Goal: Task Accomplishment & Management: Use online tool/utility

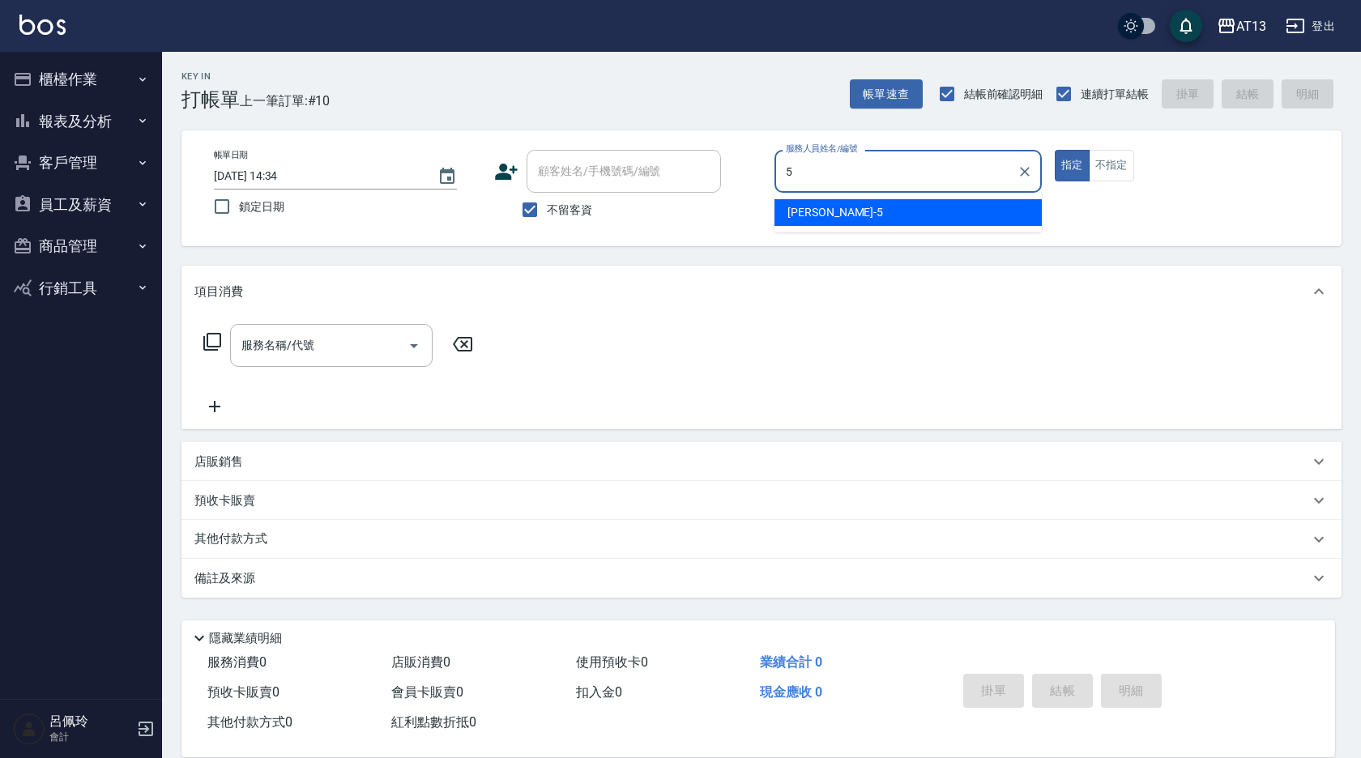
drag, startPoint x: 879, startPoint y: 216, endPoint x: 898, endPoint y: 215, distance: 19.5
click at [879, 216] on div "[PERSON_NAME] -5" at bounding box center [907, 212] width 267 height 27
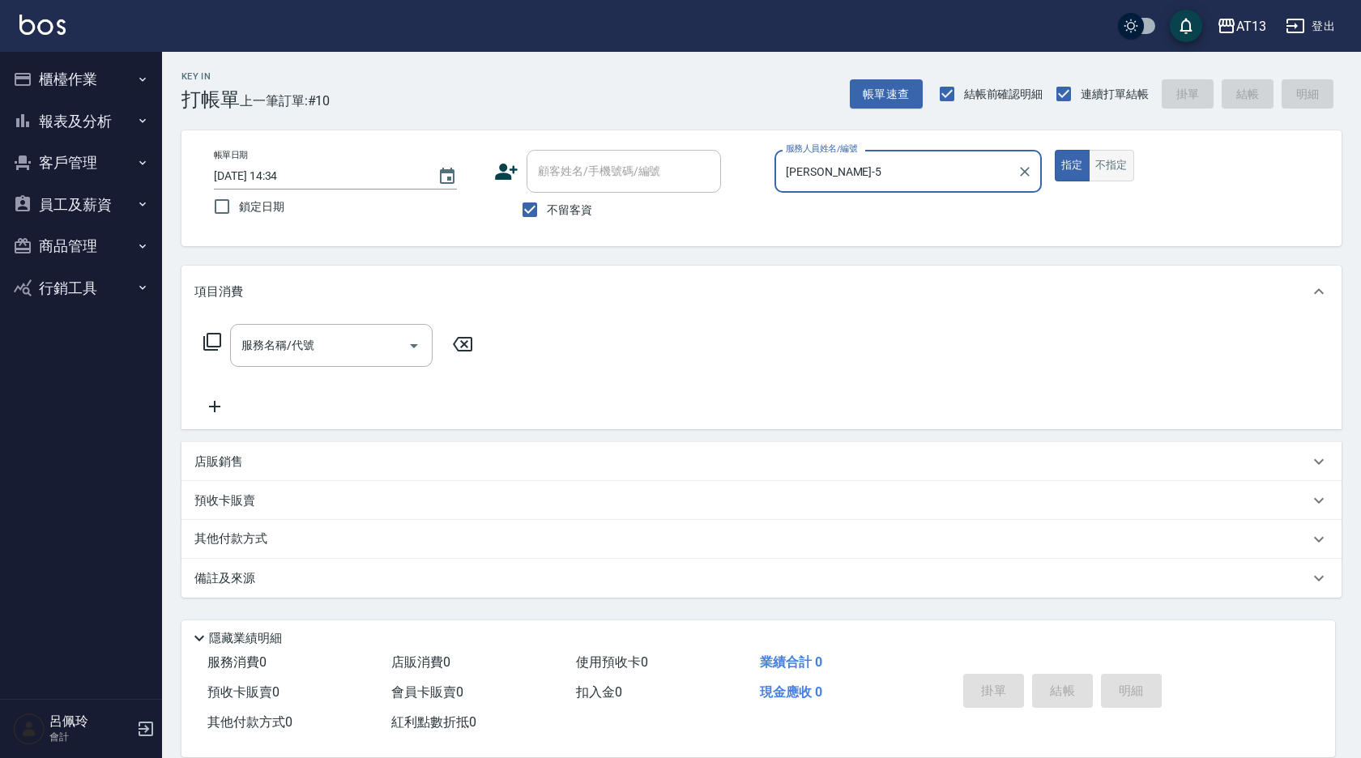
type input "[PERSON_NAME]-5"
click at [1108, 175] on button "不指定" at bounding box center [1110, 166] width 45 height 32
click at [296, 336] on input "服務名稱/代號" at bounding box center [319, 345] width 164 height 28
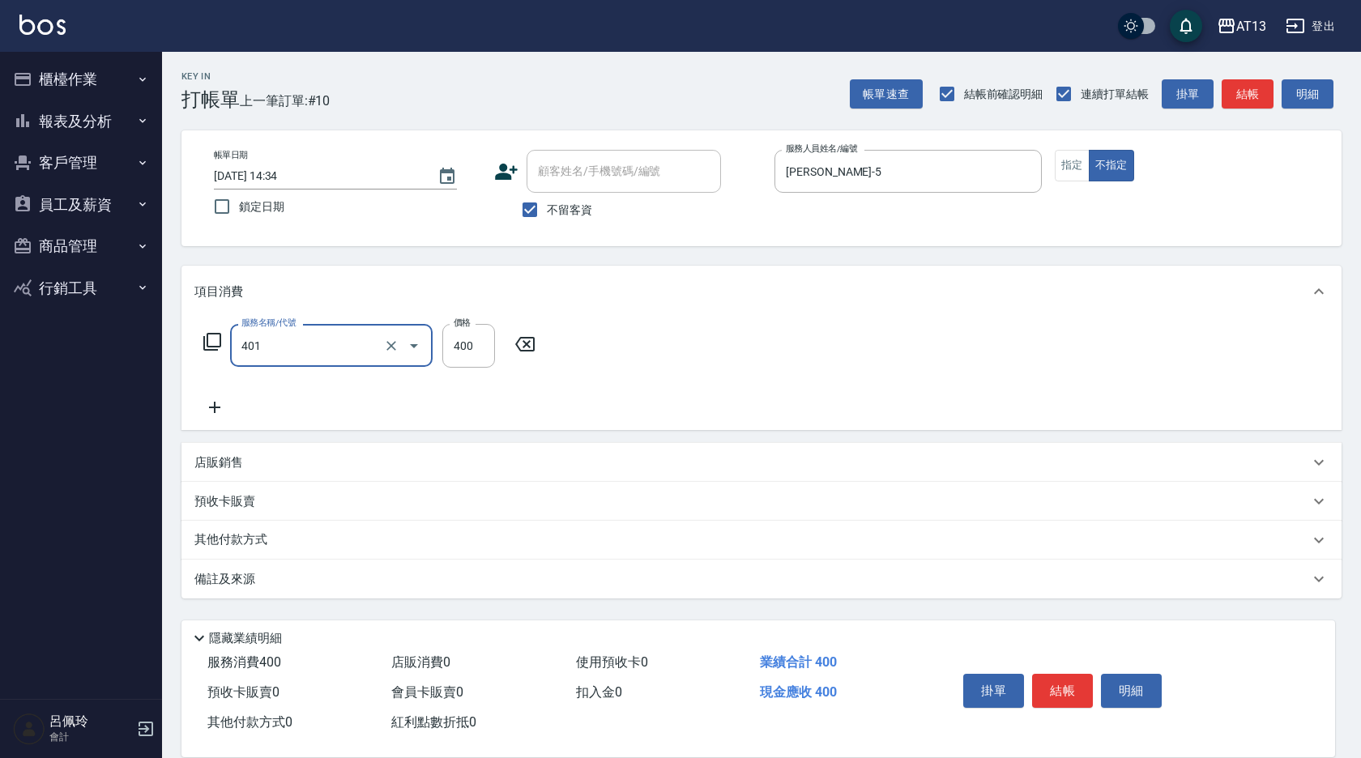
type input "剪髮(401)"
type input "200"
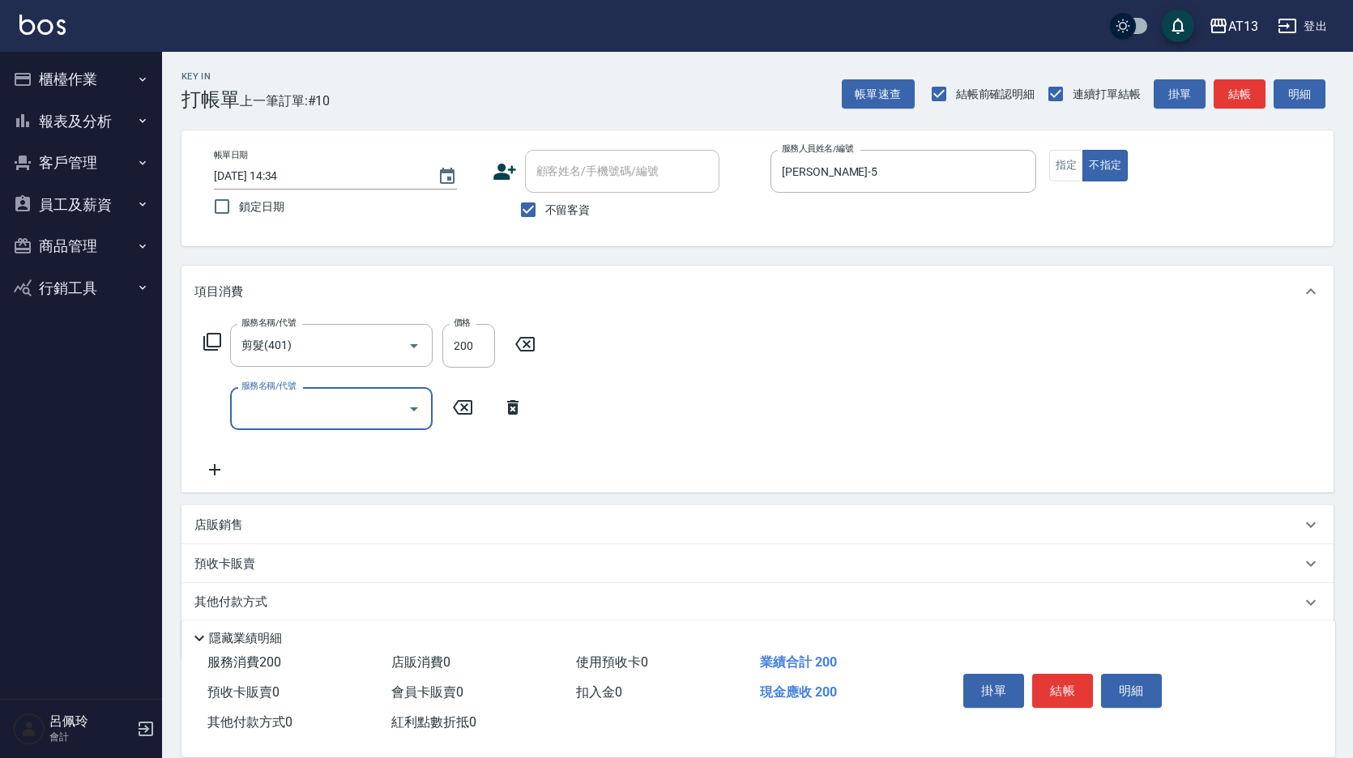
drag, startPoint x: 807, startPoint y: 365, endPoint x: 1020, endPoint y: 584, distance: 305.3
click at [811, 368] on div "服務名稱/代號 剪髮(401) 服務名稱/代號 價格 200 價格 服務名稱/代號 服務名稱/代號" at bounding box center [757, 404] width 1152 height 175
click at [1071, 688] on button "結帳" at bounding box center [1062, 691] width 61 height 34
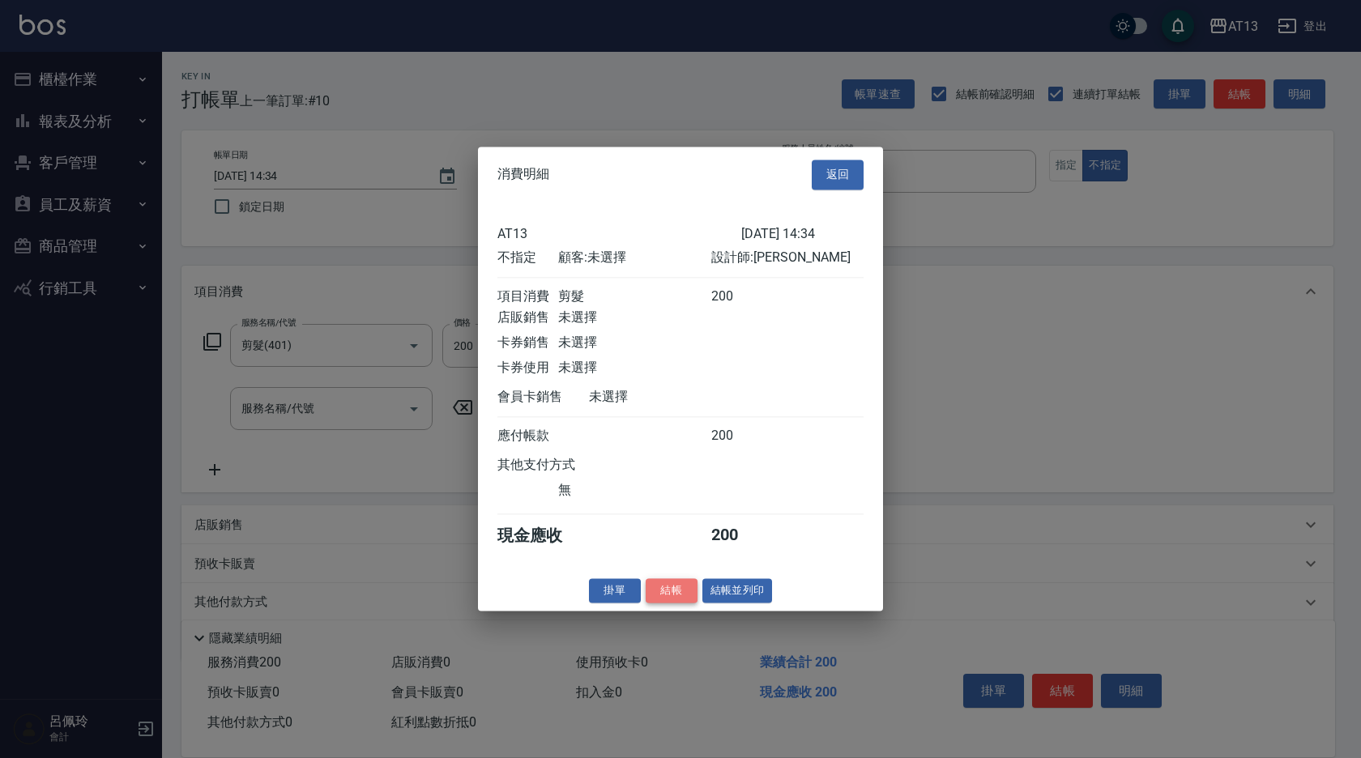
click at [673, 592] on button "結帳" at bounding box center [671, 590] width 52 height 25
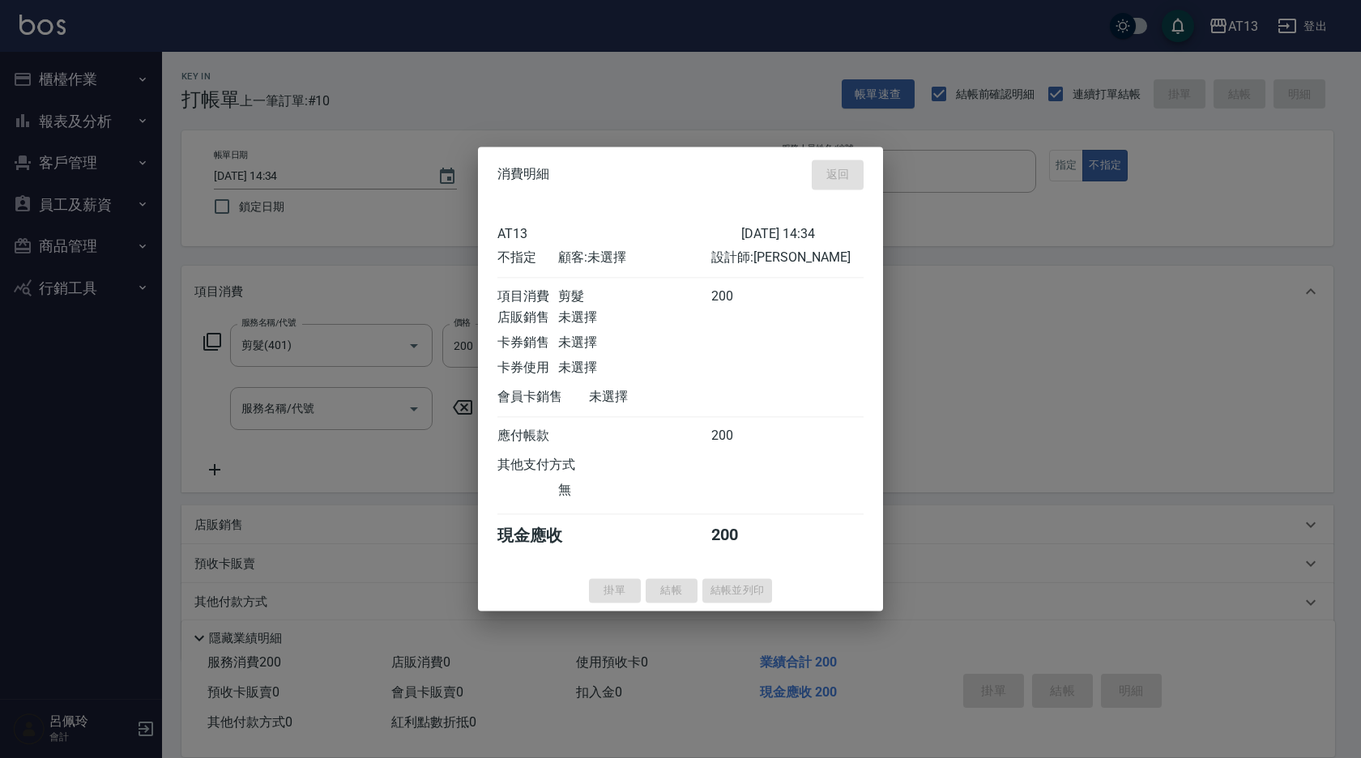
type input "[DATE] 14:35"
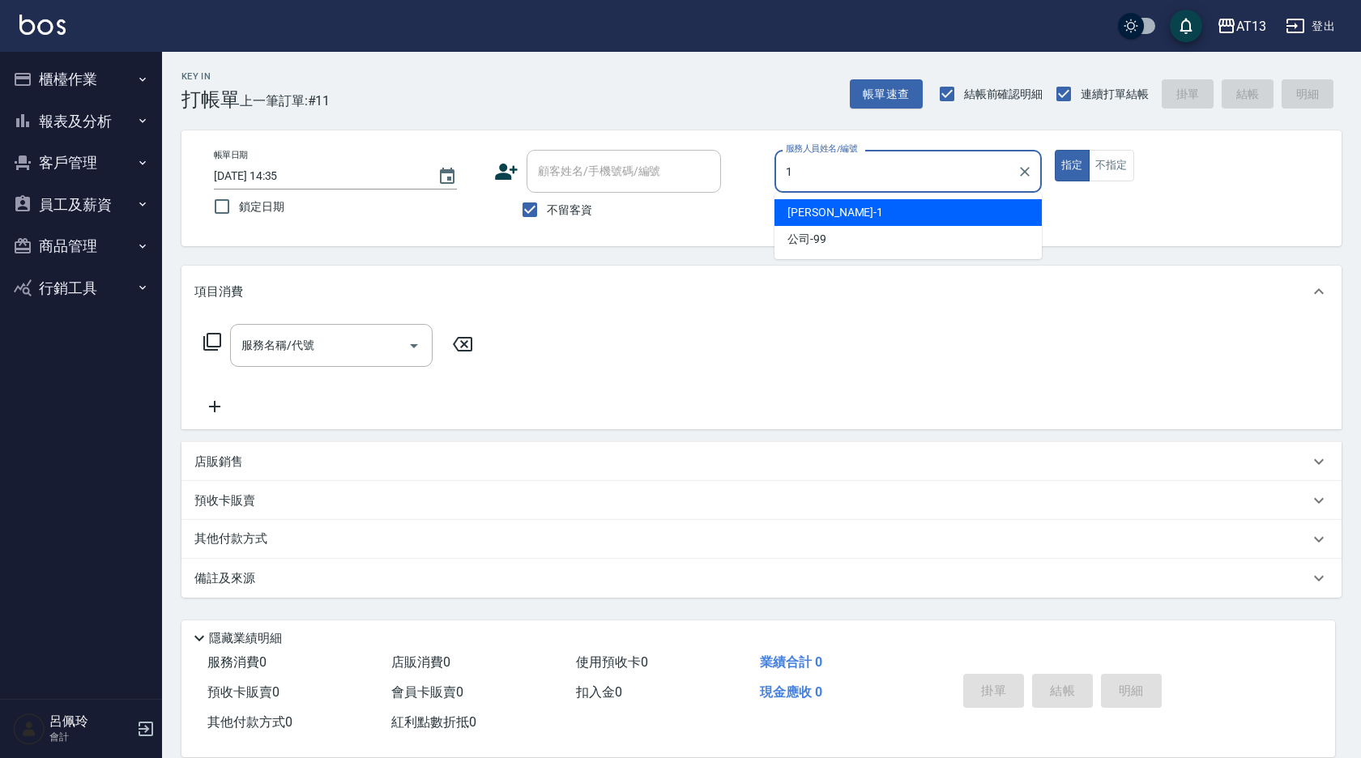
click at [884, 216] on div "[PERSON_NAME] -1" at bounding box center [907, 212] width 267 height 27
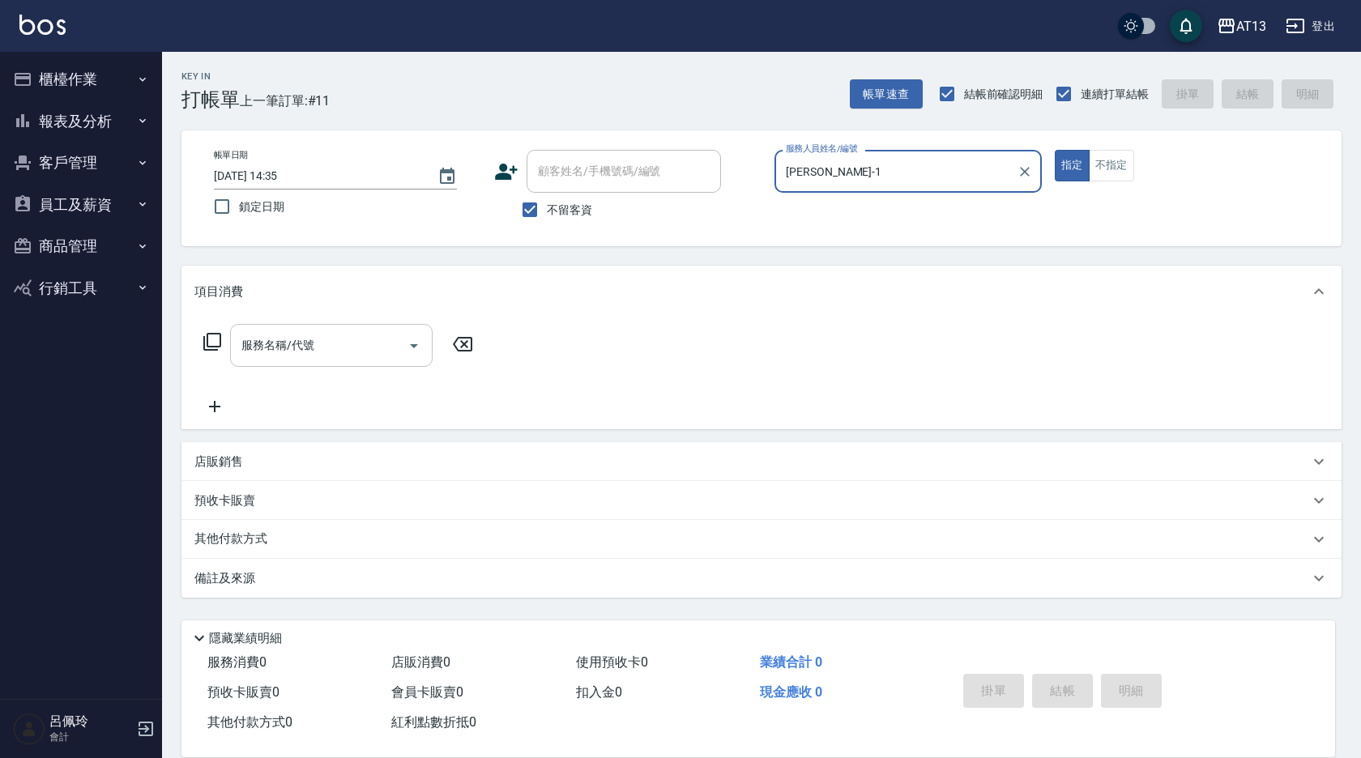
type input "[PERSON_NAME]-1"
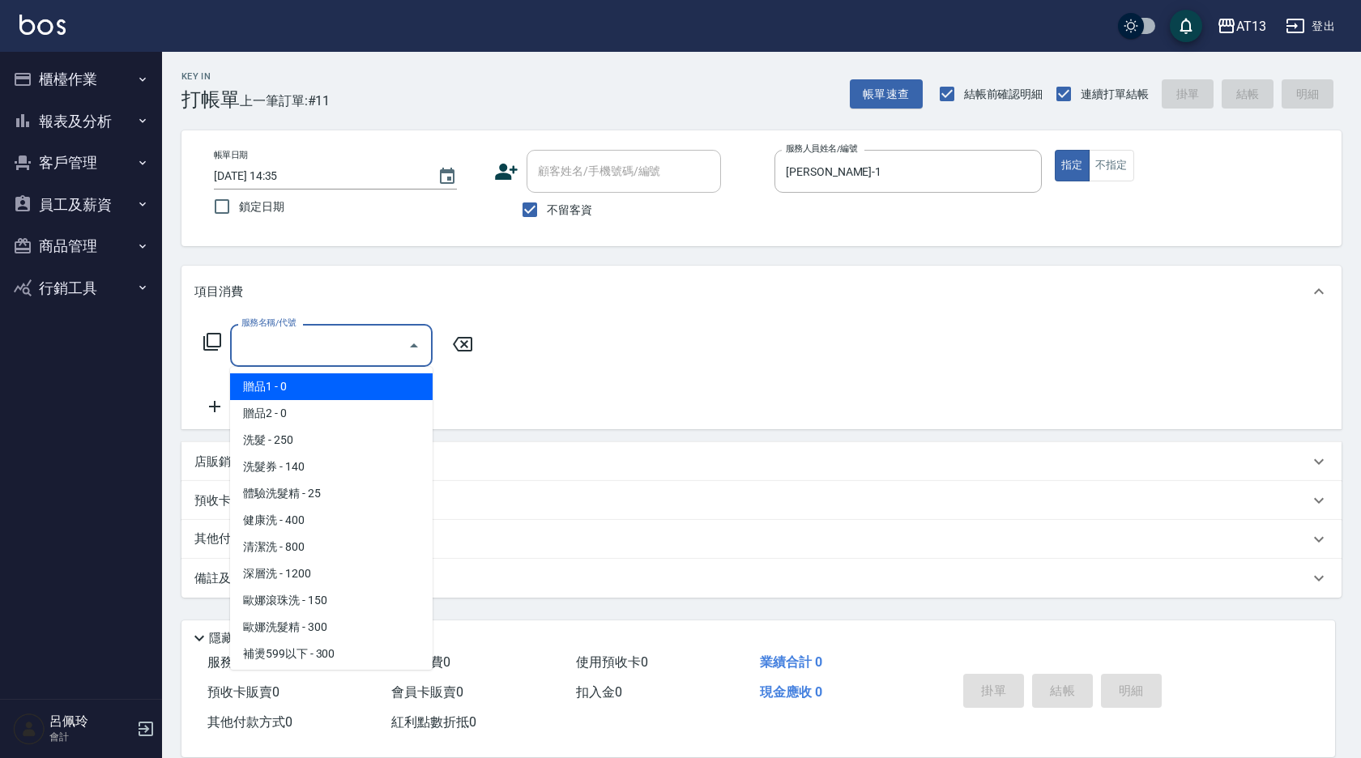
click at [366, 341] on input "服務名稱/代號" at bounding box center [319, 345] width 164 height 28
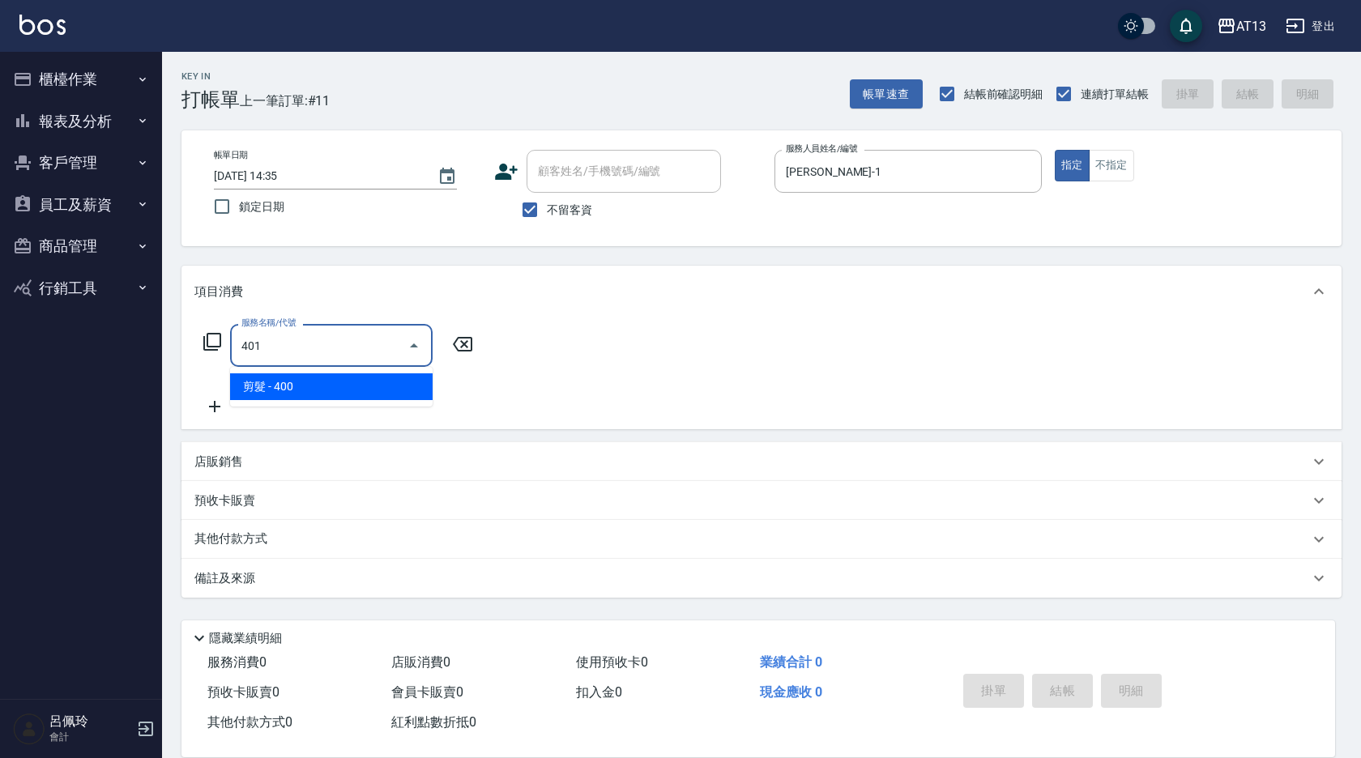
type input "剪髮(401)"
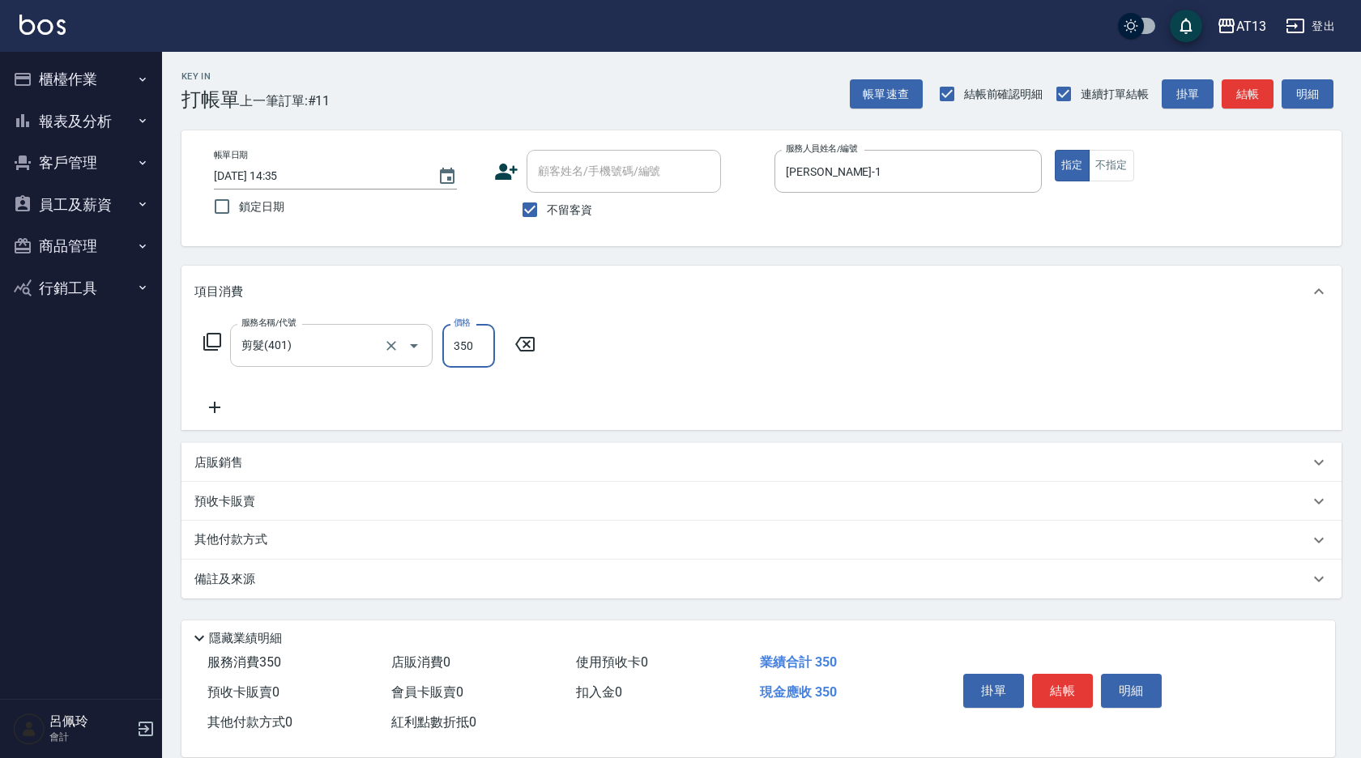
type input "350"
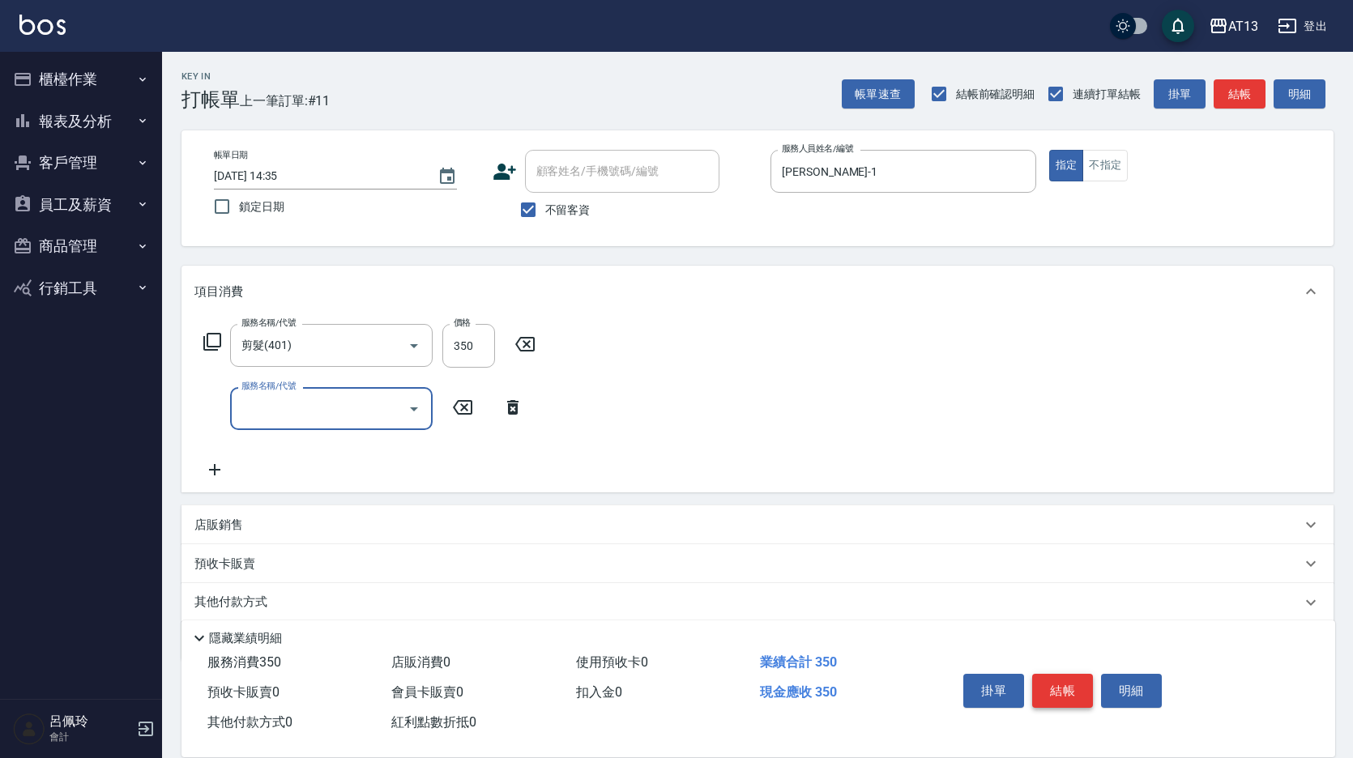
click at [1058, 679] on button "結帳" at bounding box center [1062, 691] width 61 height 34
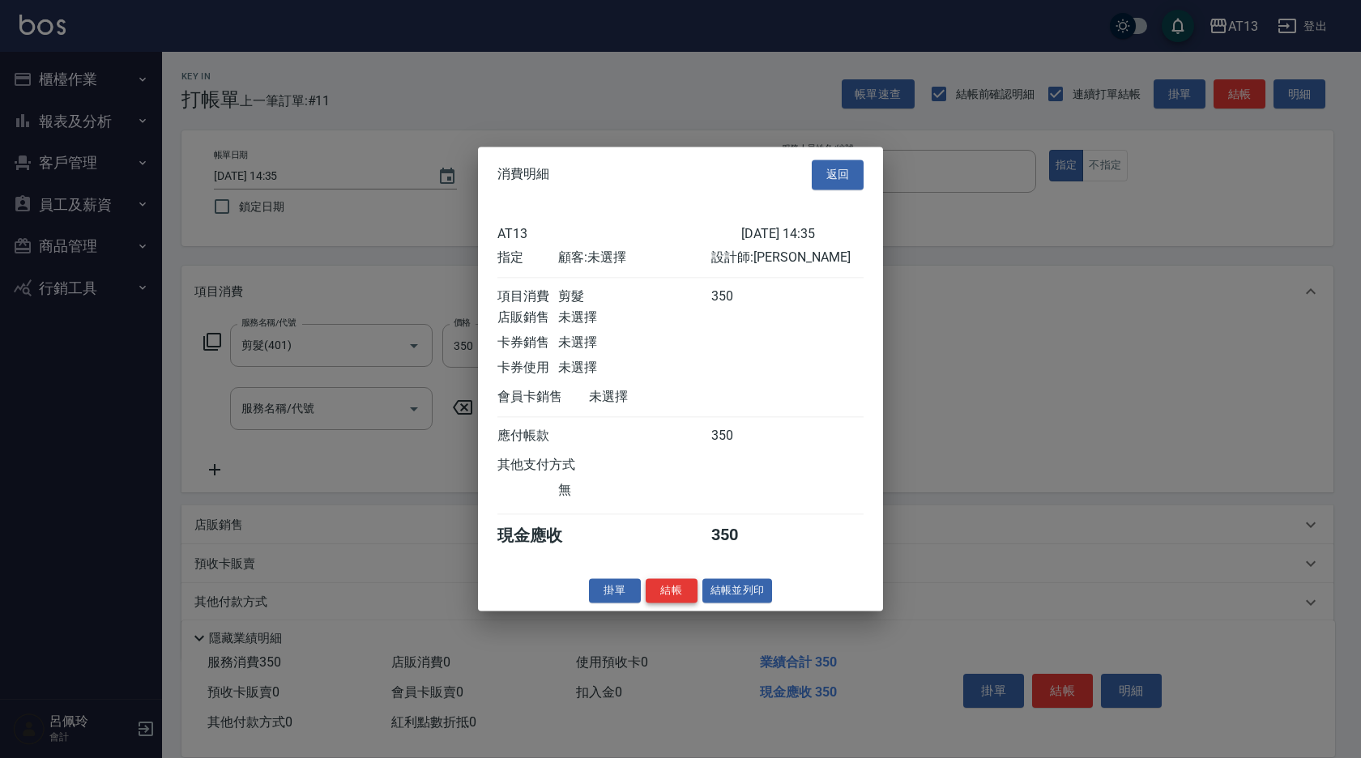
click at [670, 603] on button "結帳" at bounding box center [671, 590] width 52 height 25
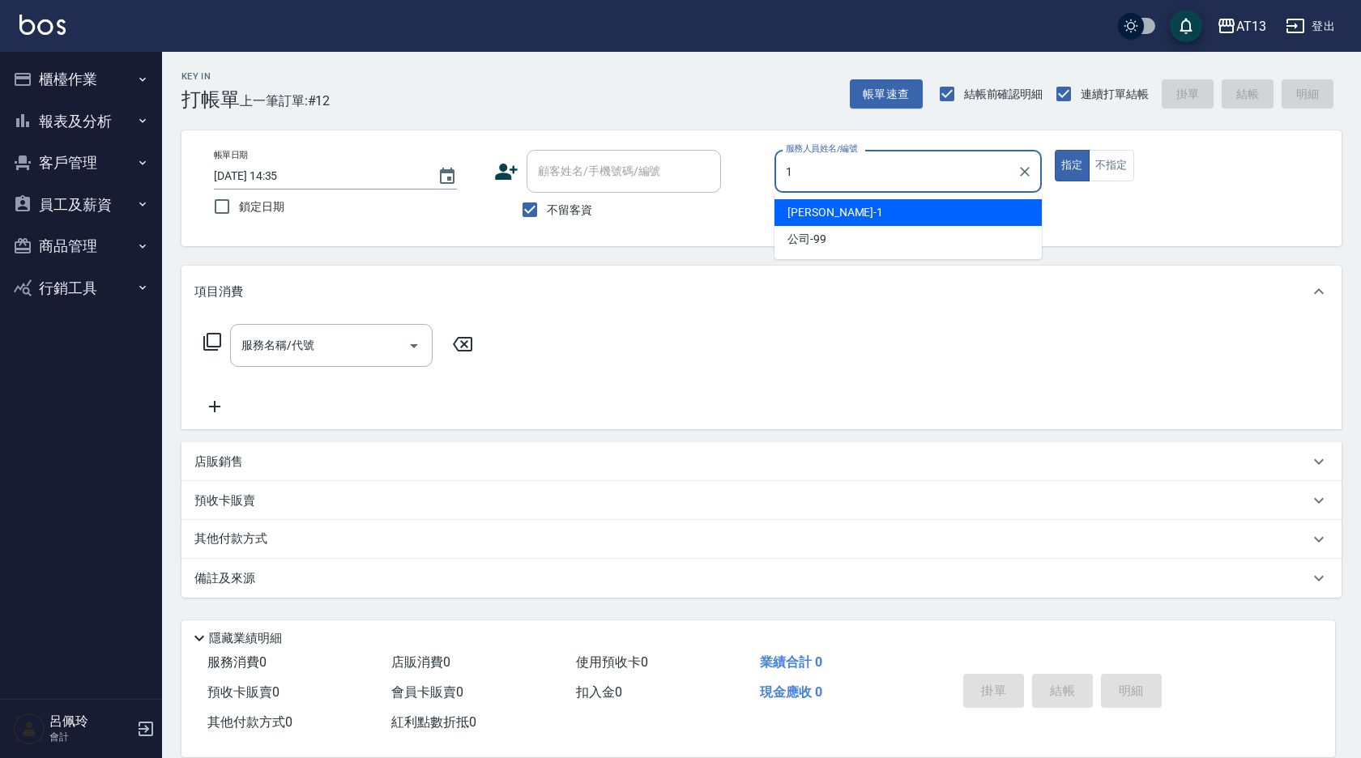
click at [859, 209] on div "[PERSON_NAME] -1" at bounding box center [907, 212] width 267 height 27
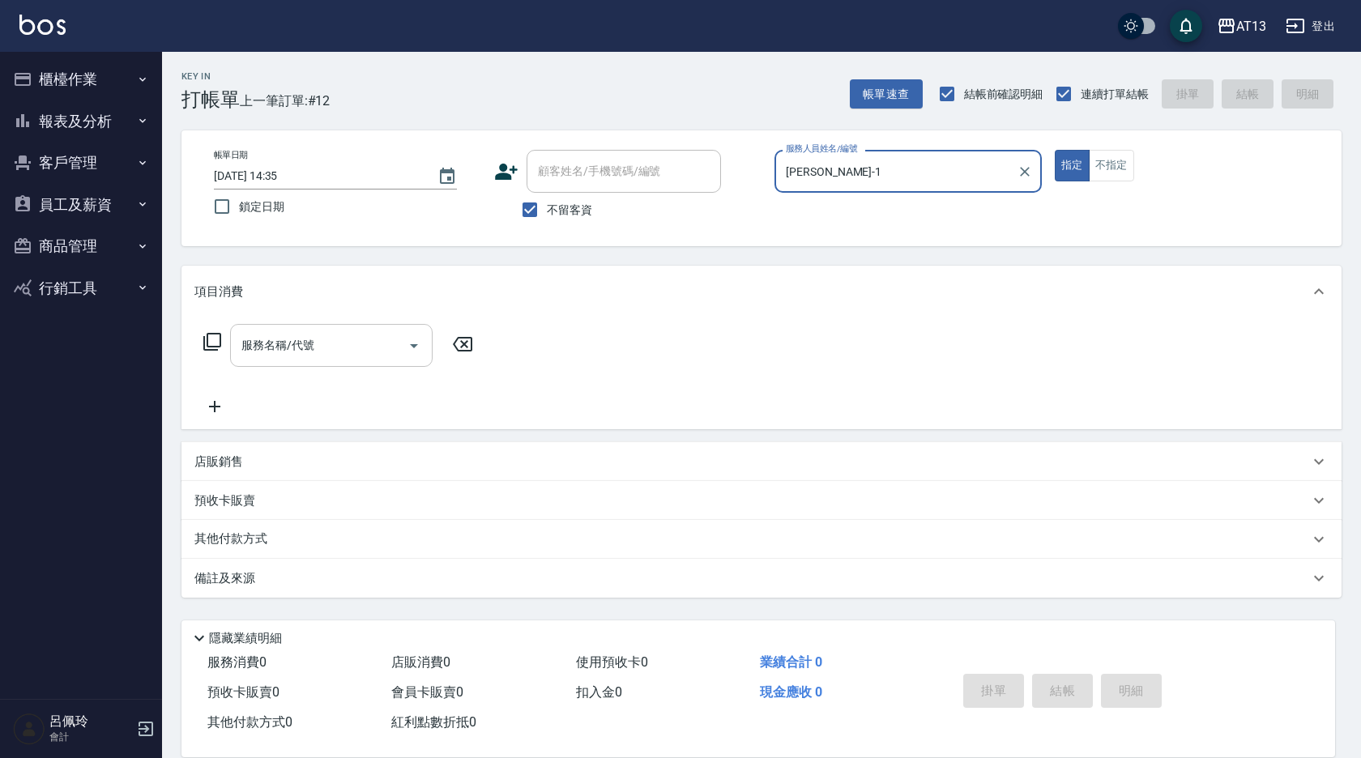
type input "[PERSON_NAME]-1"
click at [281, 353] on input "服務名稱/代號" at bounding box center [319, 345] width 164 height 28
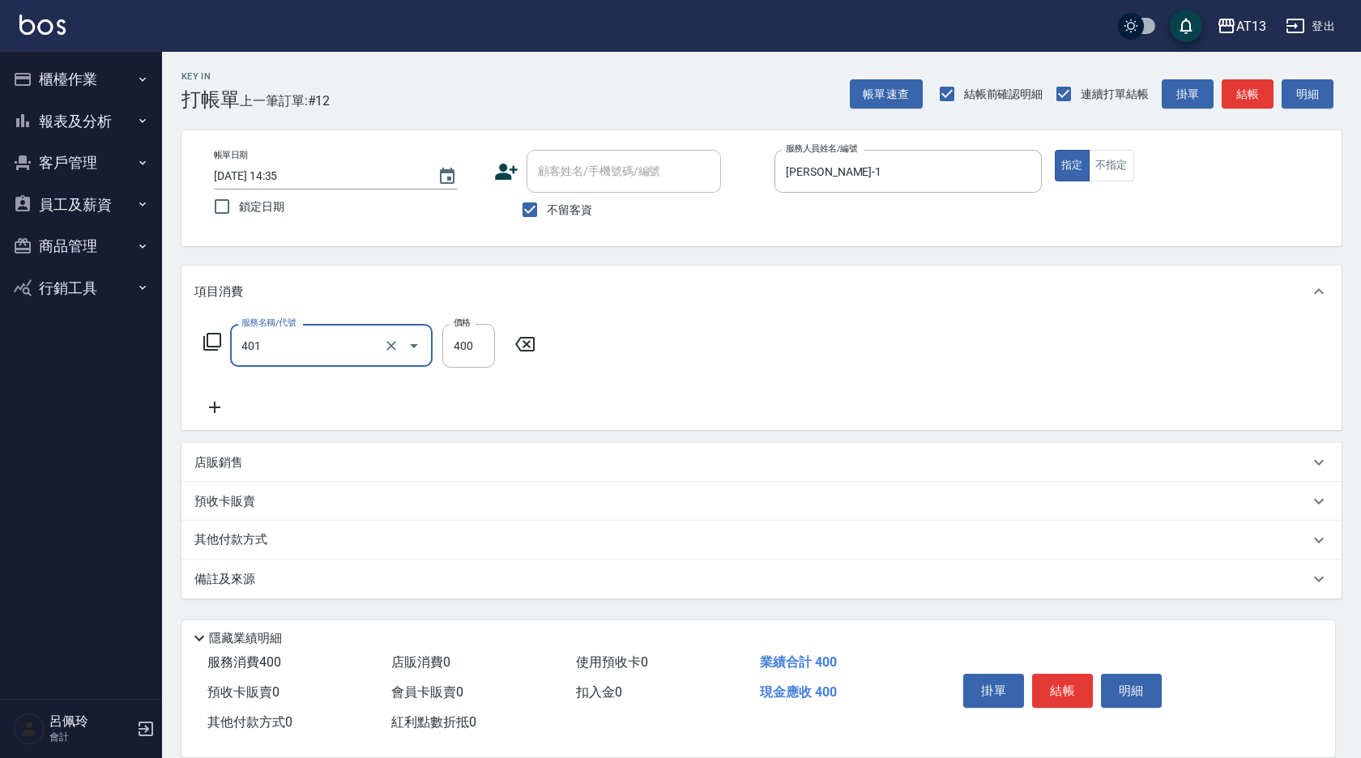
type input "剪髮(401)"
type input "350"
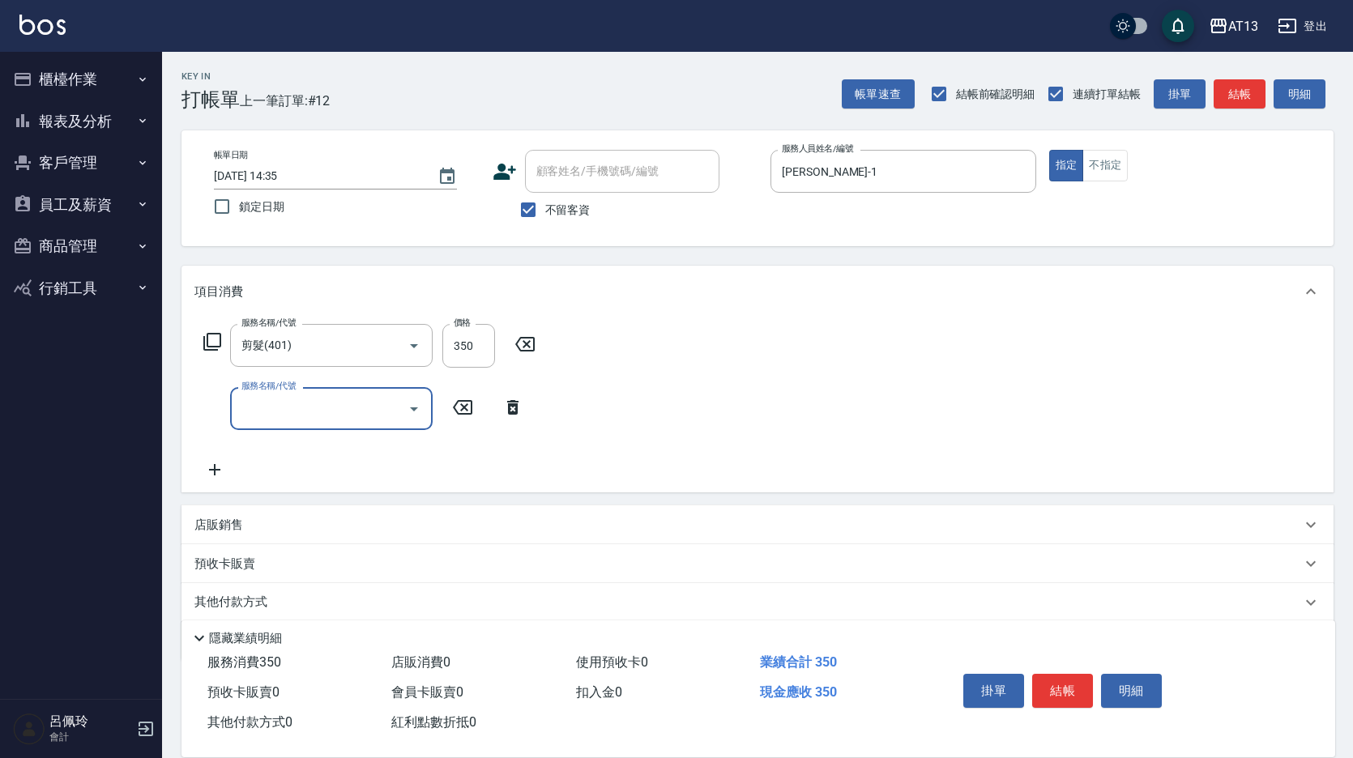
click at [813, 333] on div "服務名稱/代號 剪髮(401) 服務名稱/代號 價格 350 價格 服務名稱/代號 服務名稱/代號" at bounding box center [757, 404] width 1152 height 175
click at [1067, 676] on button "結帳" at bounding box center [1062, 691] width 61 height 34
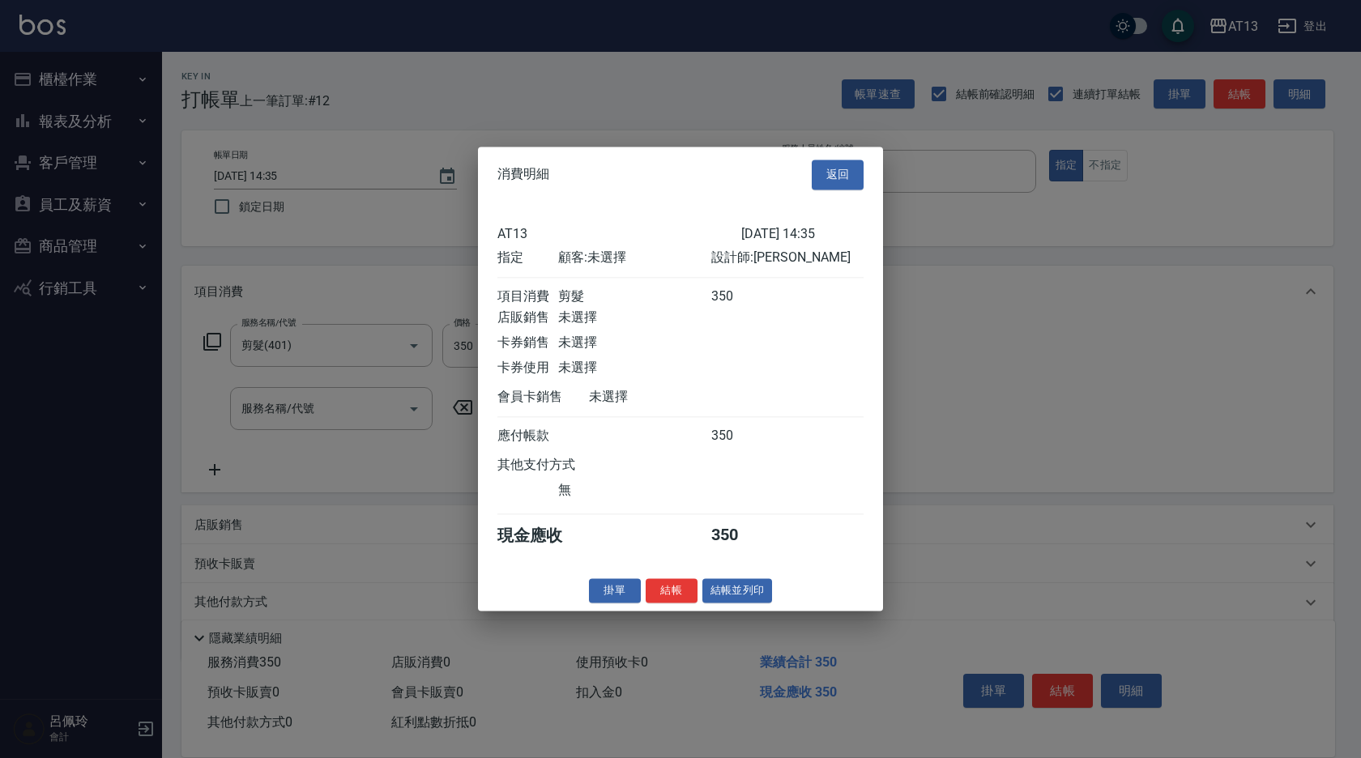
click at [676, 603] on button "結帳" at bounding box center [671, 590] width 52 height 25
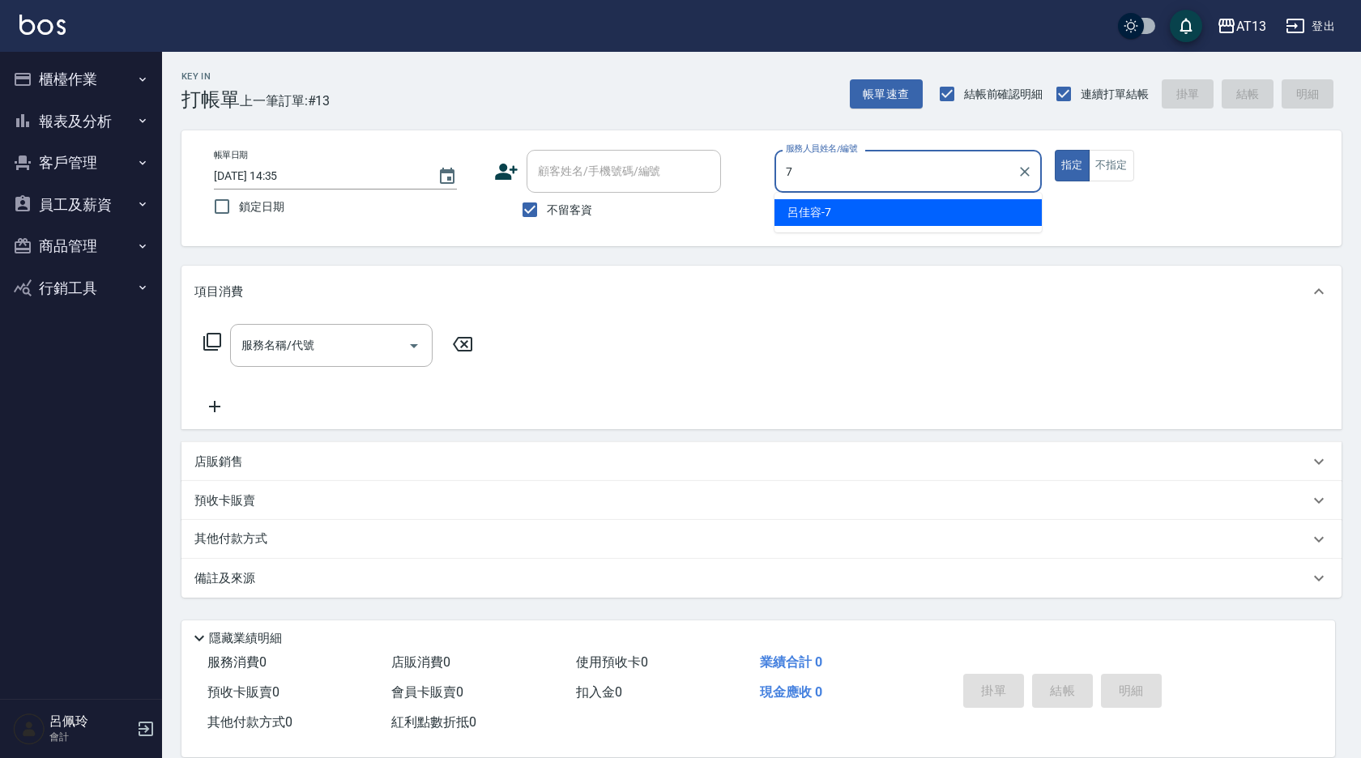
click at [797, 218] on span "[PERSON_NAME]-7" at bounding box center [809, 212] width 44 height 17
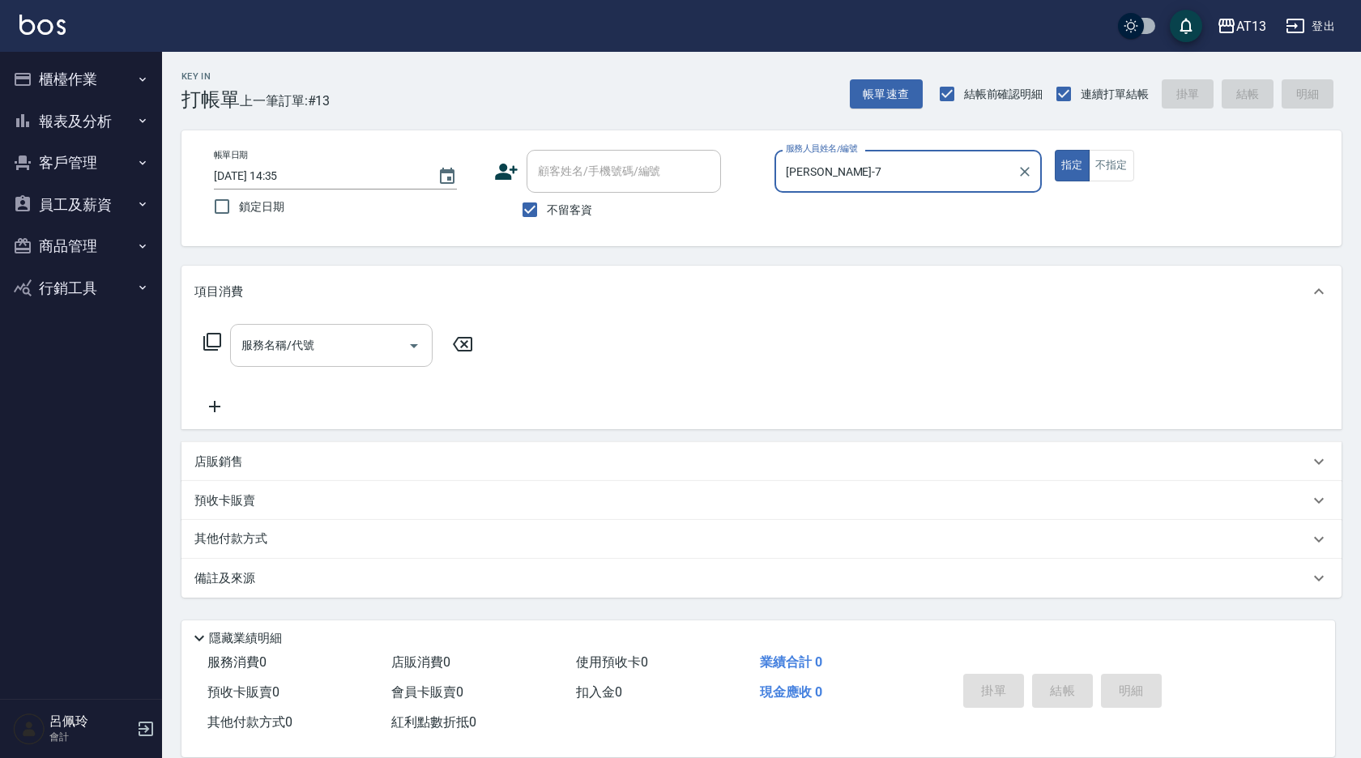
click at [343, 330] on div "服務名稱/代號" at bounding box center [331, 345] width 202 height 43
type input "[PERSON_NAME]-7"
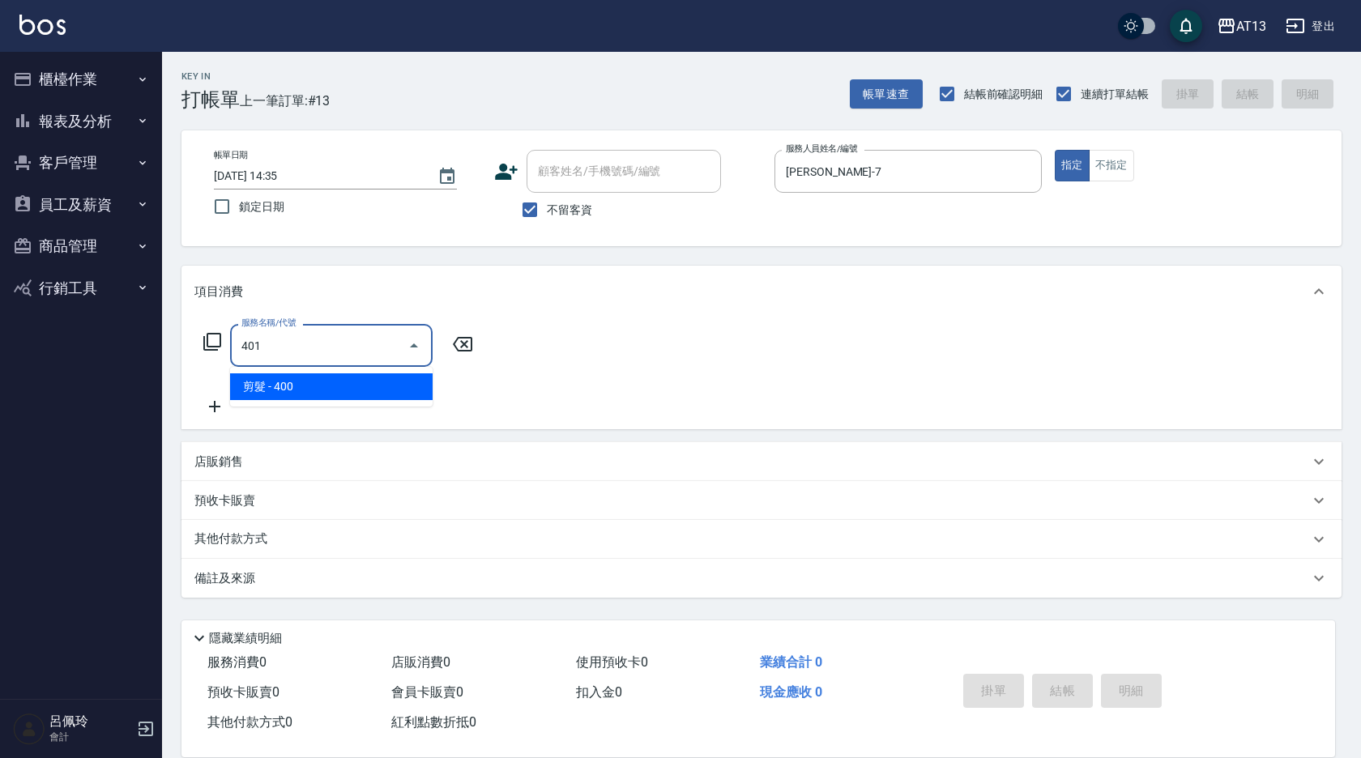
type input "剪髮(401)"
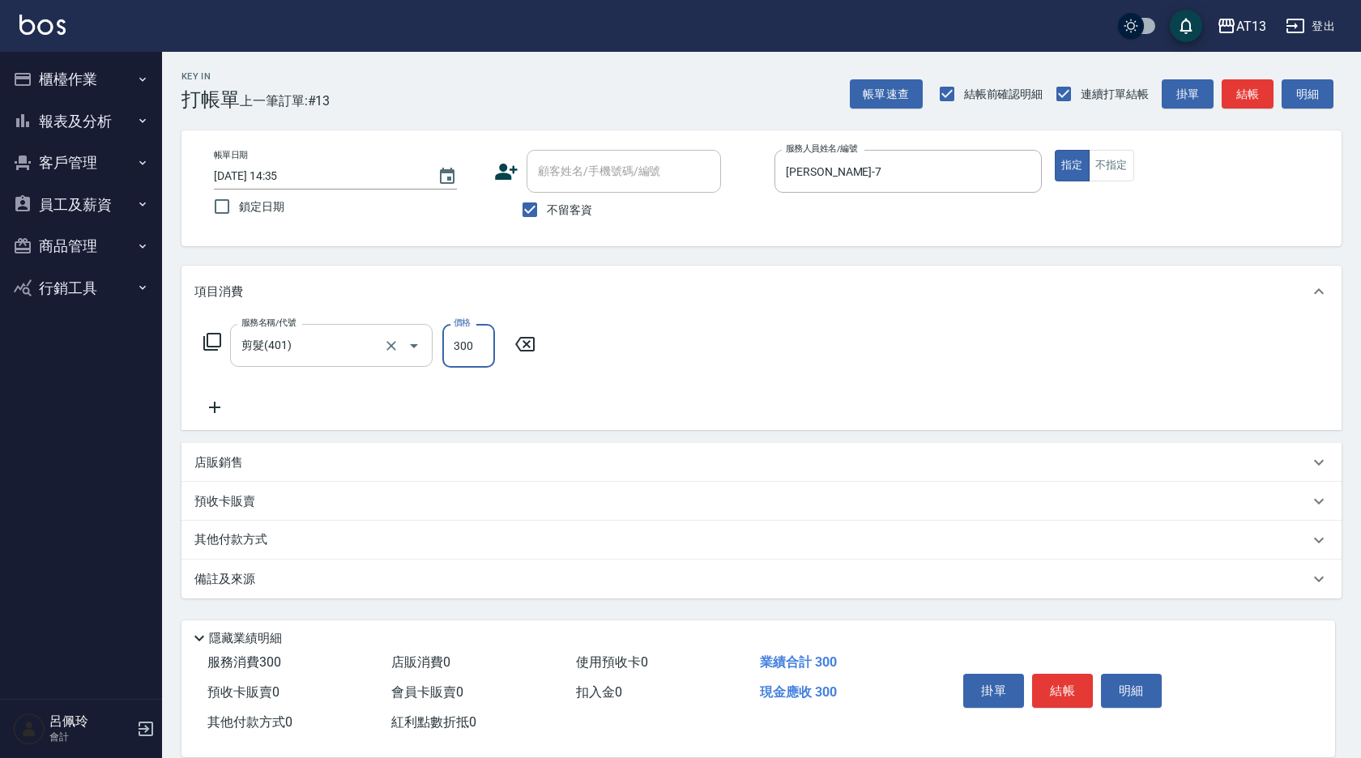
type input "300"
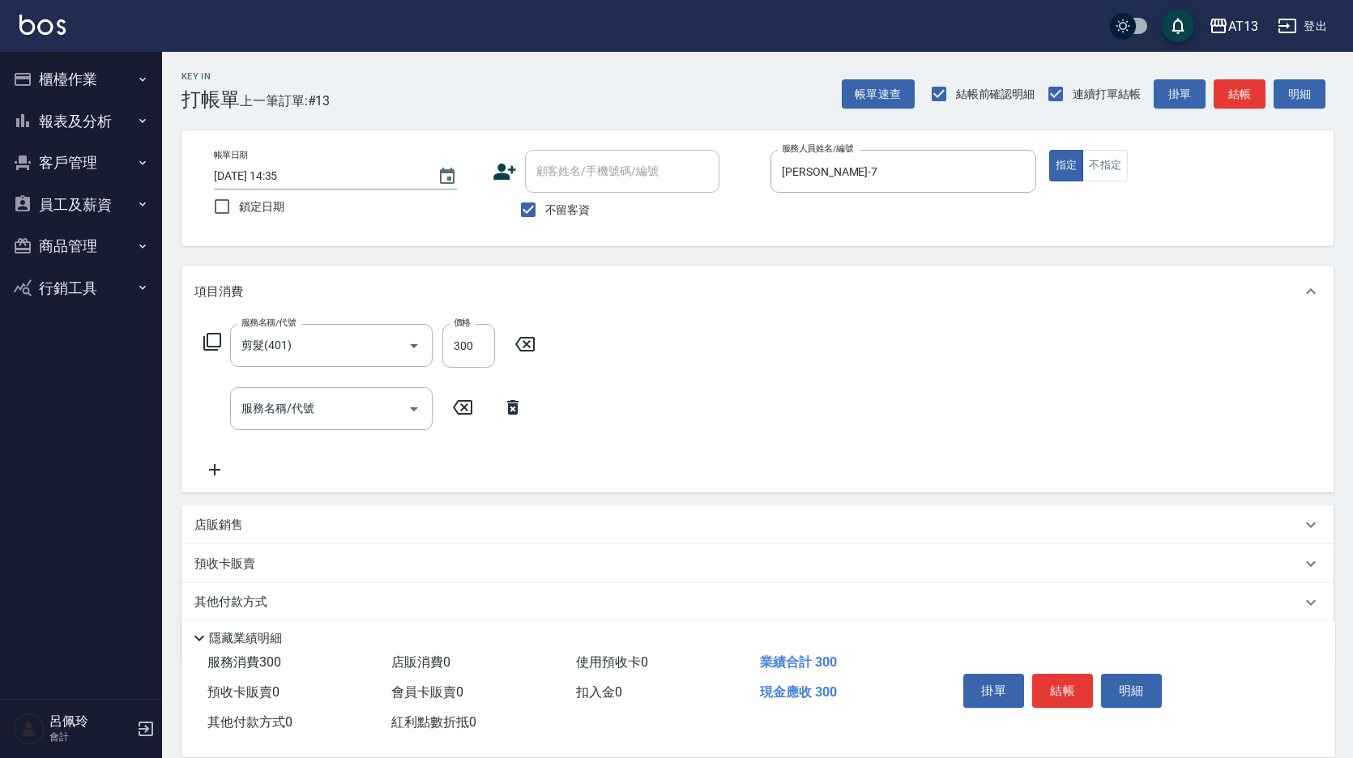
drag, startPoint x: 778, startPoint y: 414, endPoint x: 1100, endPoint y: 686, distance: 421.2
click at [781, 417] on div "服務名稱/代號 剪髮(401) 服務名稱/代號 價格 300 價格 服務名稱/代號 服務名稱/代號" at bounding box center [757, 404] width 1152 height 175
click at [1054, 680] on button "結帳" at bounding box center [1062, 691] width 61 height 34
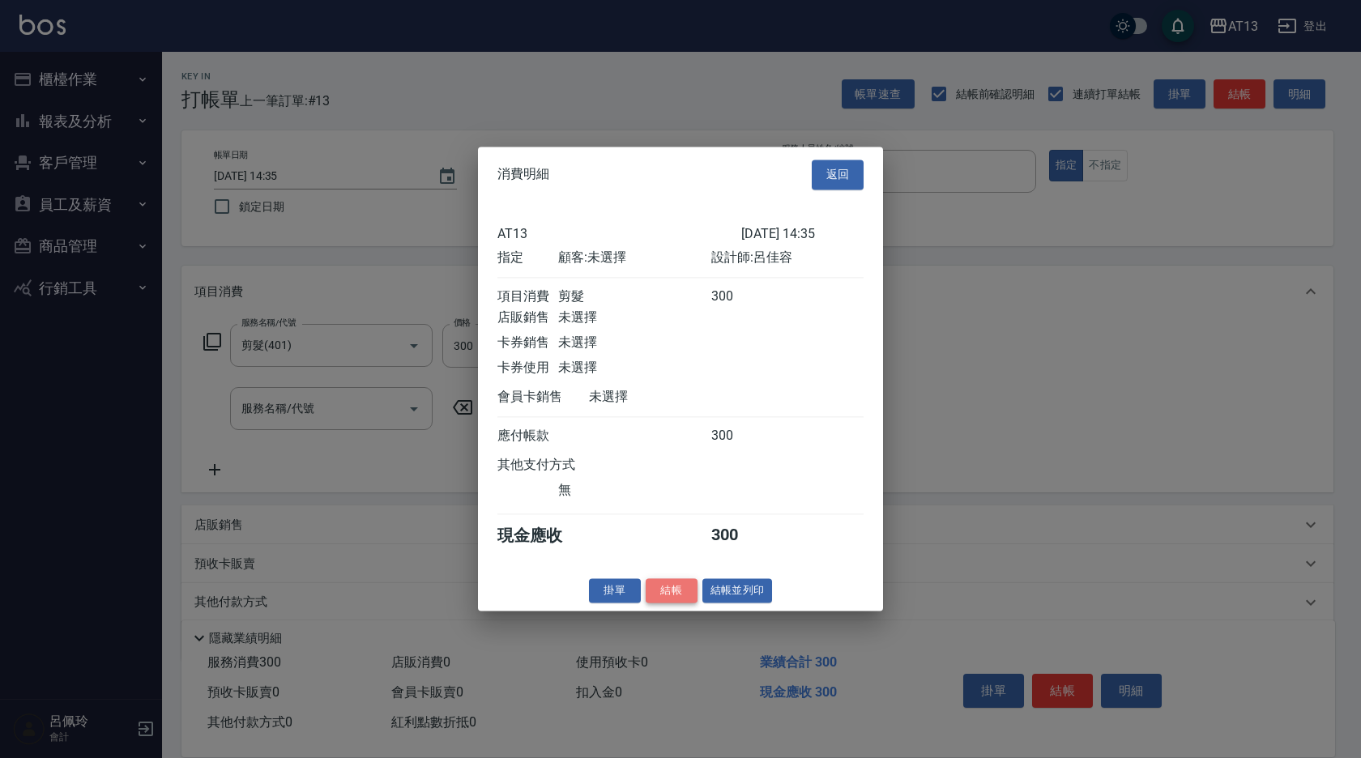
click at [675, 600] on button "結帳" at bounding box center [671, 590] width 52 height 25
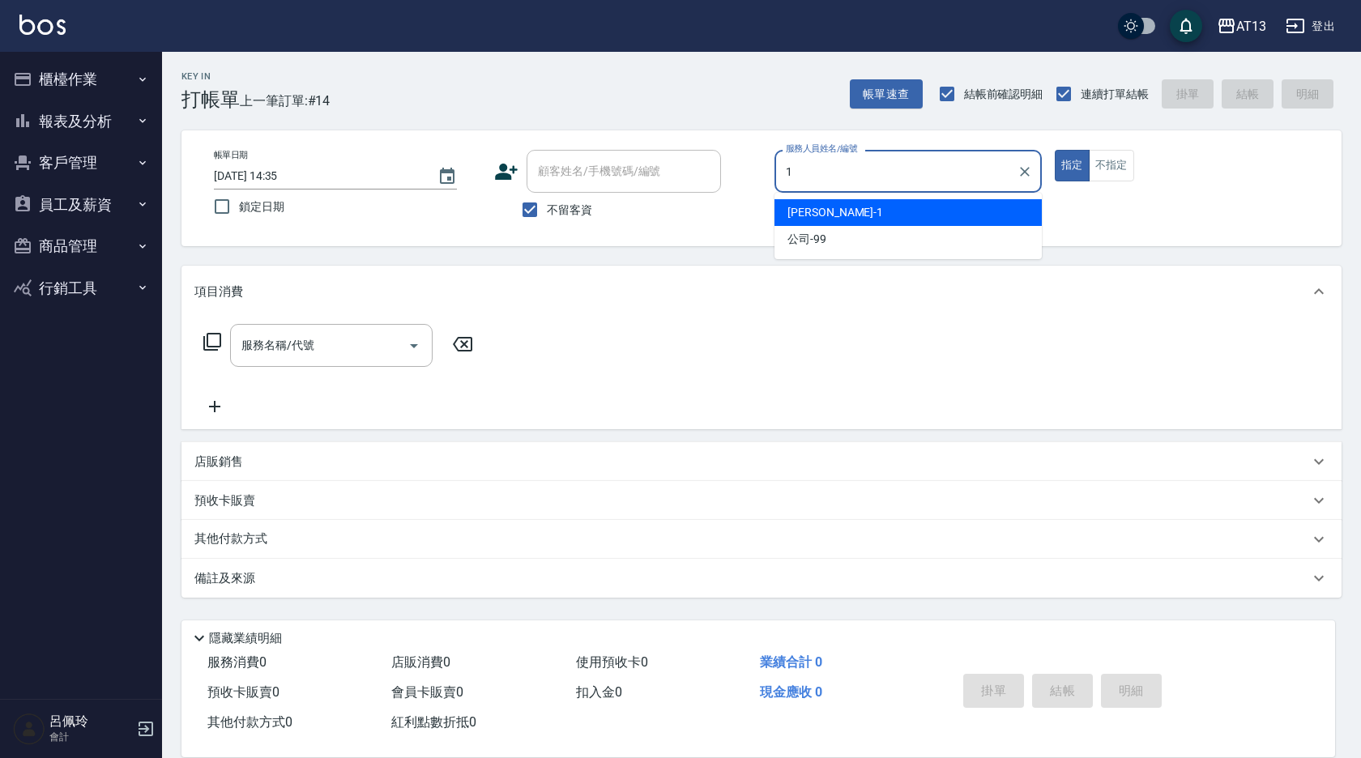
click at [831, 218] on div "[PERSON_NAME] -1" at bounding box center [907, 212] width 267 height 27
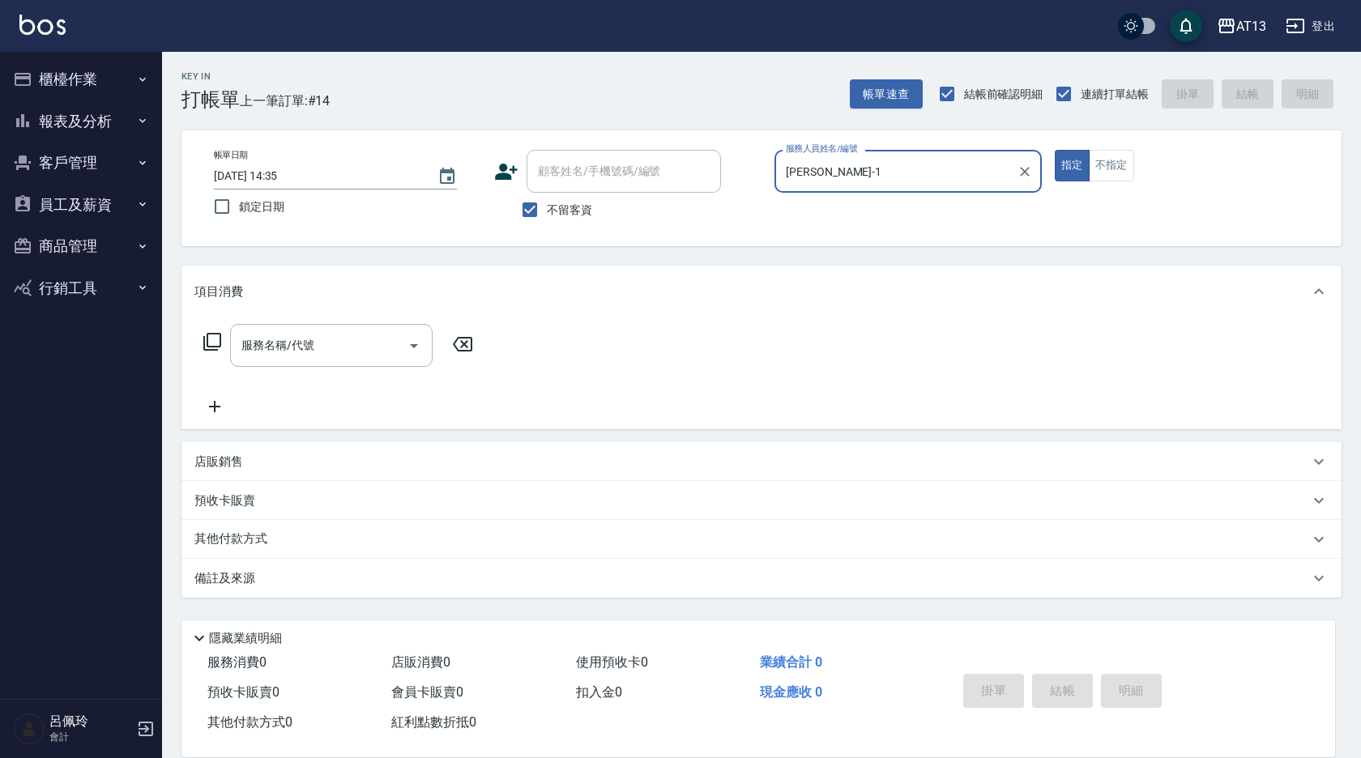
click at [351, 329] on div "服務名稱/代號" at bounding box center [331, 345] width 202 height 43
type input "[PERSON_NAME]-1"
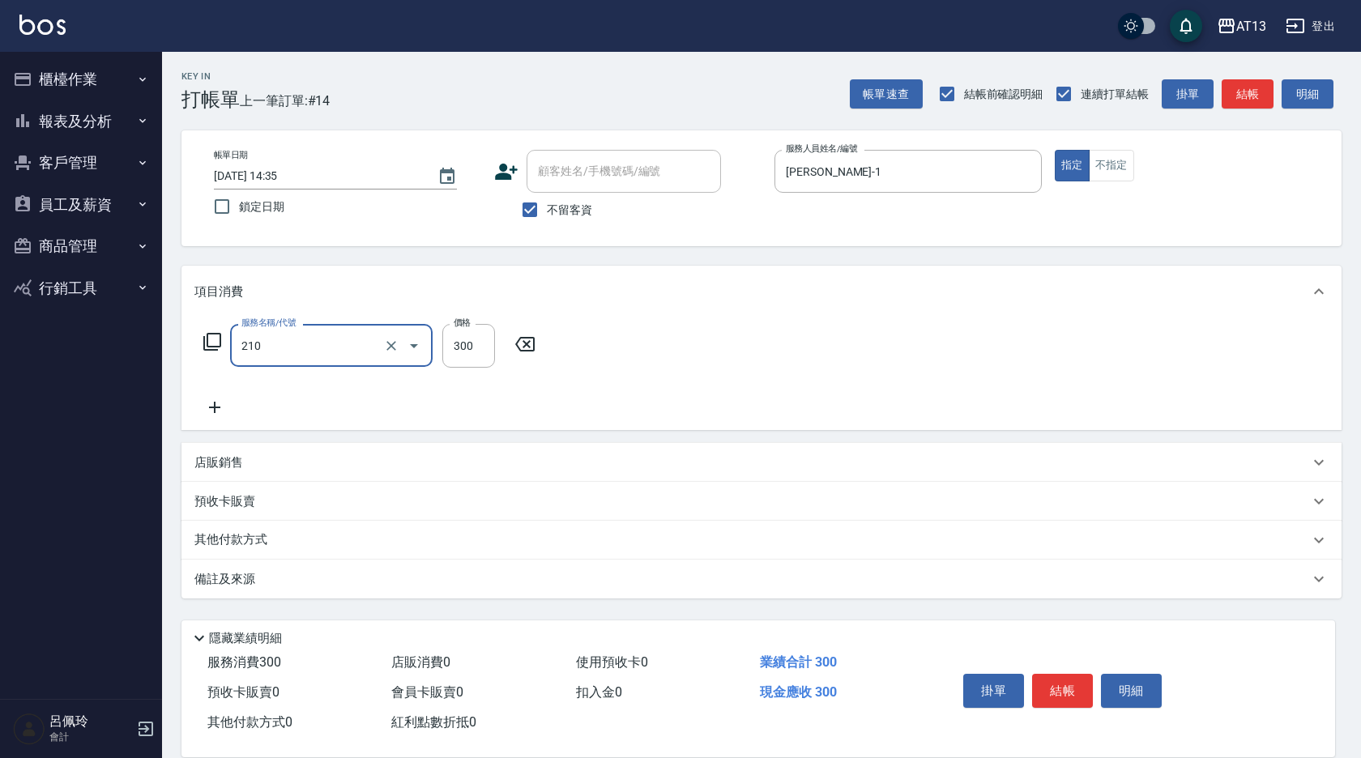
type input "歐娜洗髮精(210)"
type input "妤宸-29"
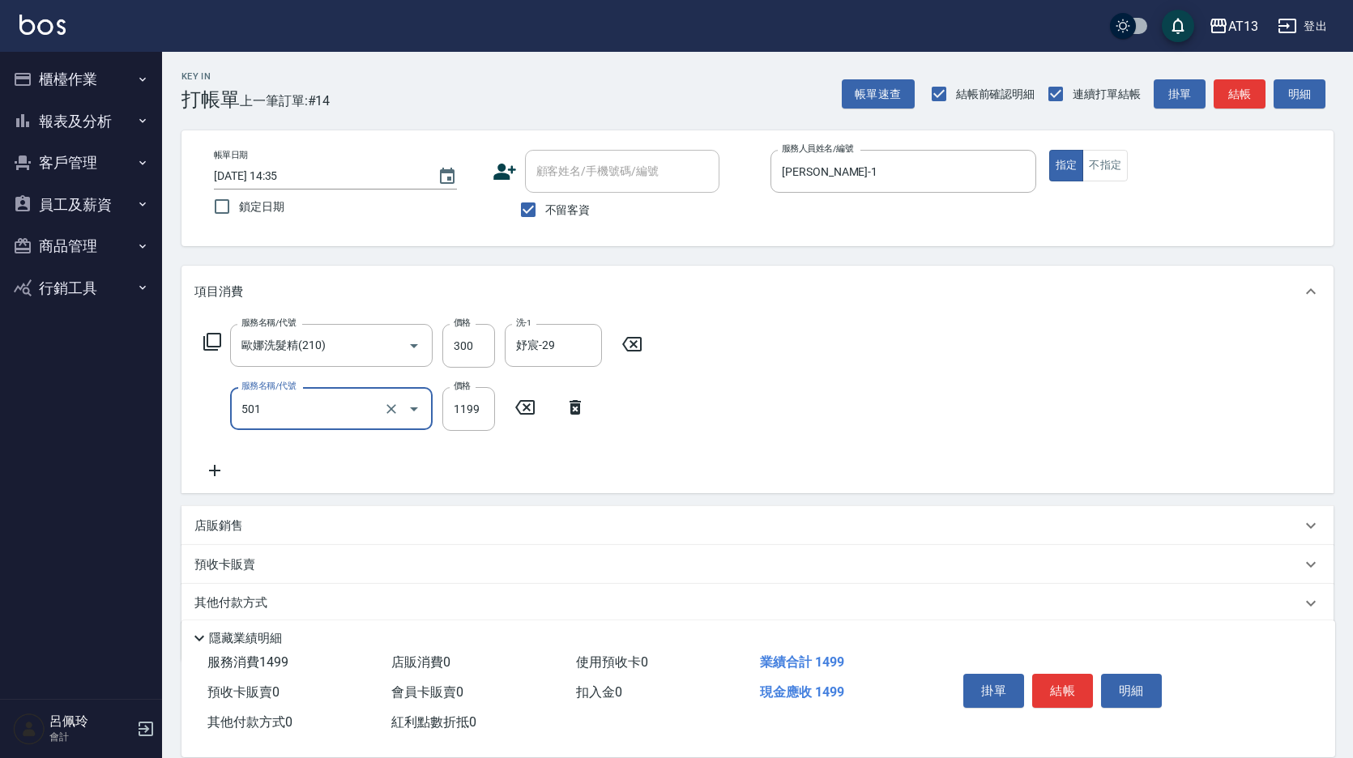
type input "染髮(501)"
type input "1700"
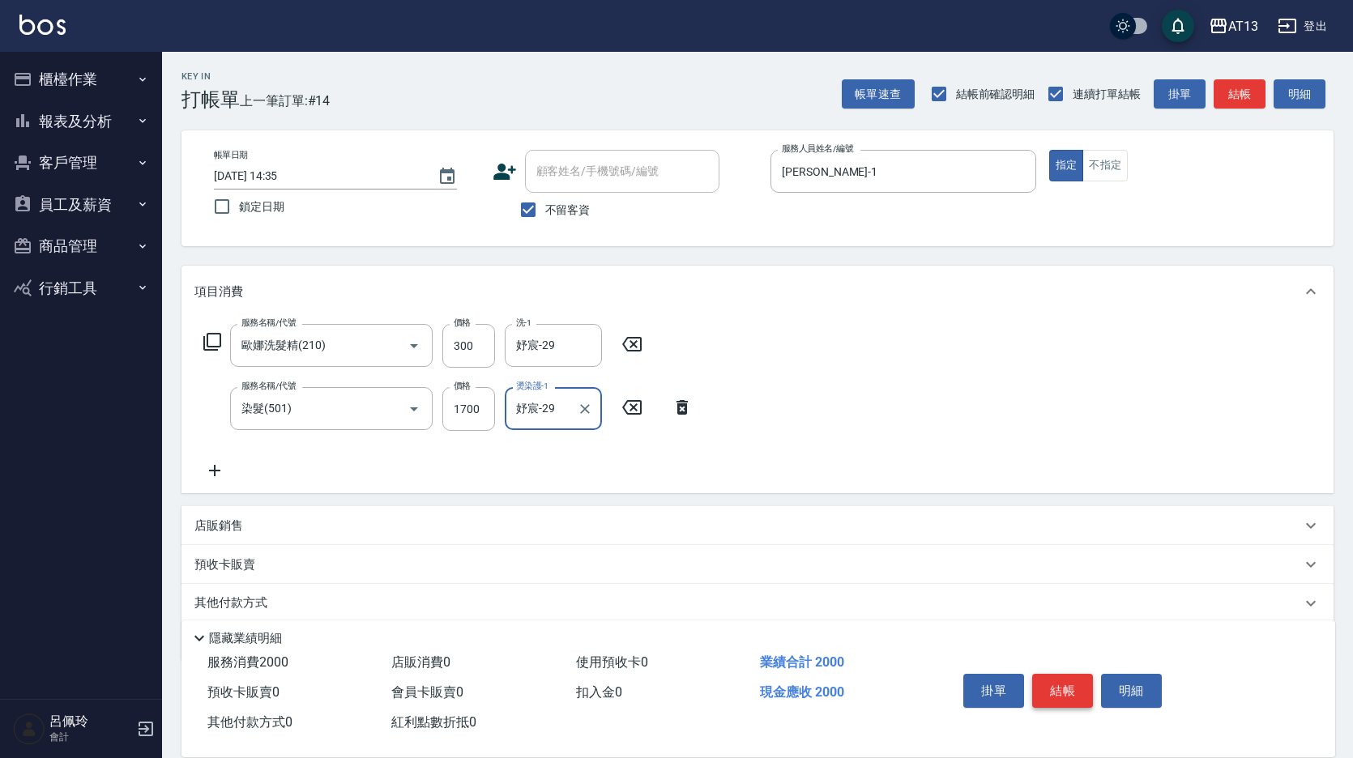
type input "妤宸-29"
click at [1067, 684] on button "結帳" at bounding box center [1062, 691] width 61 height 34
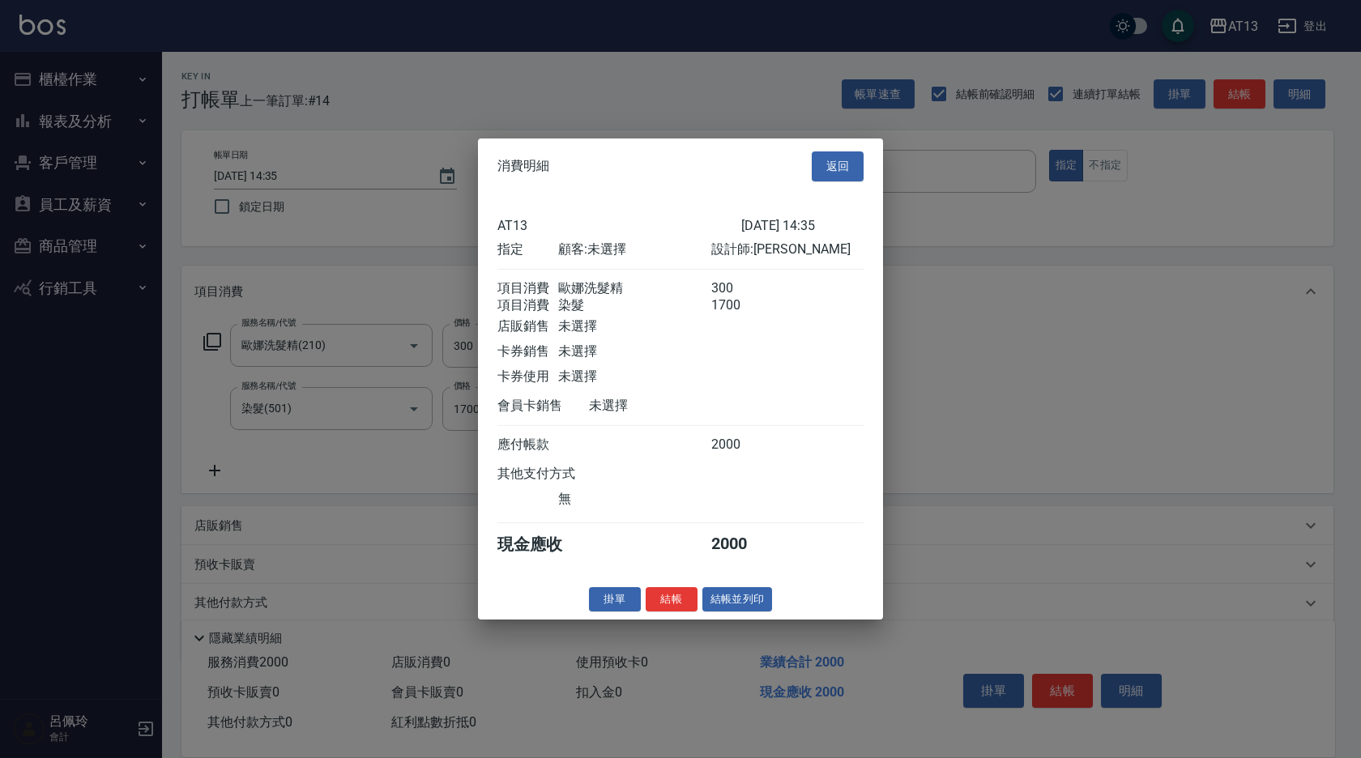
click at [661, 606] on button "結帳" at bounding box center [671, 598] width 52 height 25
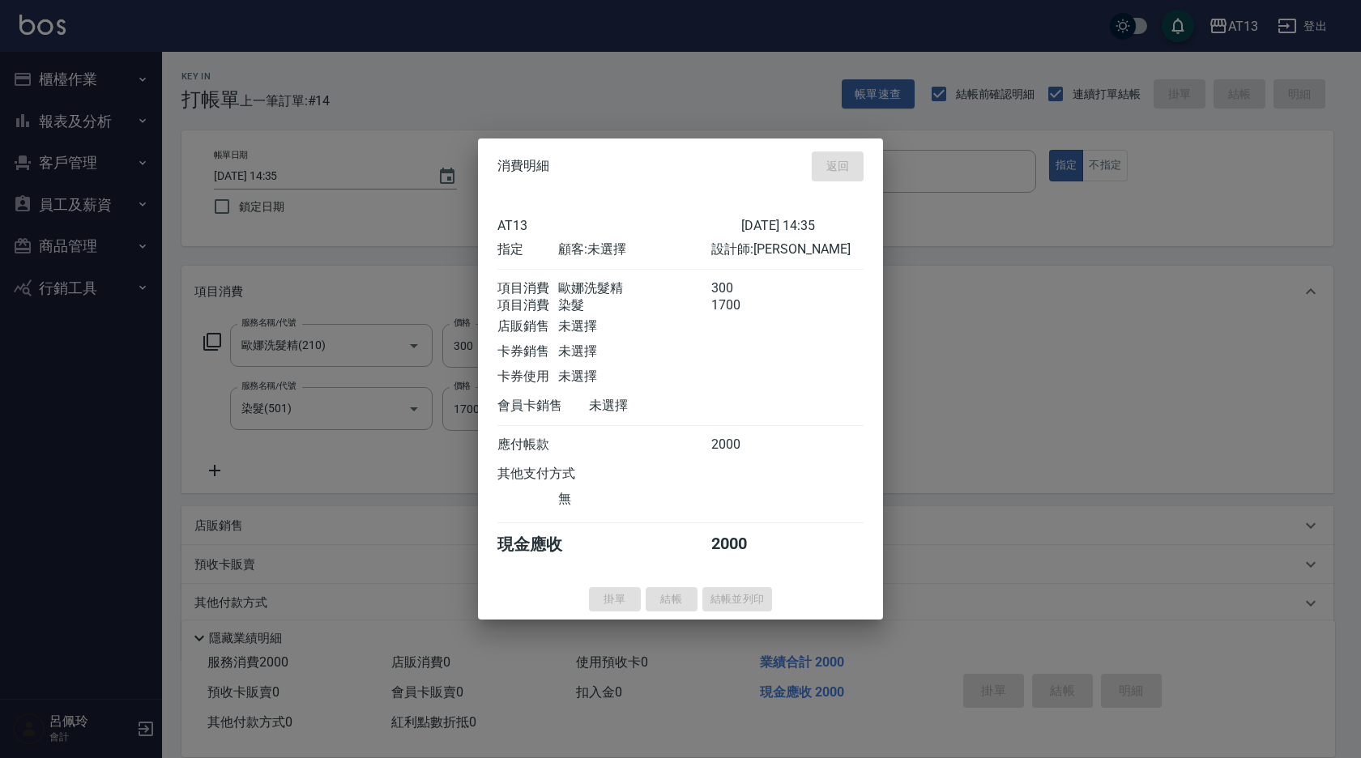
type input "[DATE] 14:36"
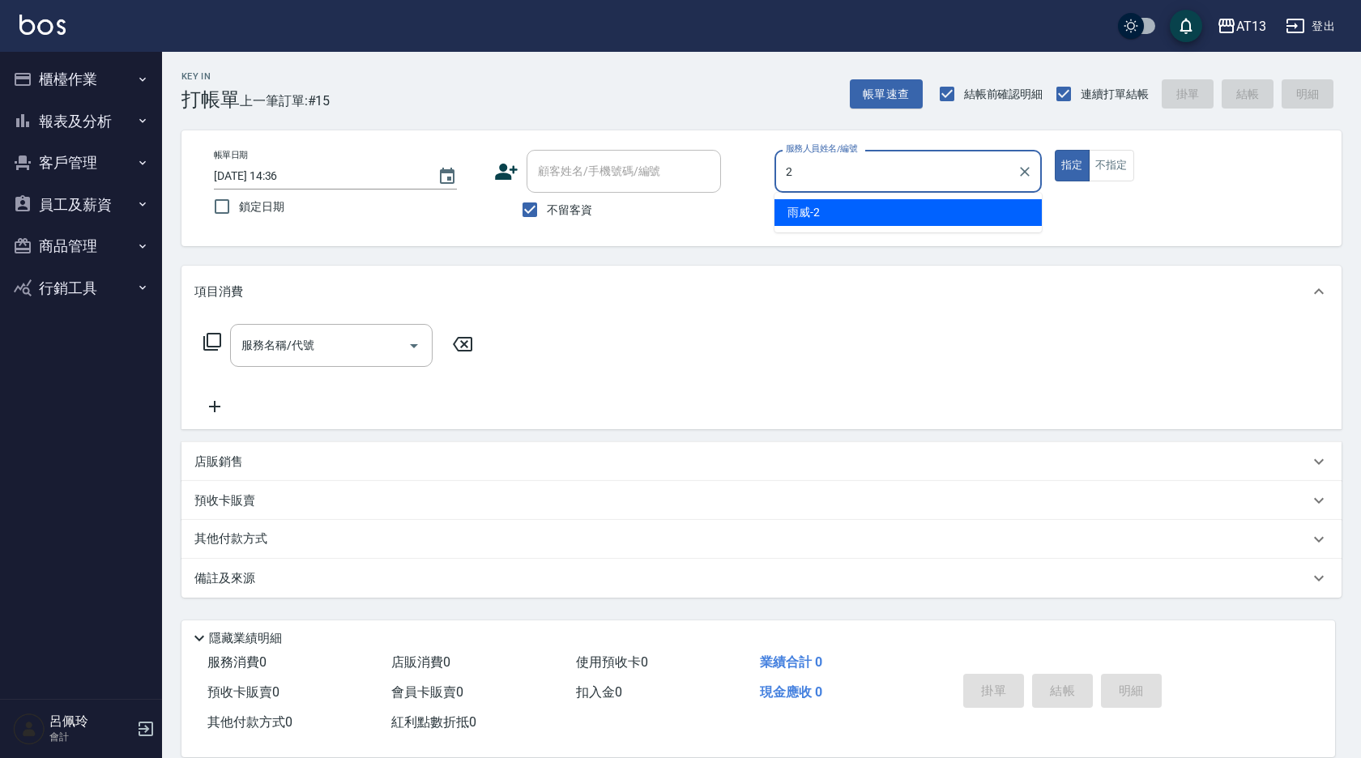
click at [925, 219] on div "雨威 -2" at bounding box center [907, 212] width 267 height 27
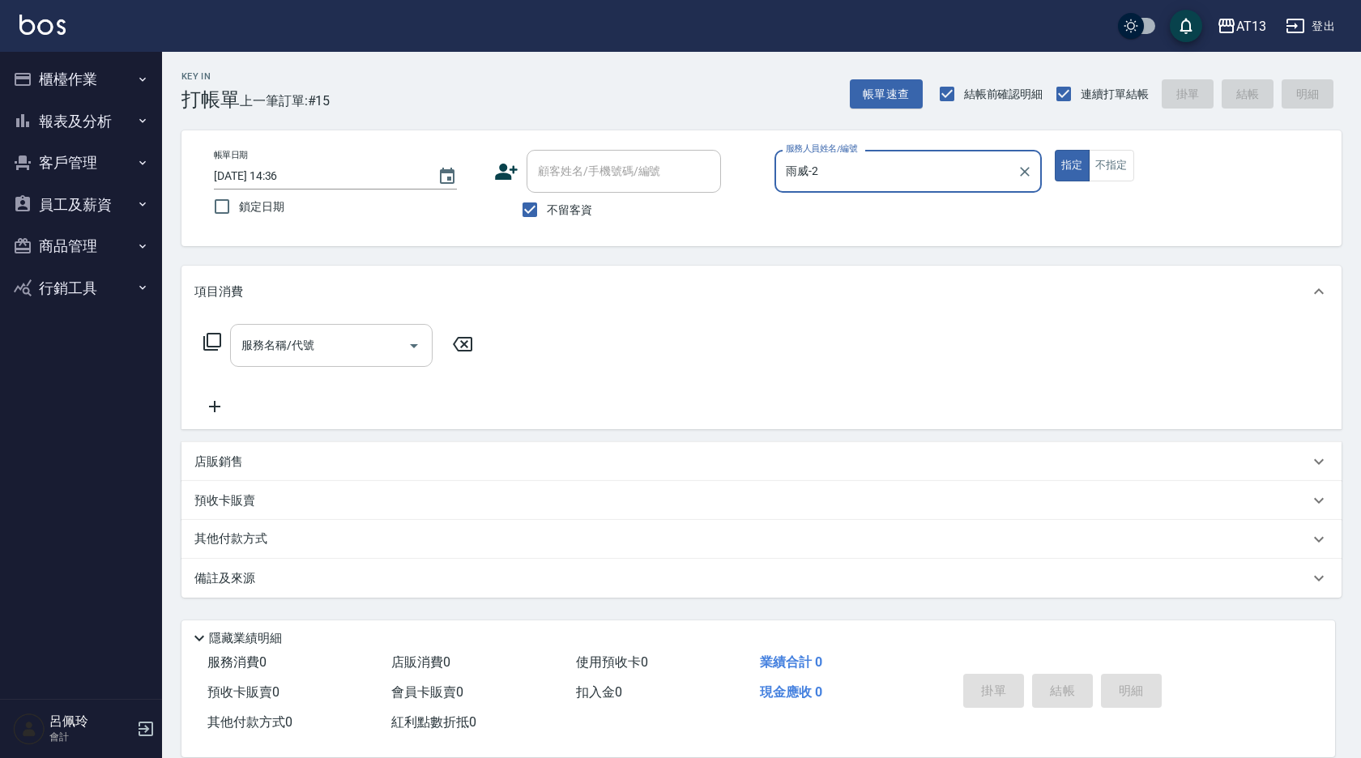
type input "雨威-2"
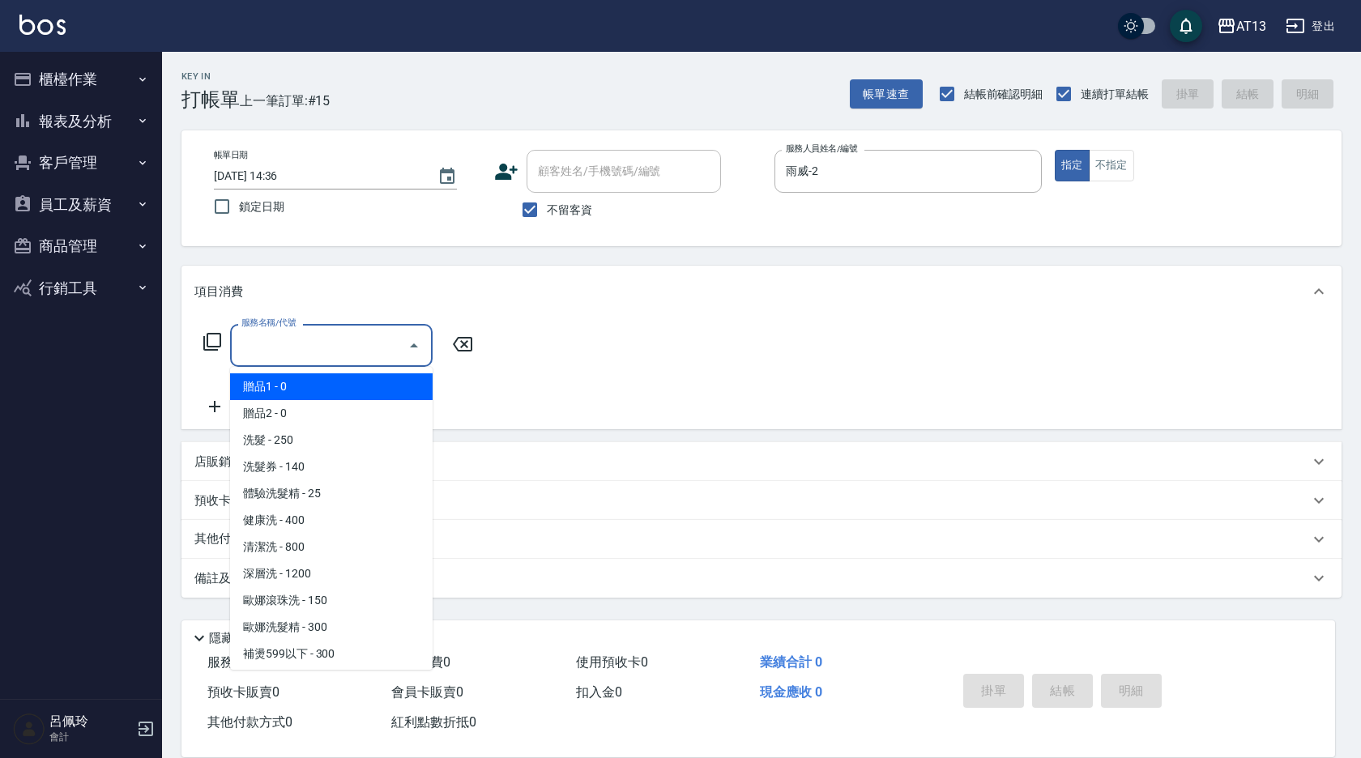
click at [341, 348] on input "服務名稱/代號" at bounding box center [319, 345] width 164 height 28
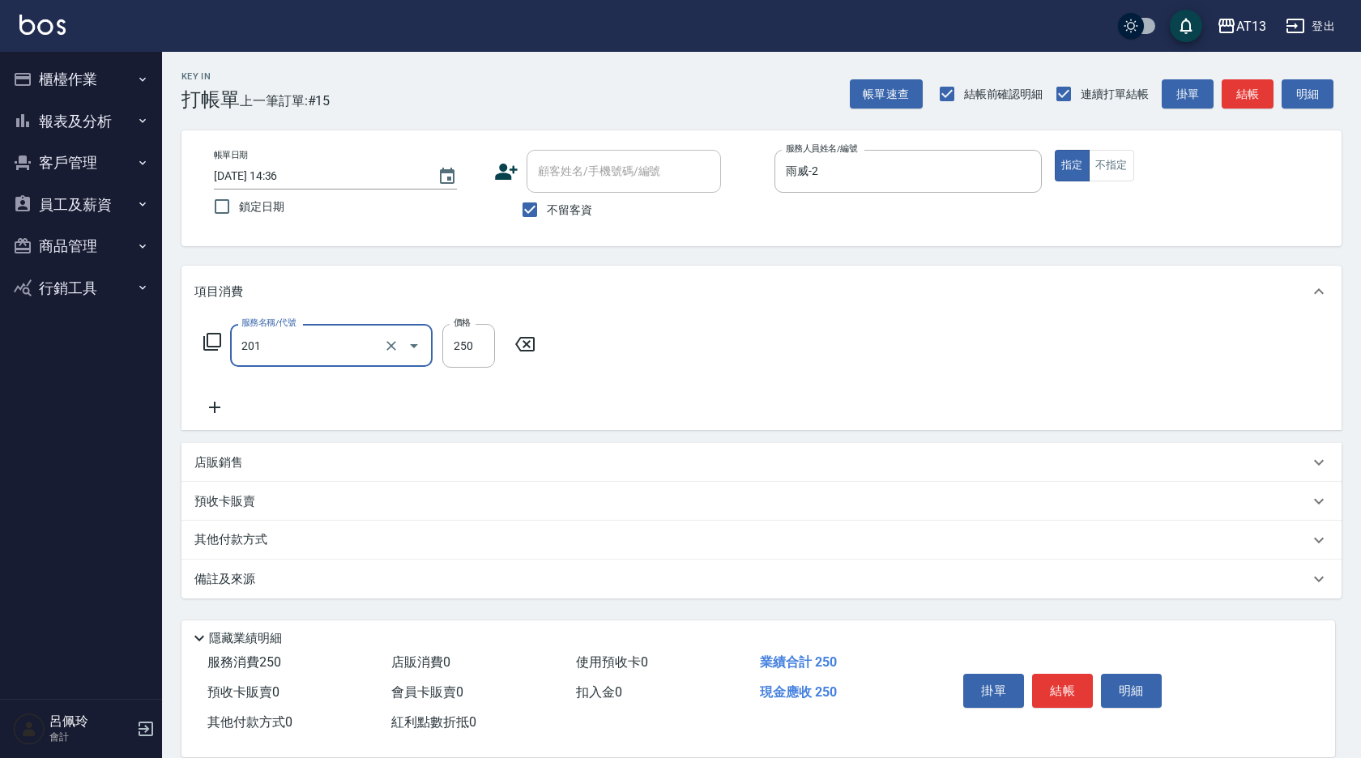
type input "洗髮(201)"
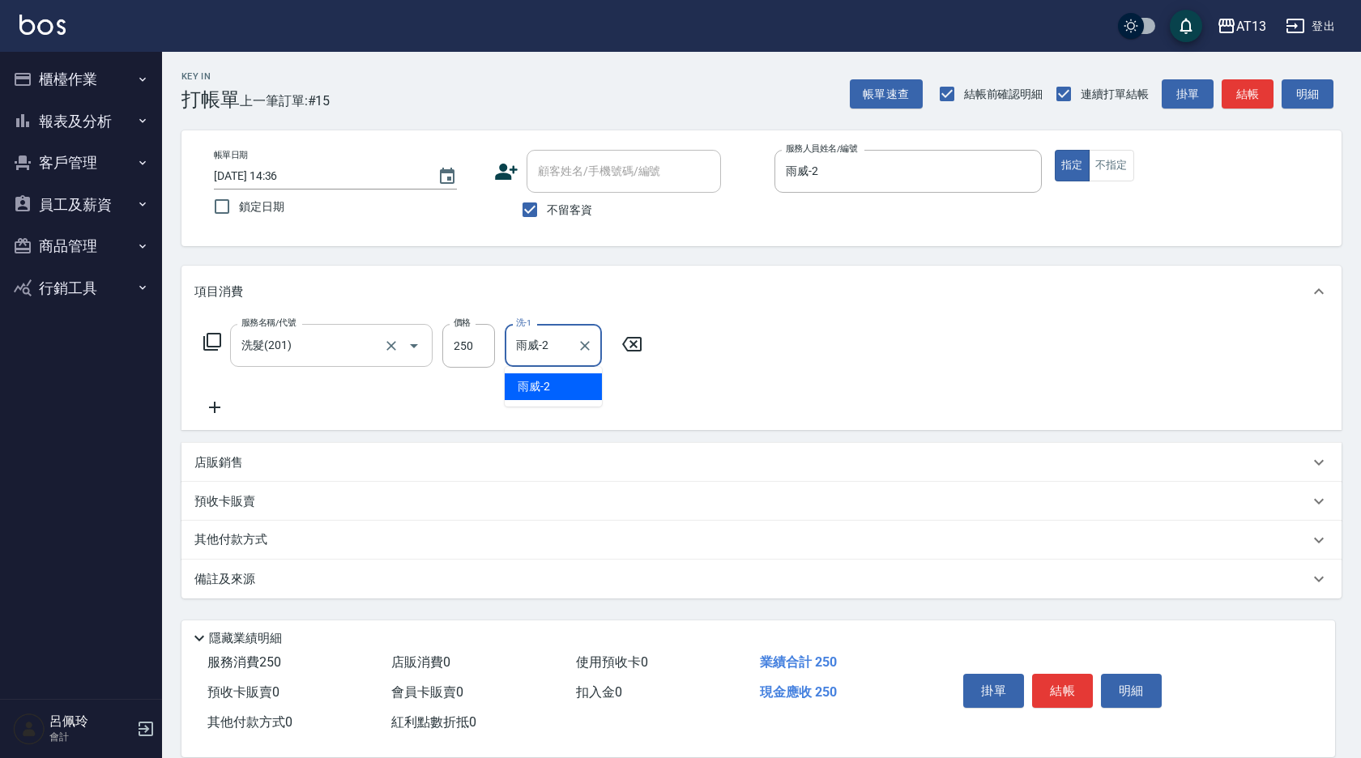
type input "雨威-2"
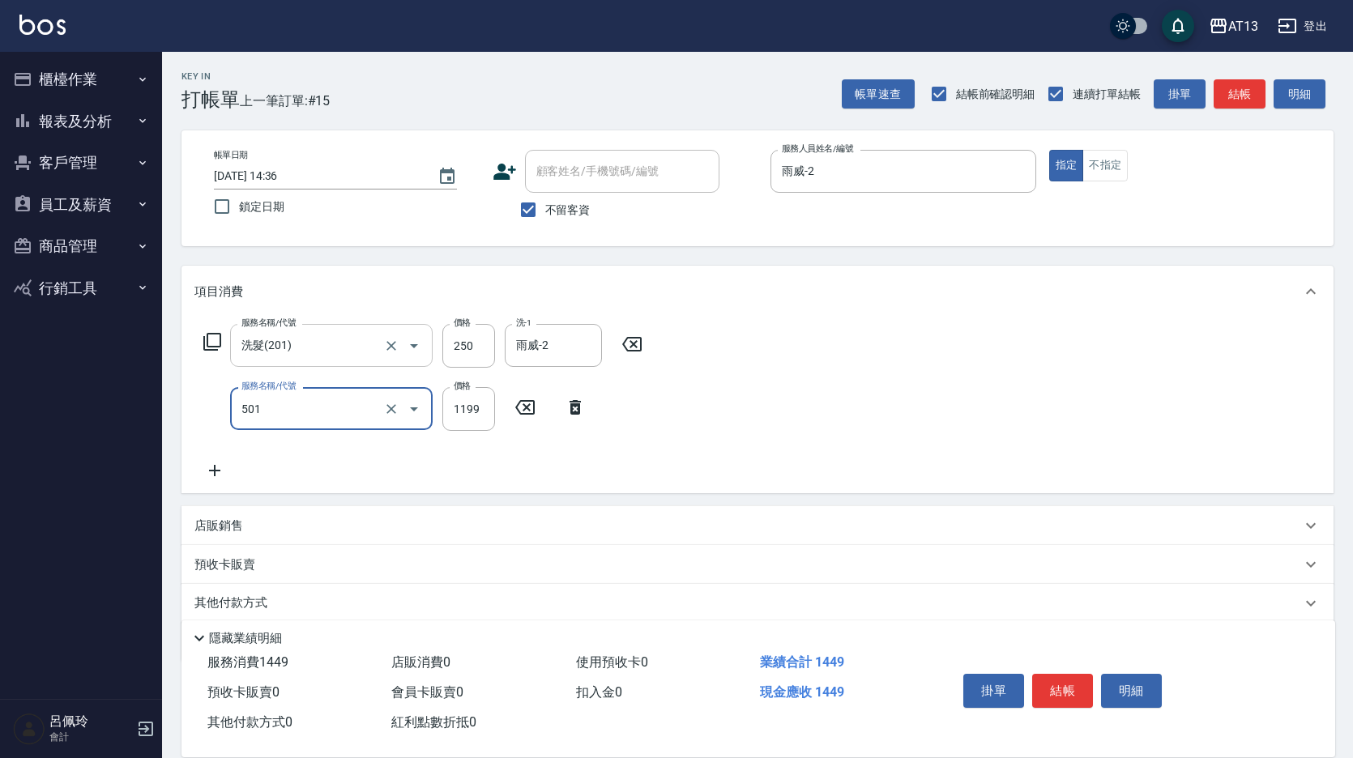
type input "染髮(501)"
type input "1500"
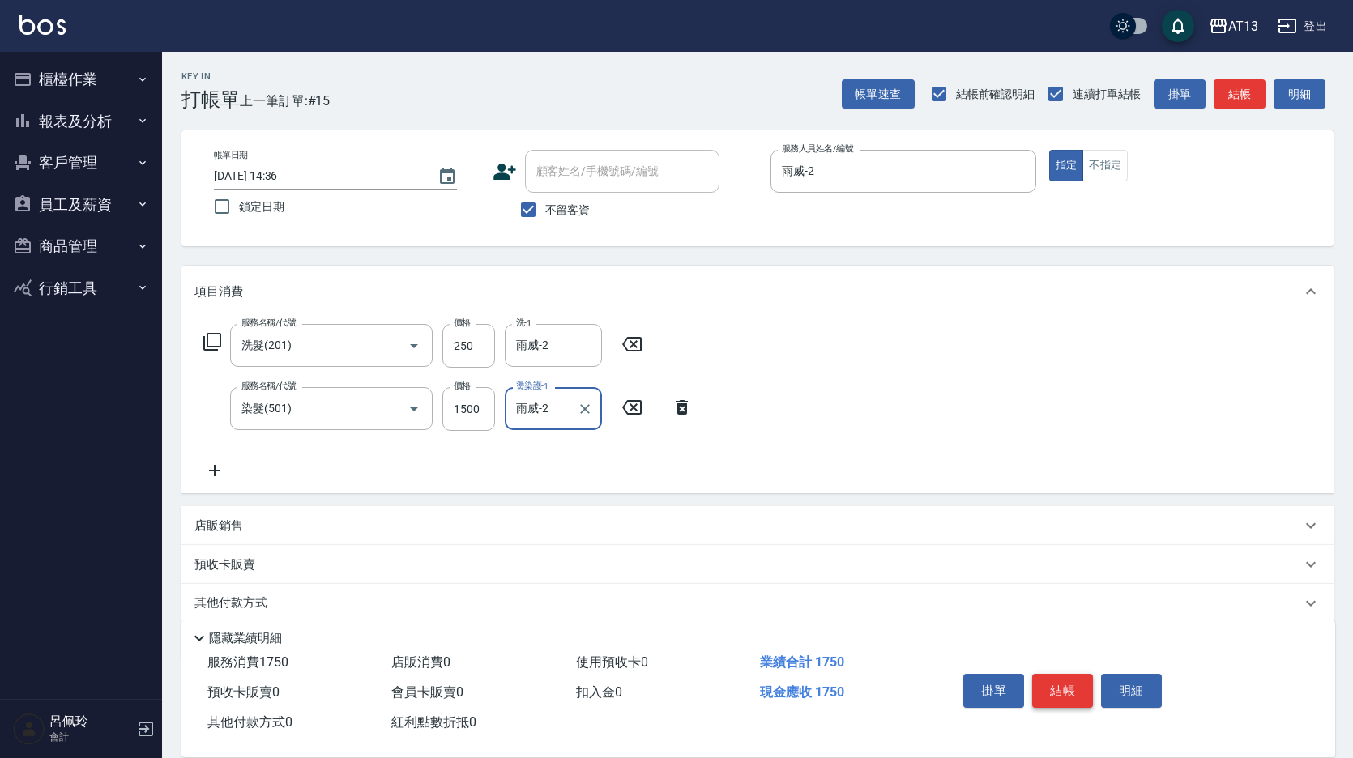
type input "雨威-2"
click at [1062, 679] on button "結帳" at bounding box center [1062, 691] width 61 height 34
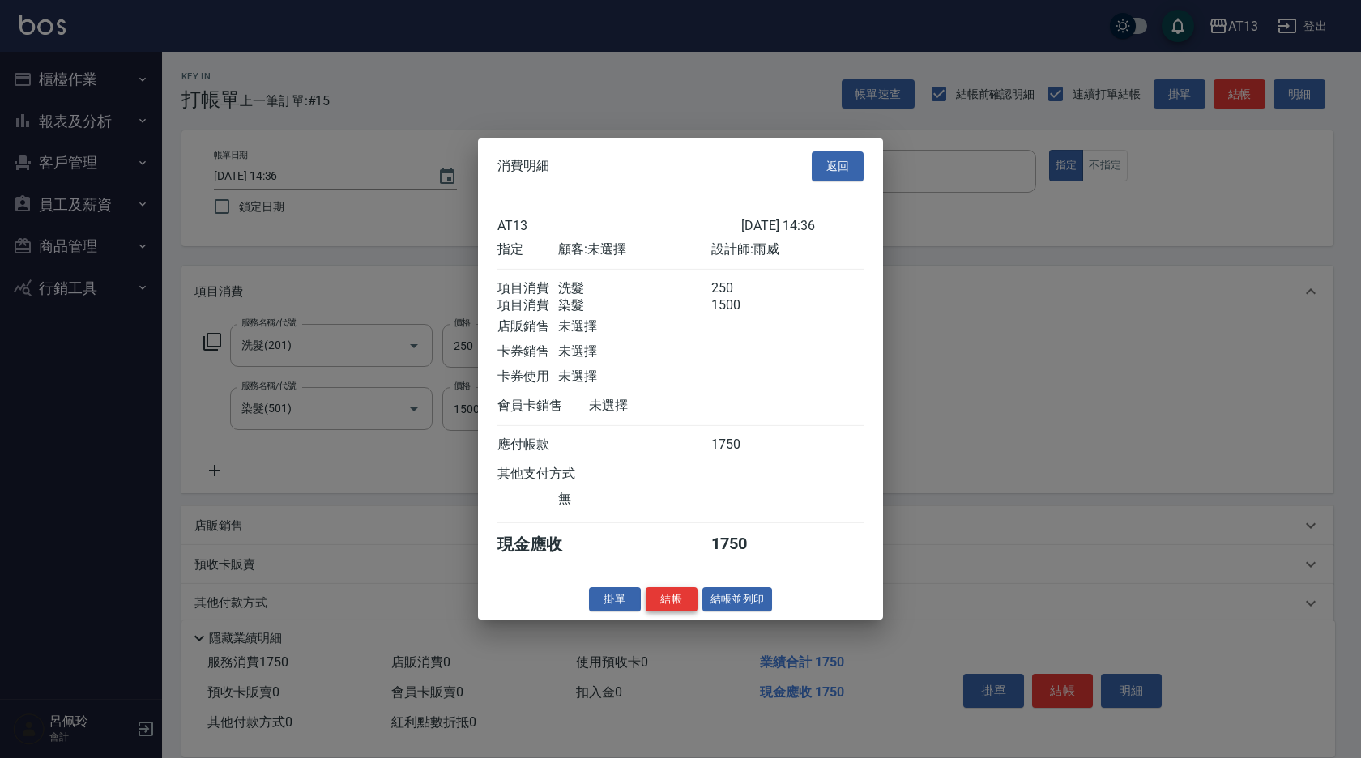
click at [679, 603] on button "結帳" at bounding box center [671, 598] width 52 height 25
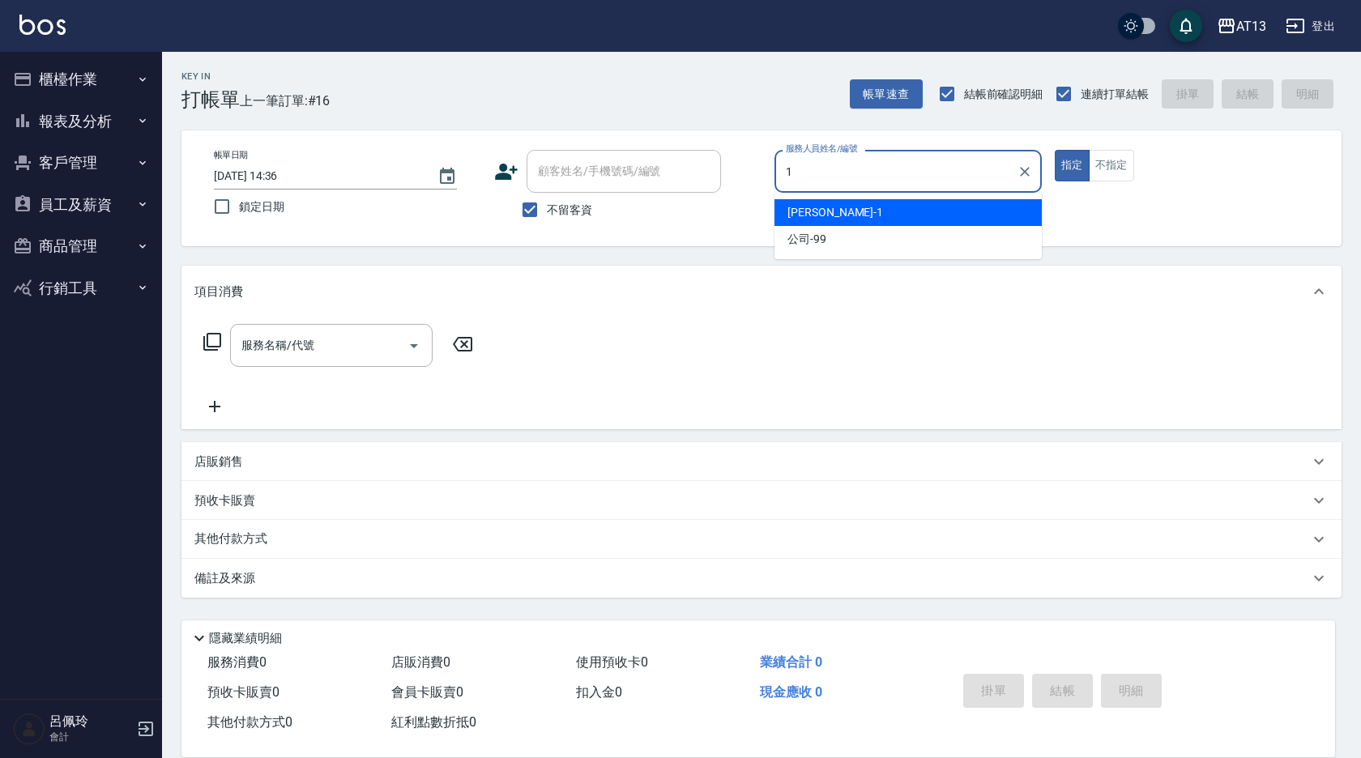
click at [910, 211] on div "[PERSON_NAME] -1" at bounding box center [907, 212] width 267 height 27
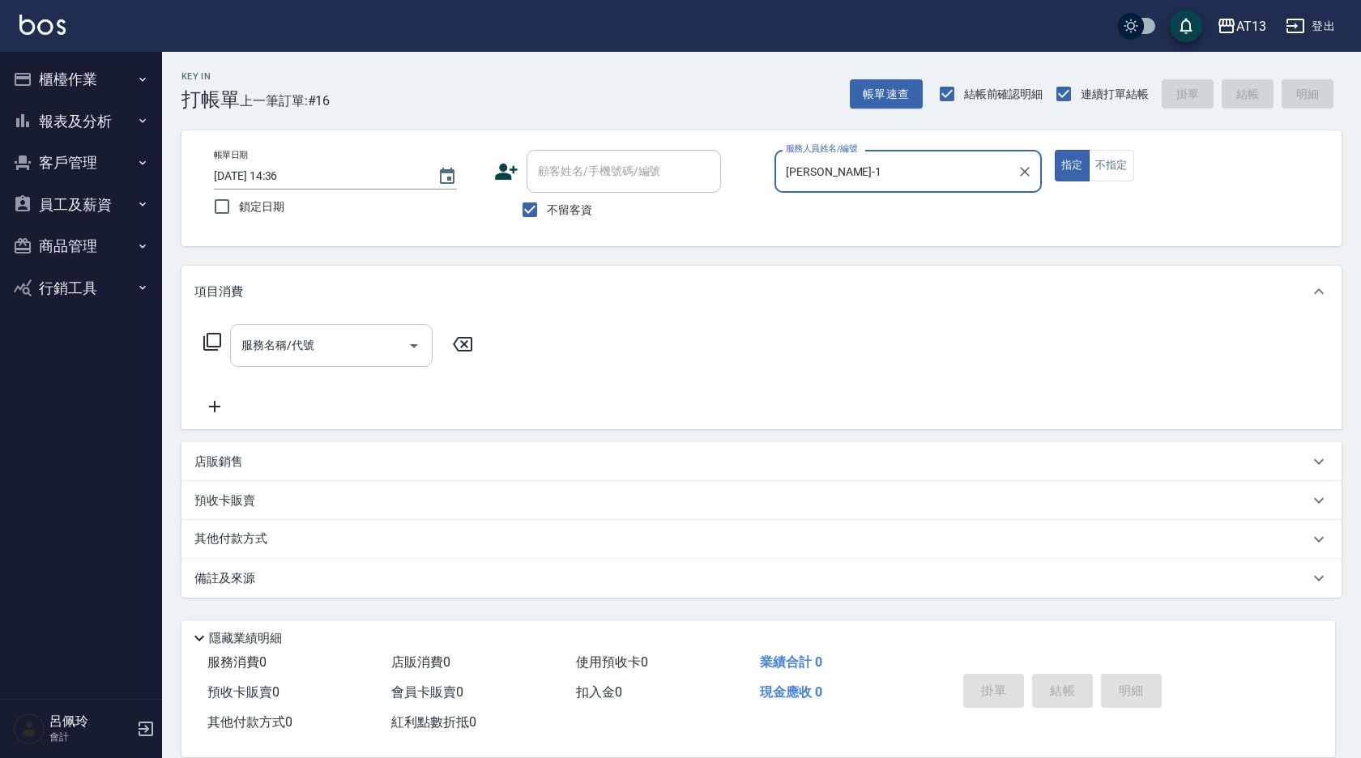
type input "[PERSON_NAME]-1"
click at [364, 353] on input "服務名稱/代號" at bounding box center [319, 345] width 164 height 28
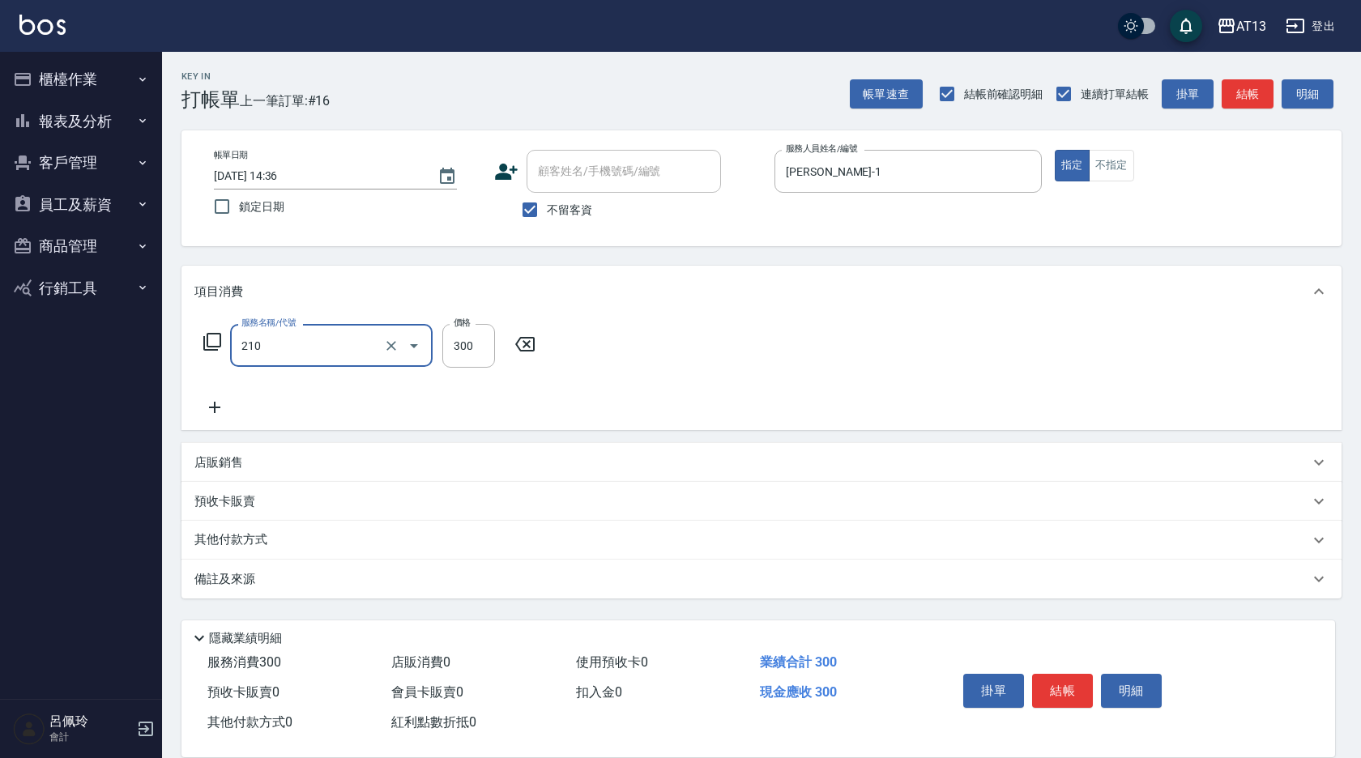
type input "歐娜洗髮精(210)"
type input "[PERSON_NAME]-26"
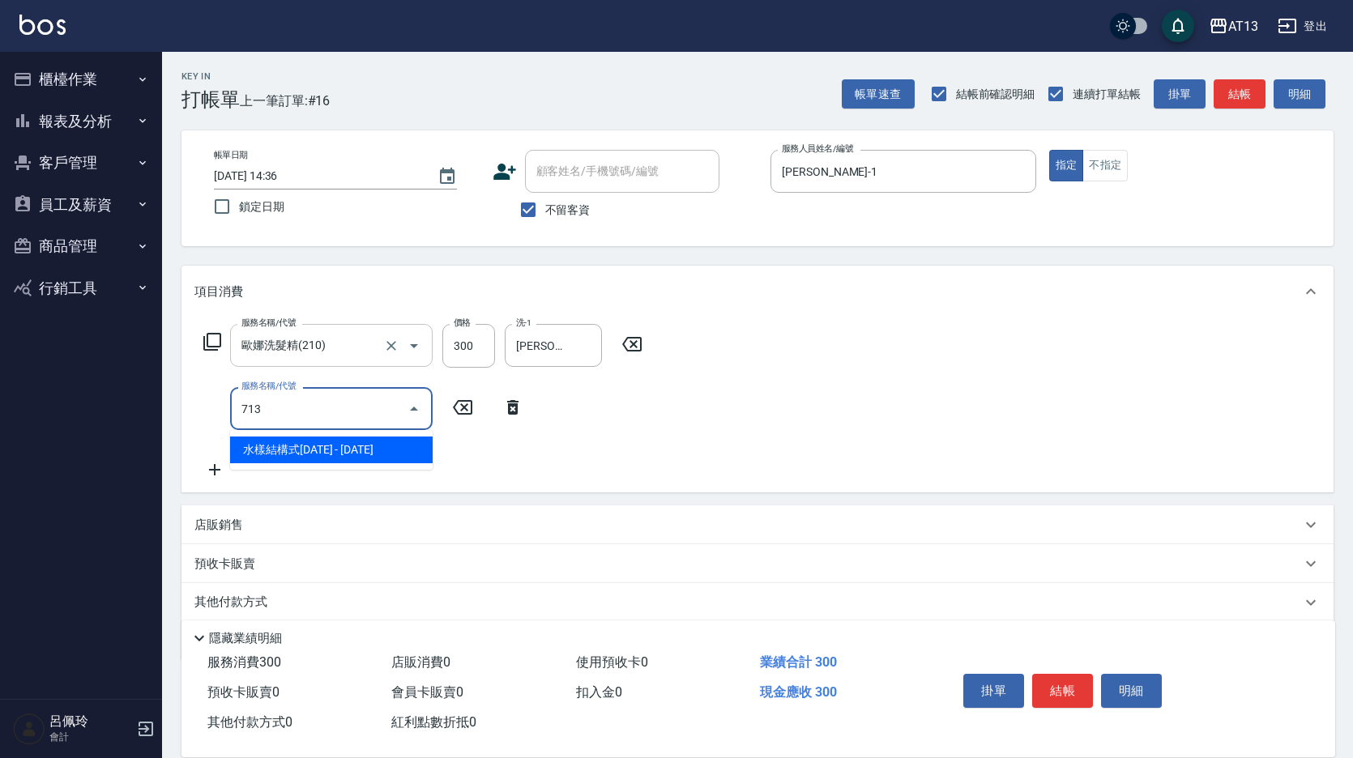
type input "水樣結構式1200(713)"
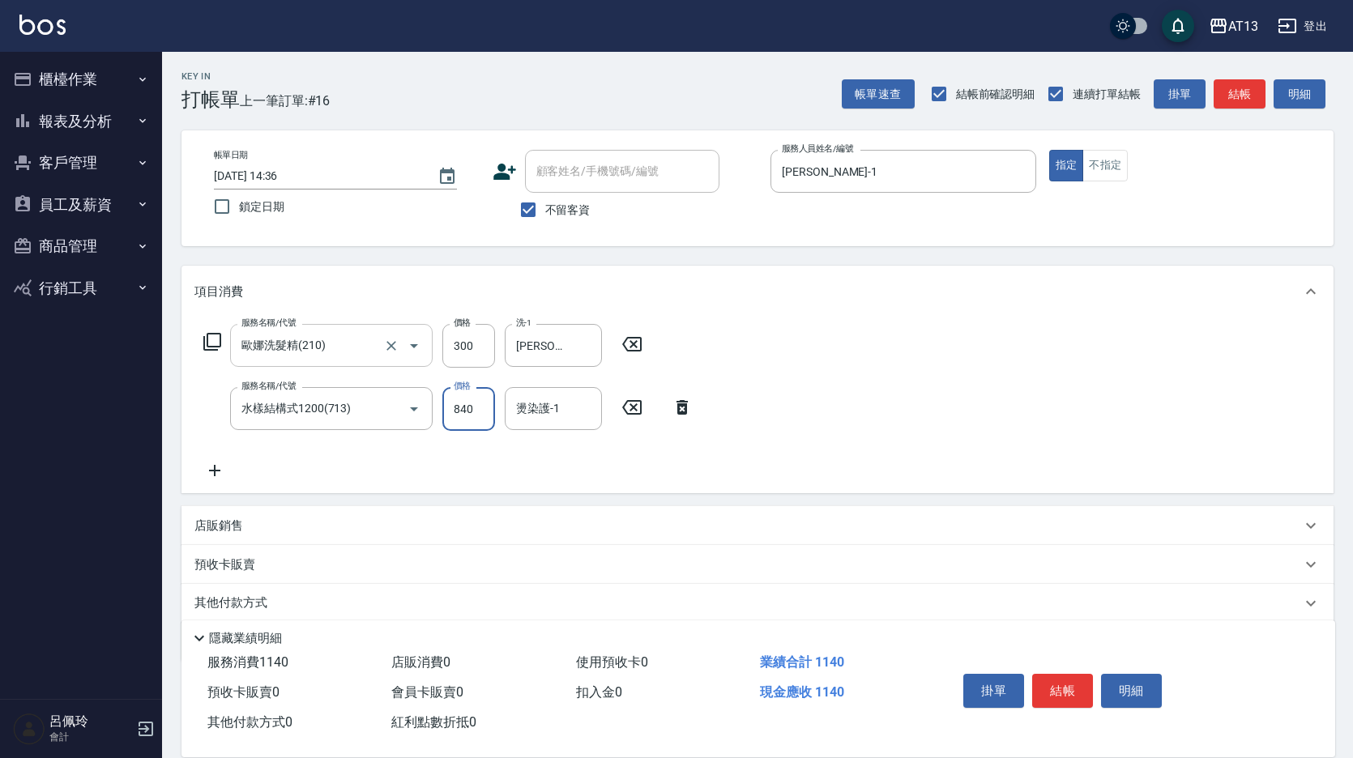
type input "840"
type input "[PERSON_NAME]-26"
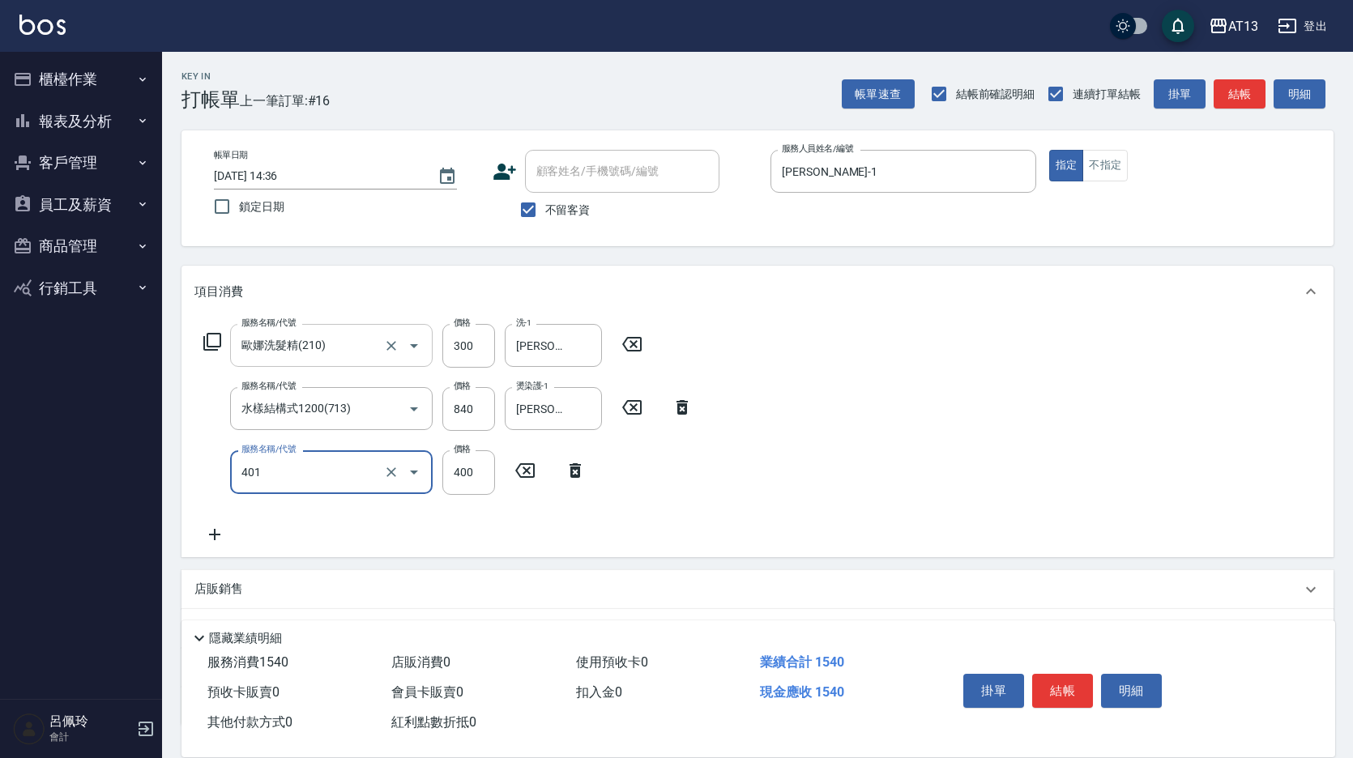
type input "剪髮(401)"
type input "360"
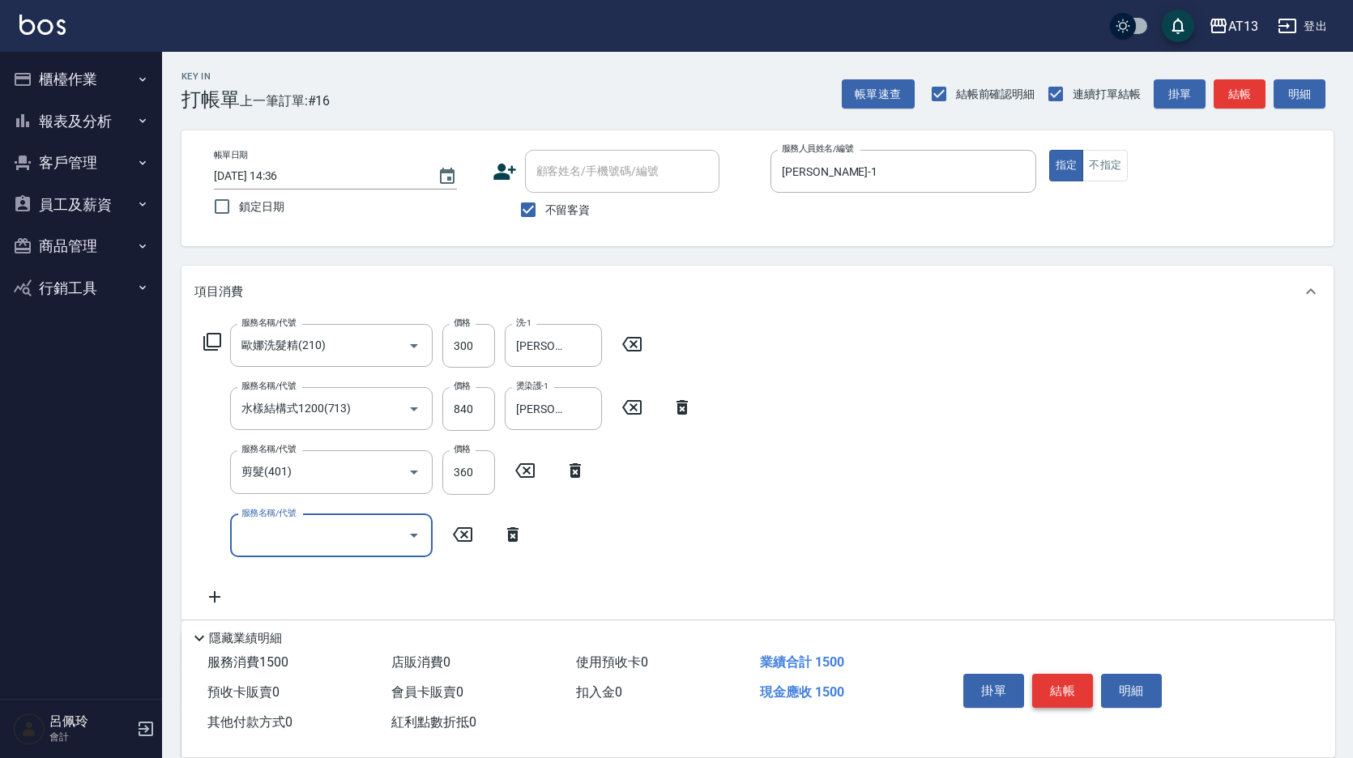
click at [1075, 680] on button "結帳" at bounding box center [1062, 691] width 61 height 34
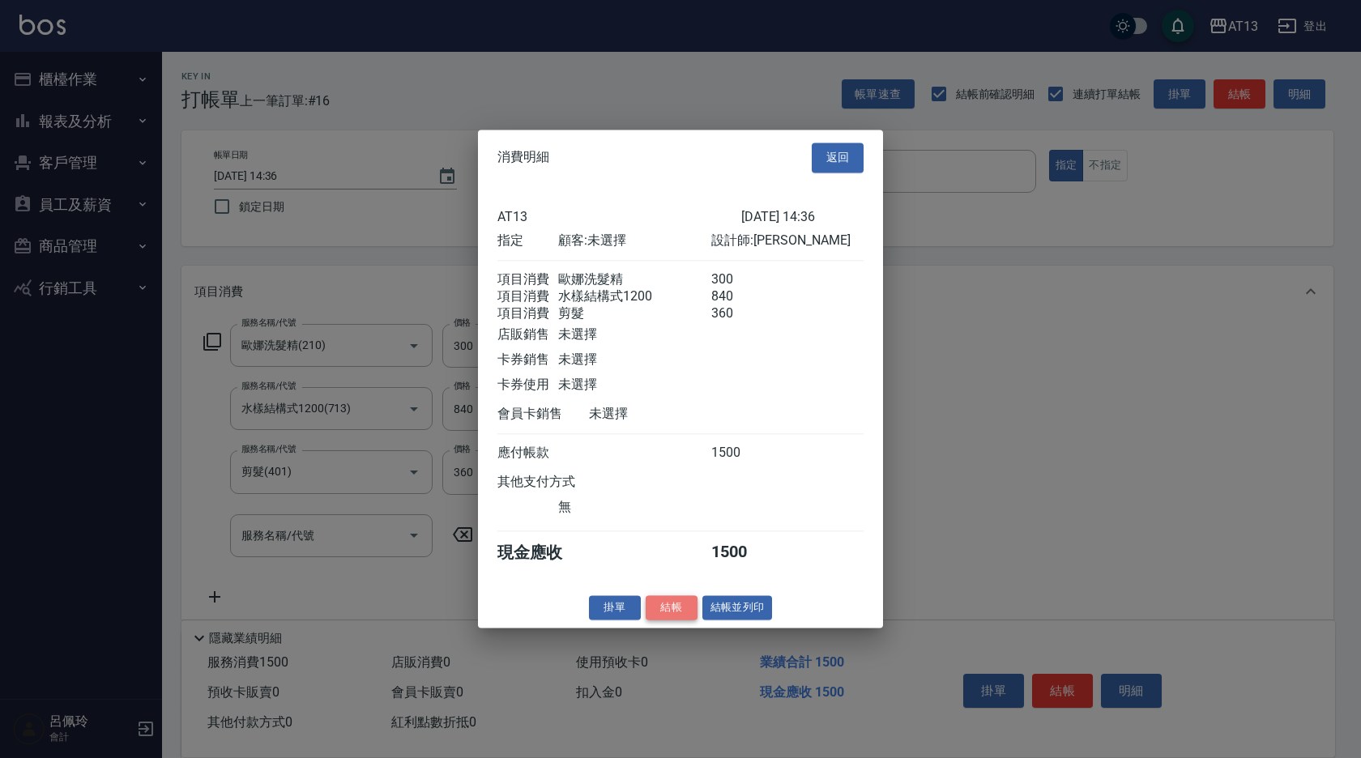
click at [674, 615] on button "結帳" at bounding box center [671, 607] width 52 height 25
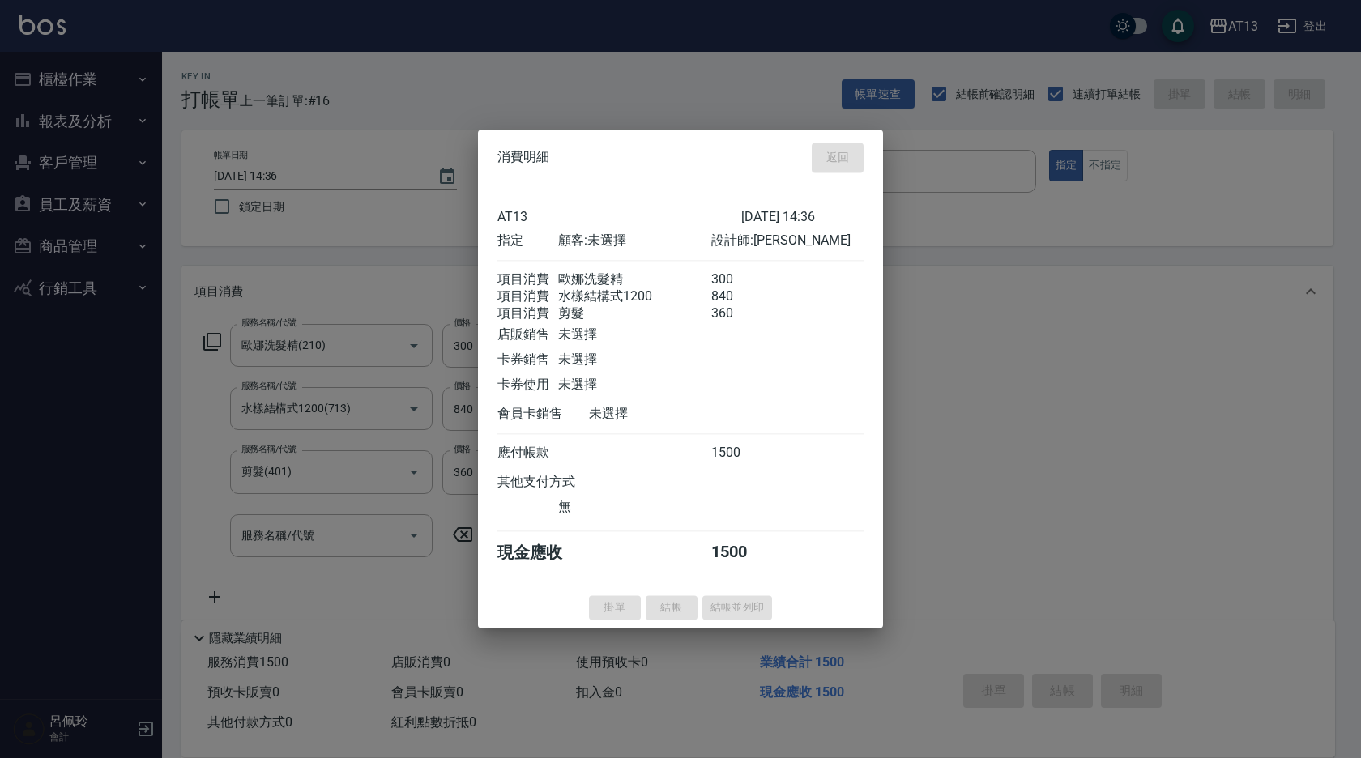
type input "[DATE] 14:37"
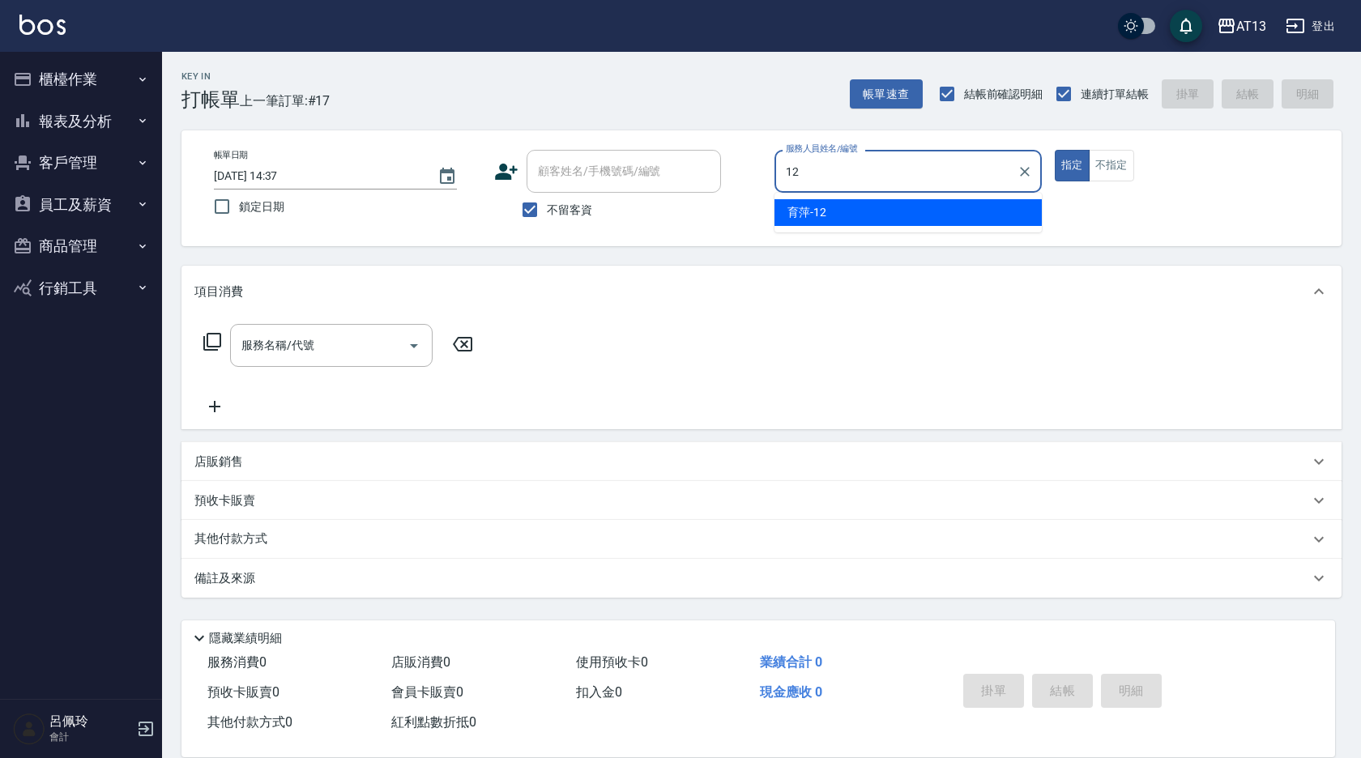
click at [822, 214] on span "育萍 -12" at bounding box center [806, 212] width 39 height 17
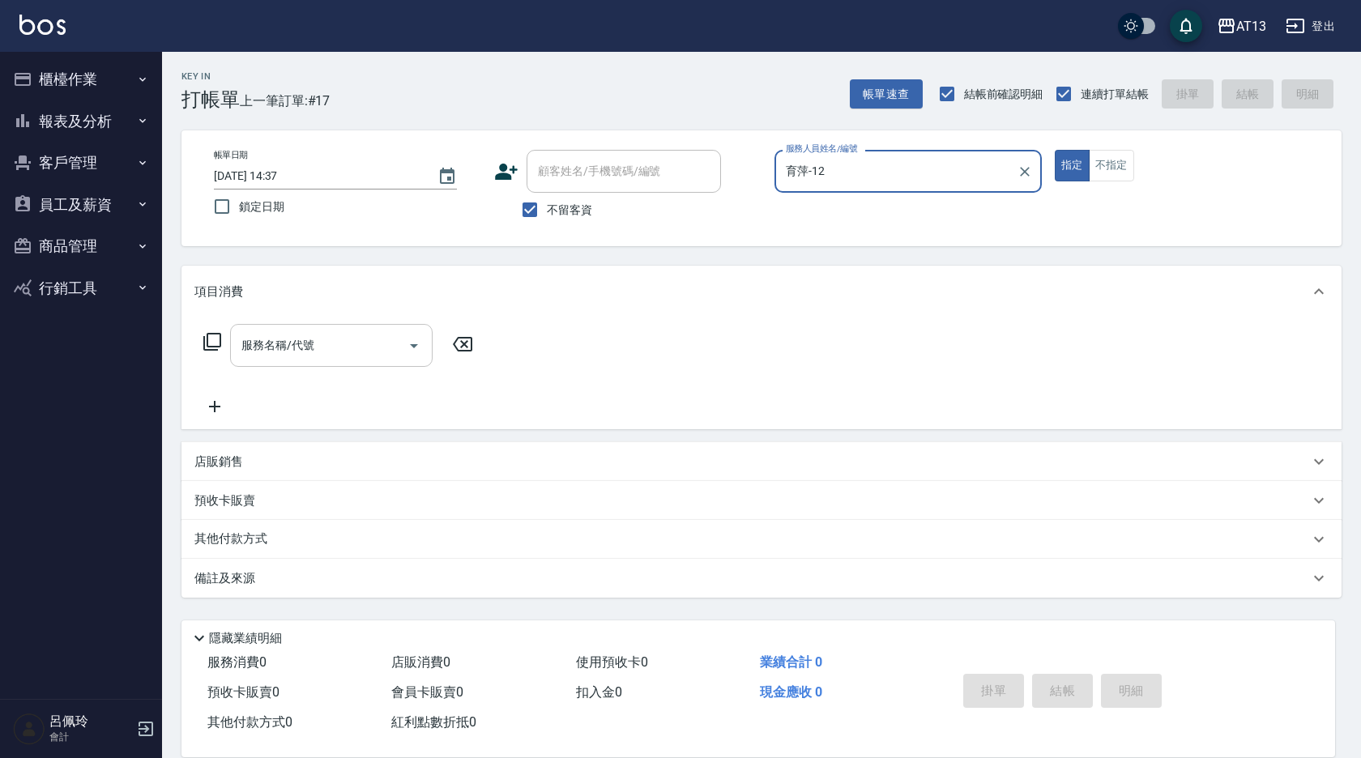
type input "育萍-12"
click at [299, 359] on input "服務名稱/代號" at bounding box center [319, 345] width 164 height 28
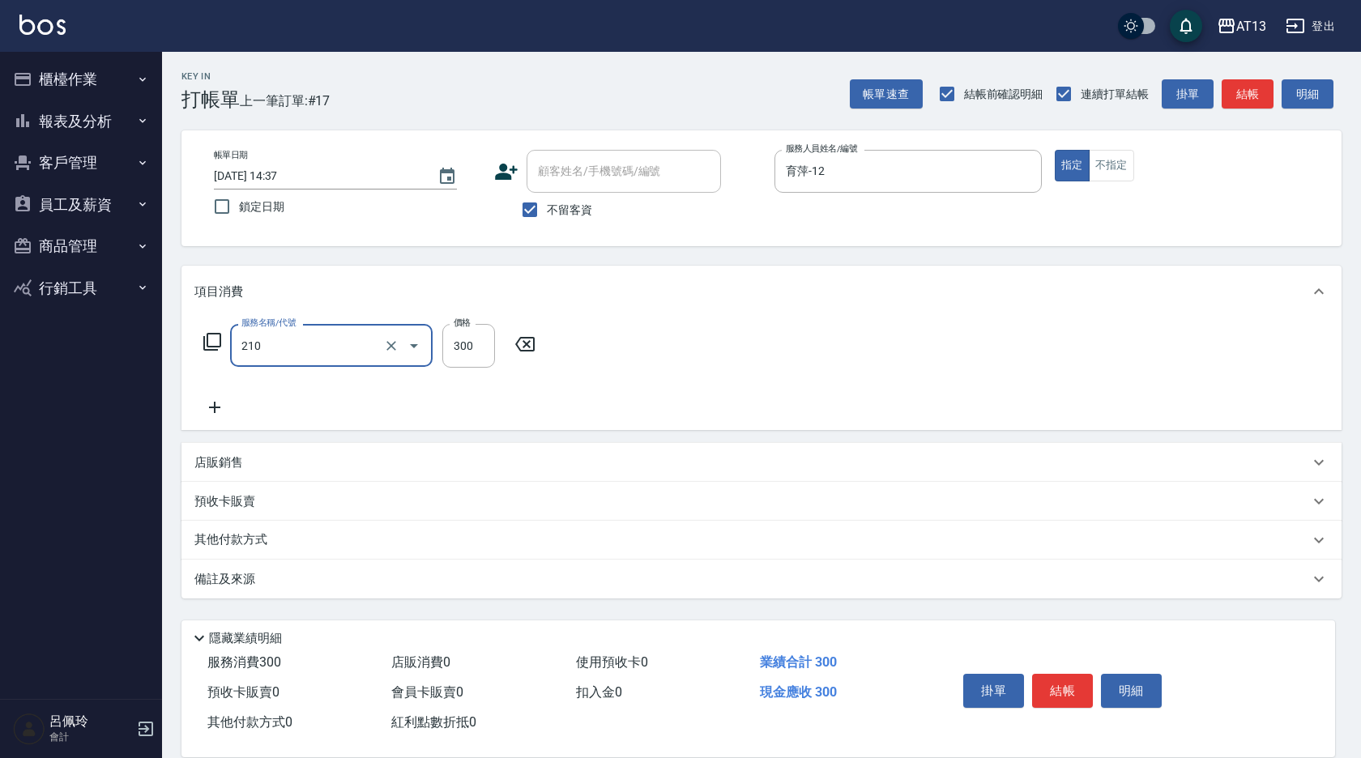
type input "歐娜洗髮精(210)"
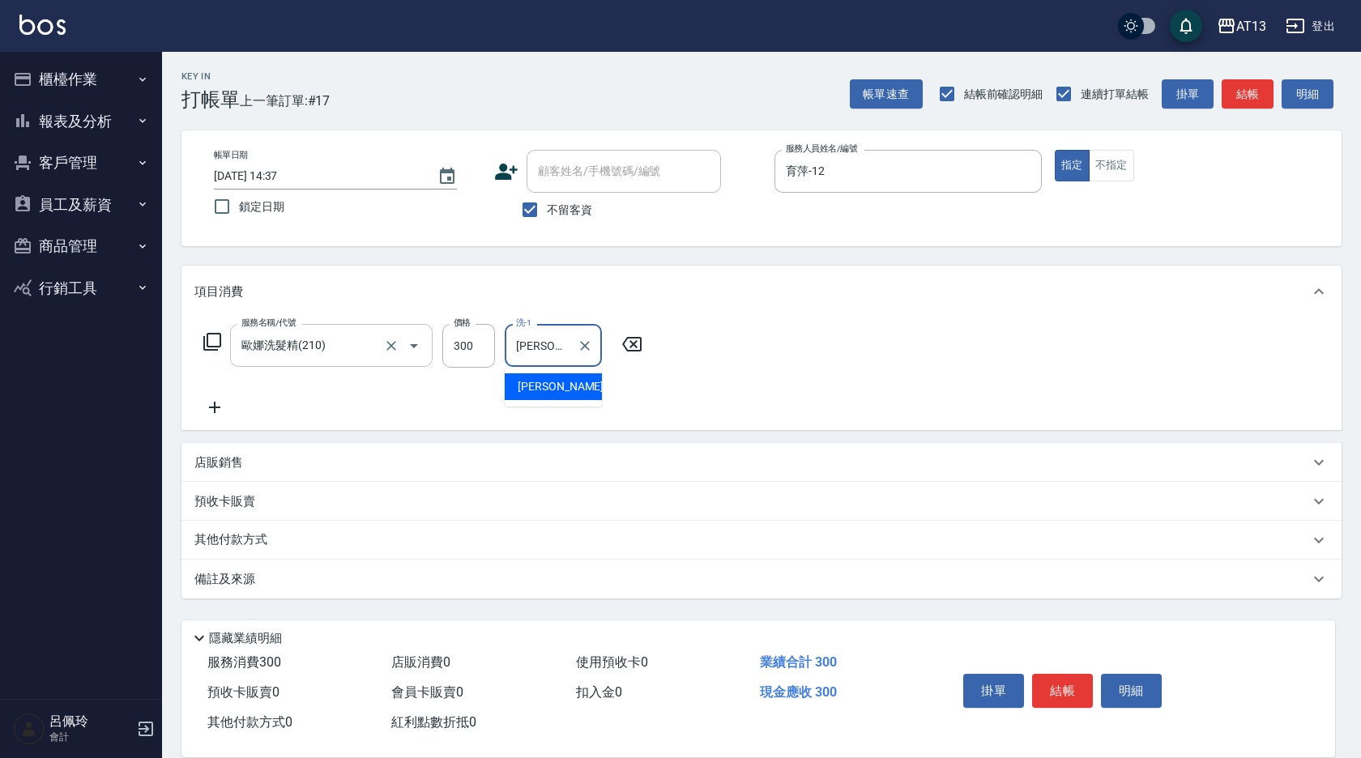
type input "[PERSON_NAME]-31"
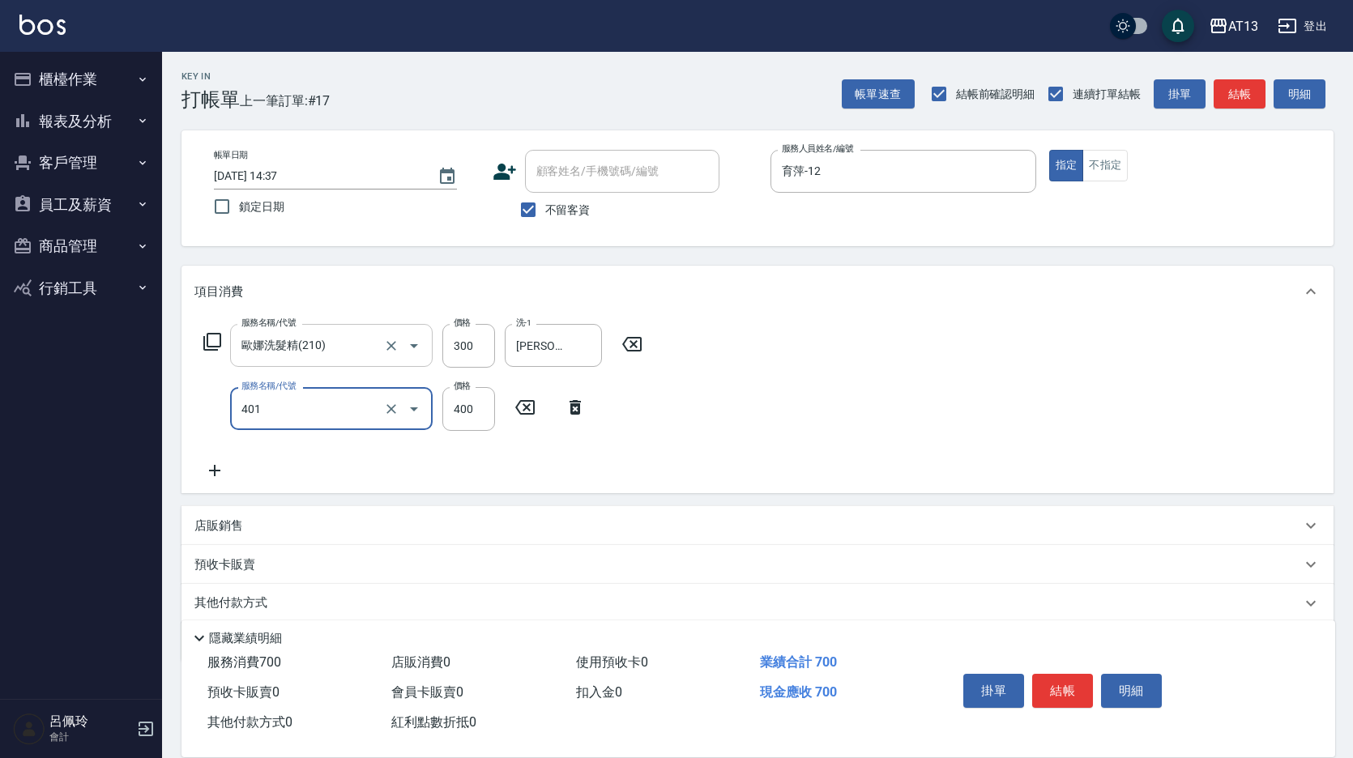
type input "剪髮(401)"
type input "500"
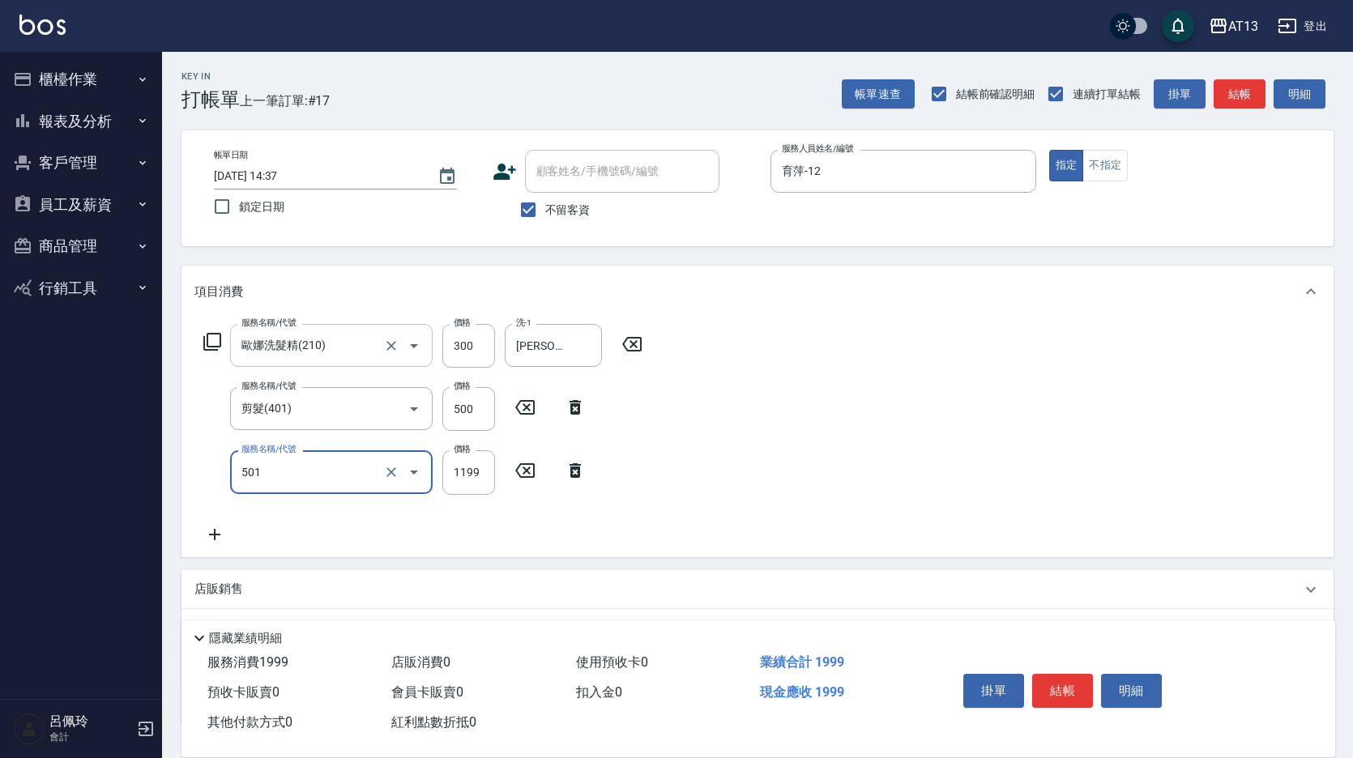
type input "染髮(501)"
type input "2000"
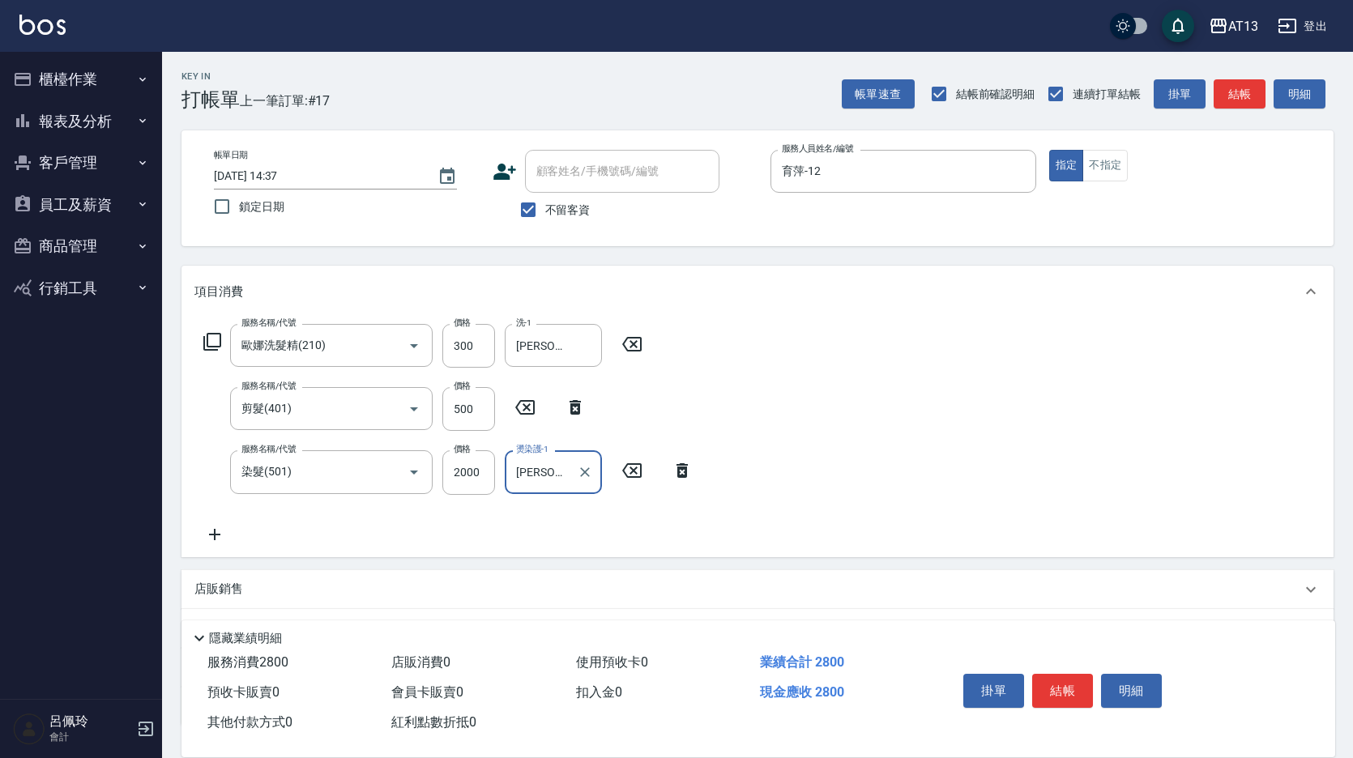
type input "[PERSON_NAME]-31"
drag, startPoint x: 910, startPoint y: 479, endPoint x: 1035, endPoint y: 654, distance: 214.7
click at [908, 488] on div "服務名稱/代號 [PERSON_NAME]洗髮精(210) 服務名稱/代號 價格 300 價格 洗-1 [PERSON_NAME]-31 洗-1 服務名稱/代…" at bounding box center [757, 436] width 1152 height 239
click at [1073, 688] on button "結帳" at bounding box center [1062, 691] width 61 height 34
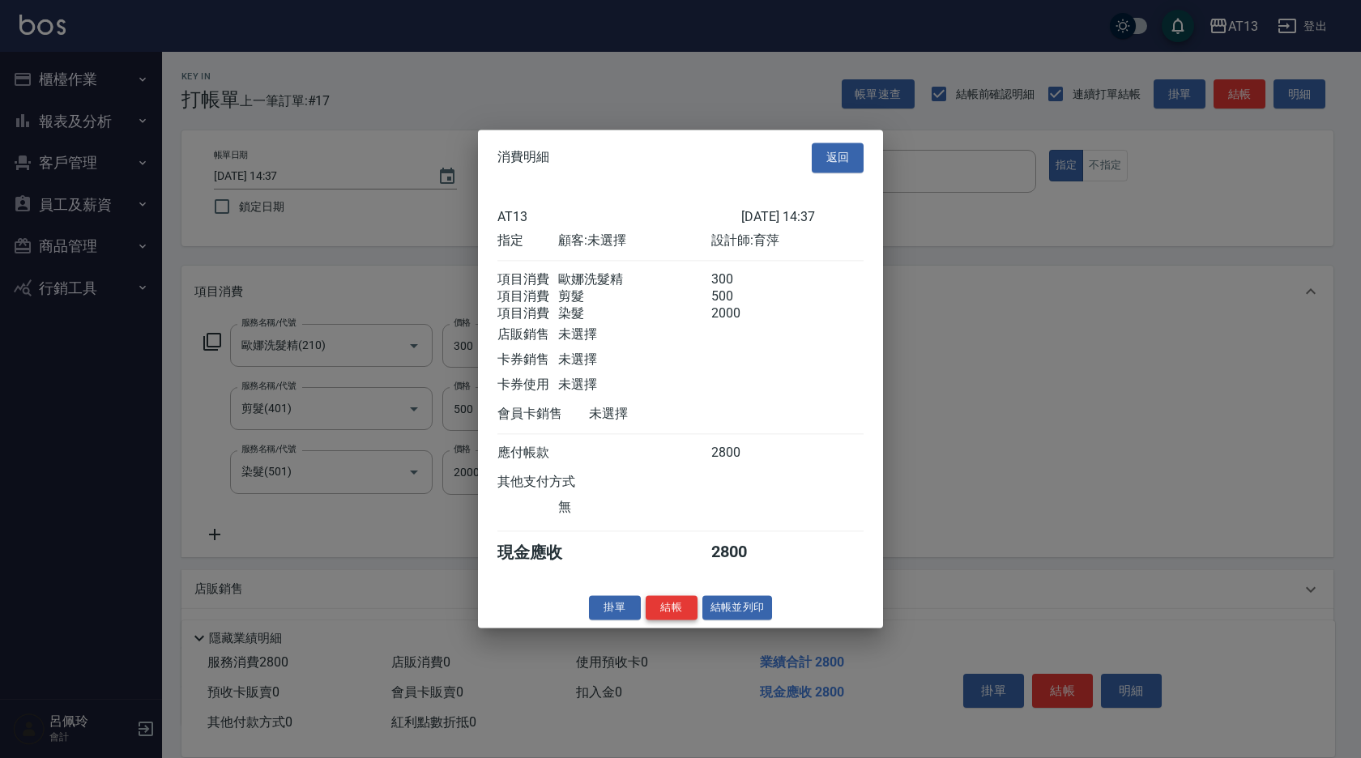
click at [675, 616] on button "結帳" at bounding box center [671, 607] width 52 height 25
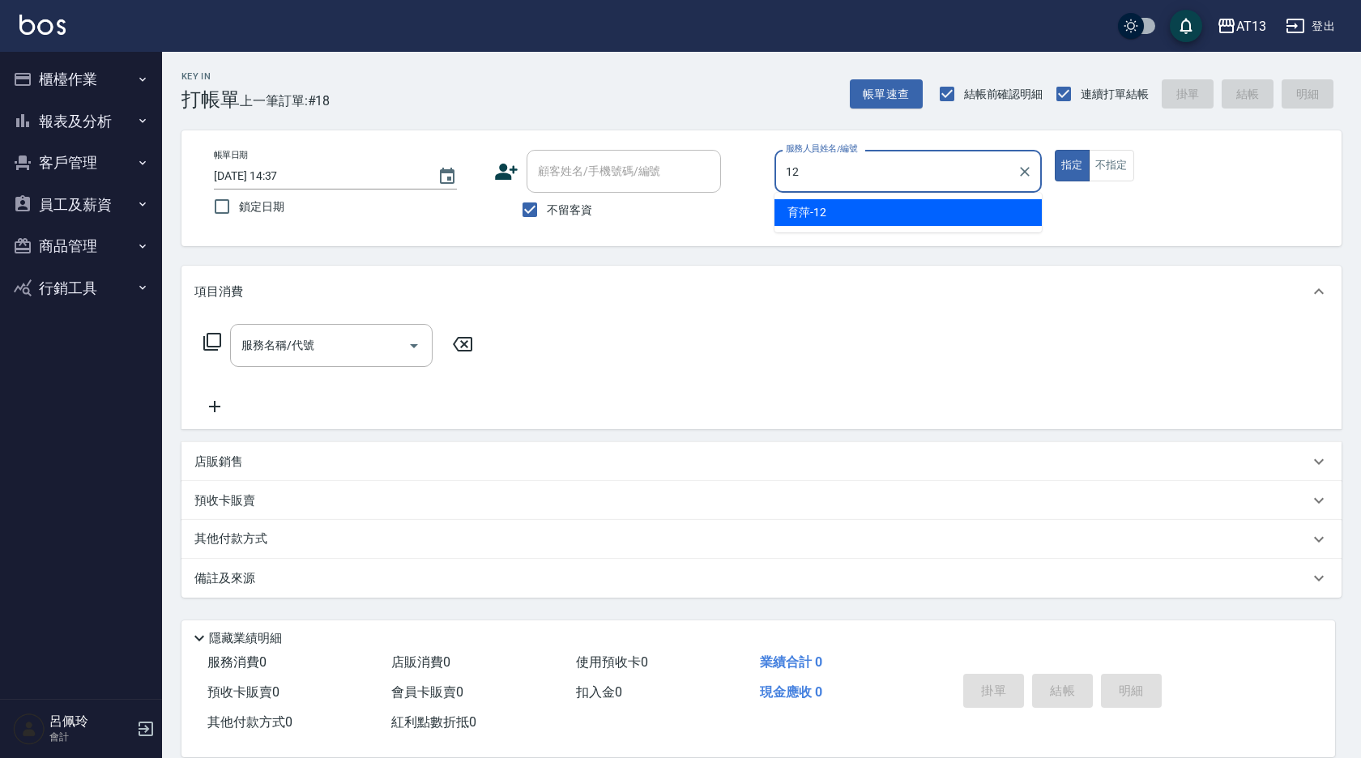
click at [868, 207] on div "育萍 -12" at bounding box center [907, 212] width 267 height 27
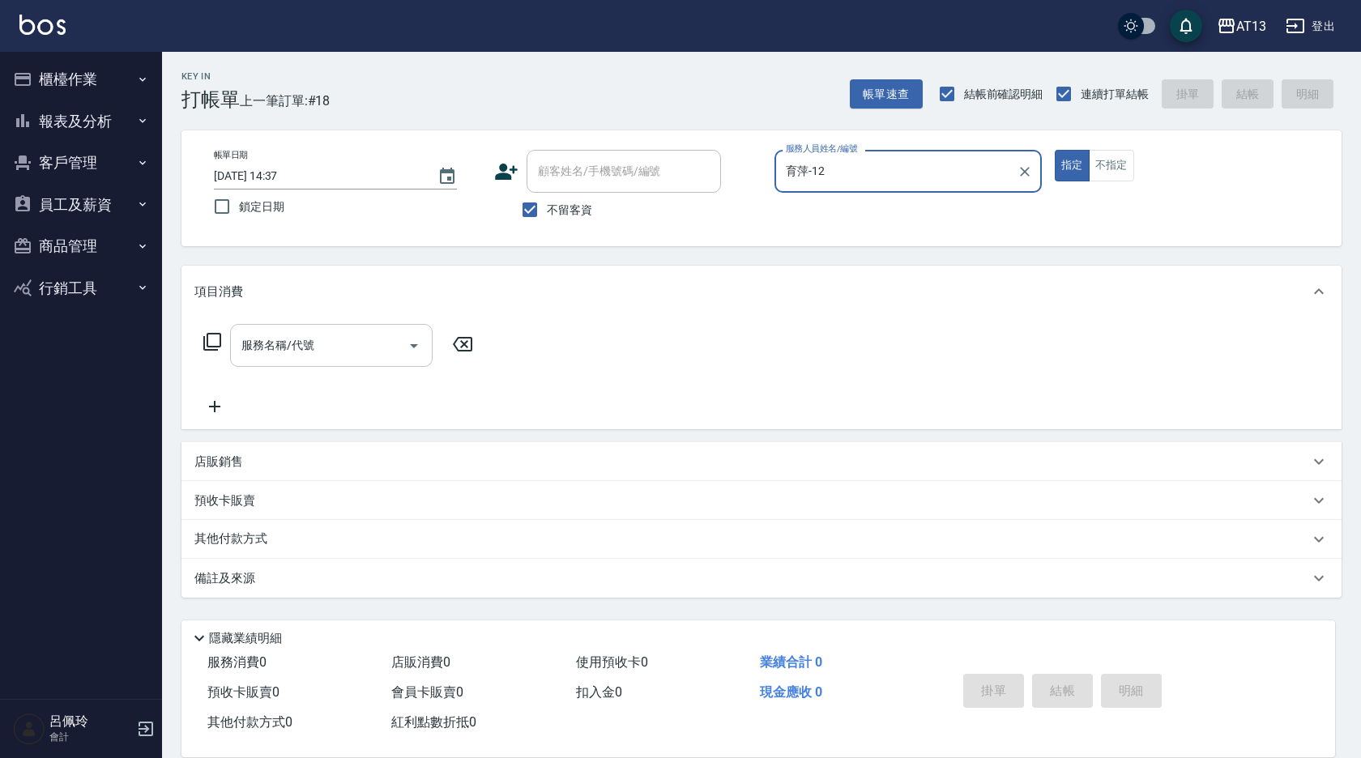
type input "育萍-12"
click at [372, 340] on input "服務名稱/代號" at bounding box center [319, 345] width 164 height 28
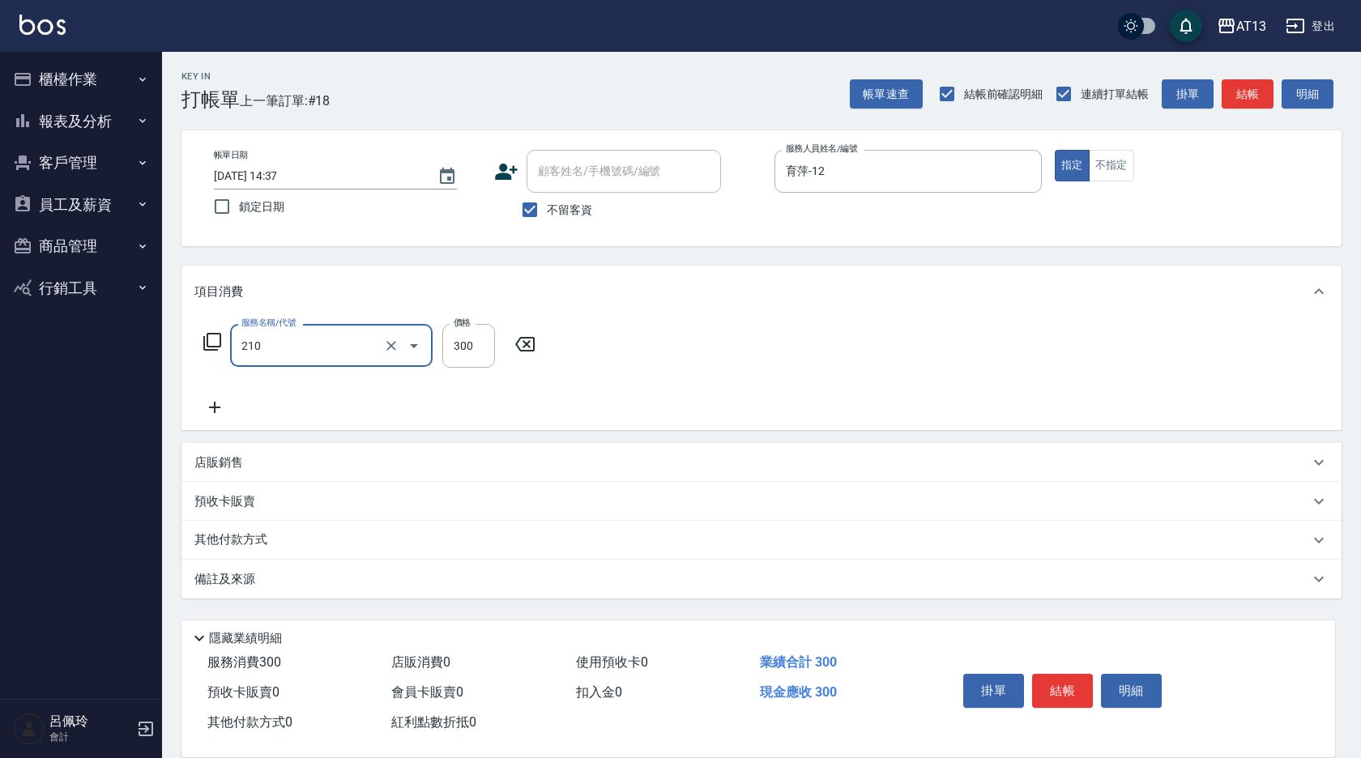
type input "歐娜洗髮精(210)"
type input "[PERSON_NAME]-31"
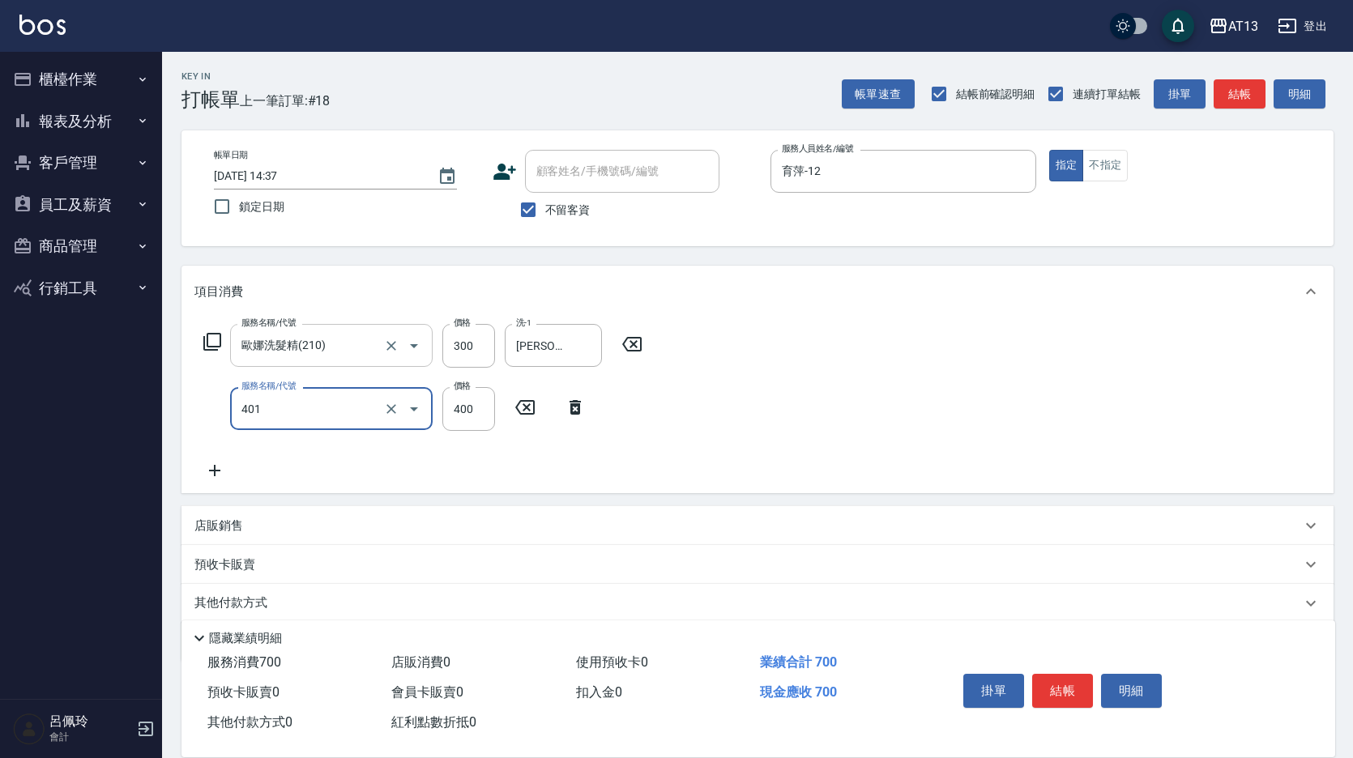
type input "剪髮(401)"
type input "500"
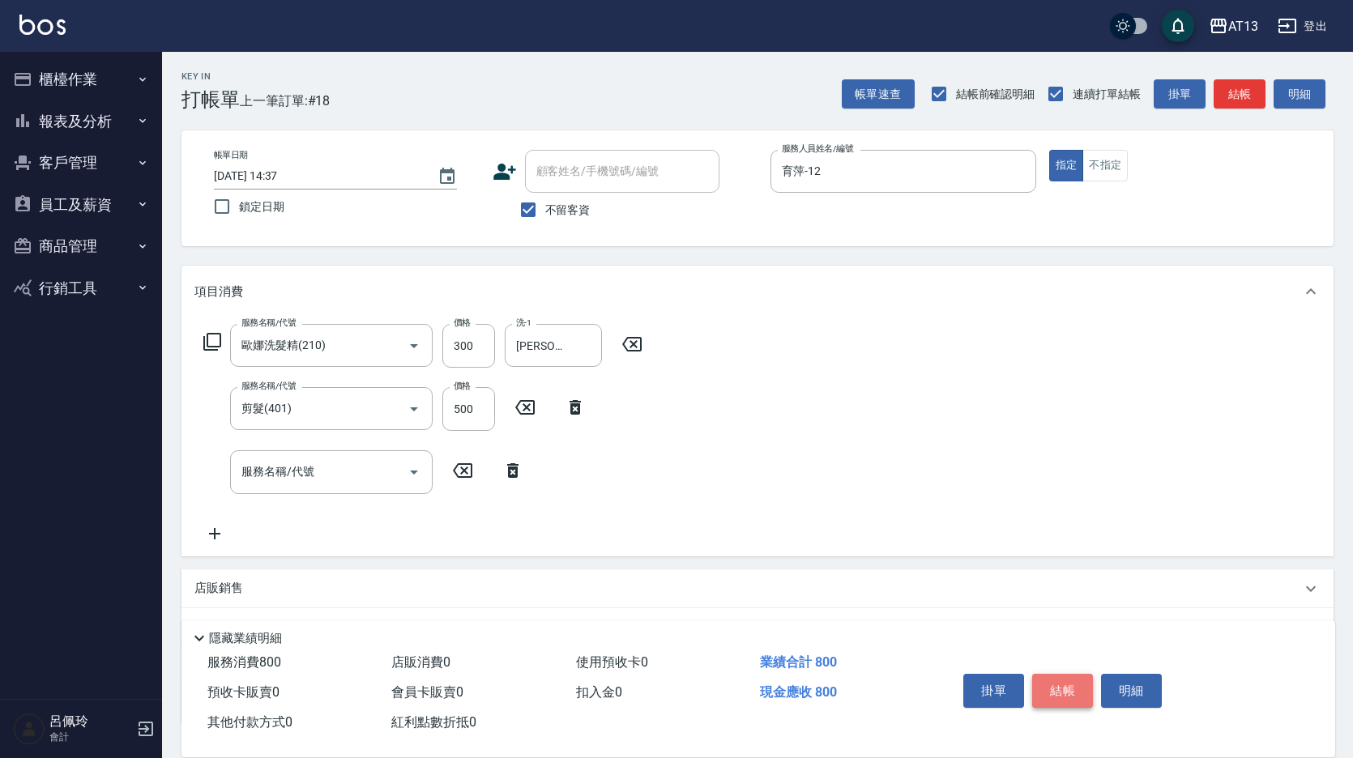
click at [1061, 681] on button "結帳" at bounding box center [1062, 691] width 61 height 34
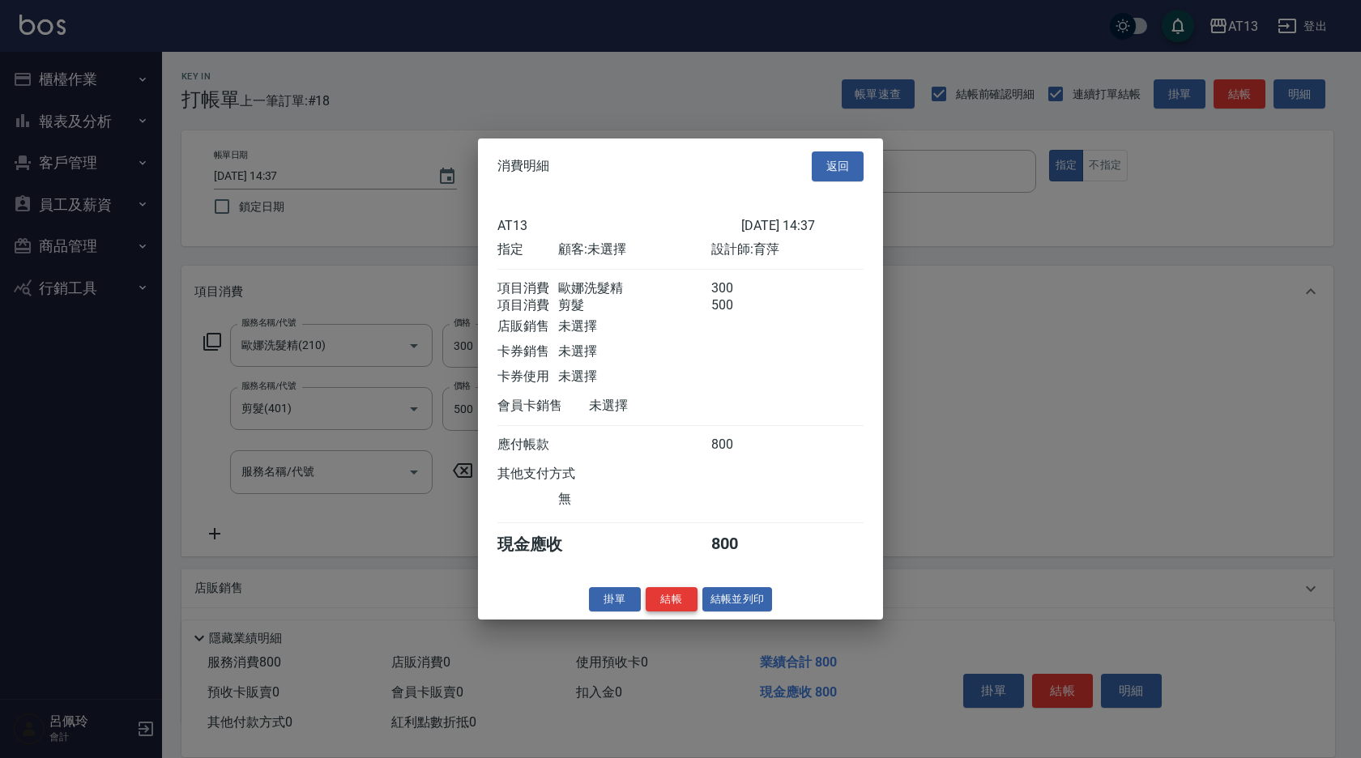
click at [660, 611] on button "結帳" at bounding box center [671, 598] width 52 height 25
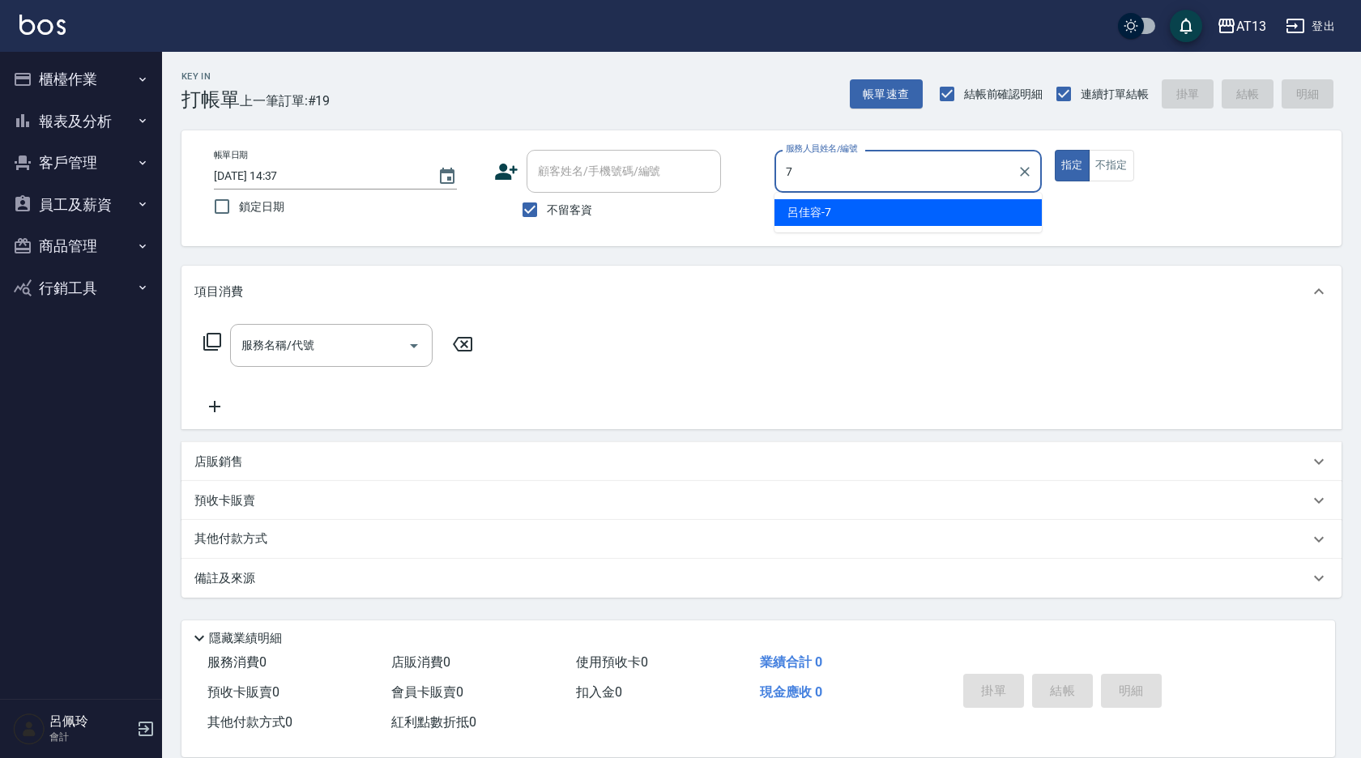
click at [803, 205] on span "[PERSON_NAME]-7" at bounding box center [809, 212] width 44 height 17
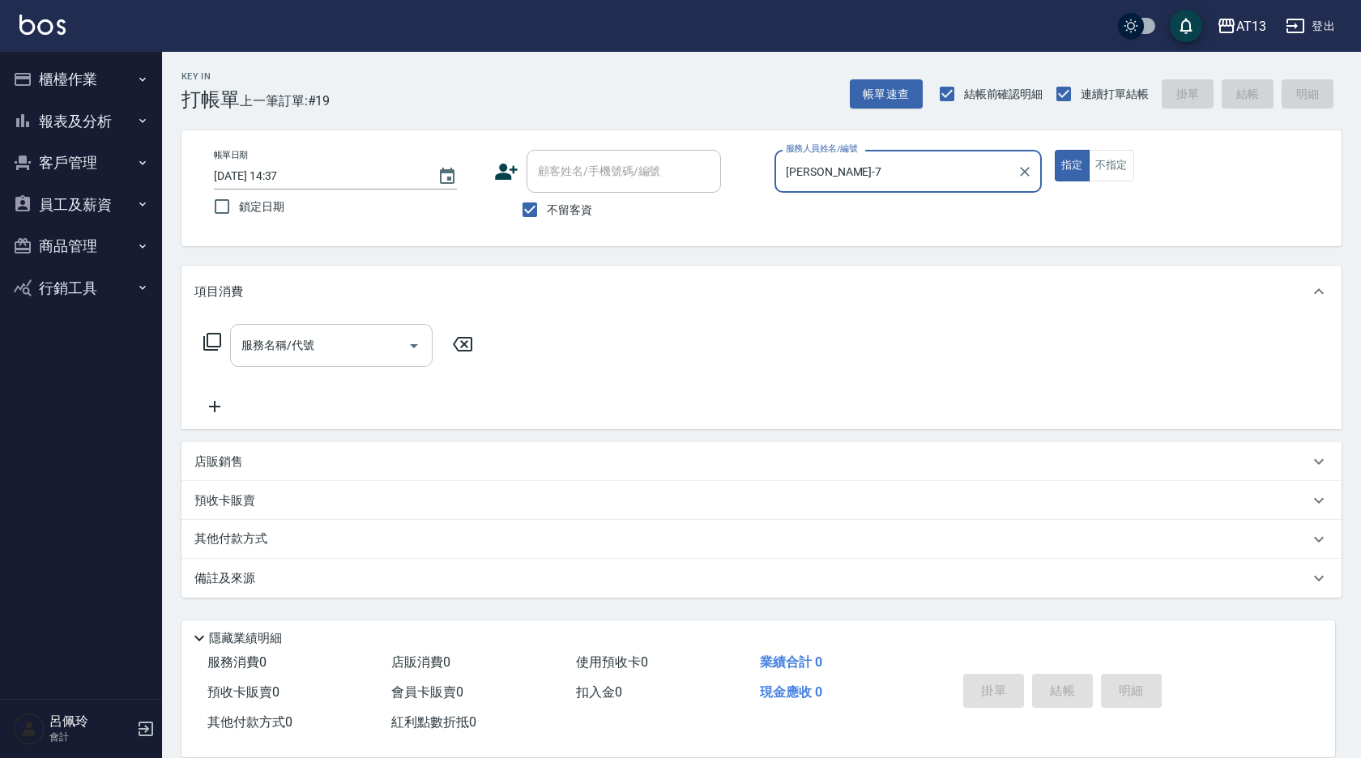
type input "[PERSON_NAME]-7"
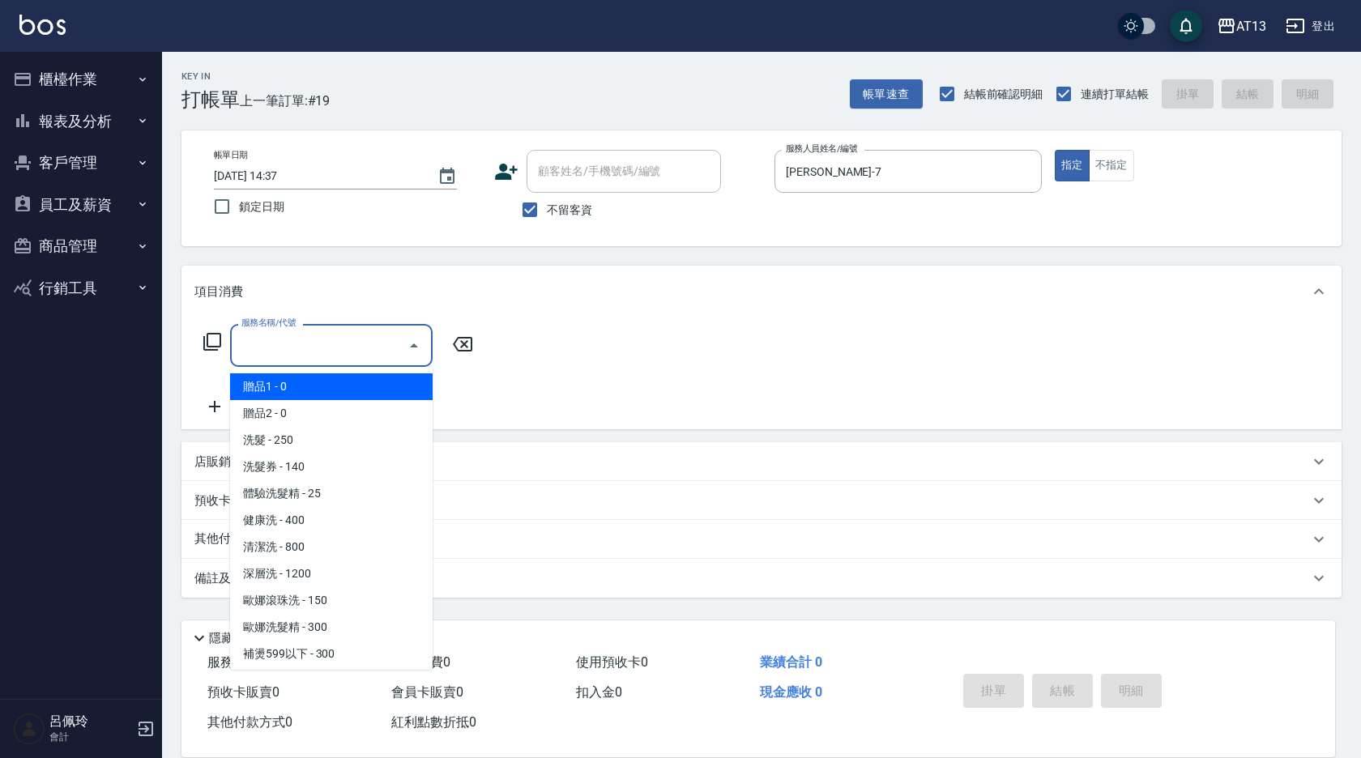
click at [345, 339] on input "服務名稱/代號" at bounding box center [319, 345] width 164 height 28
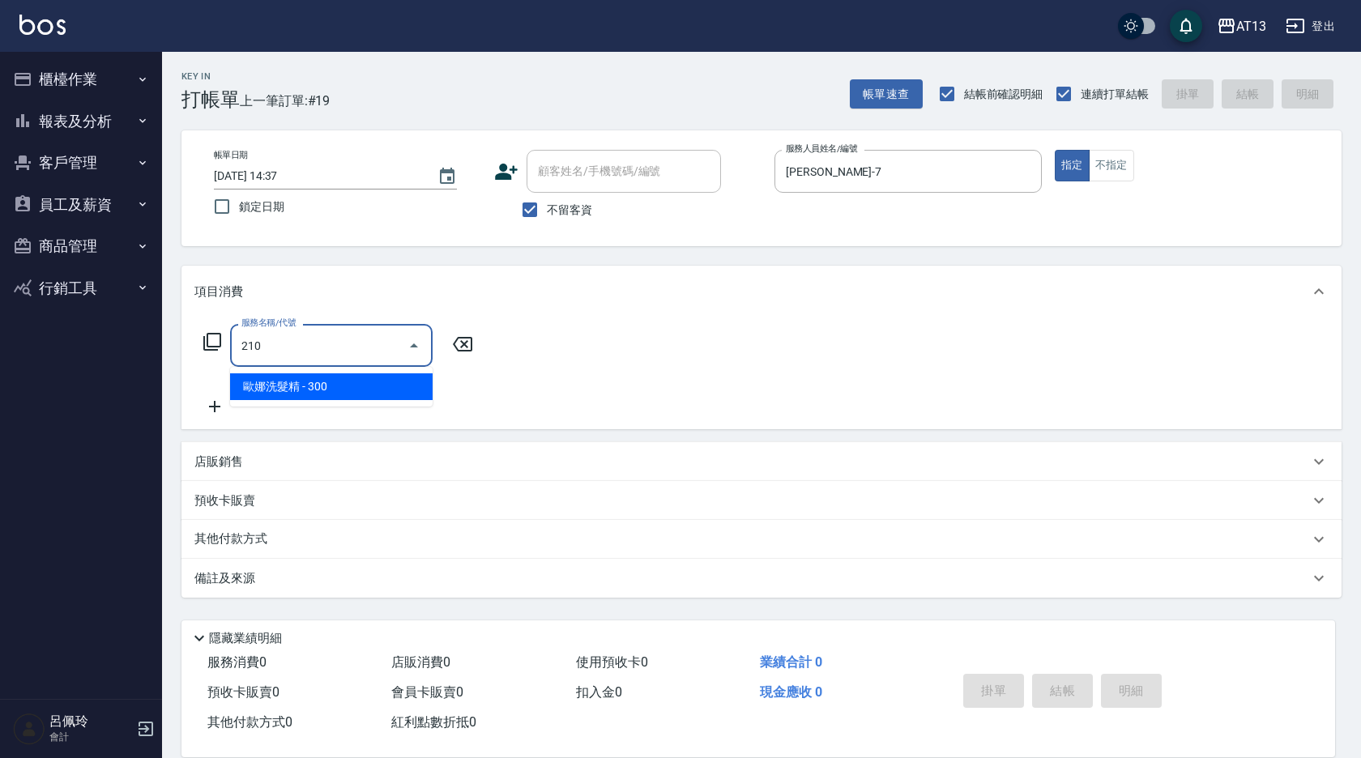
type input "歐娜洗髮精(210)"
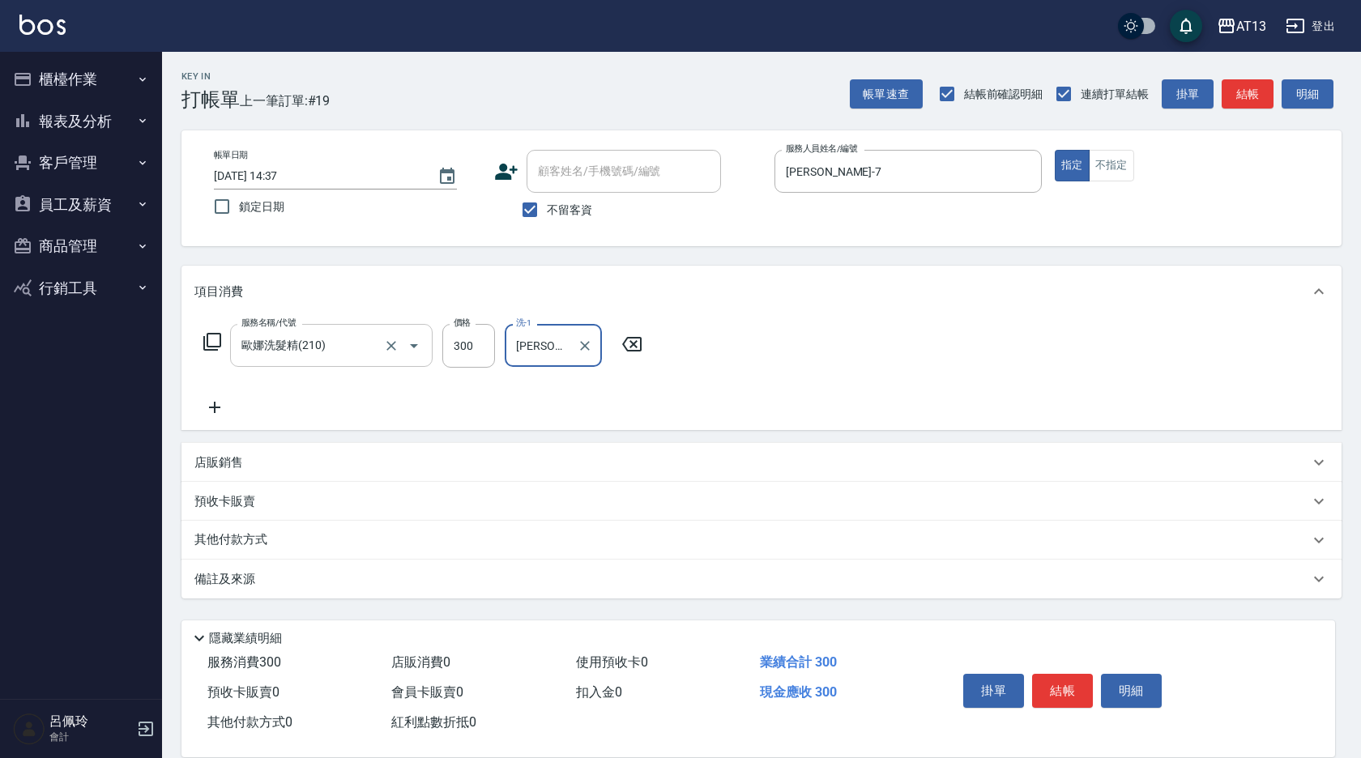
type input "[PERSON_NAME]-26"
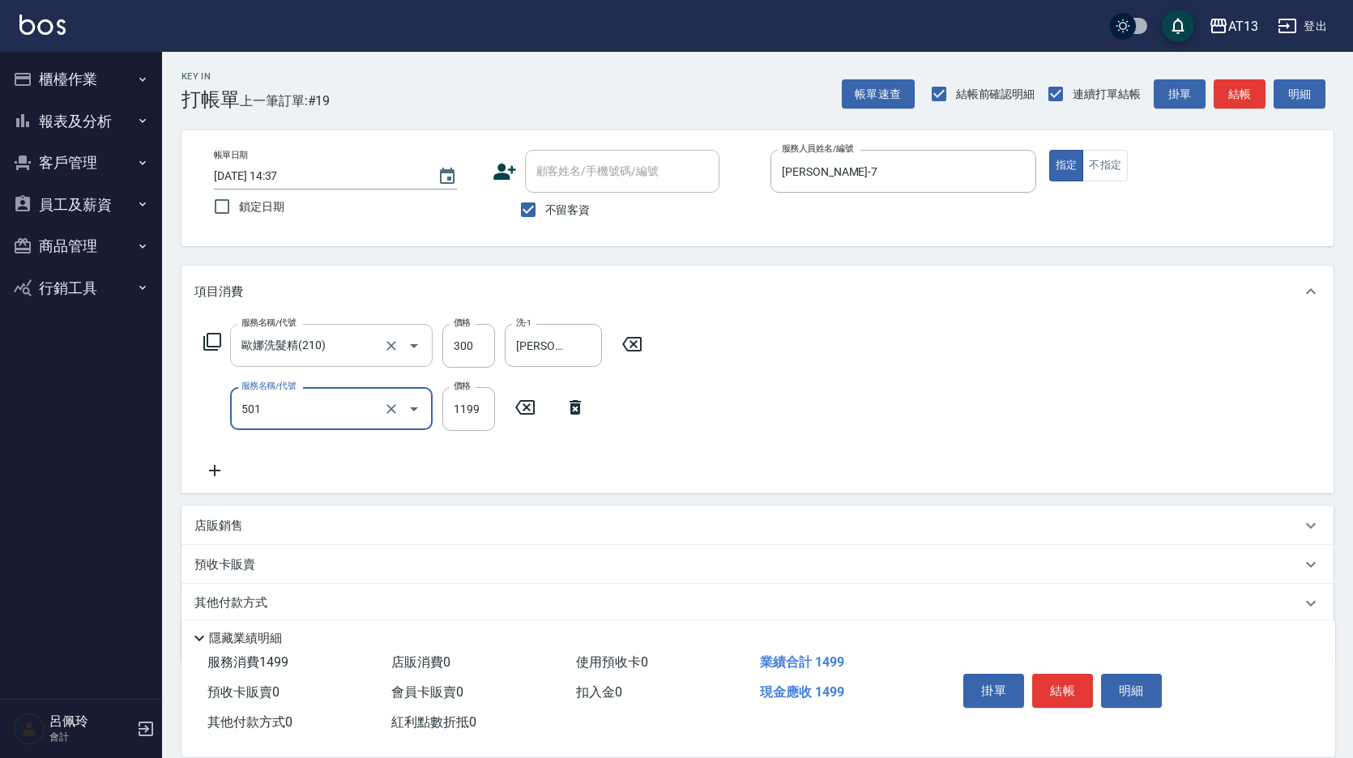
type input "染髮(501)"
type input "2000"
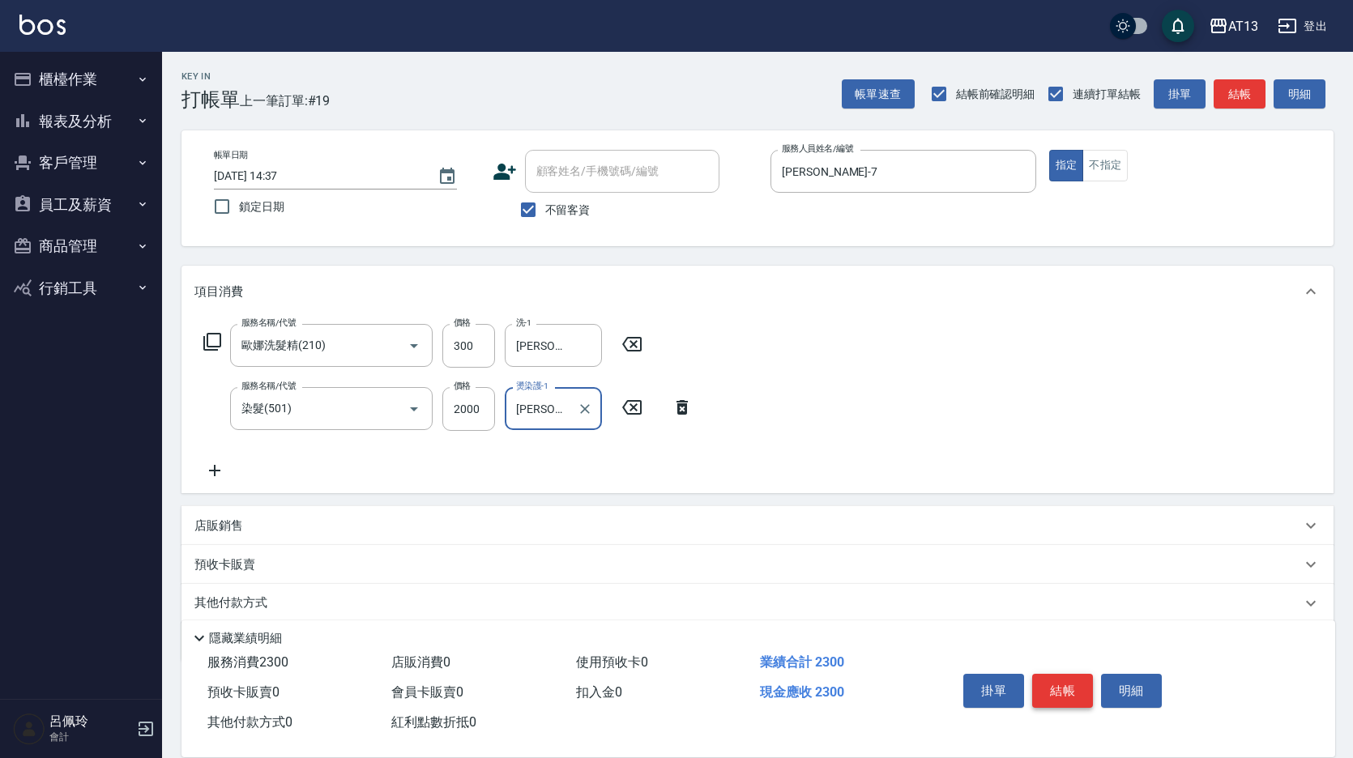
type input "[PERSON_NAME]-11"
click at [1063, 689] on button "結帳" at bounding box center [1062, 691] width 61 height 34
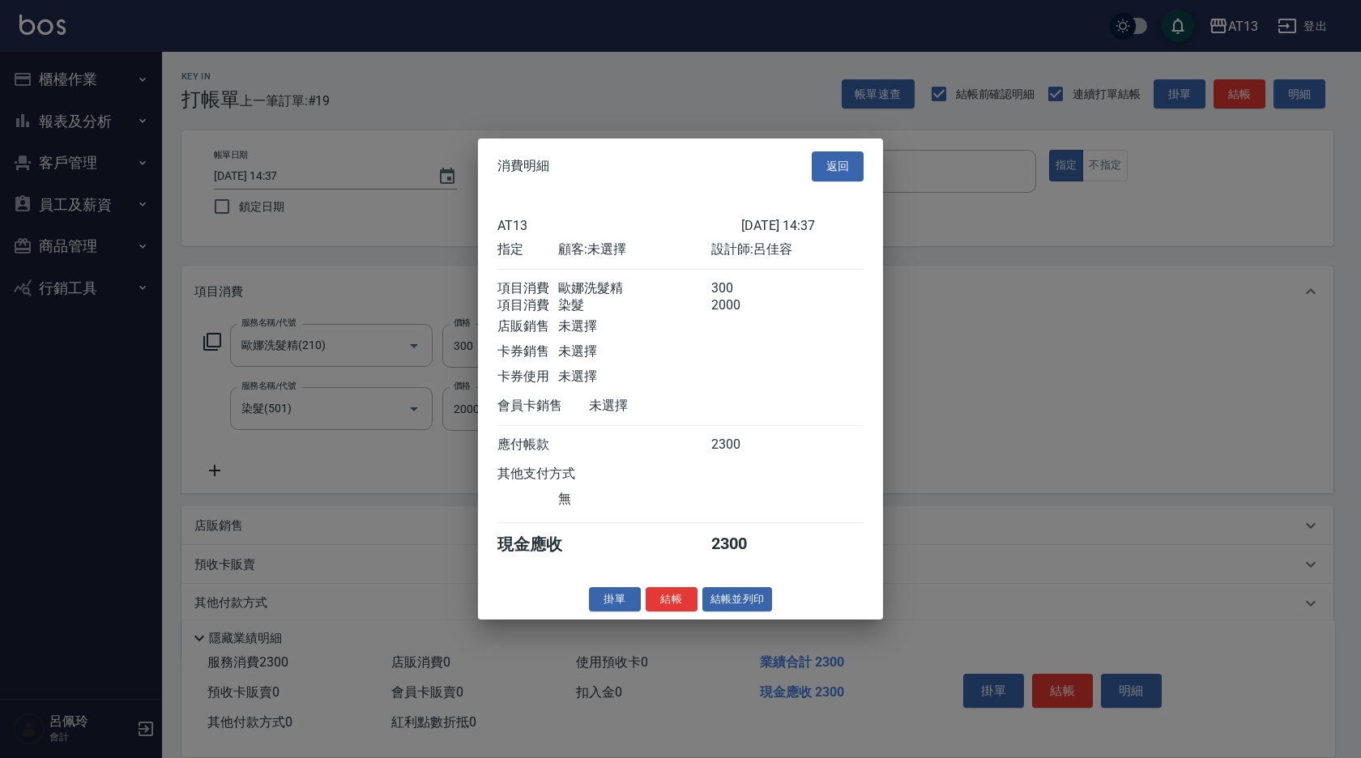
click at [688, 601] on button "結帳" at bounding box center [671, 598] width 52 height 25
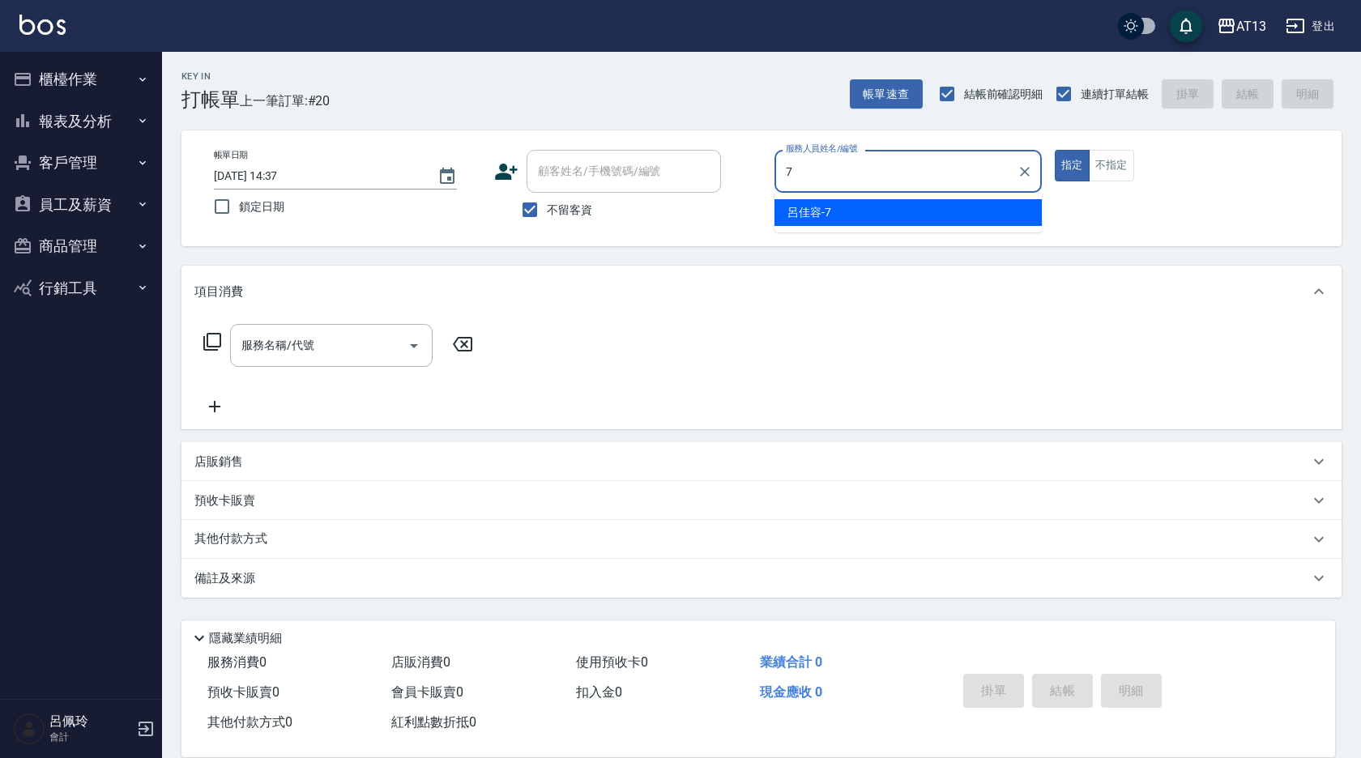
click at [783, 217] on div "[PERSON_NAME]-7" at bounding box center [907, 212] width 267 height 27
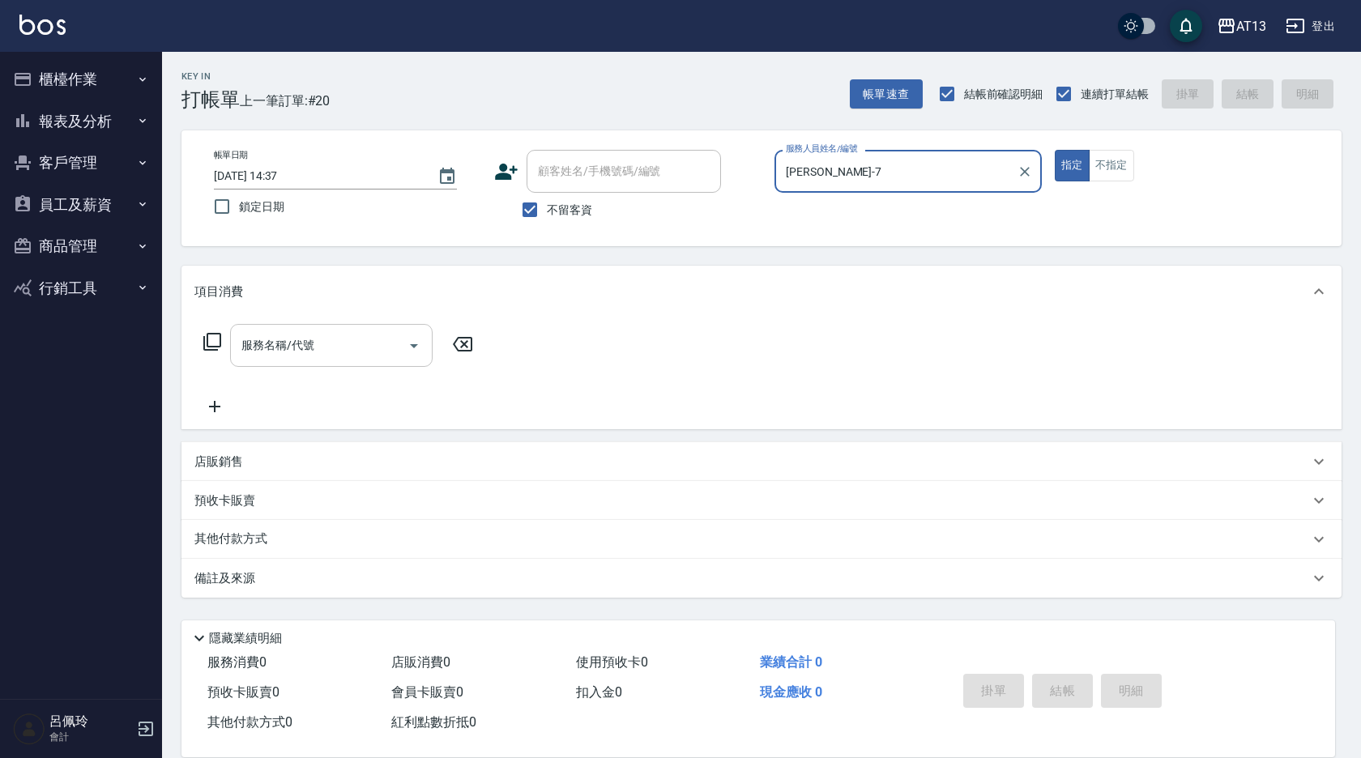
type input "[PERSON_NAME]-7"
click at [352, 350] on input "服務名稱/代號" at bounding box center [319, 345] width 164 height 28
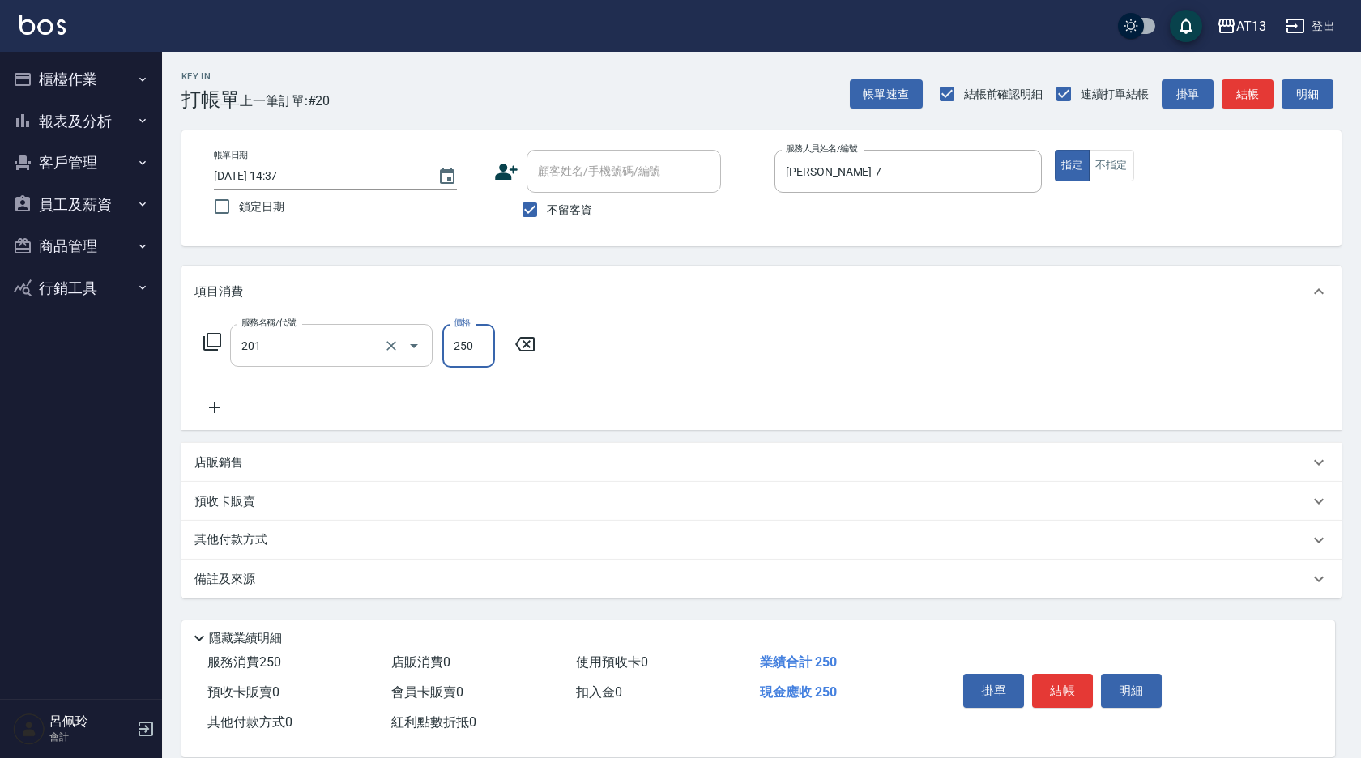
type input "洗髮(201)"
type input "[PERSON_NAME]-26"
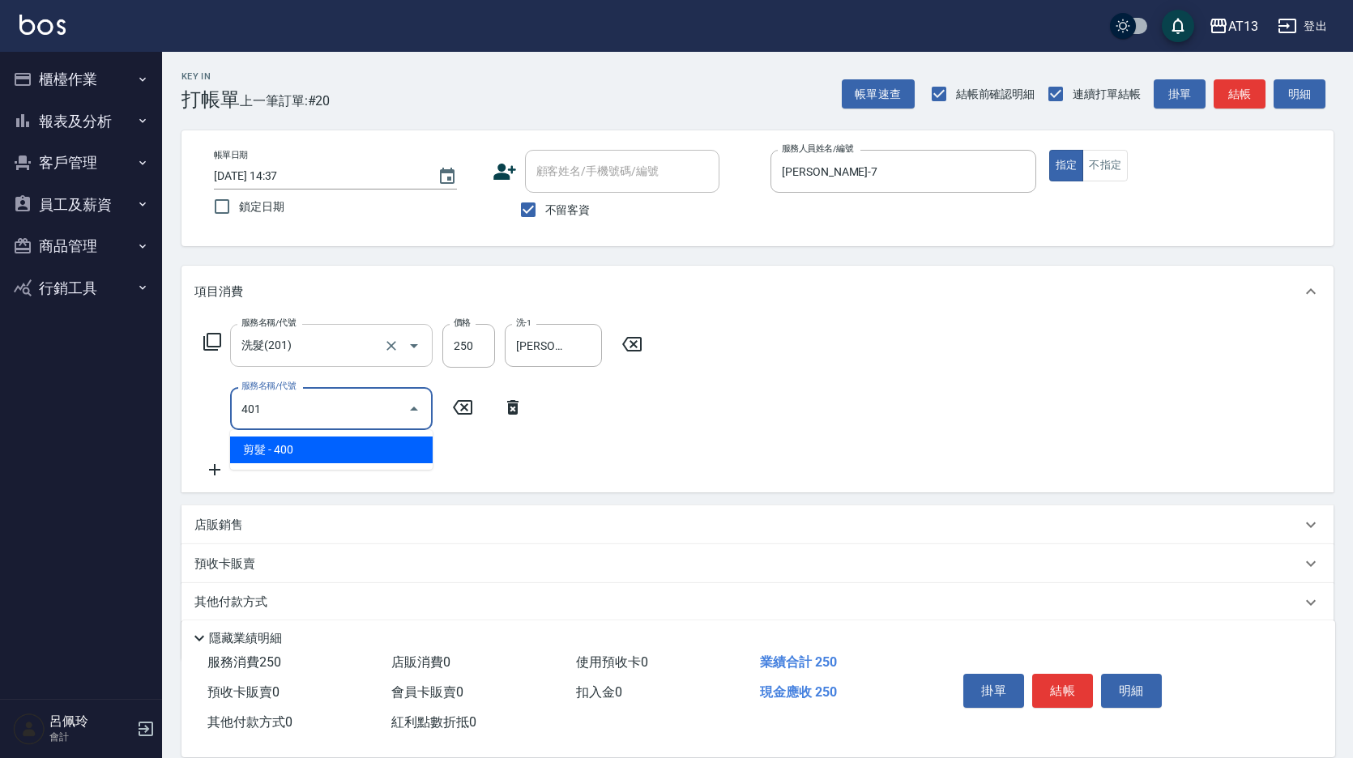
type input "剪髮(401)"
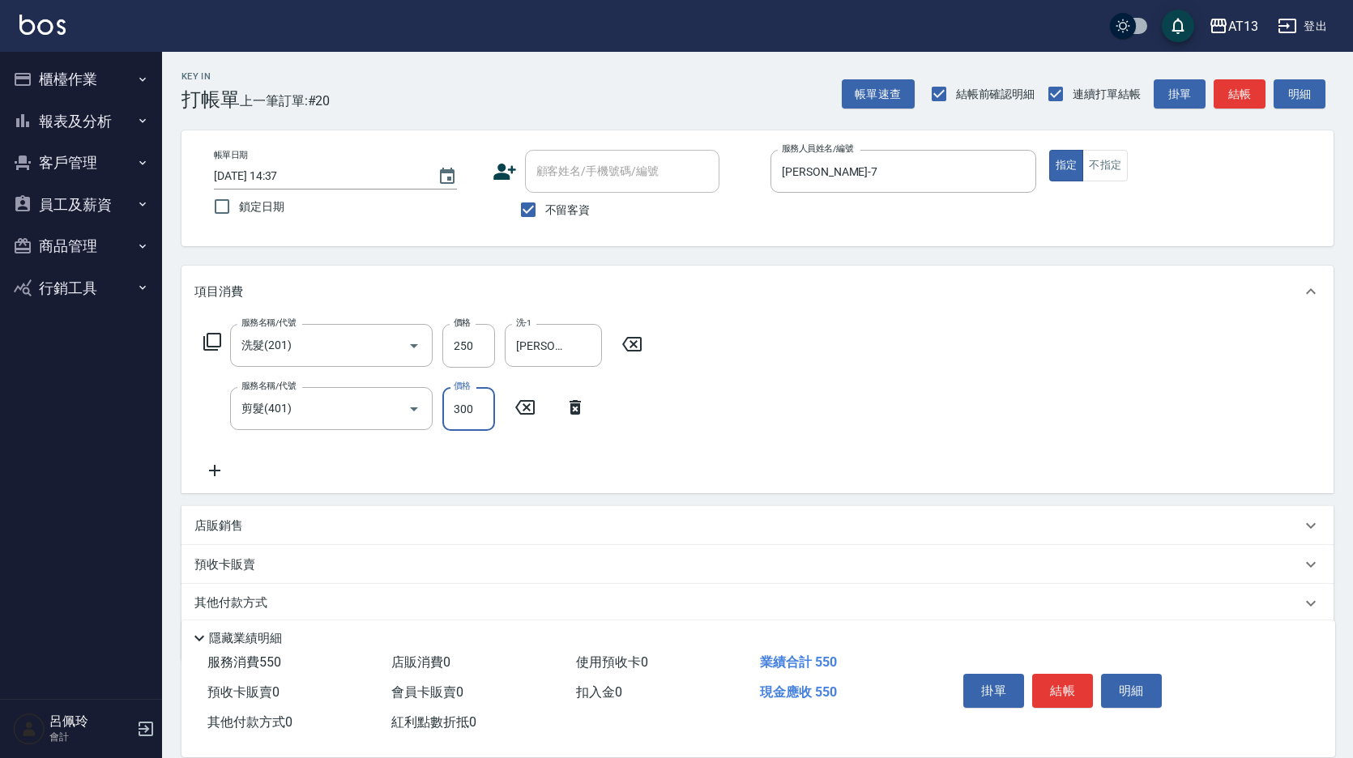
type input "300"
click at [850, 347] on div "服務名稱/代號 洗髮(201) 服務名稱/代號 價格 250 價格 洗-1 [PERSON_NAME]-26 洗-1 服務名稱/代號 剪髮(401) 服務名稱…" at bounding box center [757, 405] width 1152 height 176
drag, startPoint x: 1046, startPoint y: 686, endPoint x: 1004, endPoint y: 690, distance: 41.5
click at [1047, 686] on button "結帳" at bounding box center [1062, 691] width 61 height 34
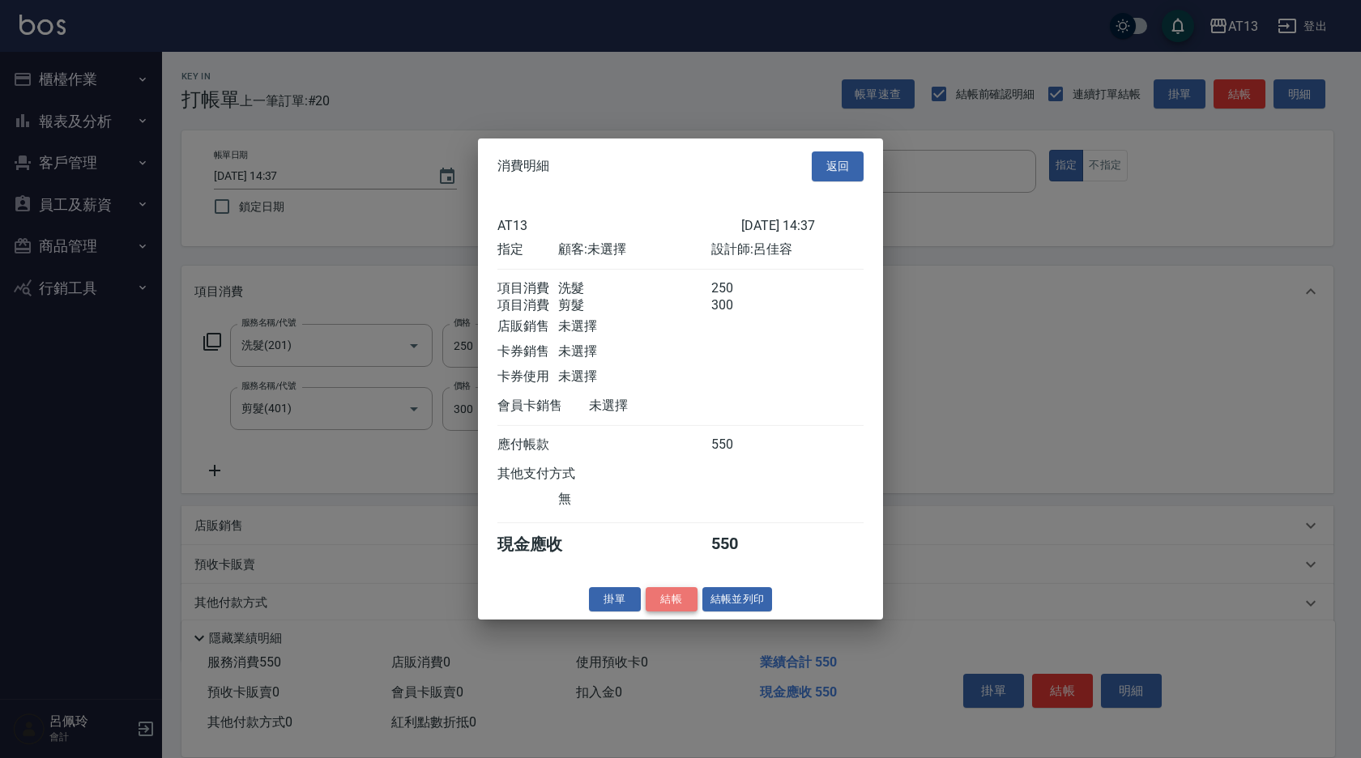
click at [677, 609] on button "結帳" at bounding box center [671, 598] width 52 height 25
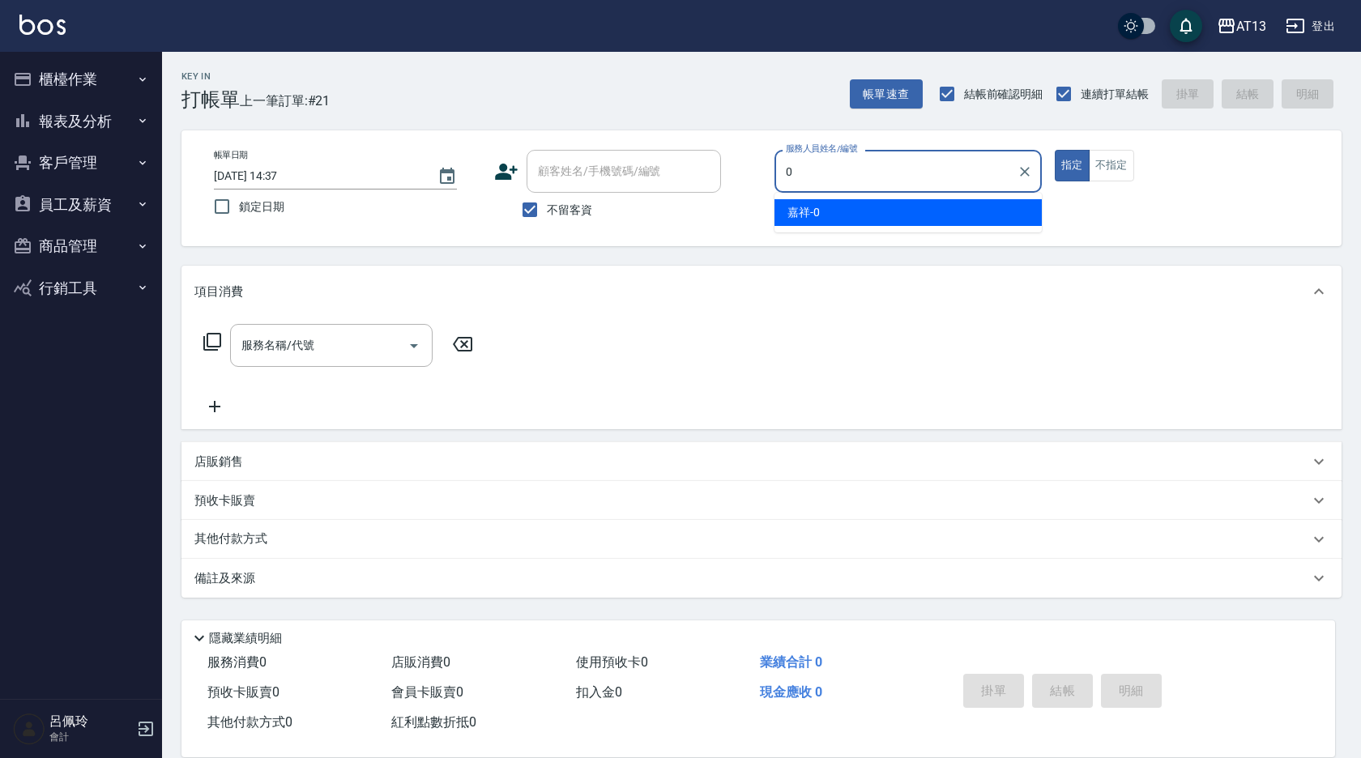
click at [816, 220] on span "嘉祥 -0" at bounding box center [803, 212] width 32 height 17
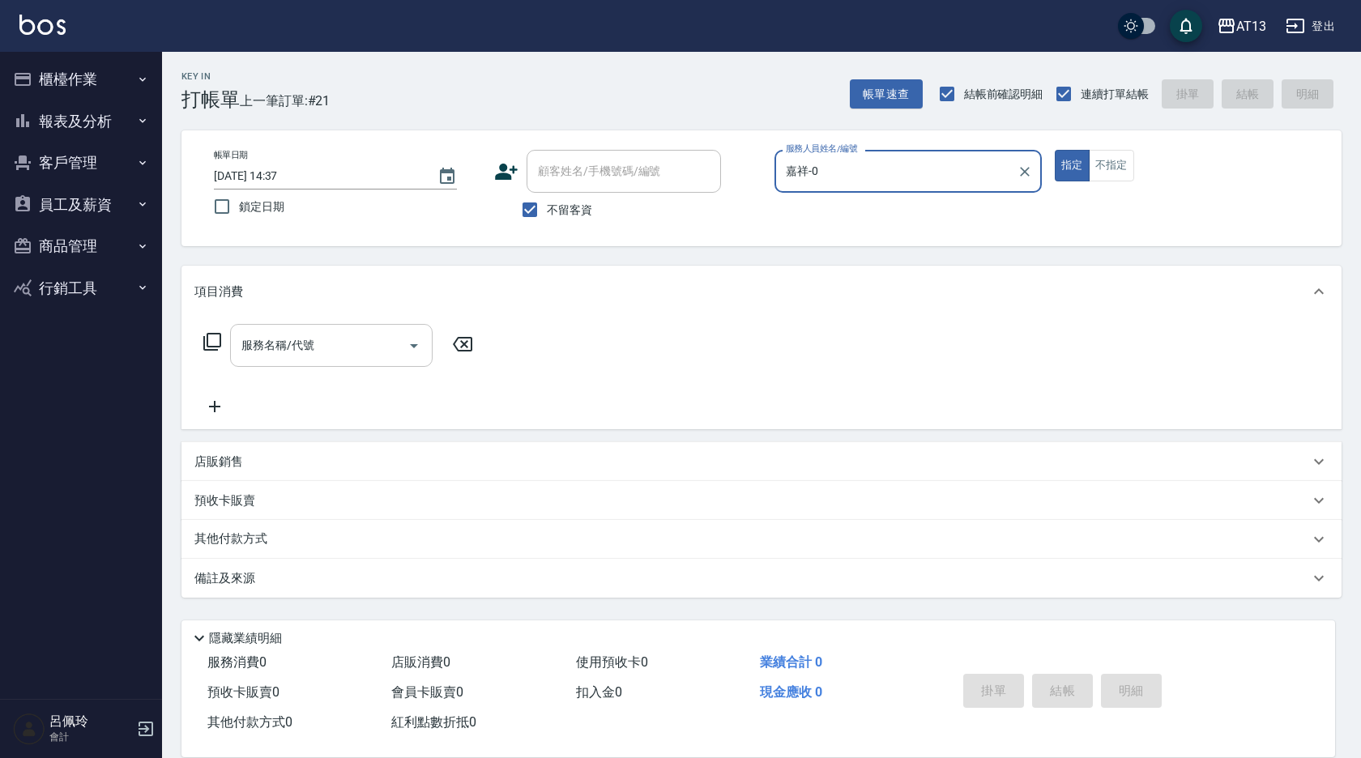
type input "嘉祥-0"
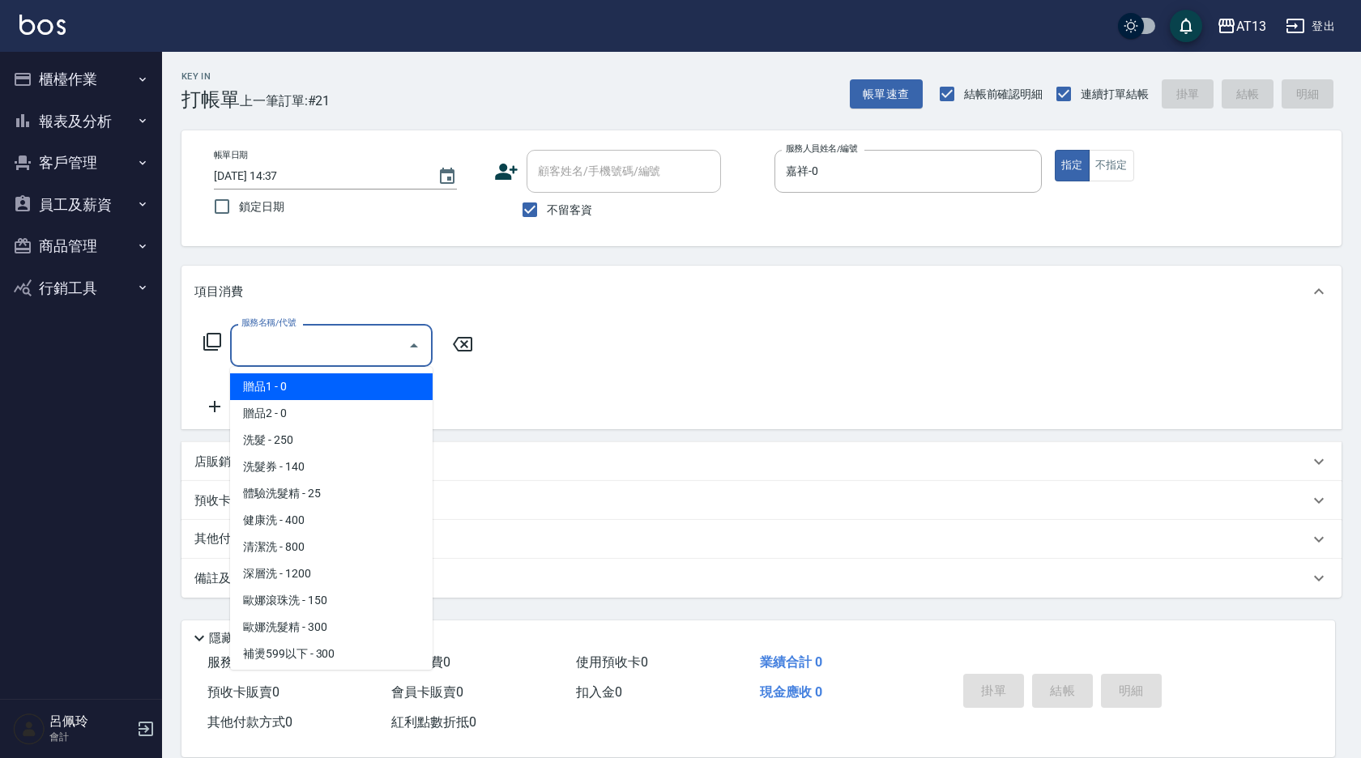
click at [279, 357] on input "服務名稱/代號" at bounding box center [319, 345] width 164 height 28
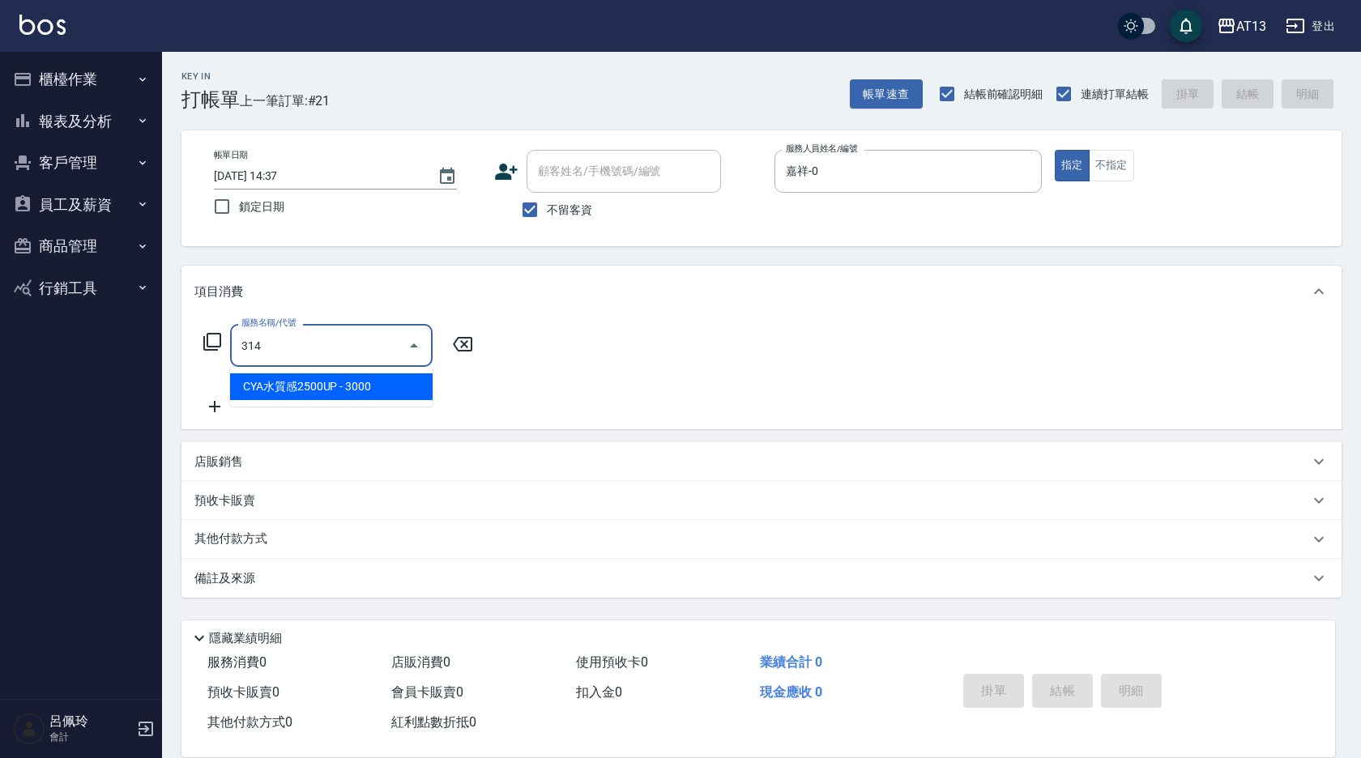
type input "CYA水質感2500UP(314)"
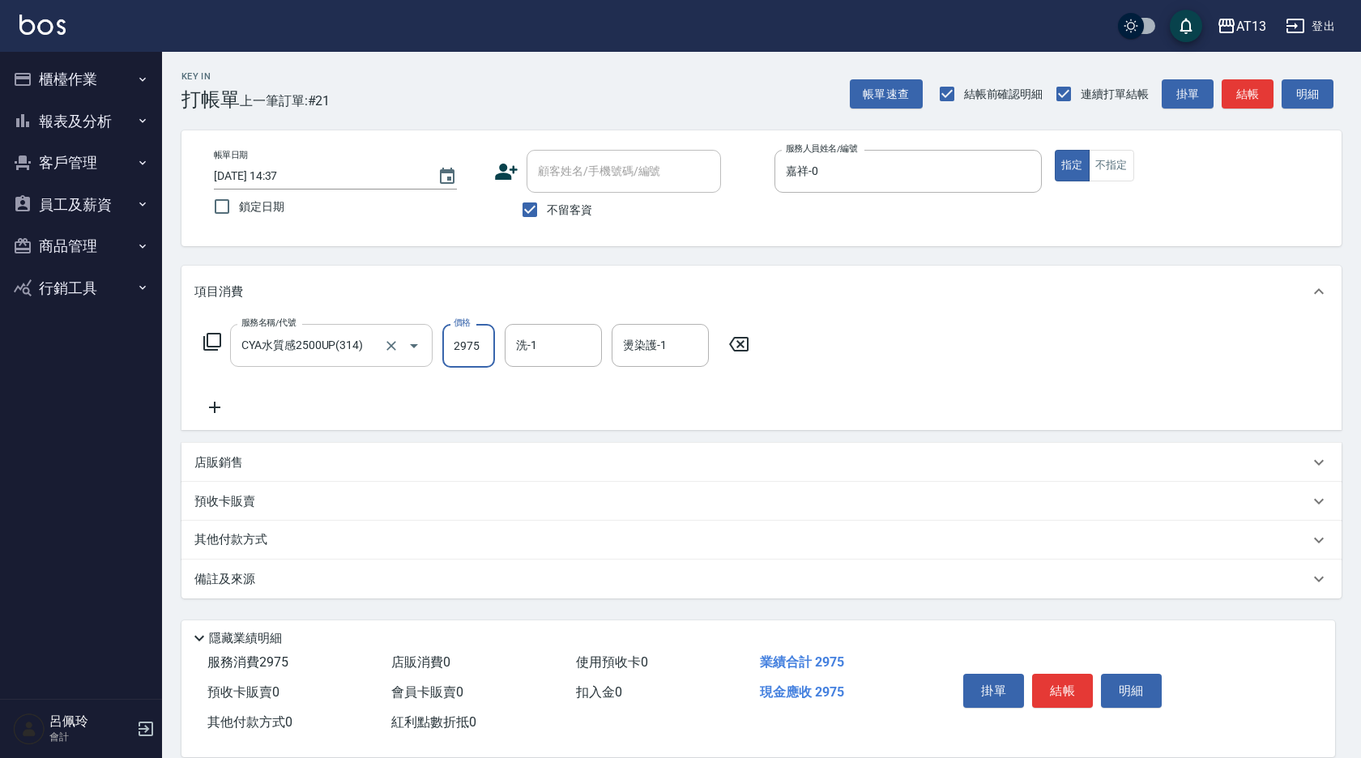
type input "2975"
type input "[PERSON_NAME]-11"
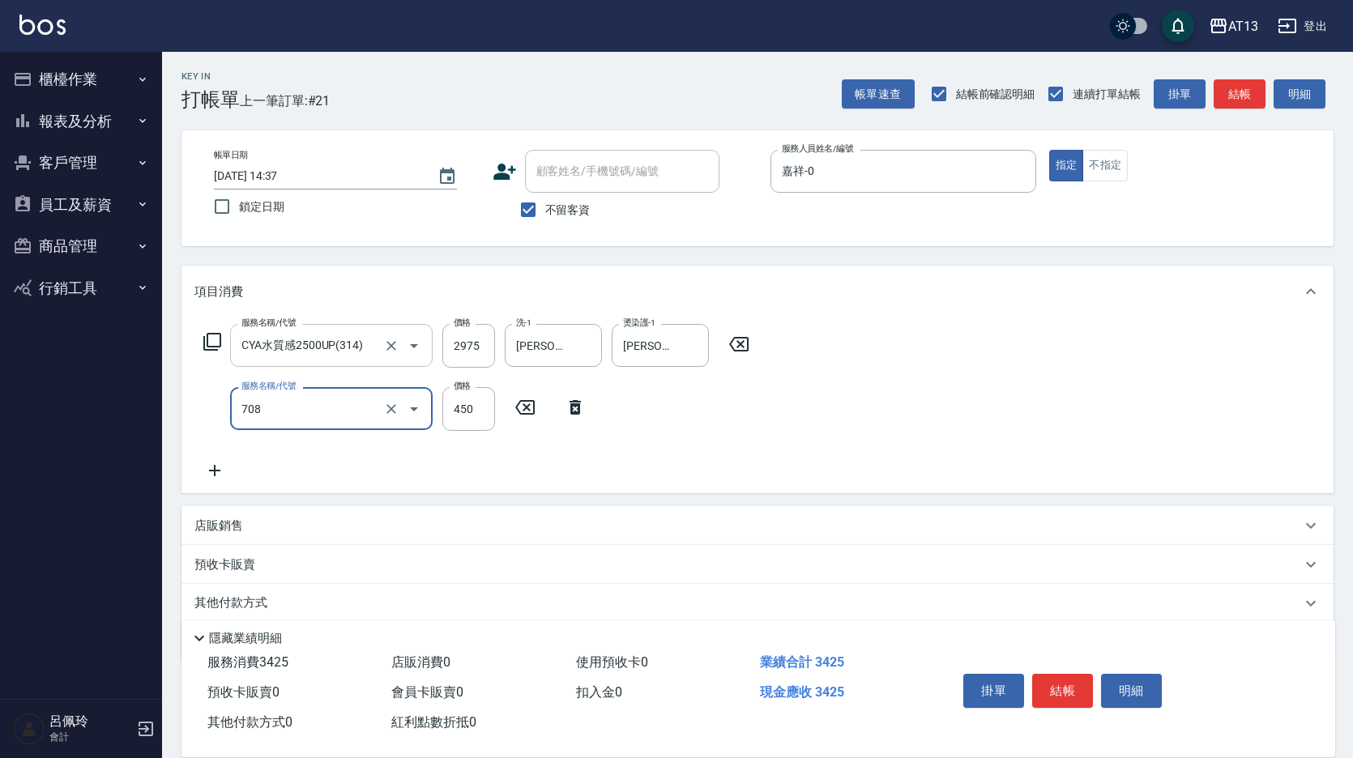
type input "松島舞鶴450(708)"
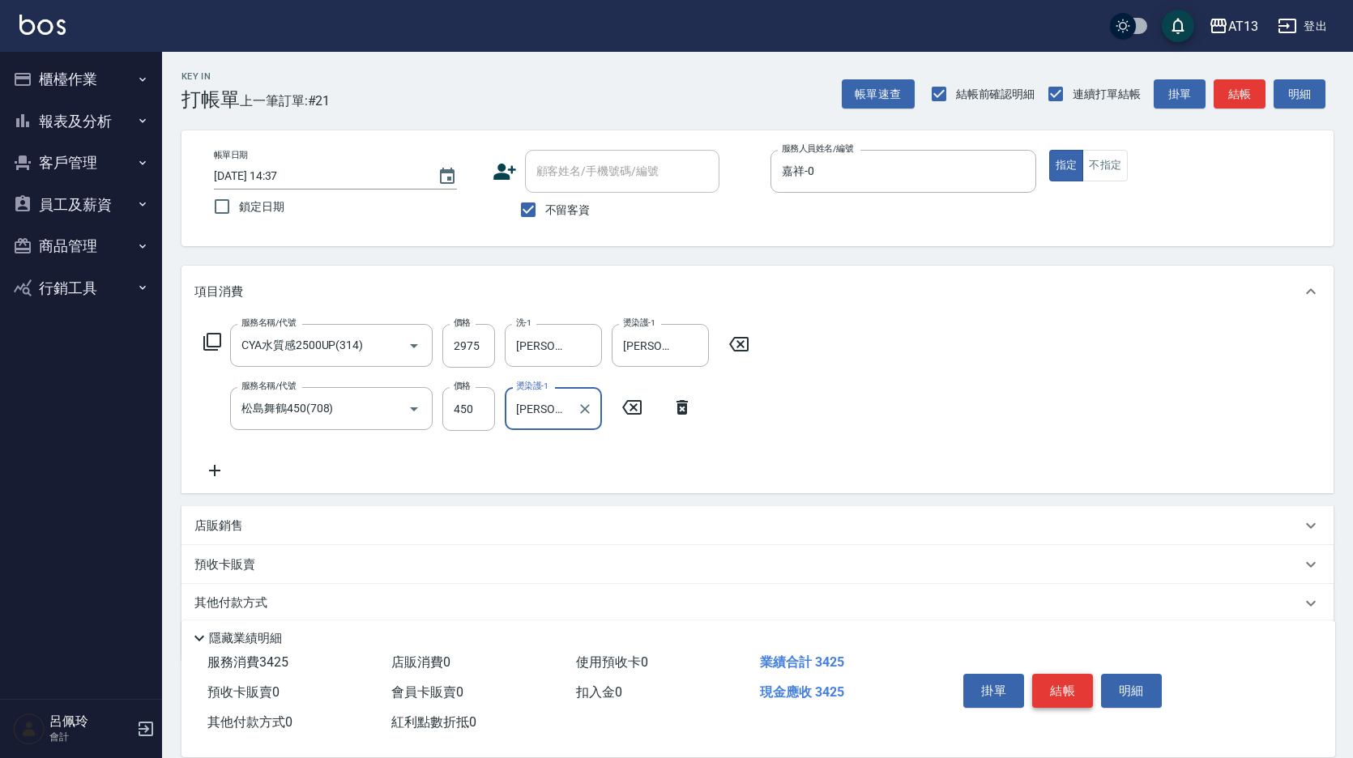
type input "[PERSON_NAME]-11"
drag, startPoint x: 1088, startPoint y: 670, endPoint x: 1065, endPoint y: 678, distance: 24.1
click at [1085, 674] on button "結帳" at bounding box center [1062, 691] width 61 height 34
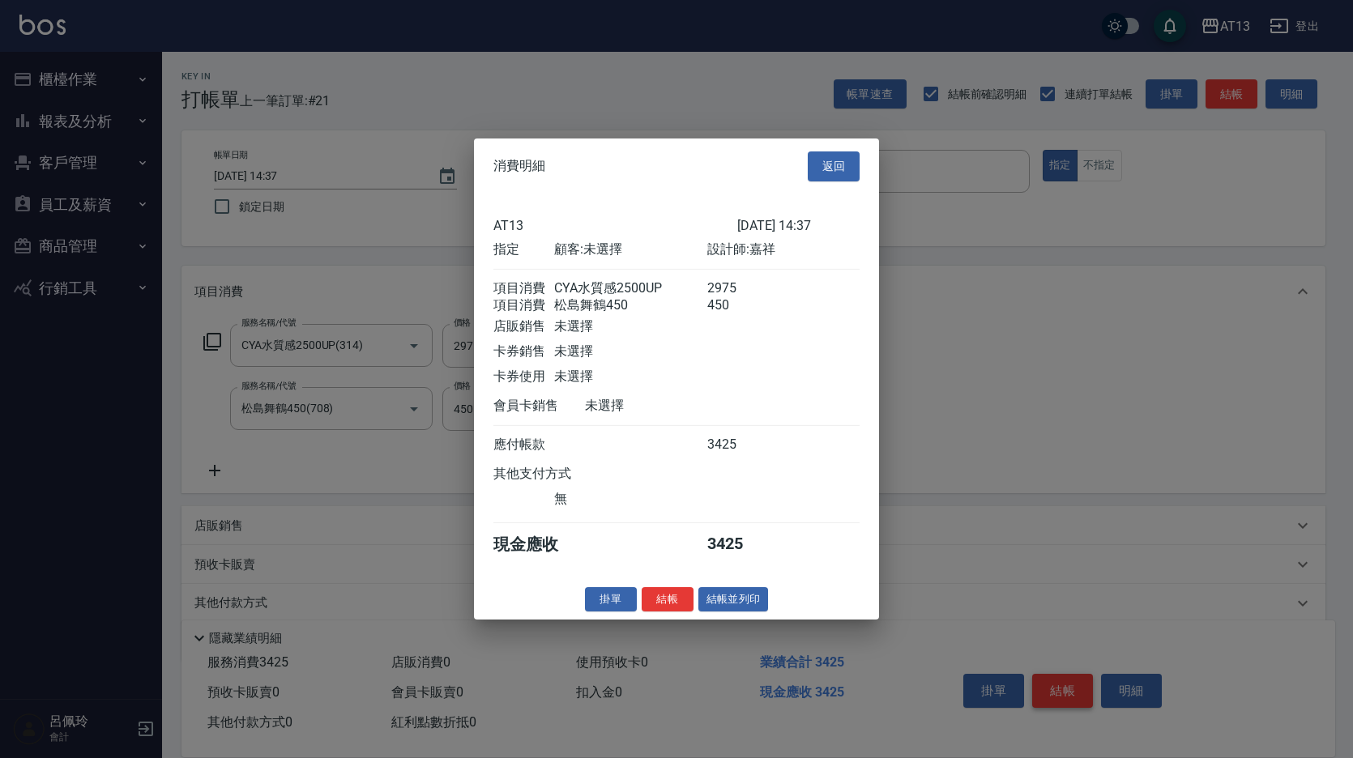
click at [1064, 678] on div at bounding box center [676, 379] width 1353 height 758
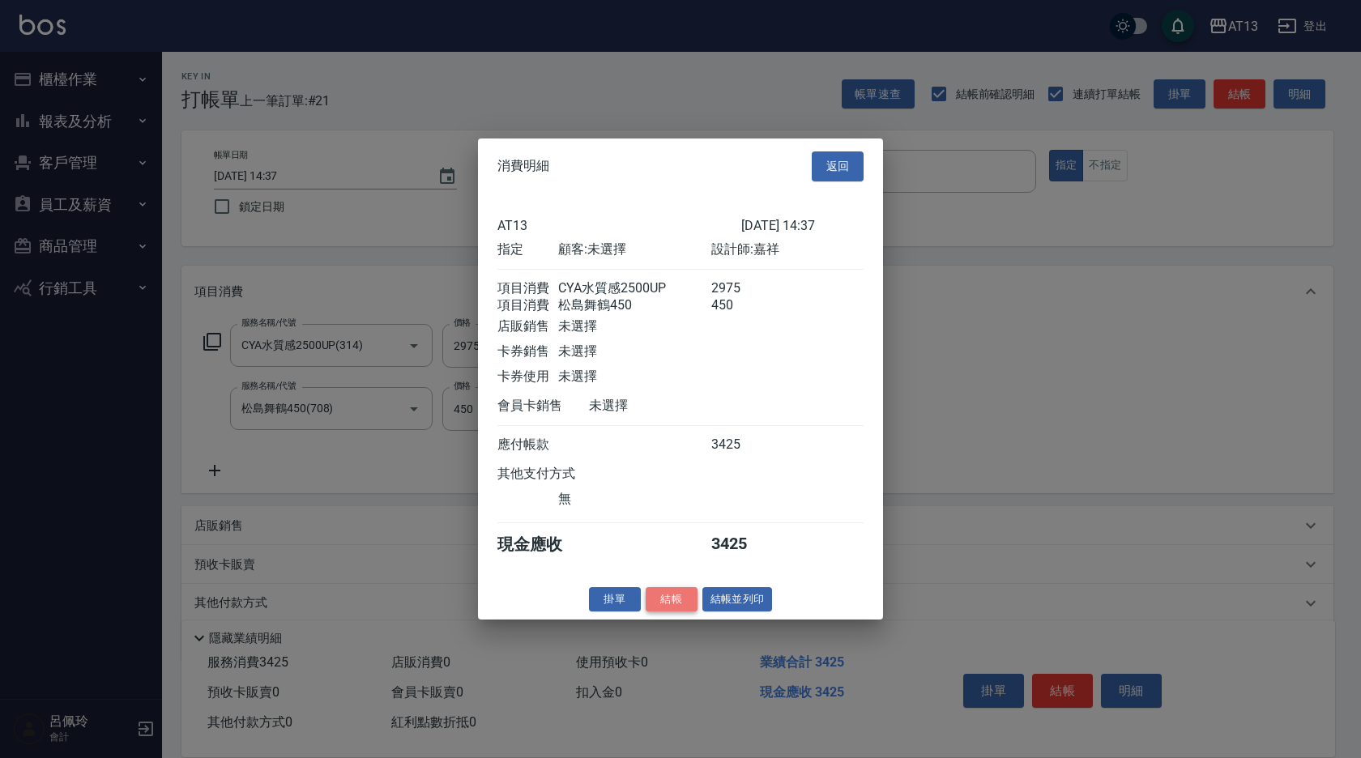
click at [664, 599] on button "結帳" at bounding box center [671, 598] width 52 height 25
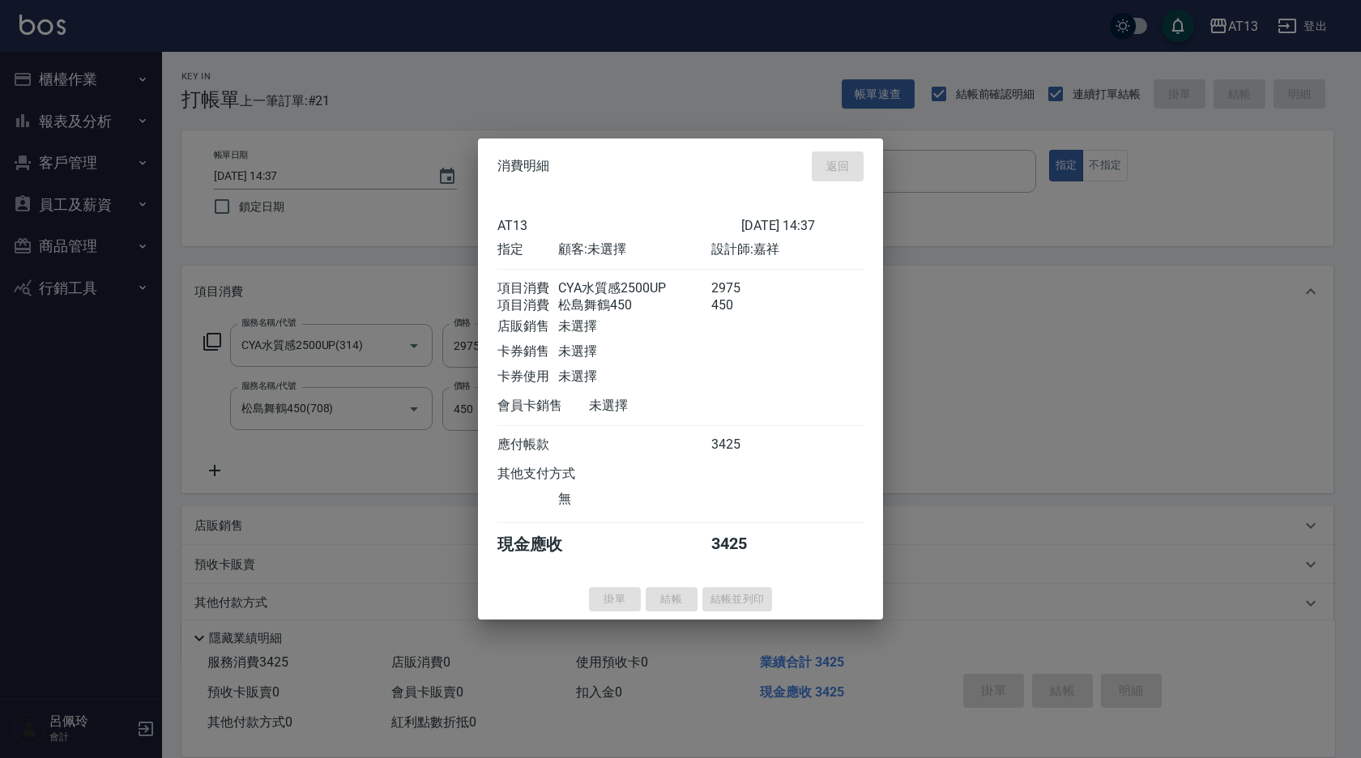
type input "[DATE] 14:48"
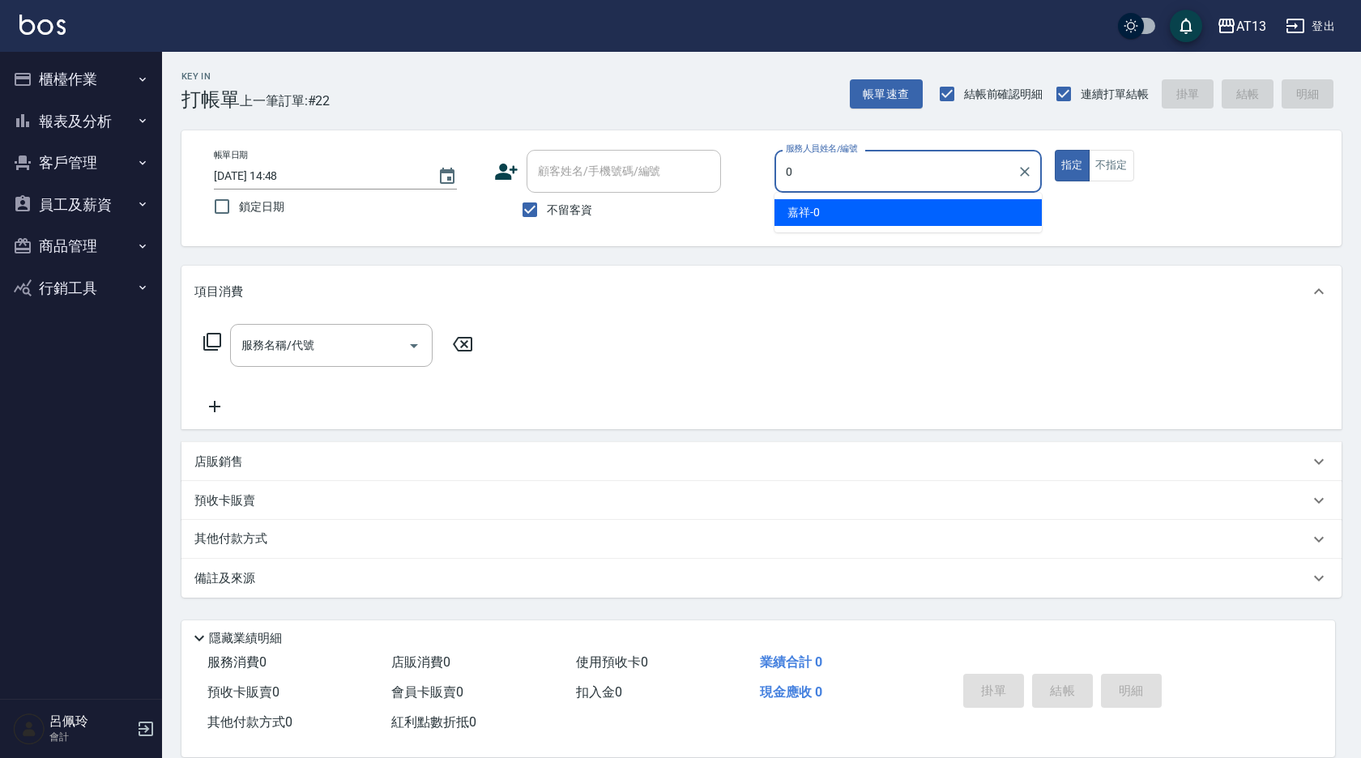
click at [826, 206] on div "嘉祥 -0" at bounding box center [907, 212] width 267 height 27
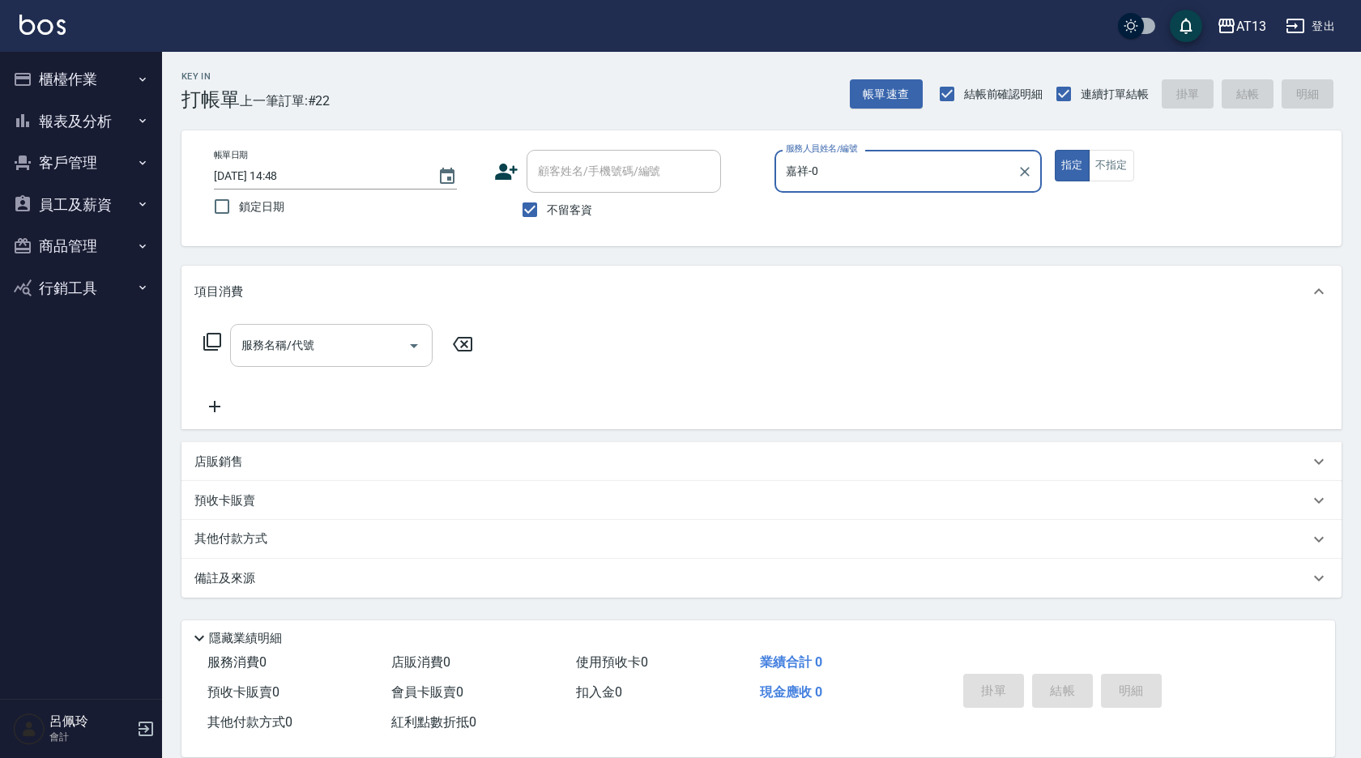
type input "嘉祥-0"
click at [386, 338] on input "服務名稱/代號" at bounding box center [319, 345] width 164 height 28
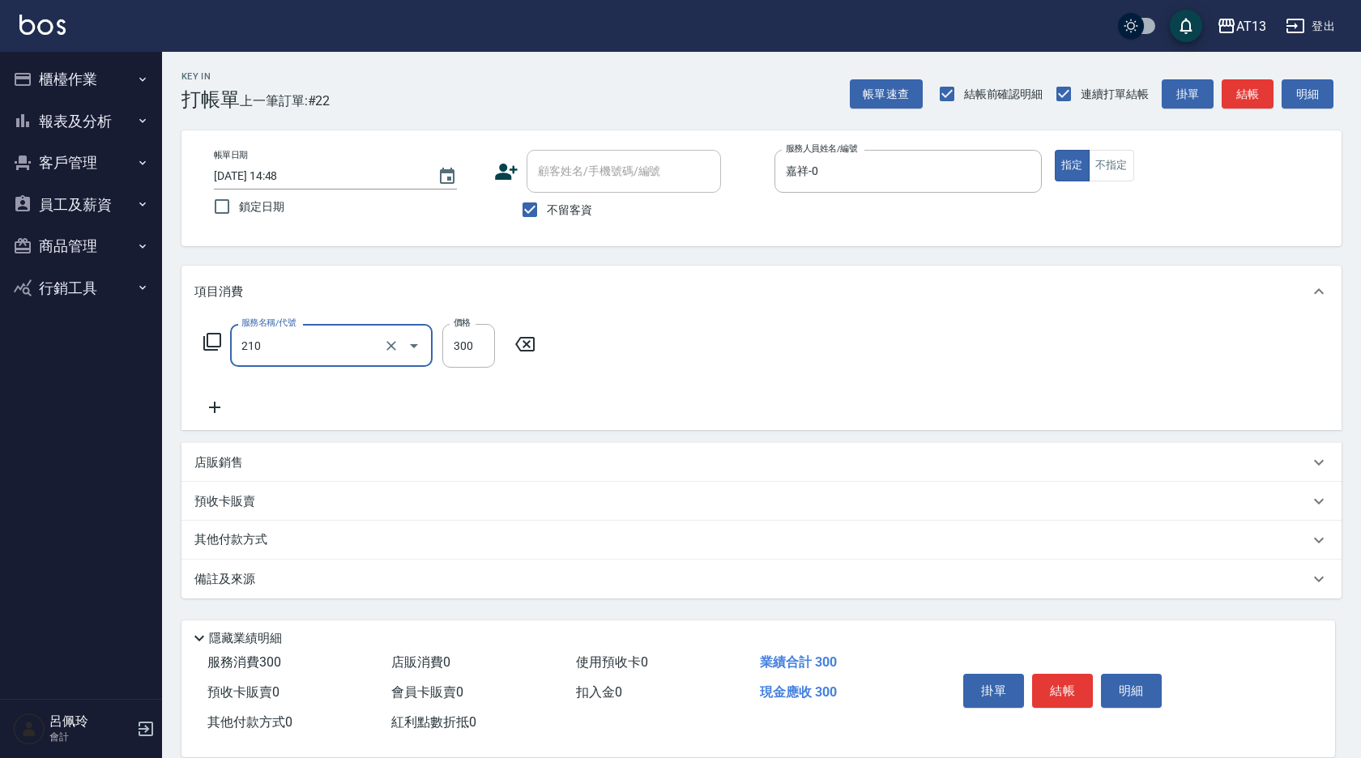
type input "歐娜洗髮精(210)"
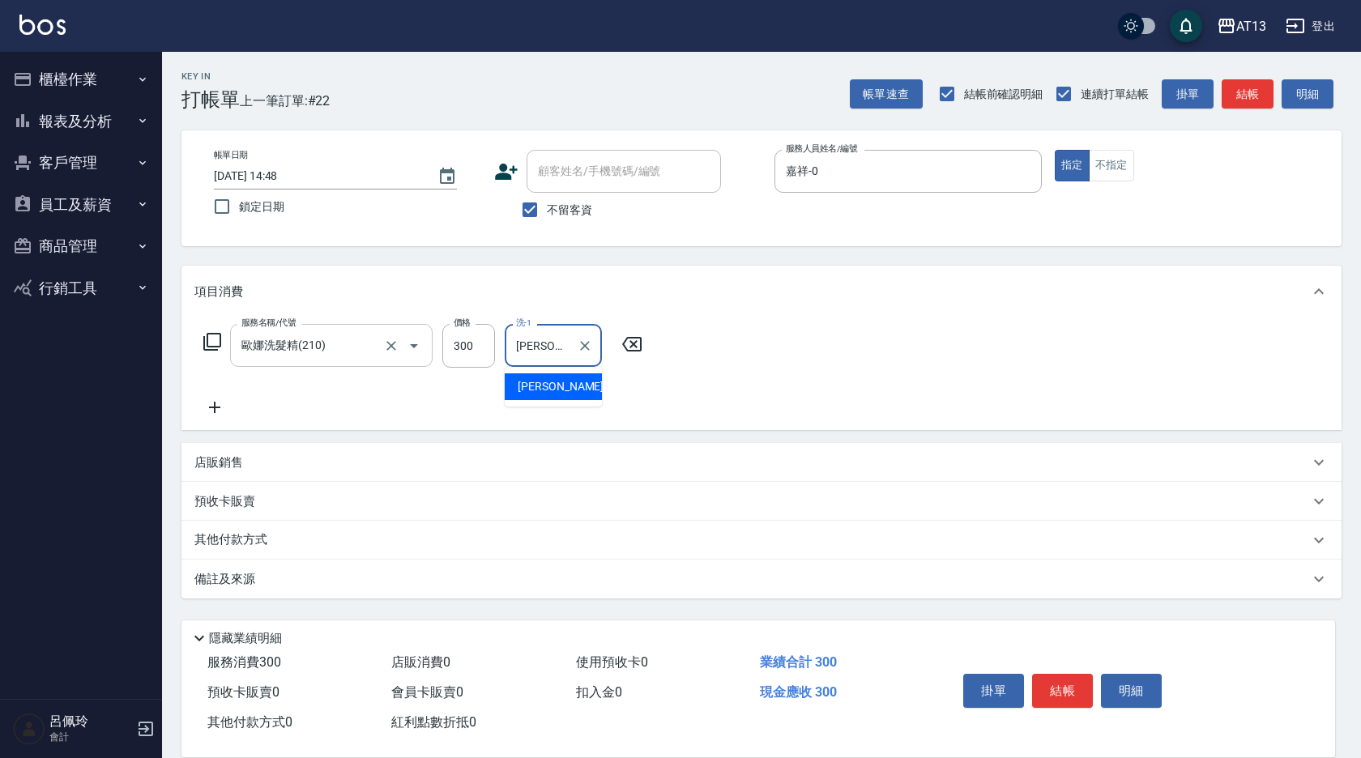
type input "[PERSON_NAME]-31"
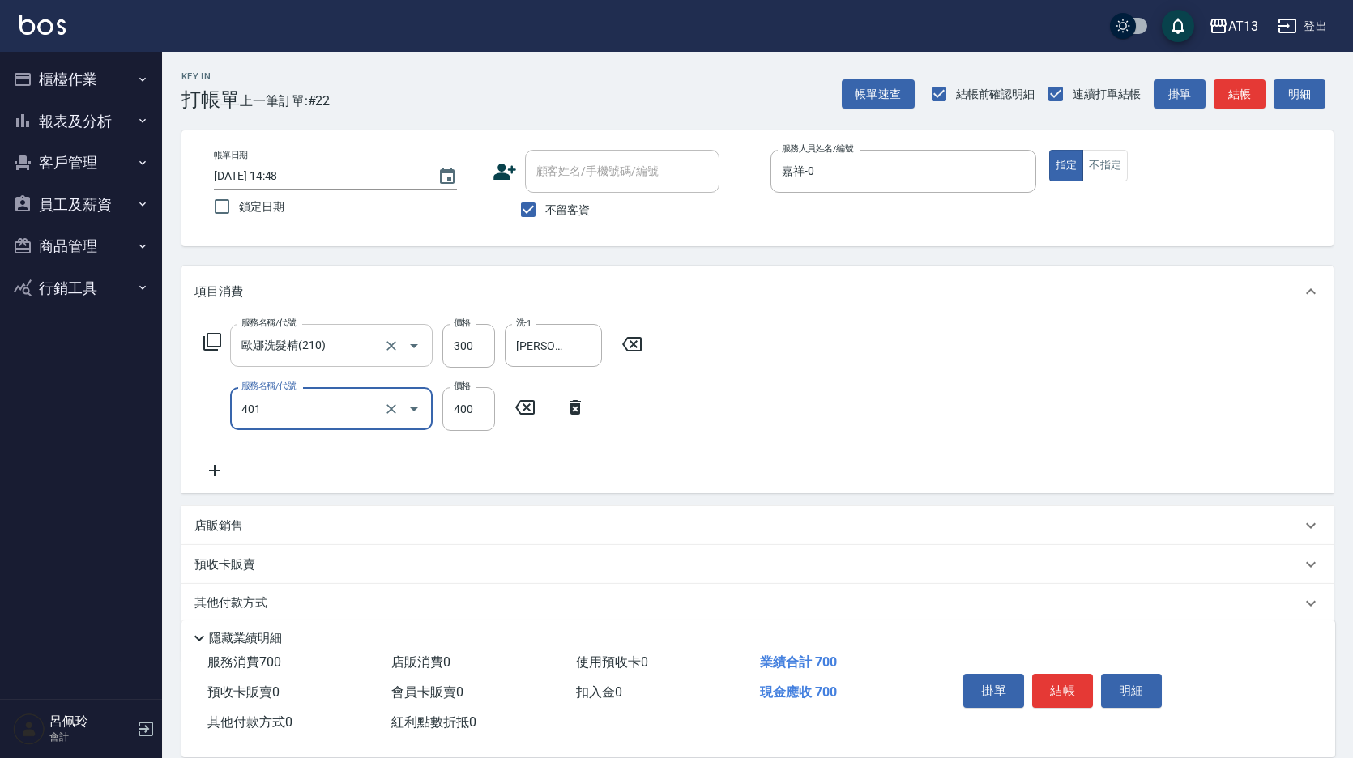
type input "剪髮(401)"
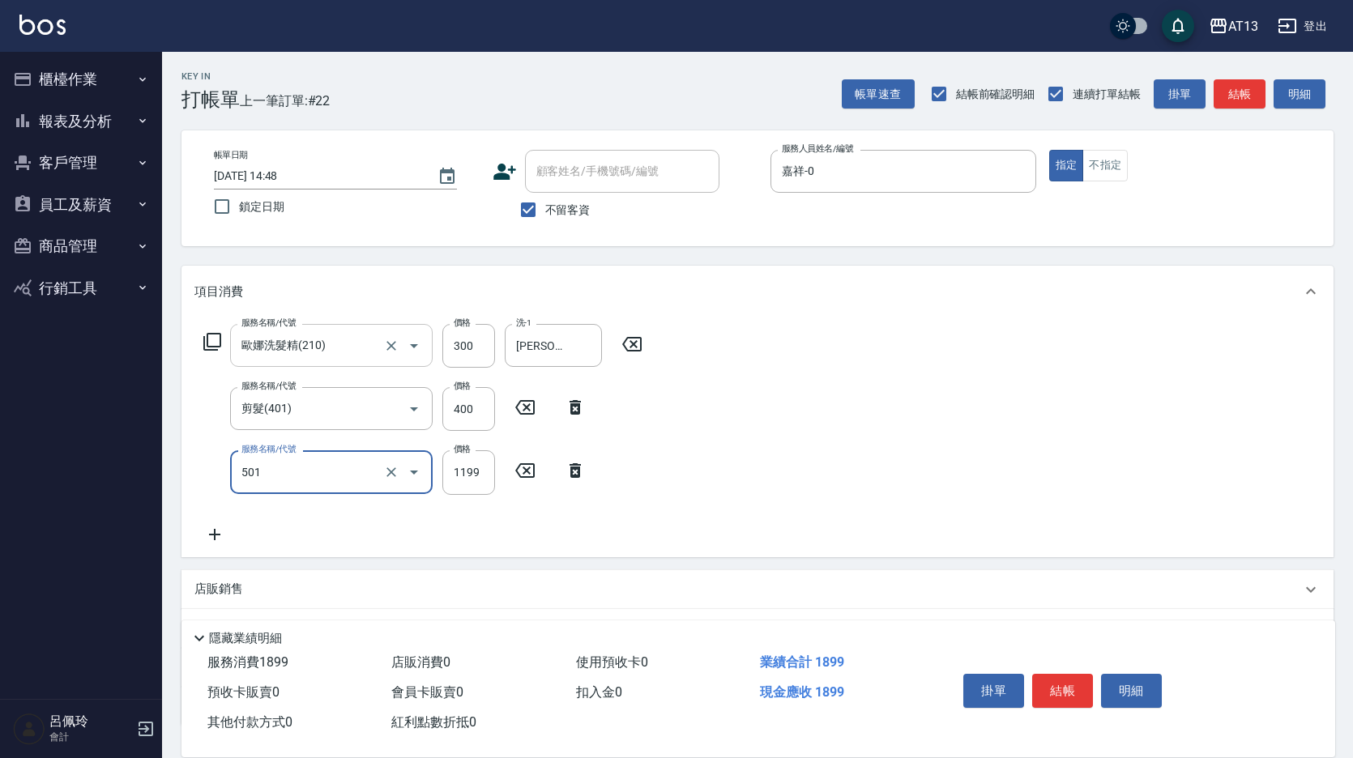
type input "染髮(501)"
type input "1500"
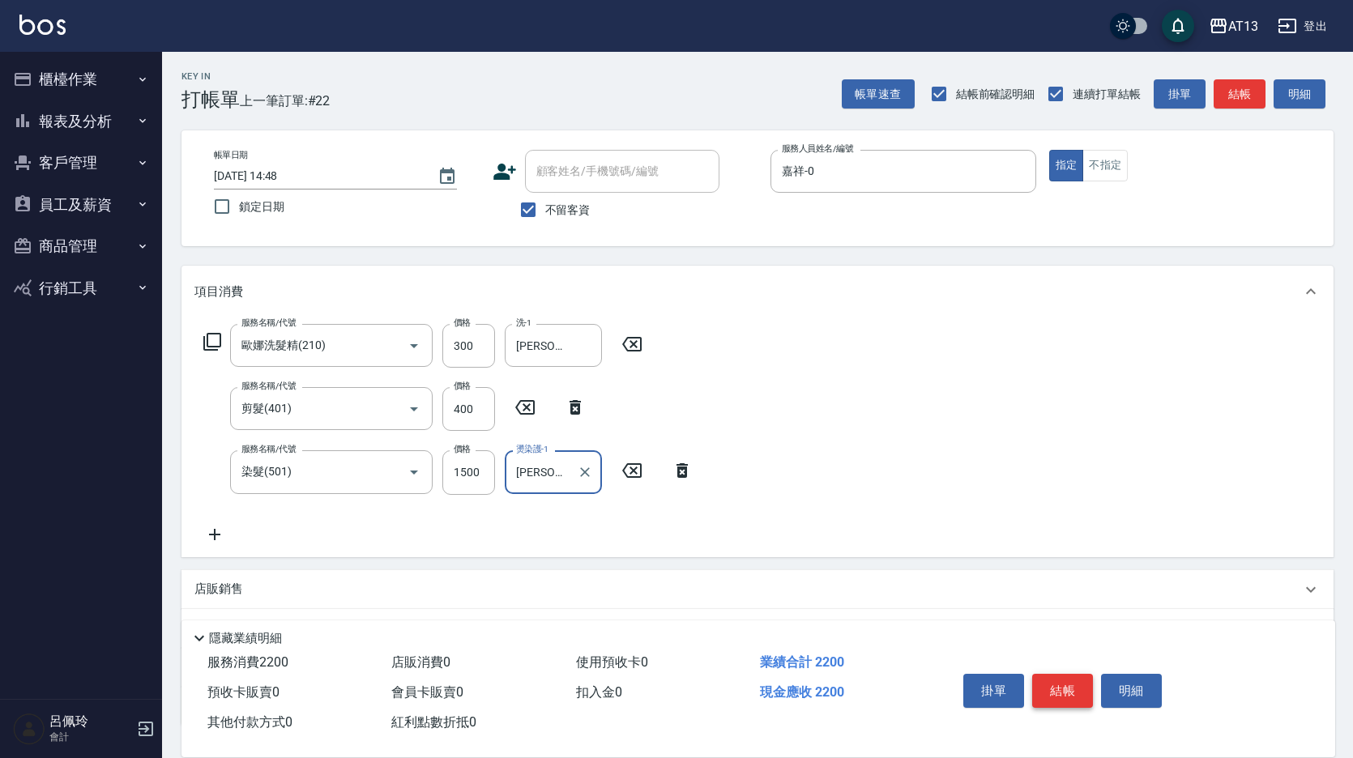
type input "[PERSON_NAME]-31"
click at [1055, 674] on button "結帳" at bounding box center [1062, 691] width 61 height 34
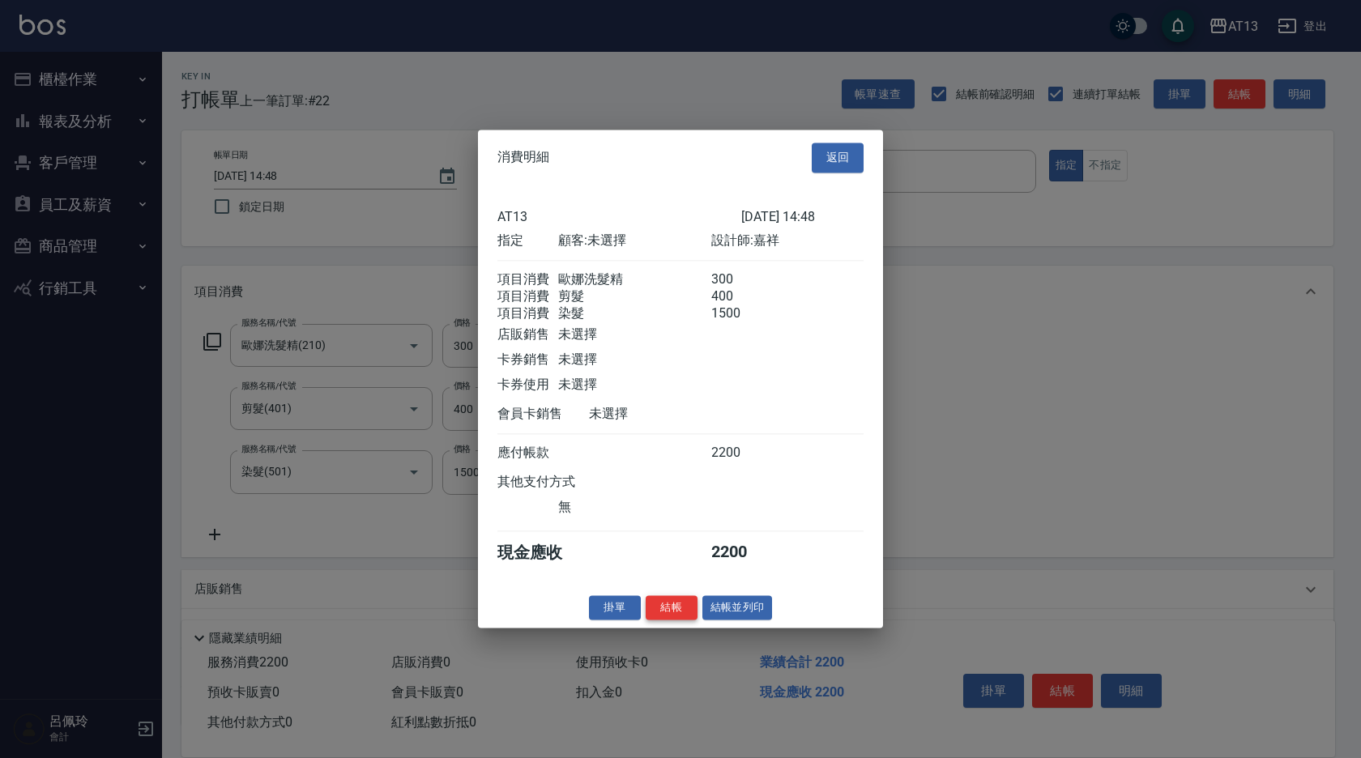
click at [667, 620] on button "結帳" at bounding box center [671, 607] width 52 height 25
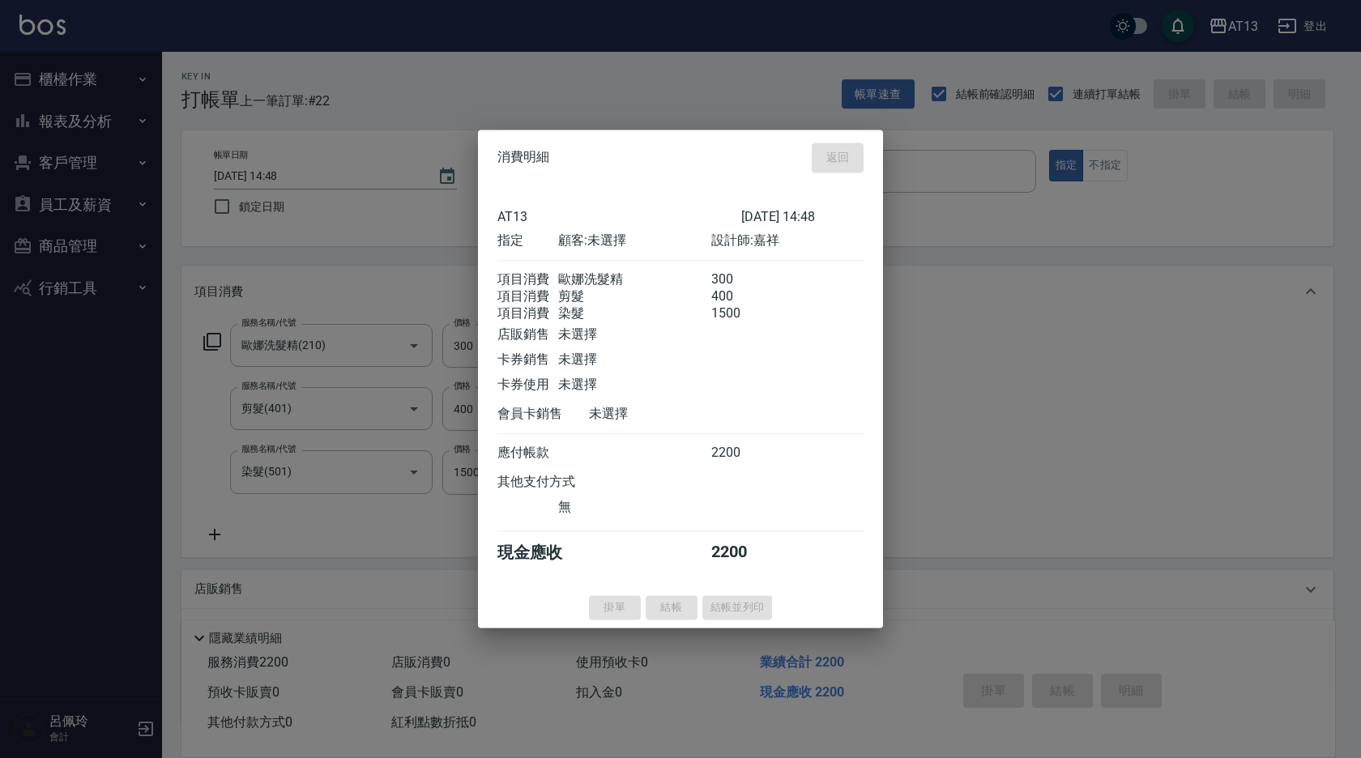
type input "[DATE] 14:49"
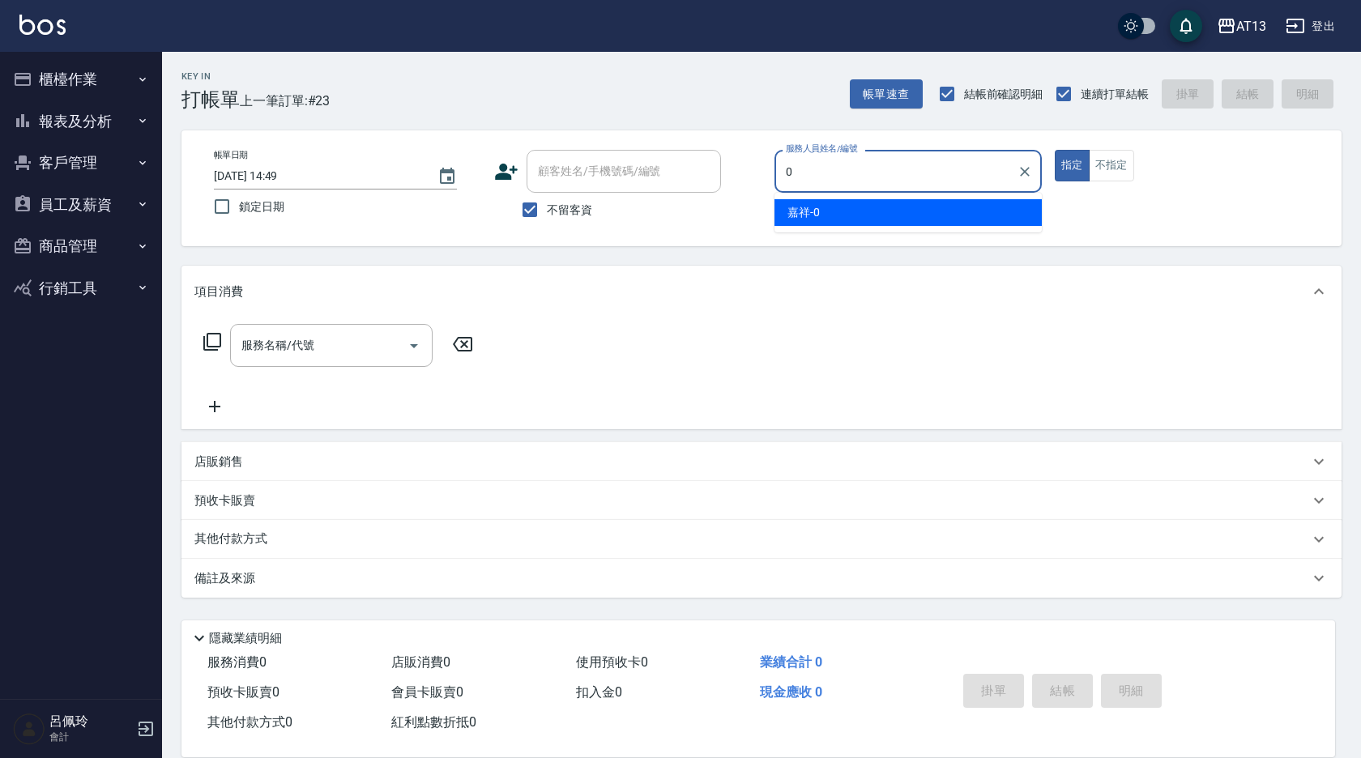
drag, startPoint x: 866, startPoint y: 212, endPoint x: 821, endPoint y: 241, distance: 52.8
click at [866, 213] on div "嘉祥 -0" at bounding box center [907, 212] width 267 height 27
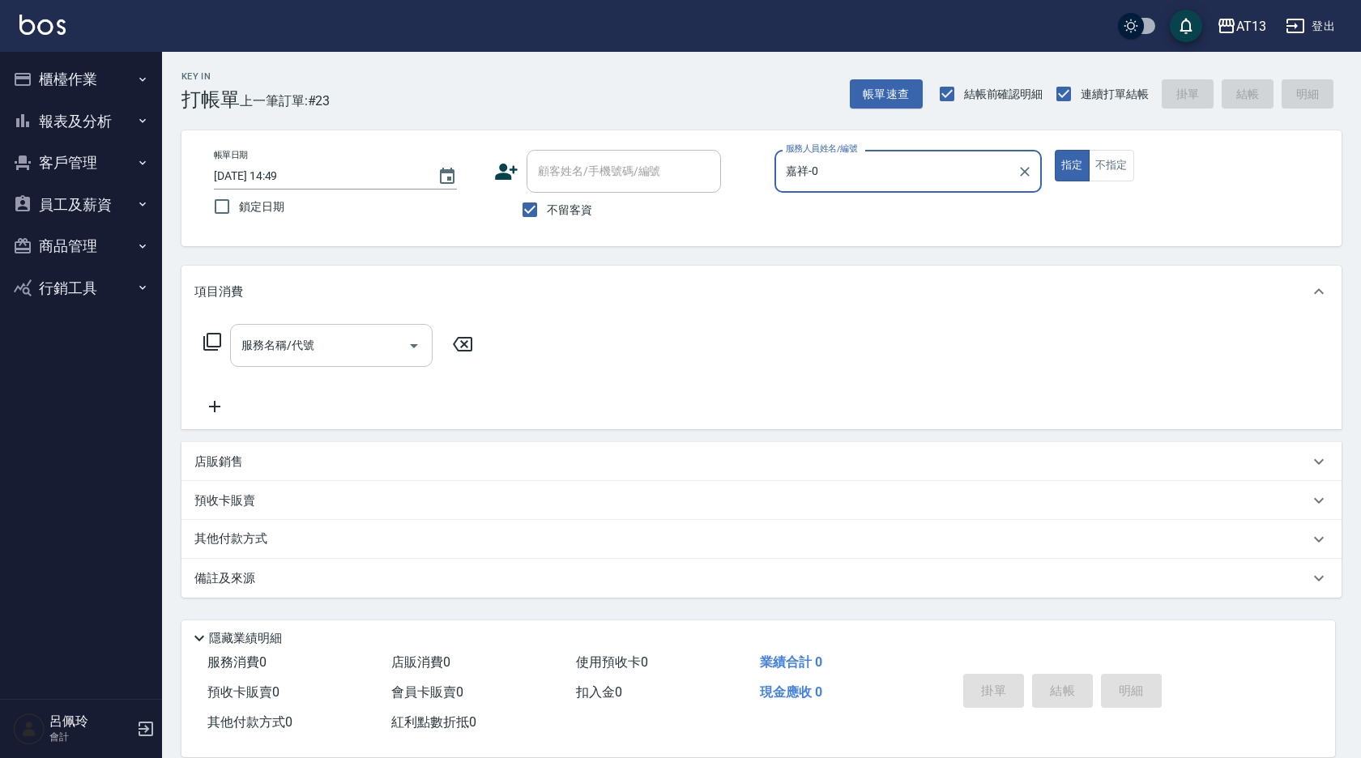
type input "嘉祥-0"
click at [363, 341] on input "服務名稱/代號" at bounding box center [319, 345] width 164 height 28
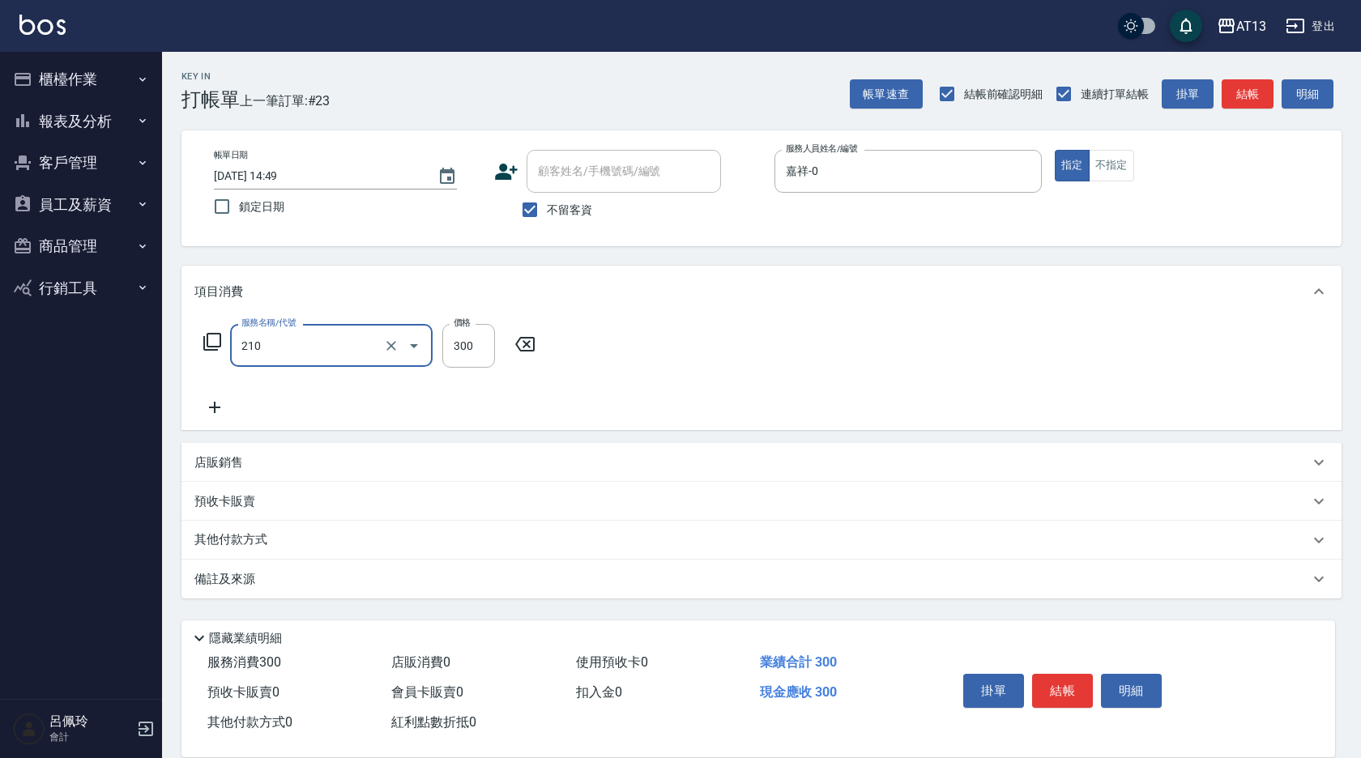
type input "歐娜洗髮精(210)"
type input "雨威-2"
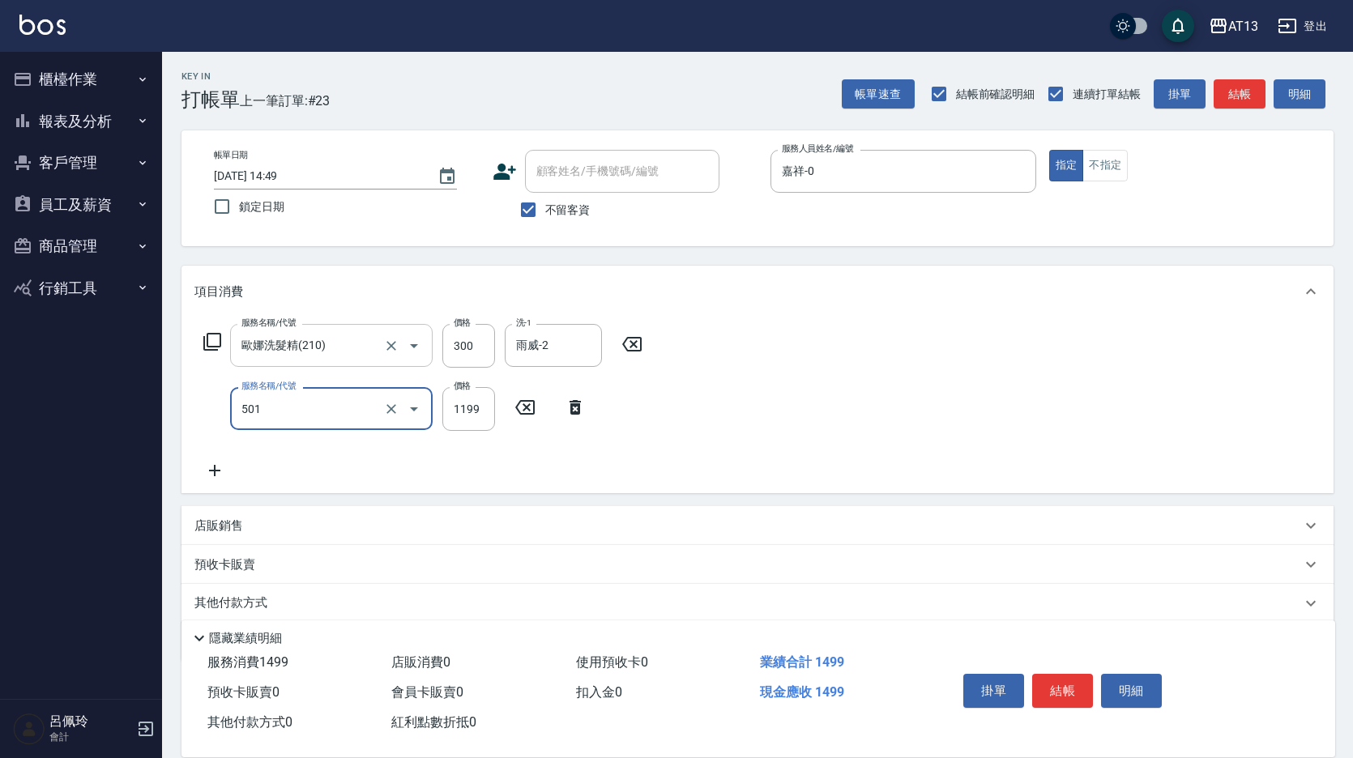
type input "染髮(501)"
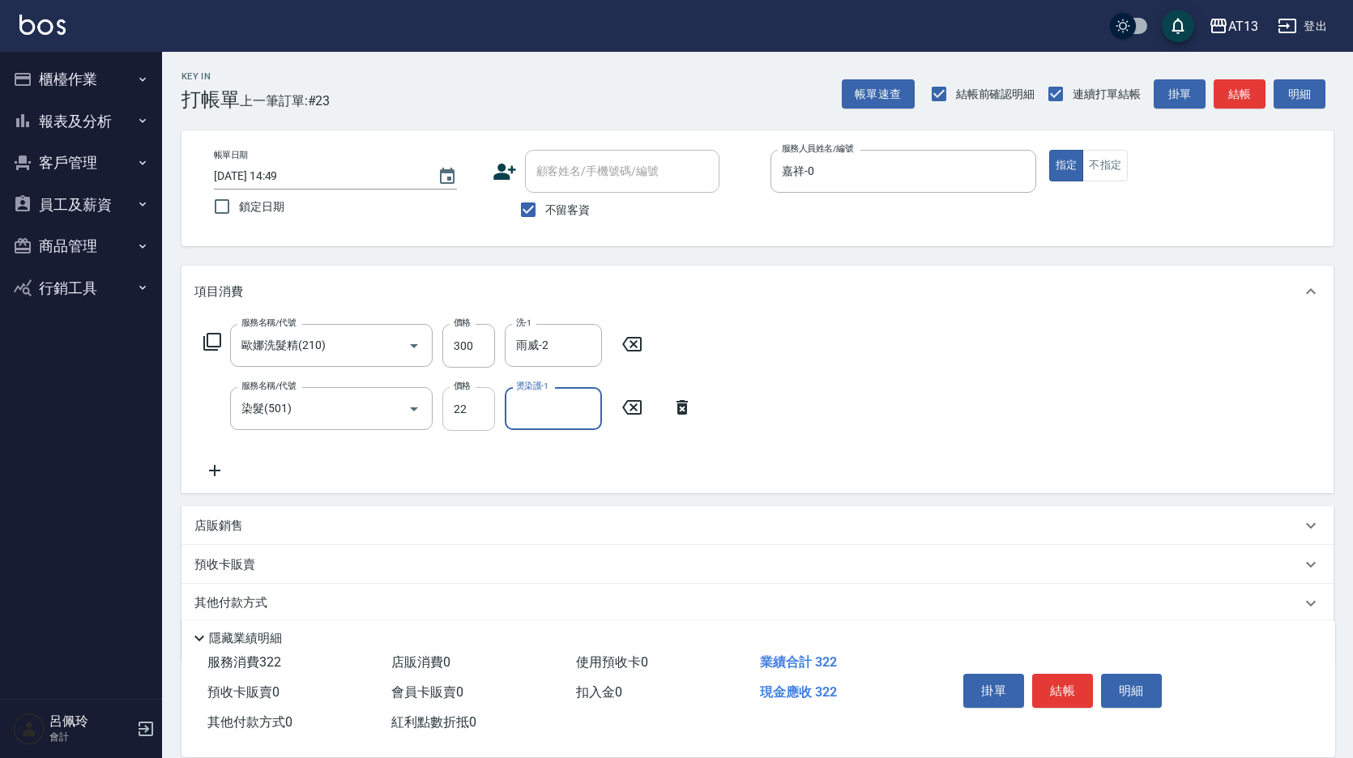
click at [460, 420] on input "22" at bounding box center [468, 409] width 53 height 44
type input "2200"
type input "[PERSON_NAME]-11"
click at [1054, 693] on button "結帳" at bounding box center [1062, 691] width 61 height 34
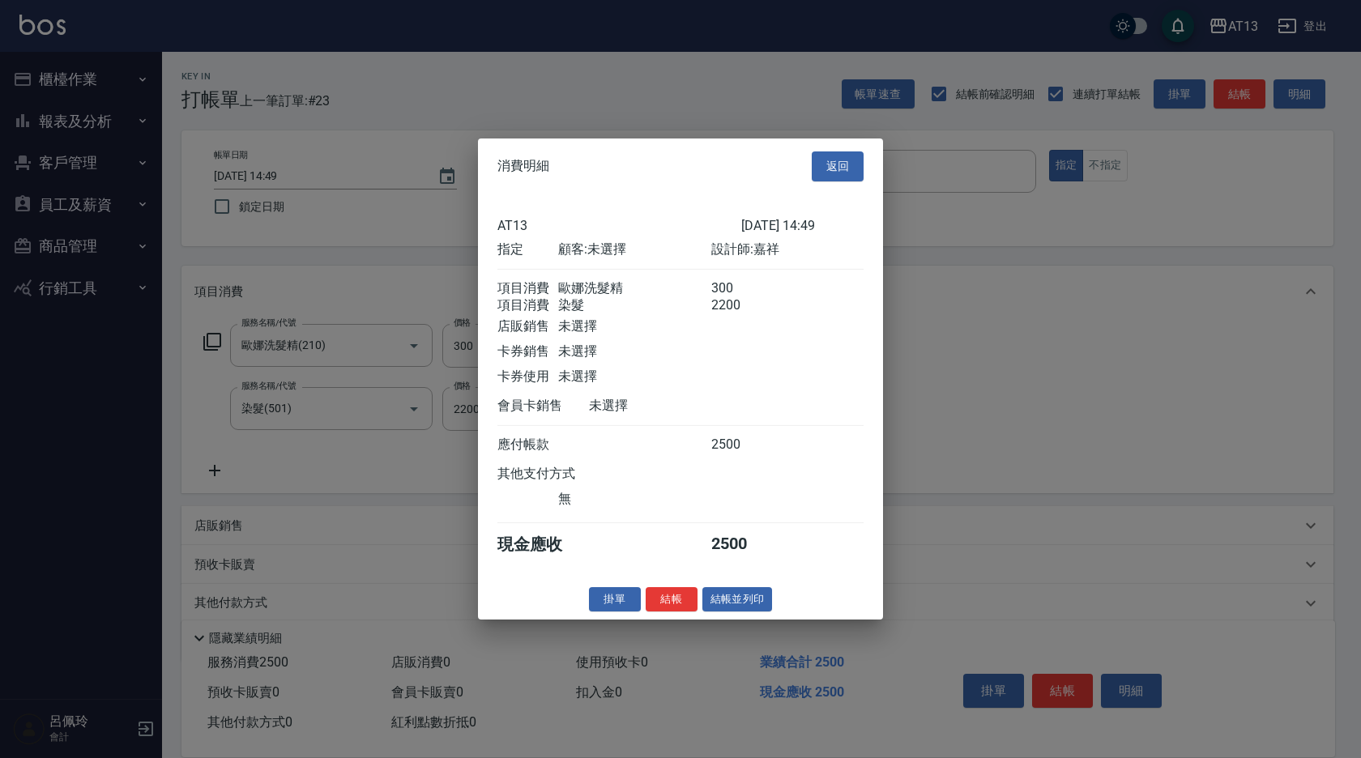
click at [644, 607] on div "掛單 結帳 結帳並列印" at bounding box center [680, 598] width 405 height 25
click at [676, 610] on button "結帳" at bounding box center [671, 598] width 52 height 25
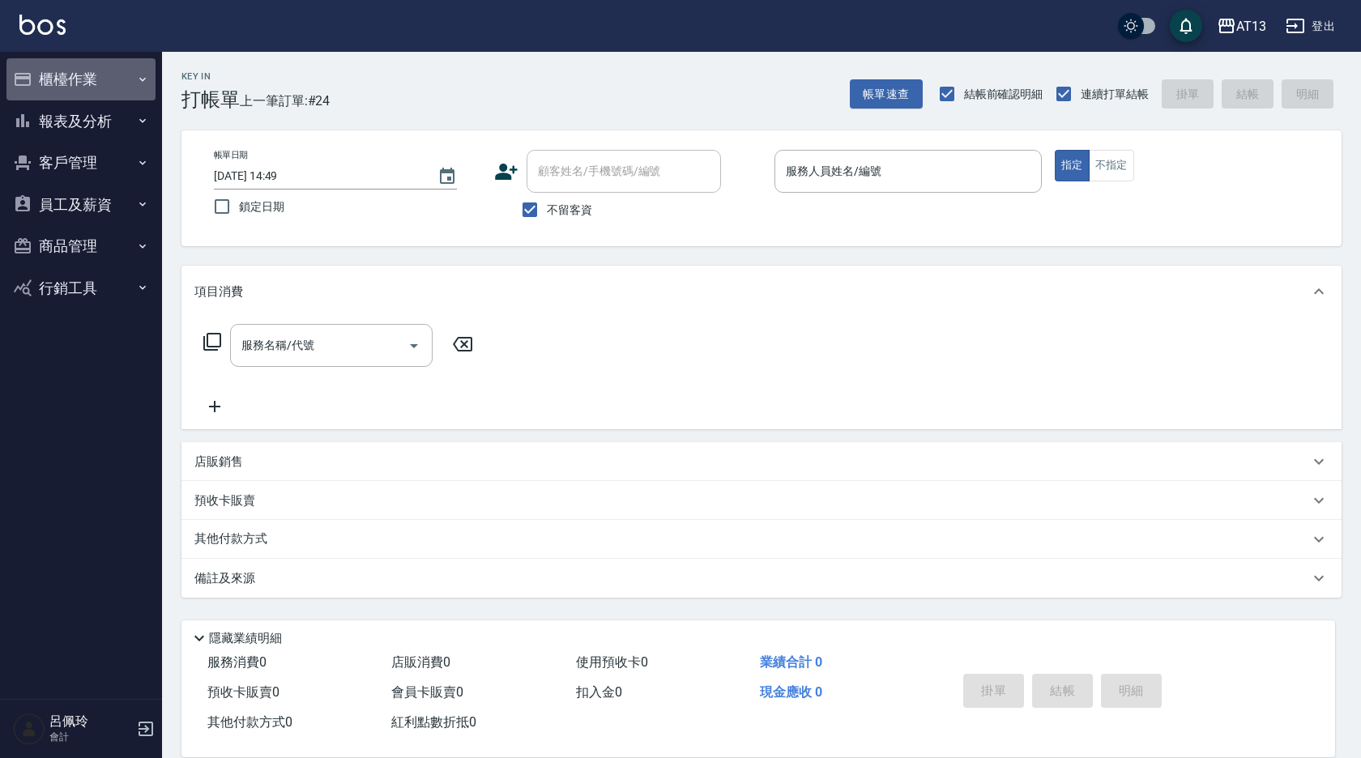
click at [61, 76] on button "櫃檯作業" at bounding box center [80, 79] width 149 height 42
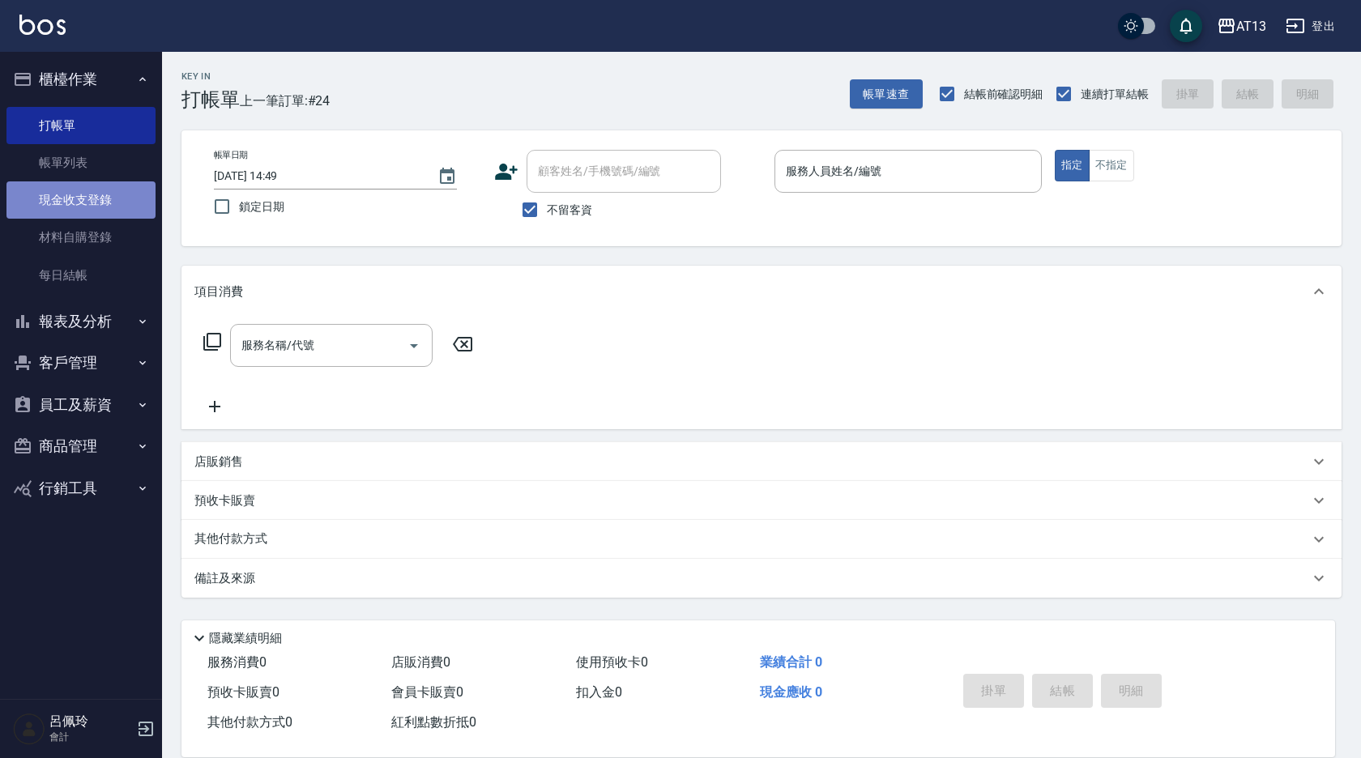
click at [83, 209] on link "現金收支登錄" at bounding box center [80, 199] width 149 height 37
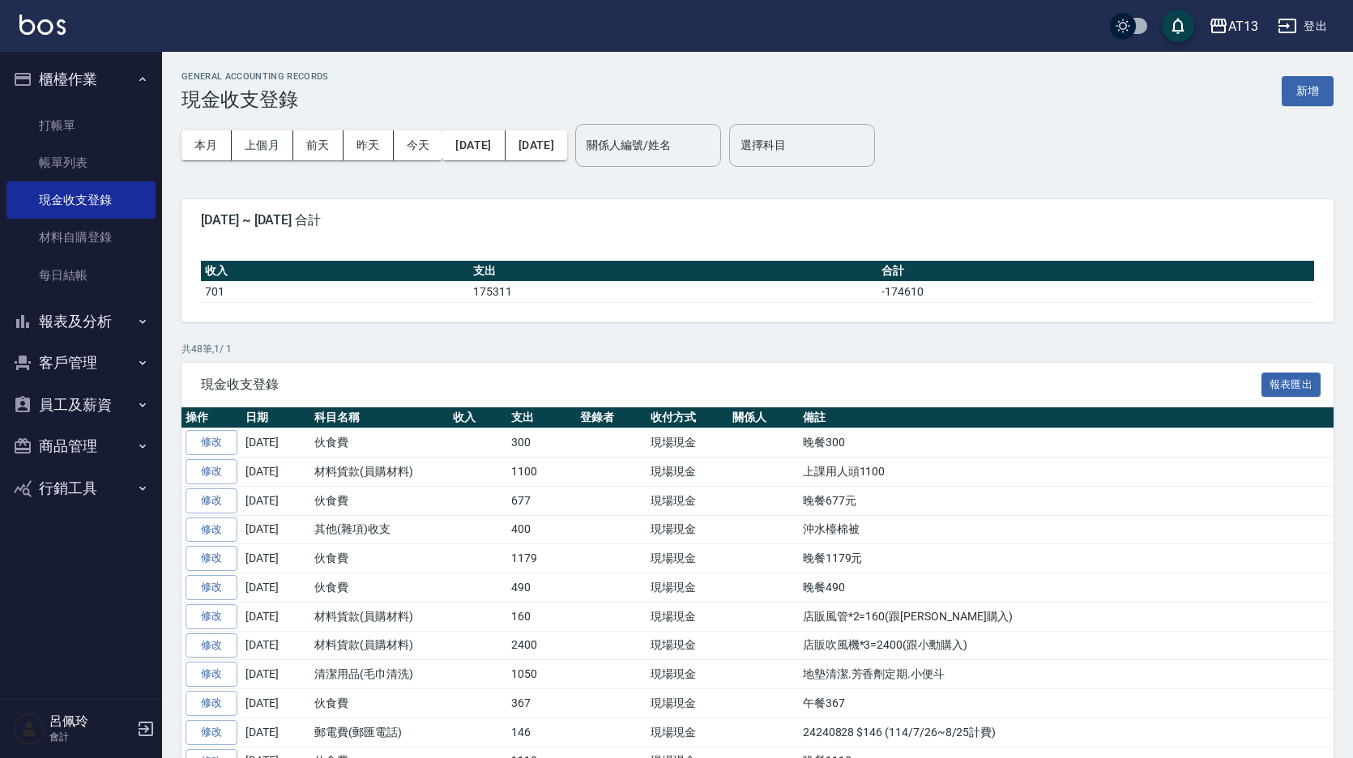
click at [1310, 91] on button "新增" at bounding box center [1307, 91] width 52 height 30
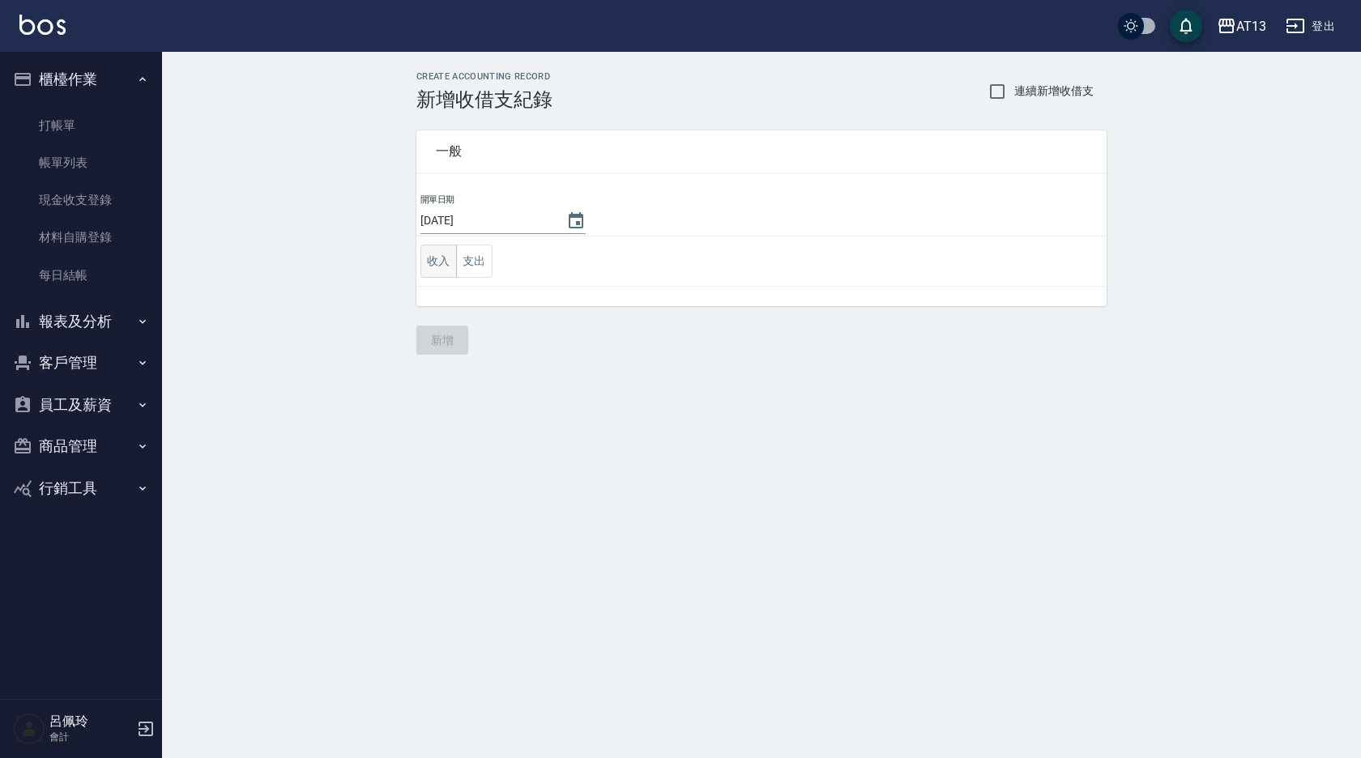
click at [433, 271] on button "收入" at bounding box center [438, 261] width 36 height 33
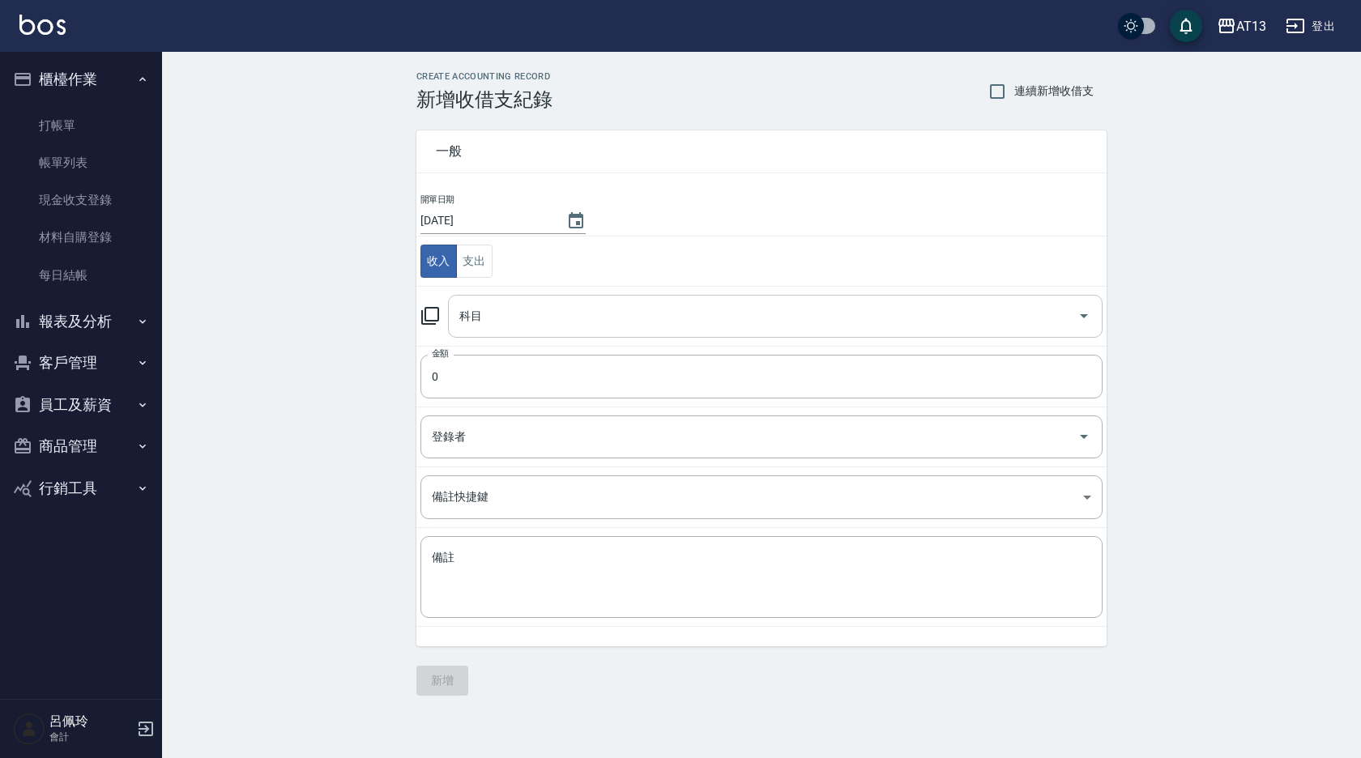
click at [1080, 319] on icon "Open" at bounding box center [1083, 315] width 19 height 19
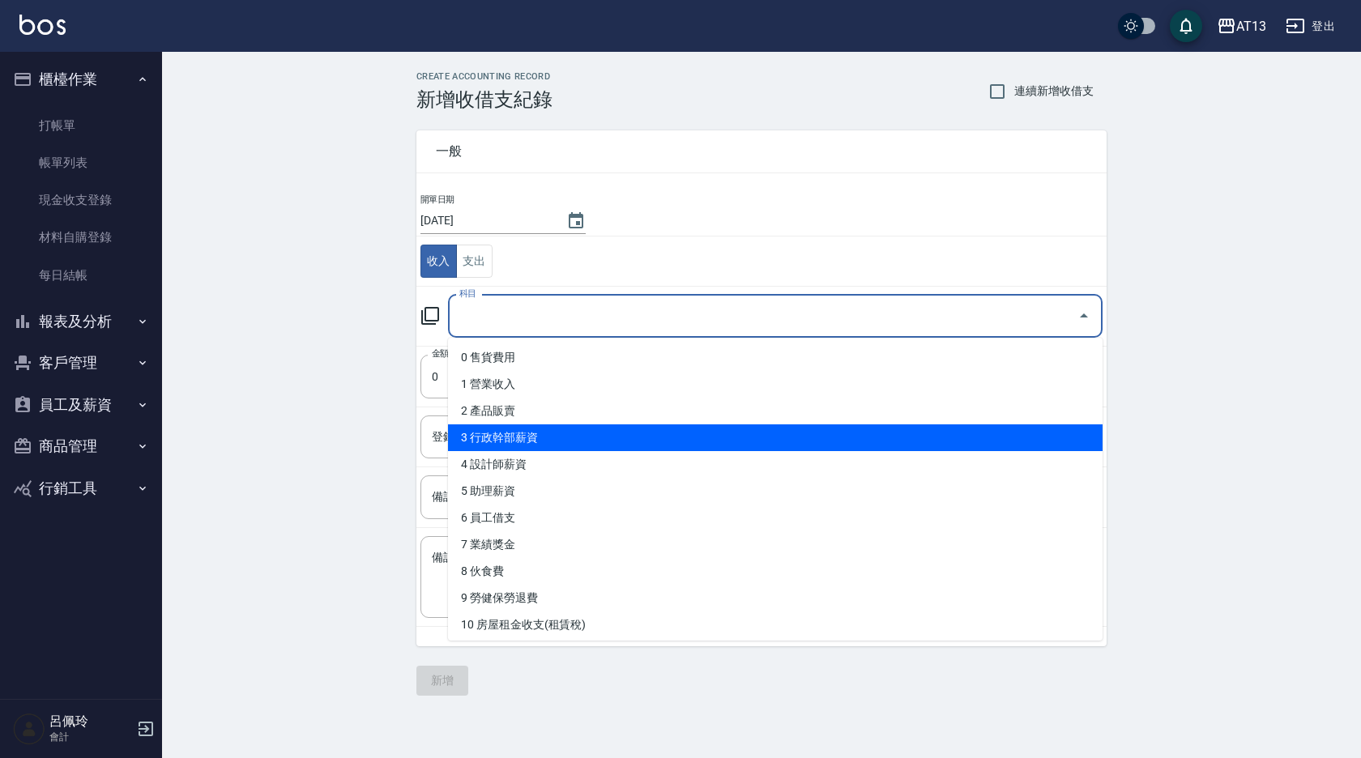
scroll to position [162, 0]
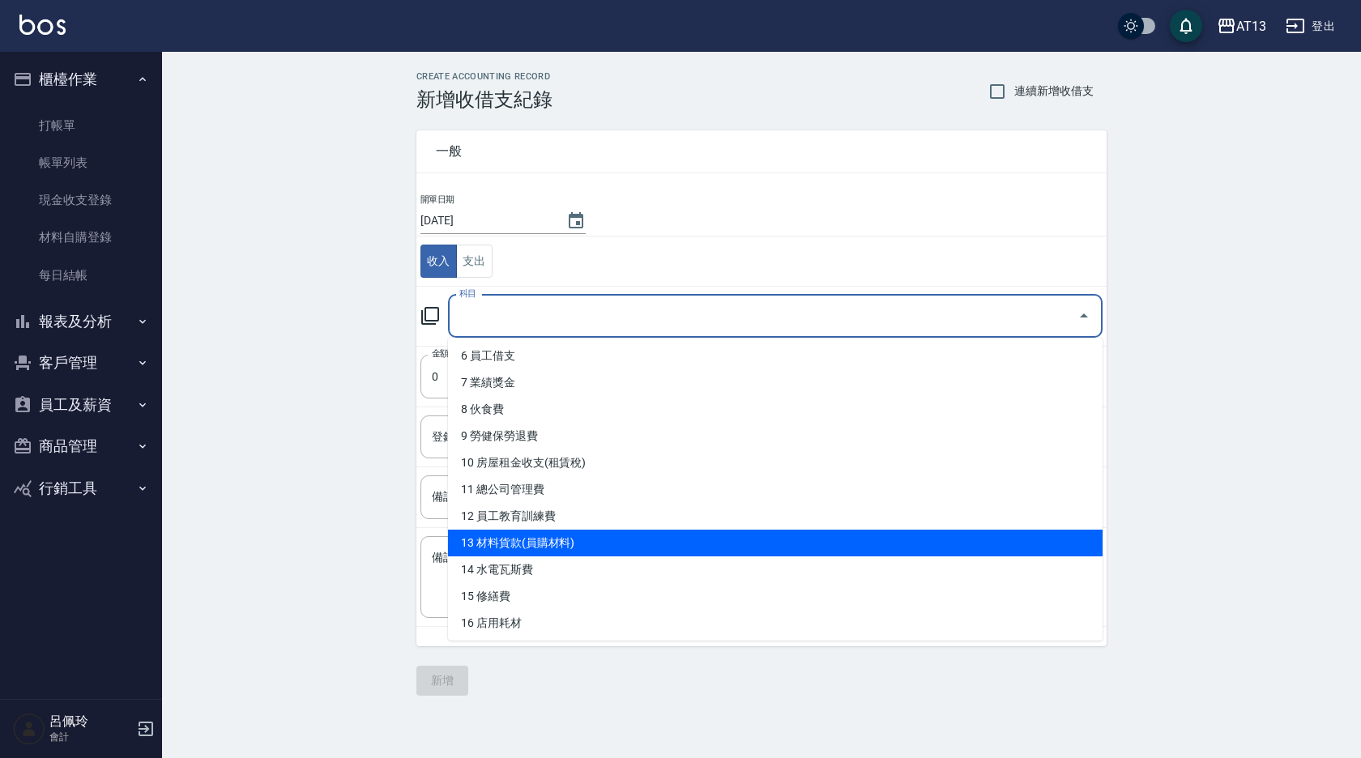
click at [600, 543] on li "13 材料貨款(員購材料)" at bounding box center [775, 543] width 654 height 27
type input "13 材料貨款(員購材料)"
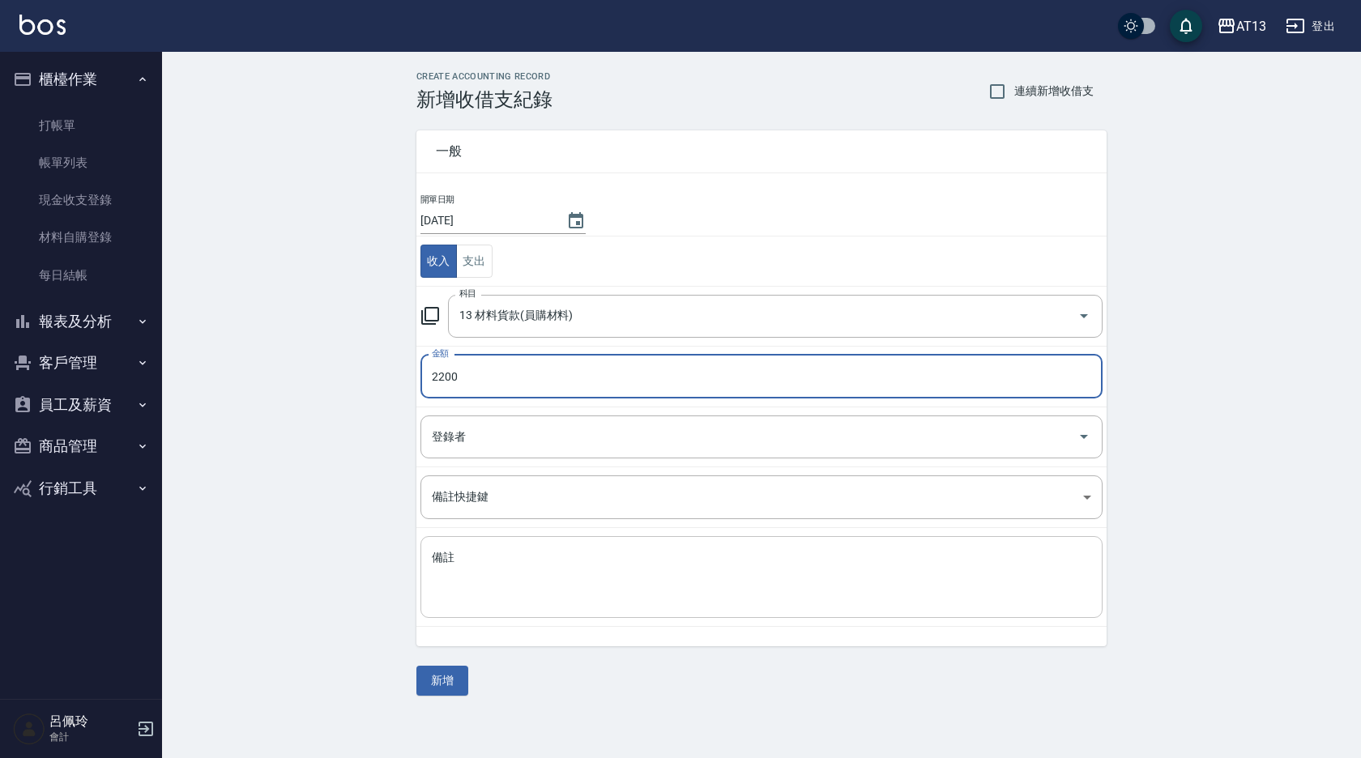
type input "2200"
click at [523, 592] on textarea "備註" at bounding box center [761, 577] width 659 height 55
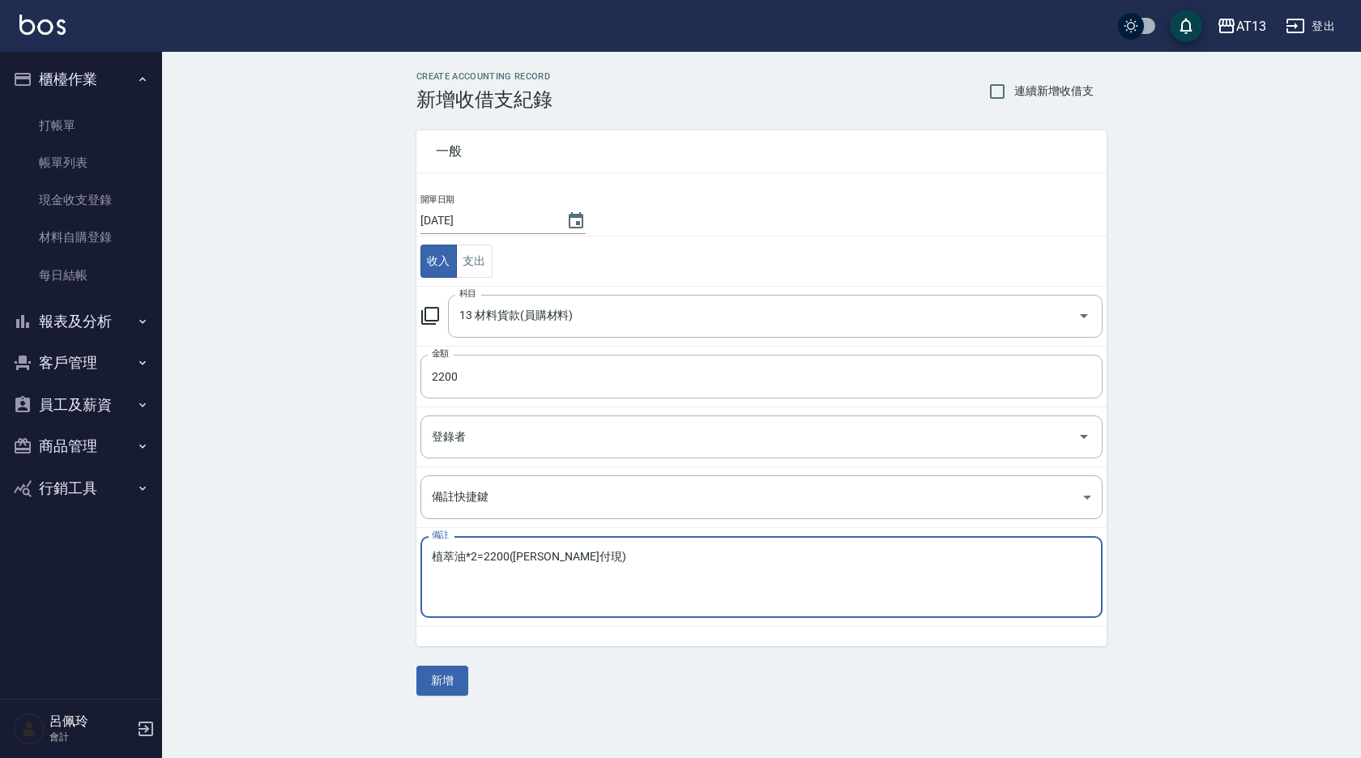
click at [663, 558] on textarea "植萃油*2=2200([PERSON_NAME]付現)" at bounding box center [761, 577] width 659 height 55
type textarea "植萃油*2=2200([PERSON_NAME]付現)"
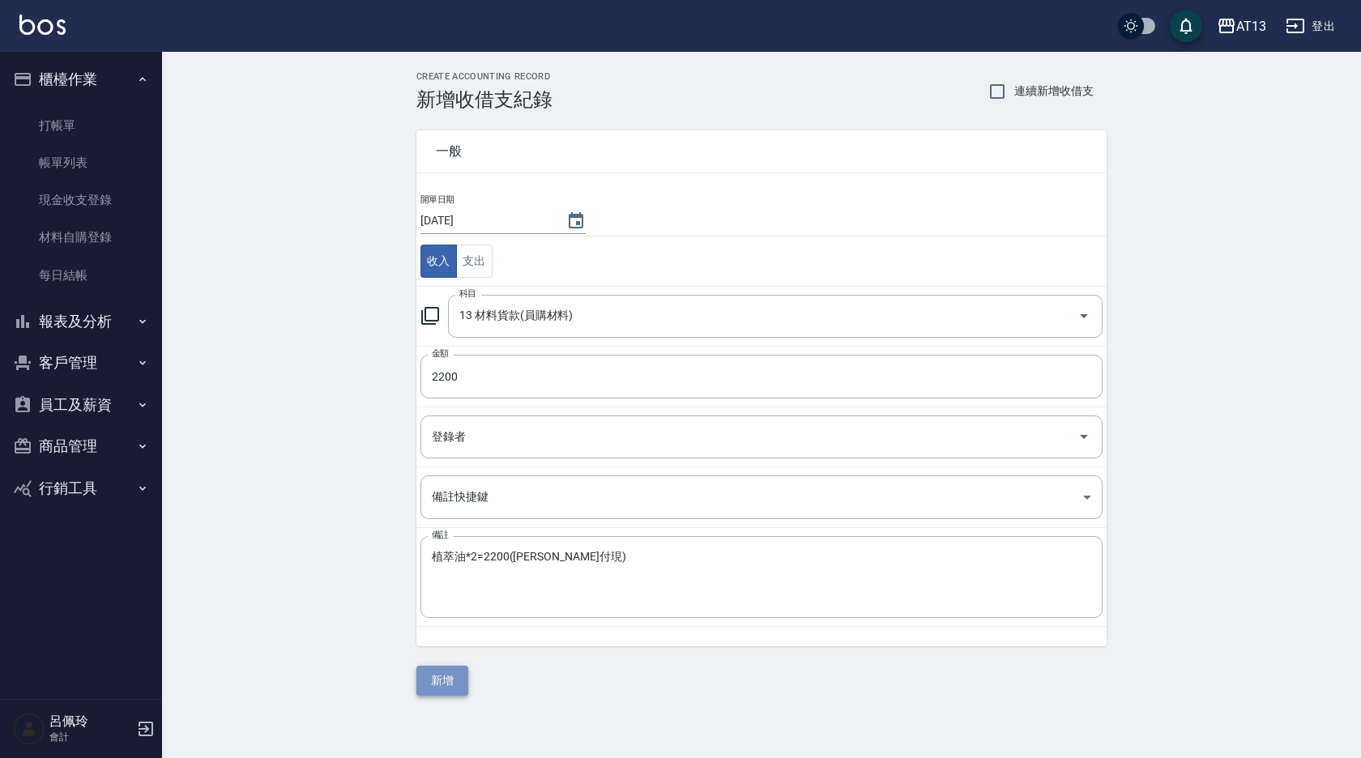
click at [432, 680] on button "新增" at bounding box center [442, 681] width 52 height 30
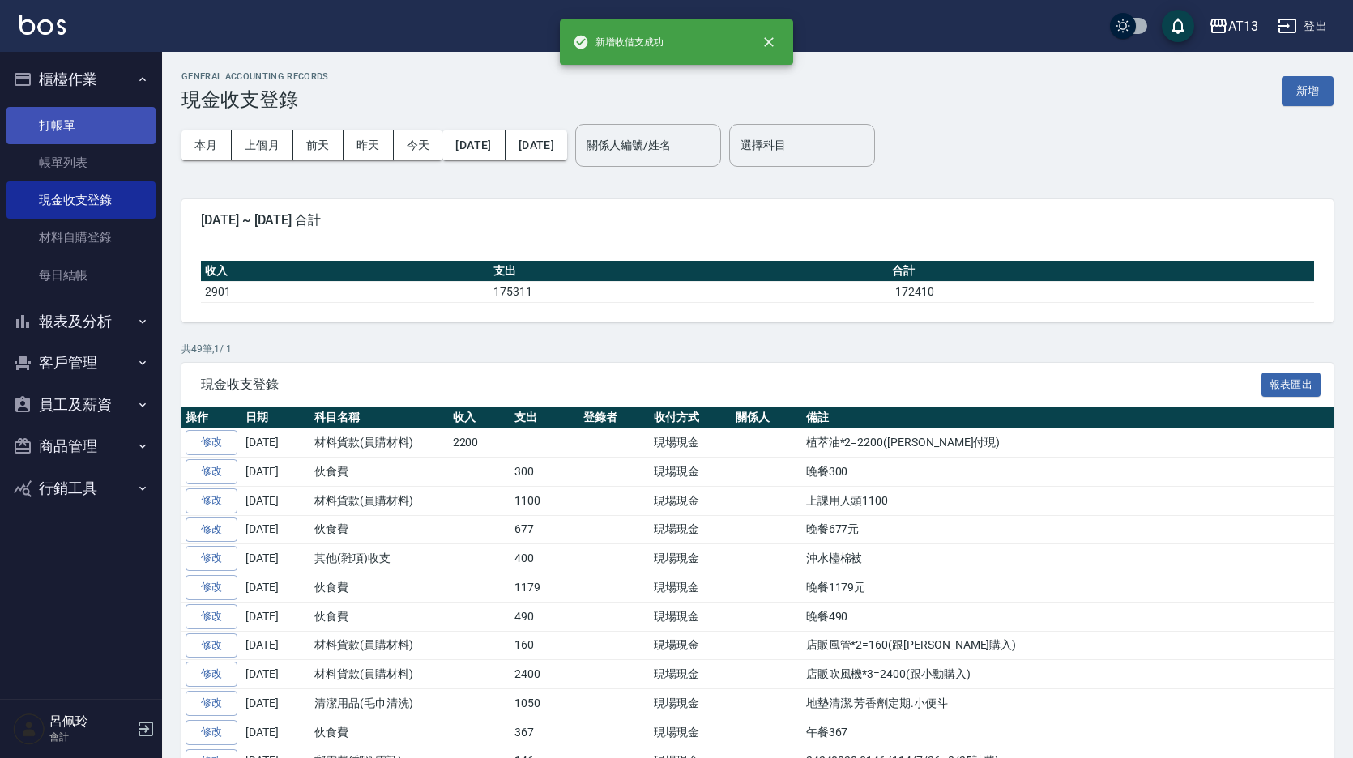
drag, startPoint x: 67, startPoint y: 126, endPoint x: 65, endPoint y: 116, distance: 10.8
click at [67, 126] on link "打帳單" at bounding box center [80, 125] width 149 height 37
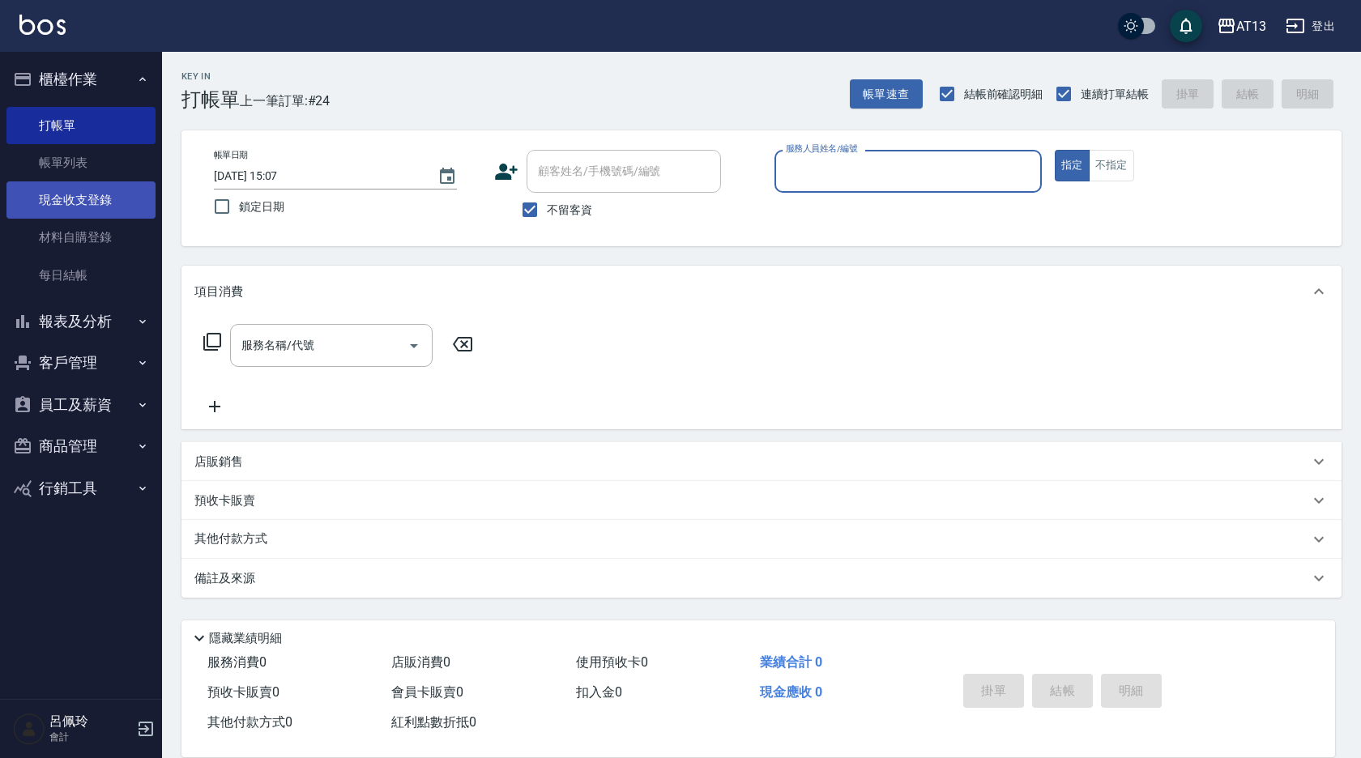
click at [121, 194] on link "現金收支登錄" at bounding box center [80, 199] width 149 height 37
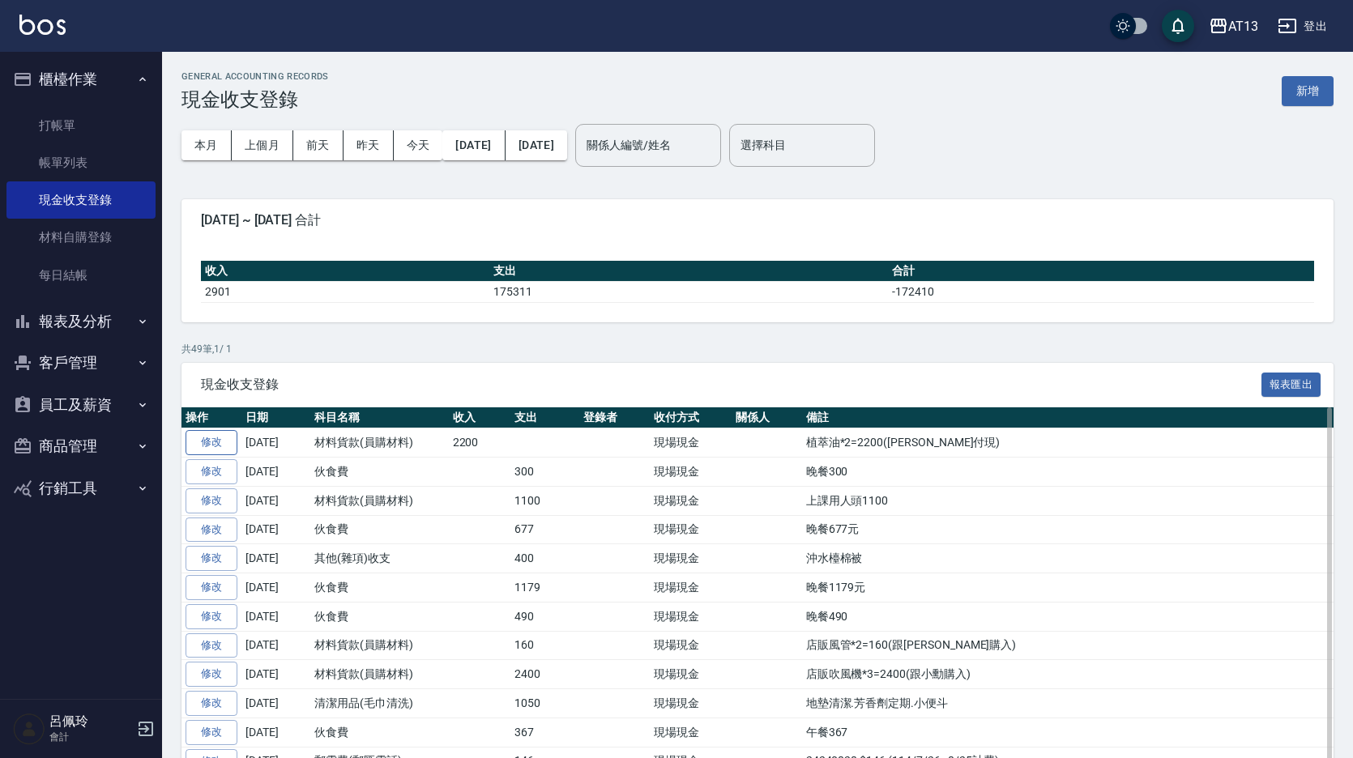
click at [221, 444] on link "修改" at bounding box center [211, 442] width 52 height 25
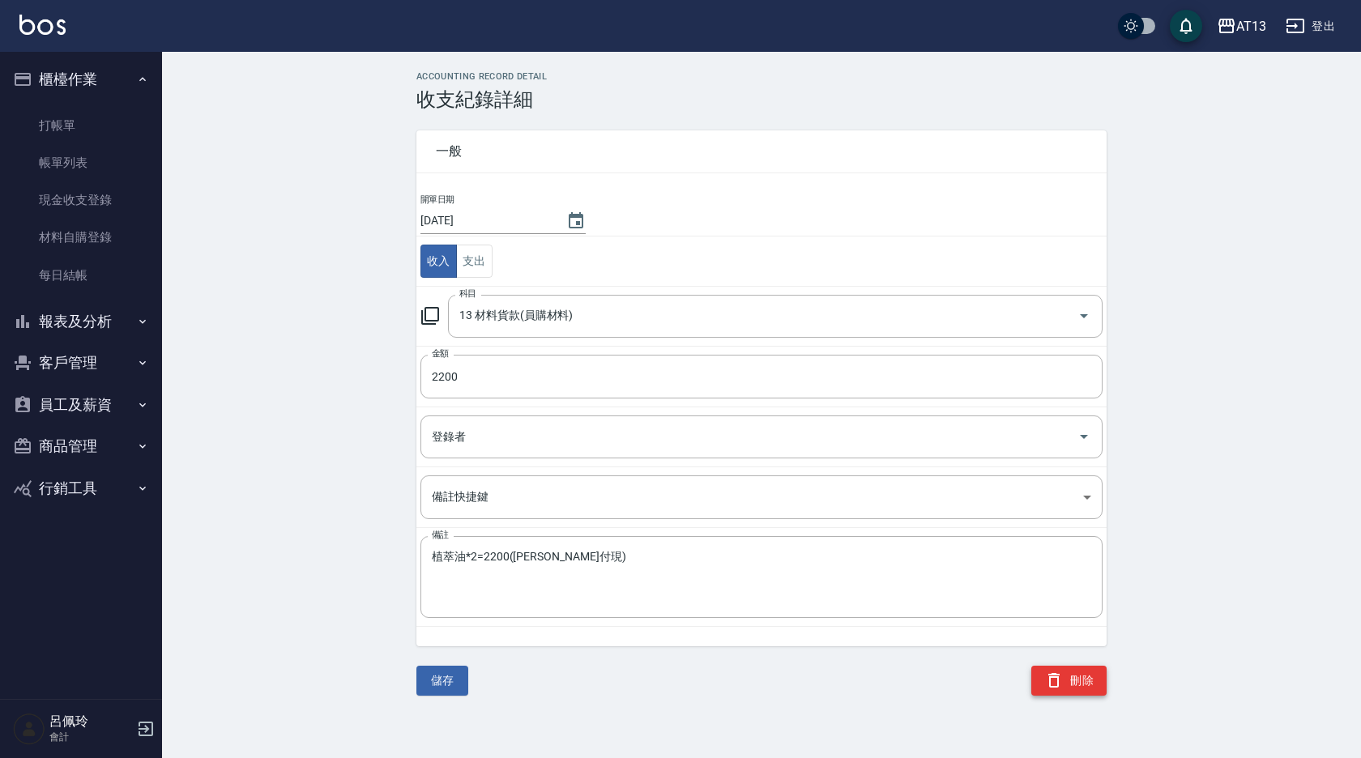
click at [1077, 692] on button "刪除" at bounding box center [1068, 681] width 75 height 30
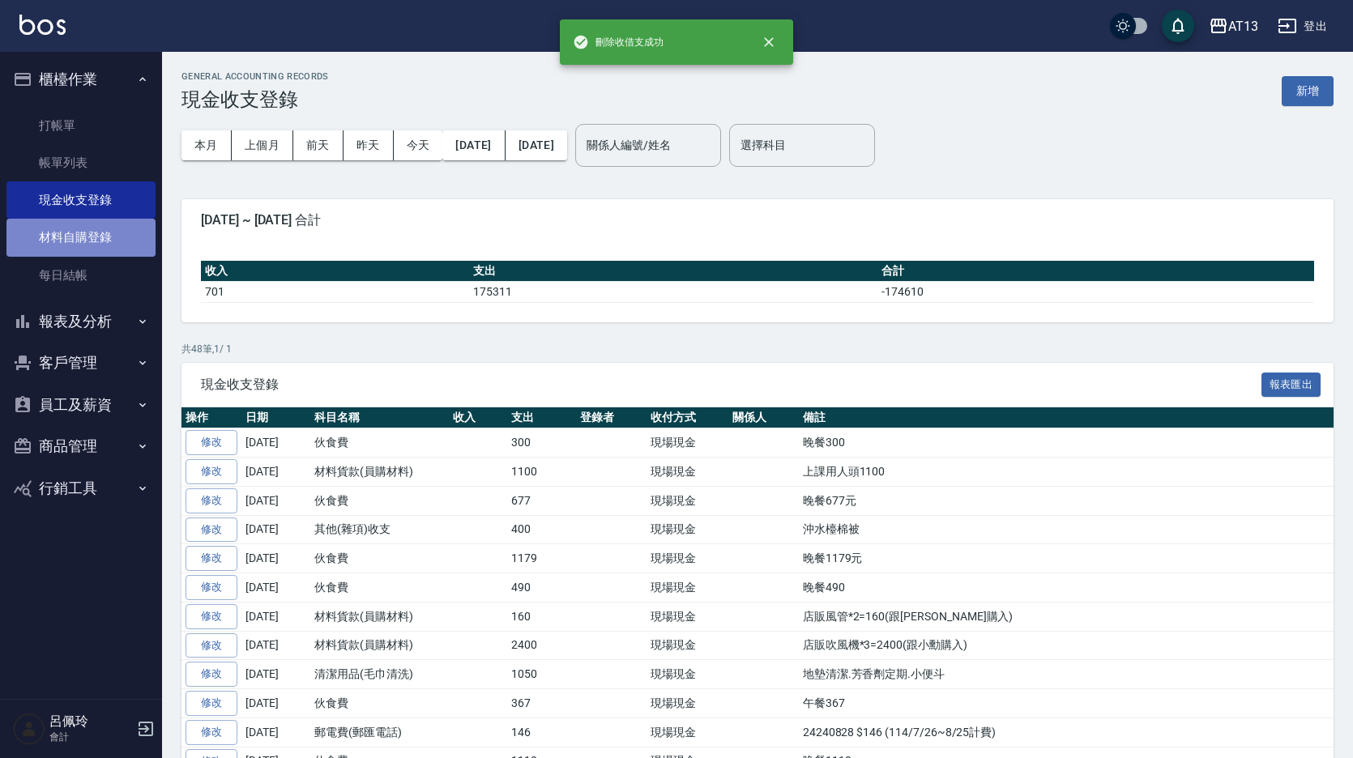
click at [107, 239] on link "材料自購登錄" at bounding box center [80, 237] width 149 height 37
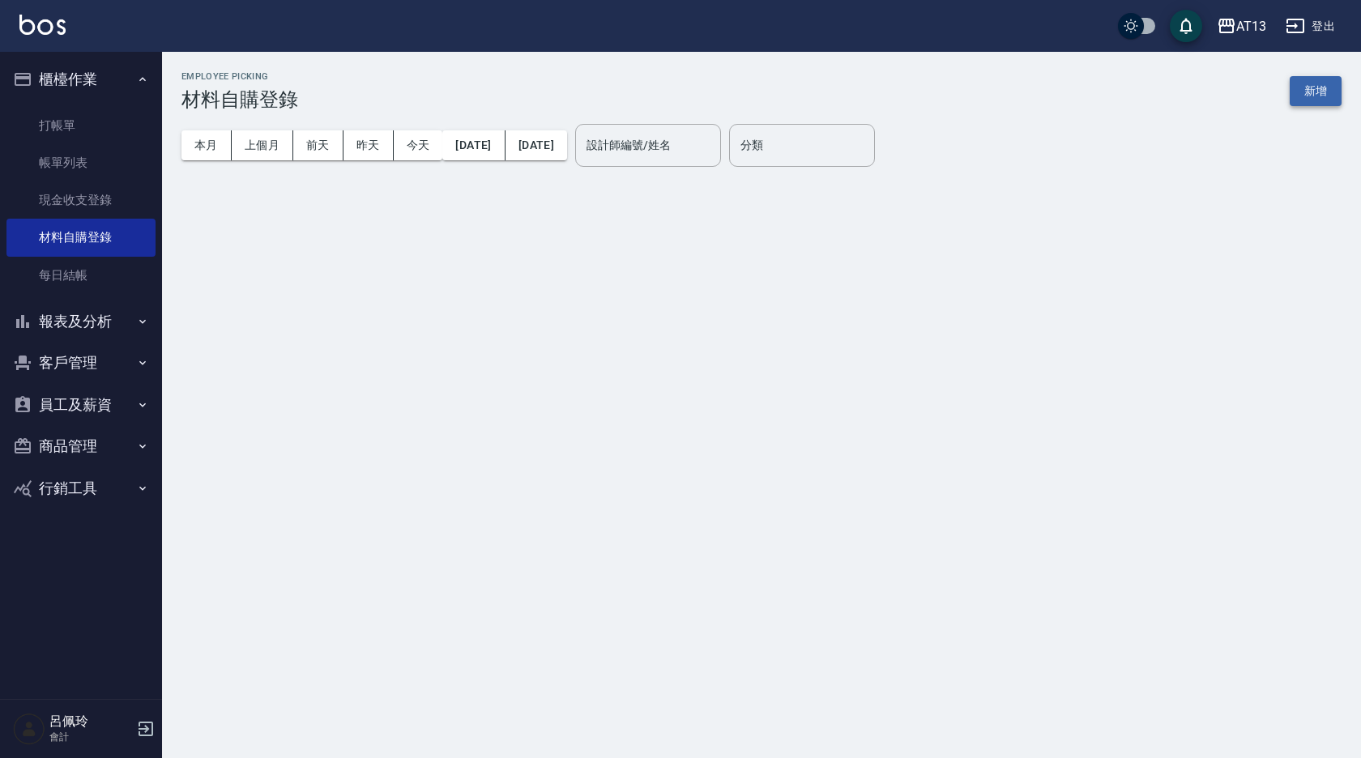
click at [1306, 93] on button "新增" at bounding box center [1315, 91] width 52 height 30
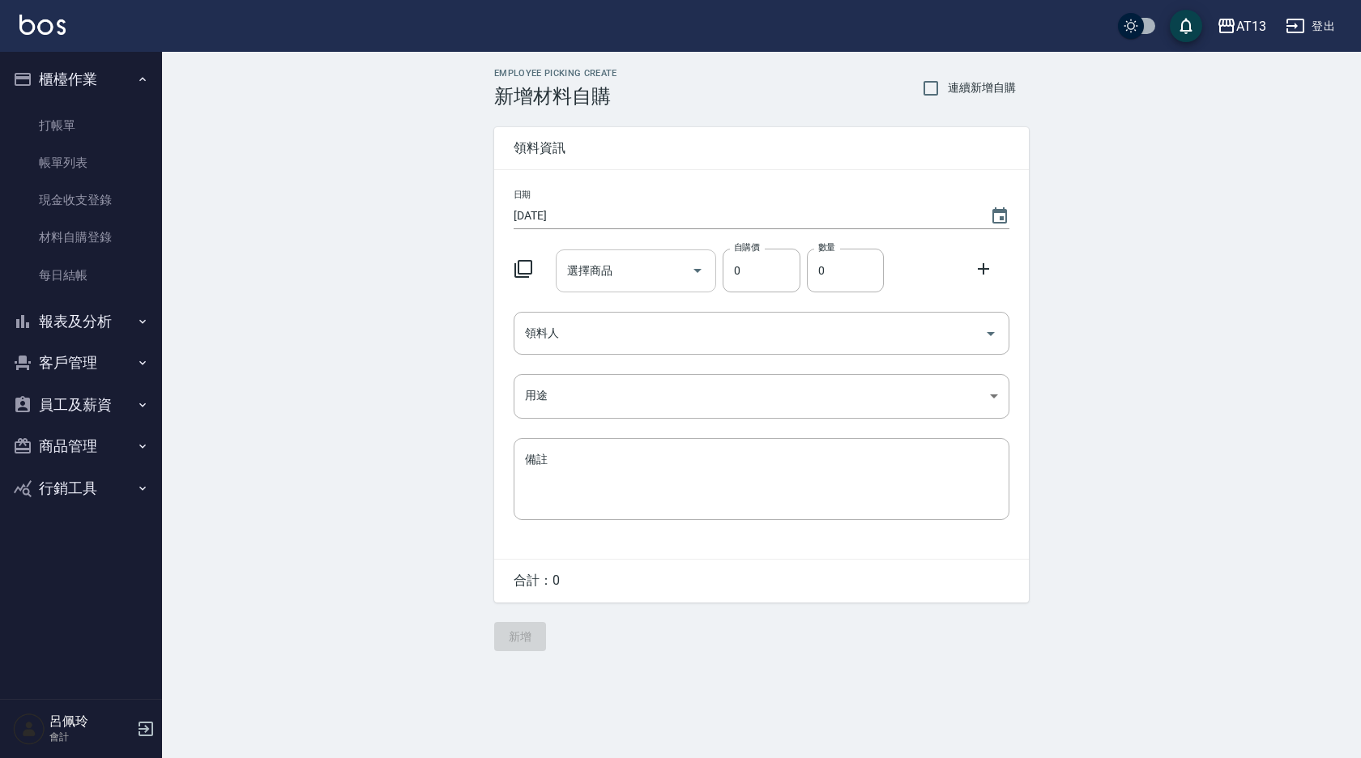
click at [609, 279] on input "選擇商品" at bounding box center [624, 271] width 122 height 28
click at [610, 279] on input "歐納" at bounding box center [624, 271] width 122 height 28
click at [605, 262] on input "歐納" at bounding box center [624, 271] width 122 height 28
type input "歐納"
click at [523, 267] on icon at bounding box center [522, 268] width 19 height 19
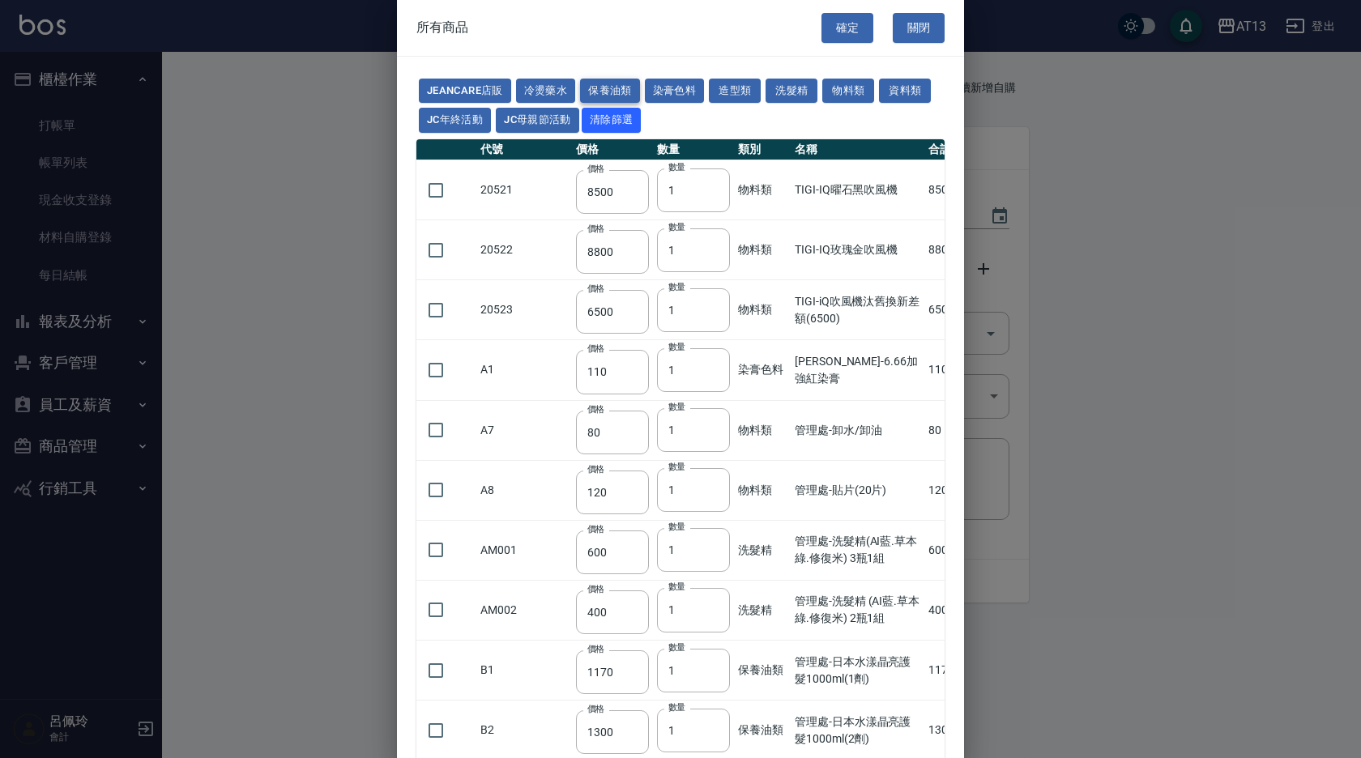
click at [605, 83] on button "保養油類" at bounding box center [610, 91] width 60 height 25
type input "1170"
type input "1300"
type input "150"
type input "95"
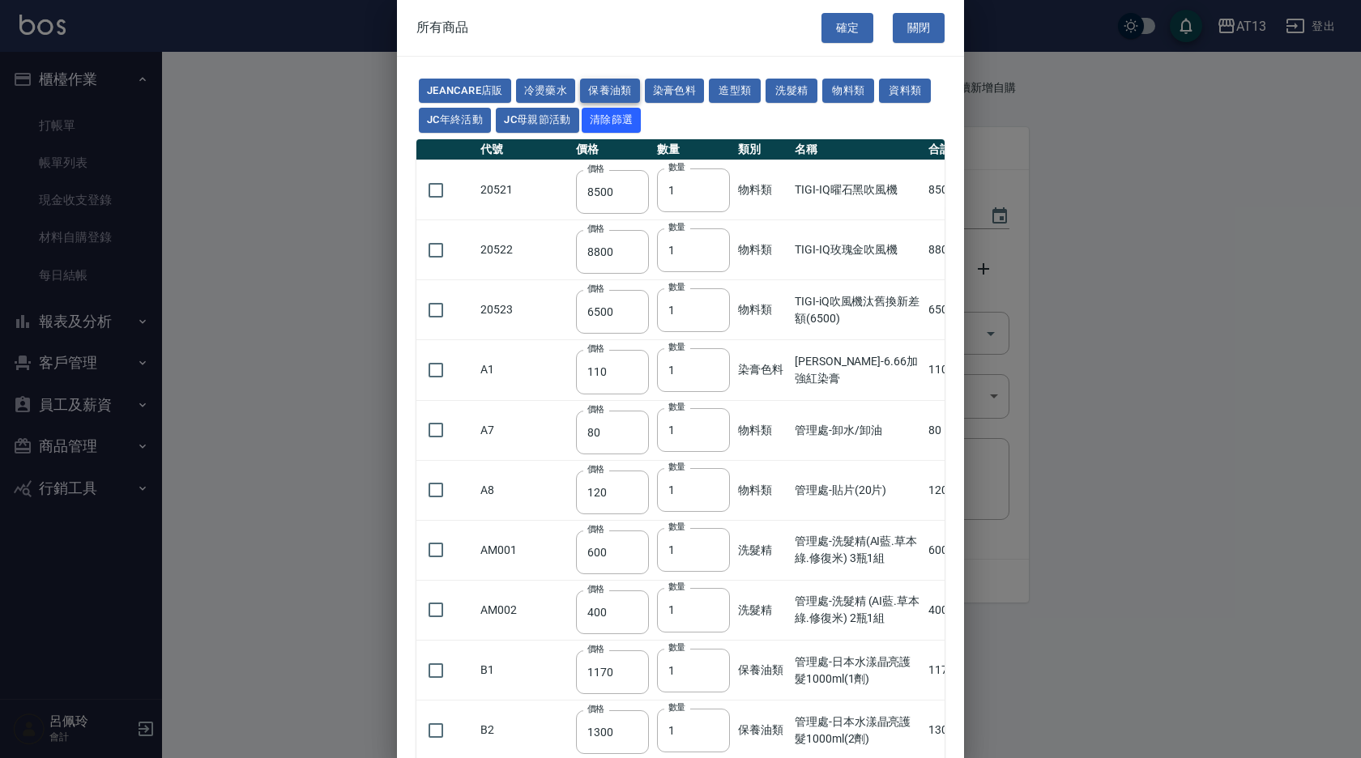
type input "400"
type input "616"
type input "170"
type input "53"
type input "310"
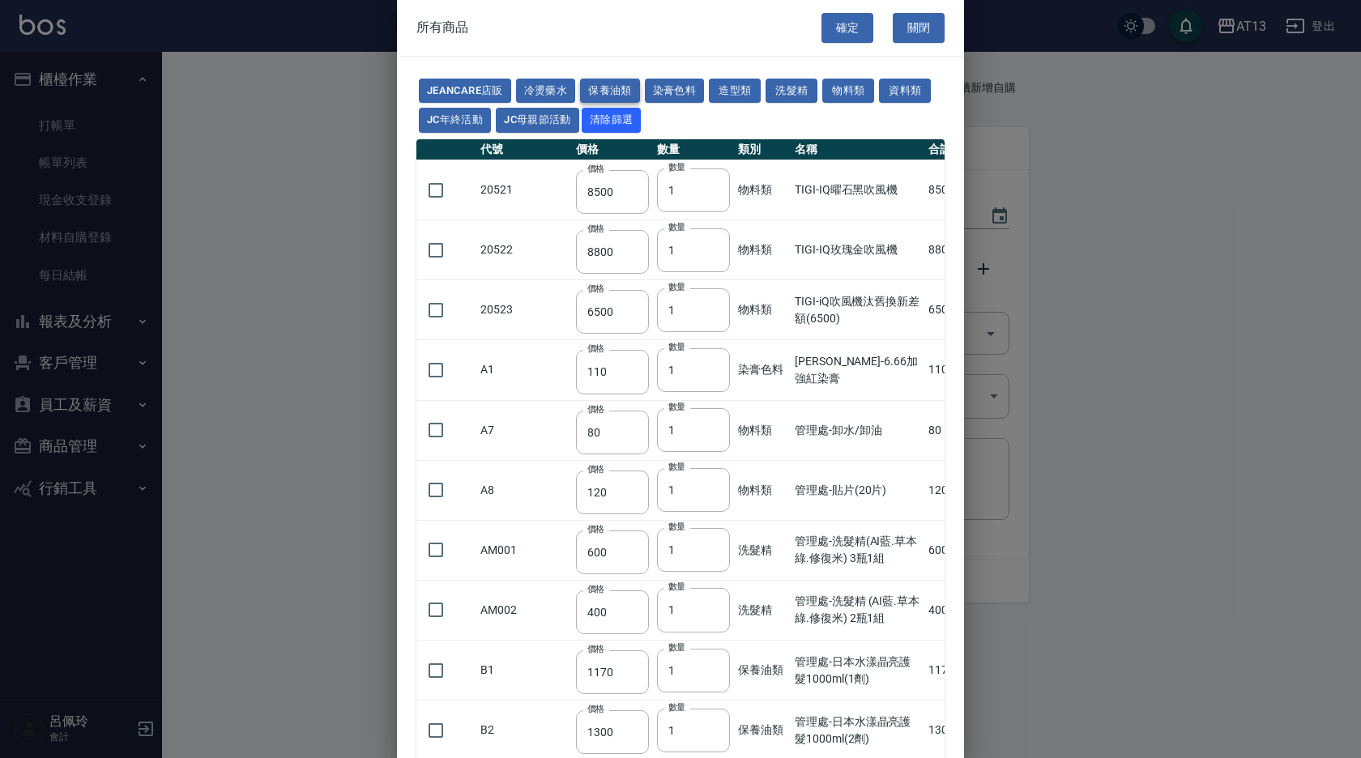
type input "300"
type input "60"
type input "280"
type input "130"
type input "300"
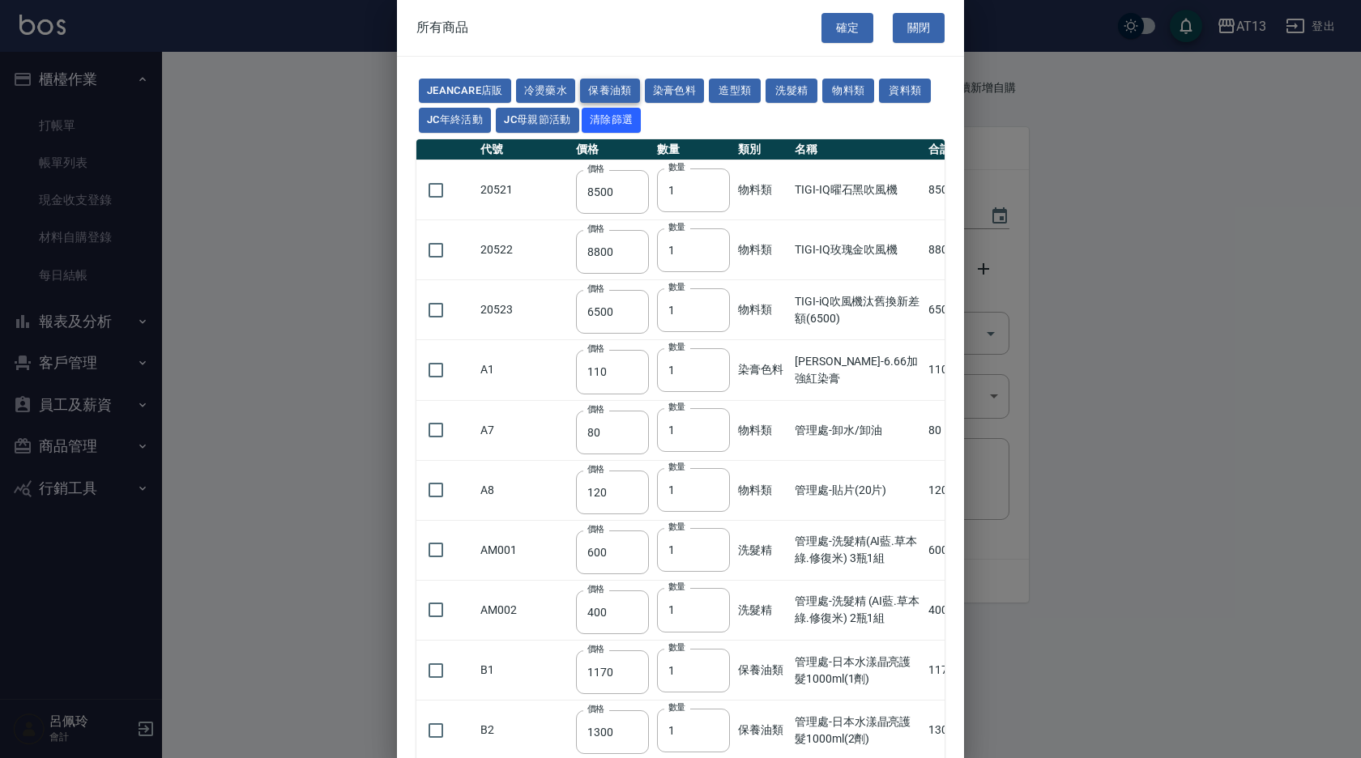
type input "96"
type input "340"
type input "480"
type input "32"
type input "53"
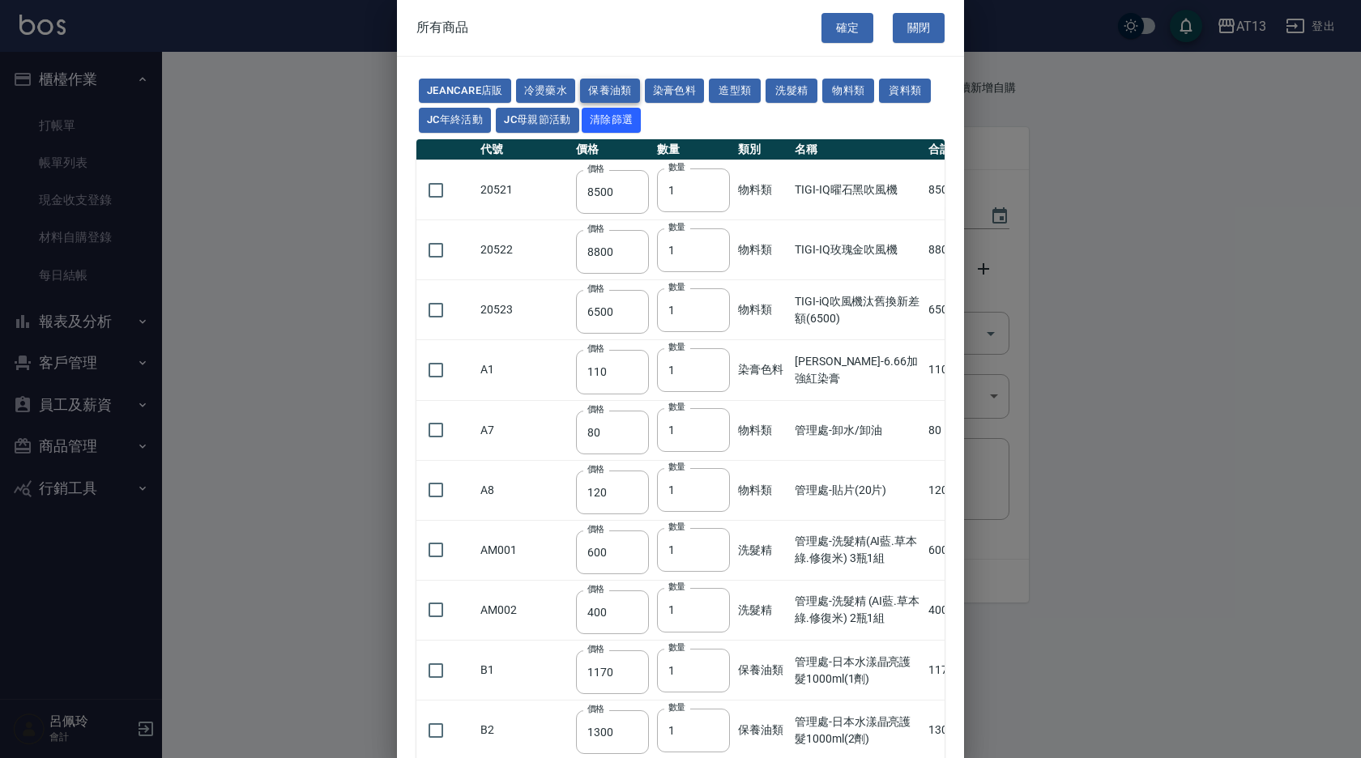
type input "280"
type input "50"
type input "210"
type input "1300"
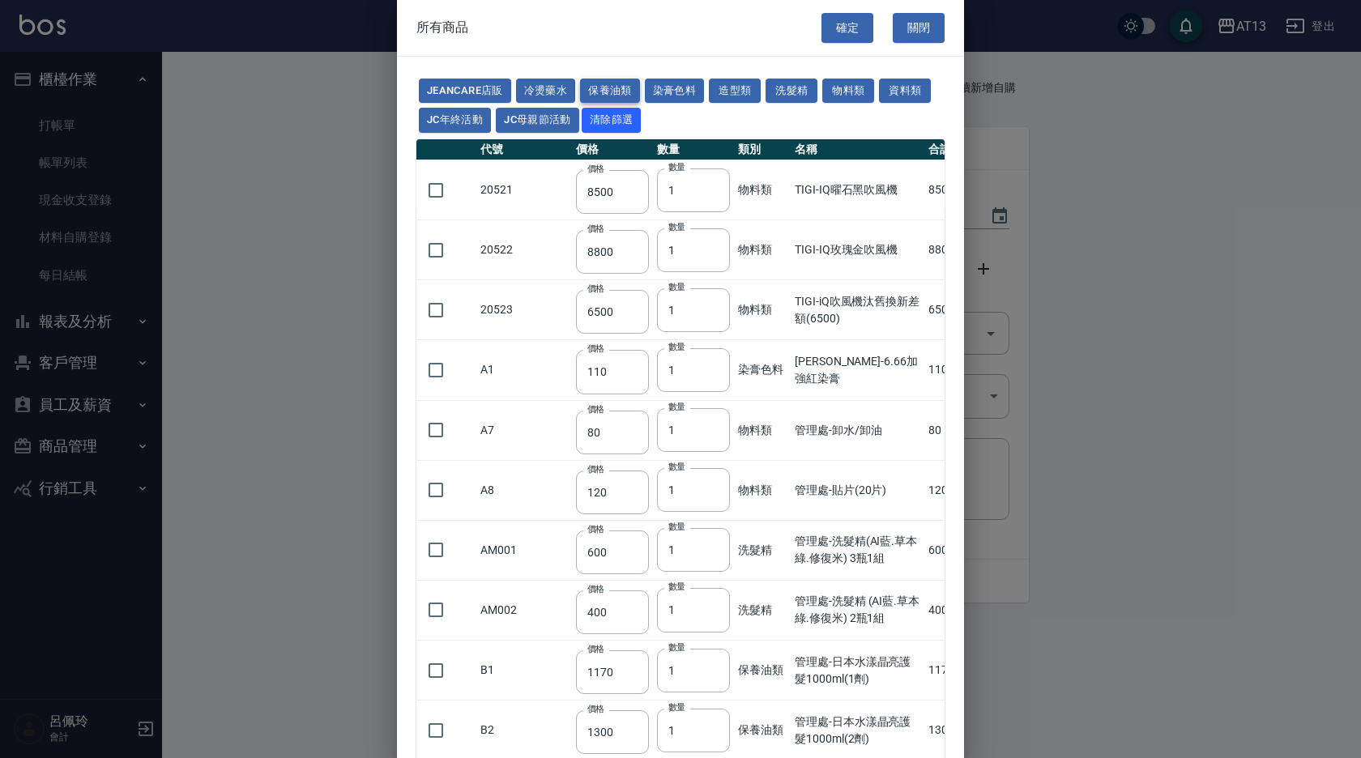
type input "1300"
type input "343"
type input "50"
type input "1260"
type input "2520"
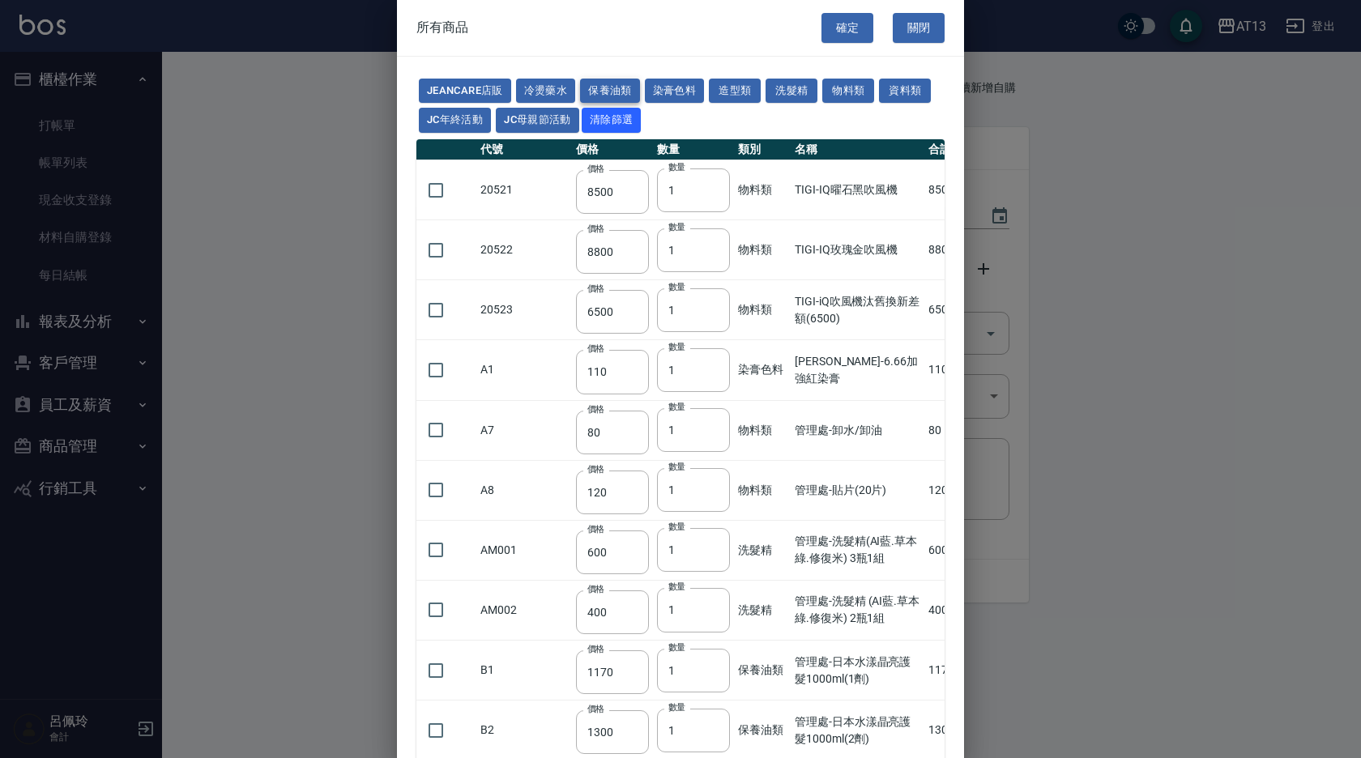
type input "380"
type input "475"
type input "352"
type input "372"
type input "413"
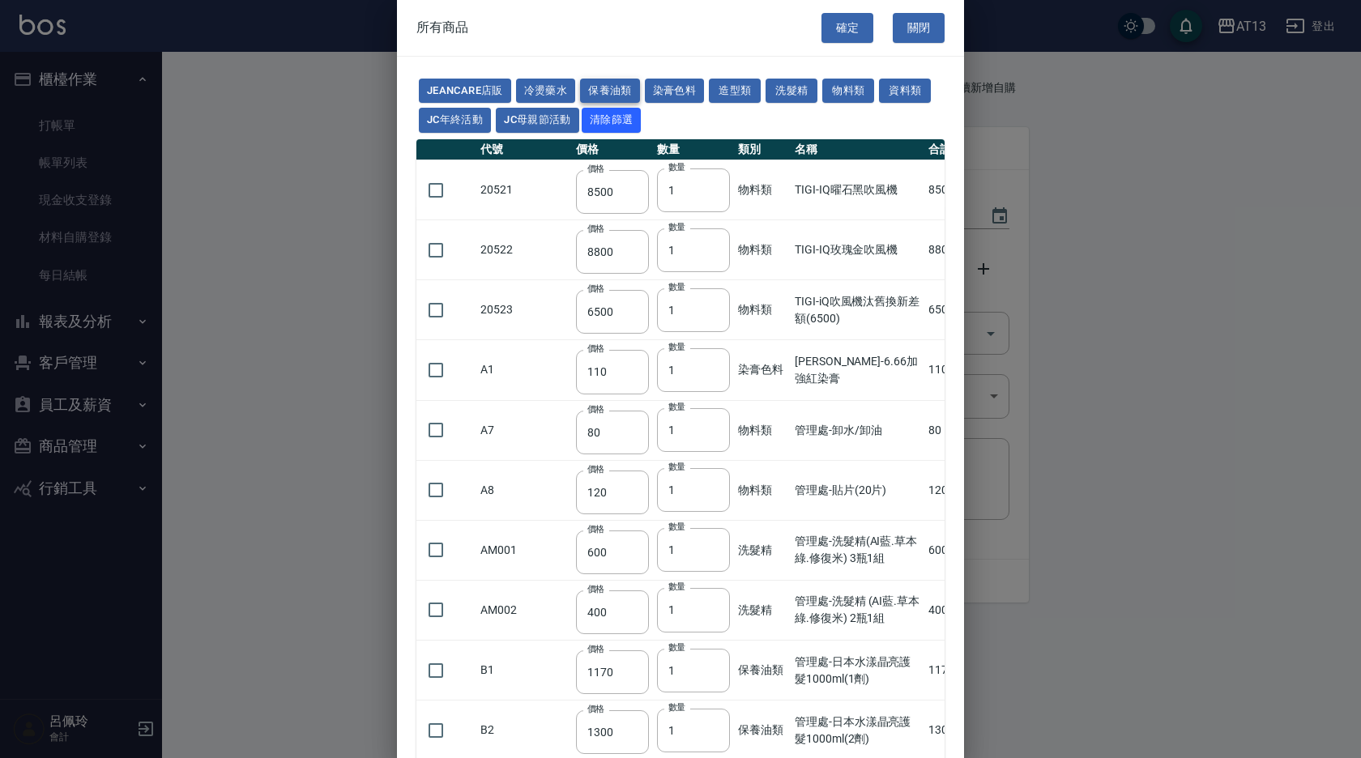
type input "343"
type input "630"
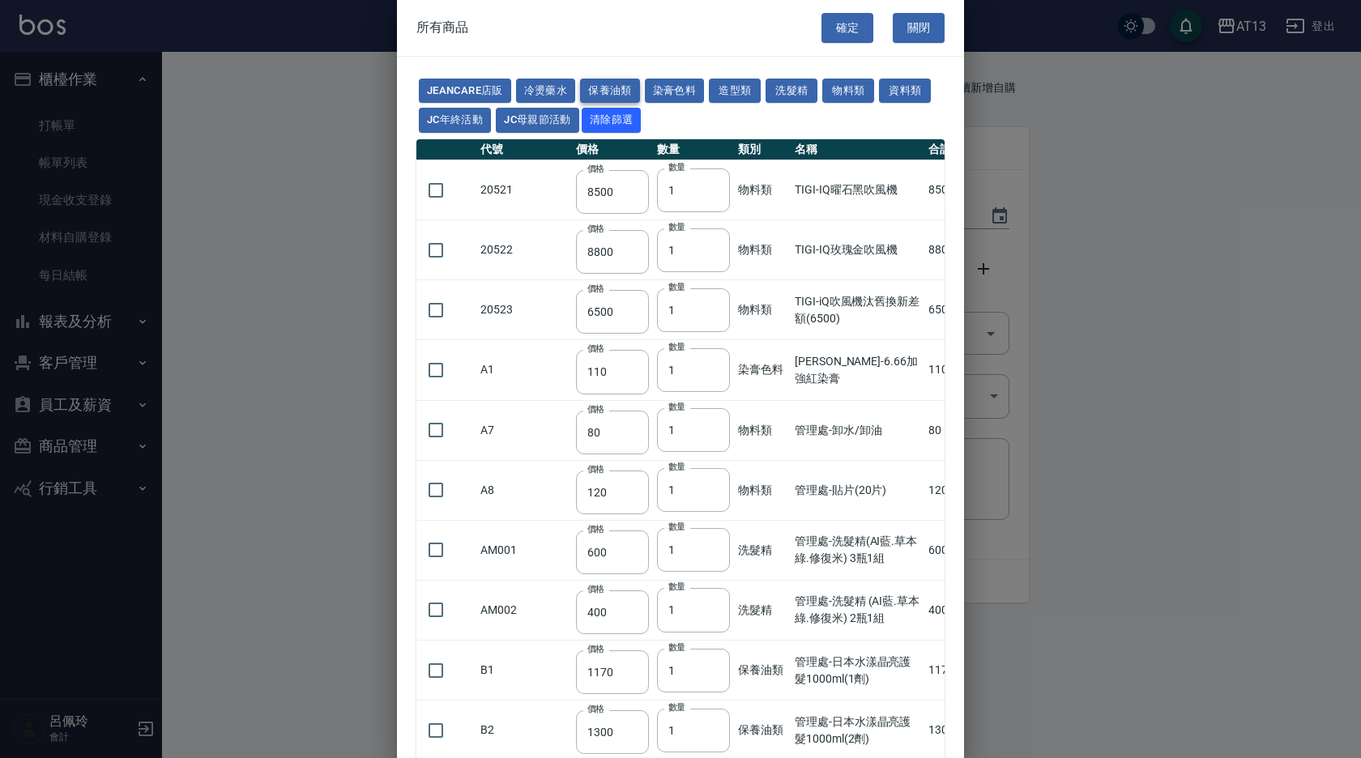
type input "630"
type input "360"
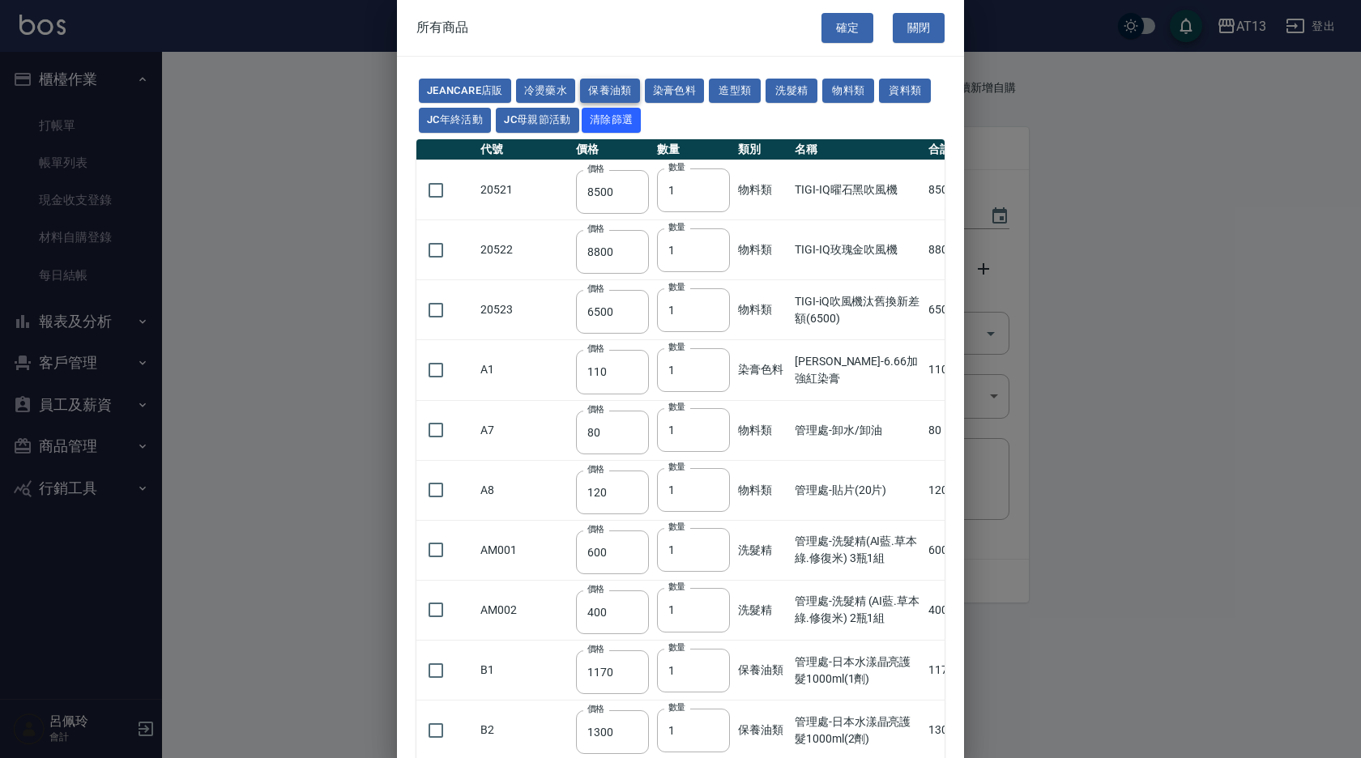
type input "1280"
type input "360"
type input "310"
type input "390"
type input "490"
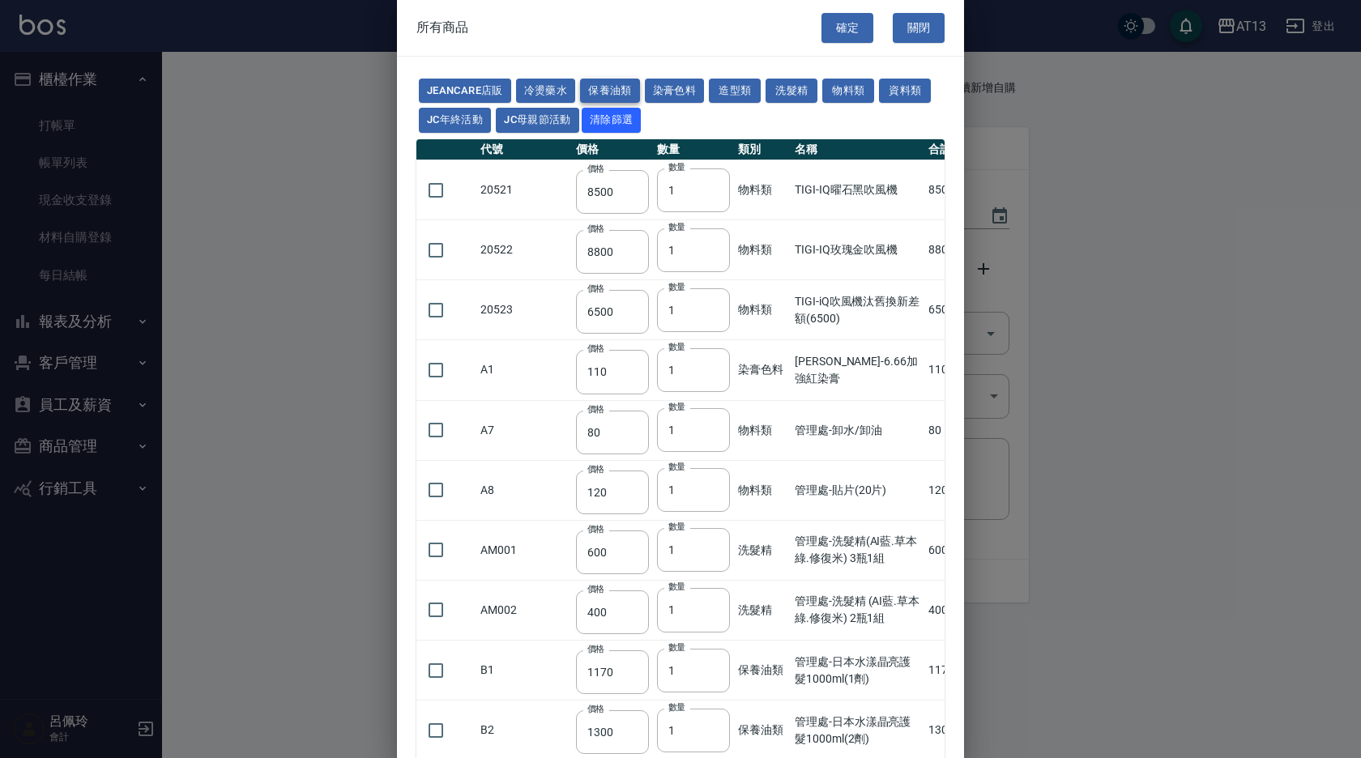
type input "550"
type input "448"
type input "600"
type input "480"
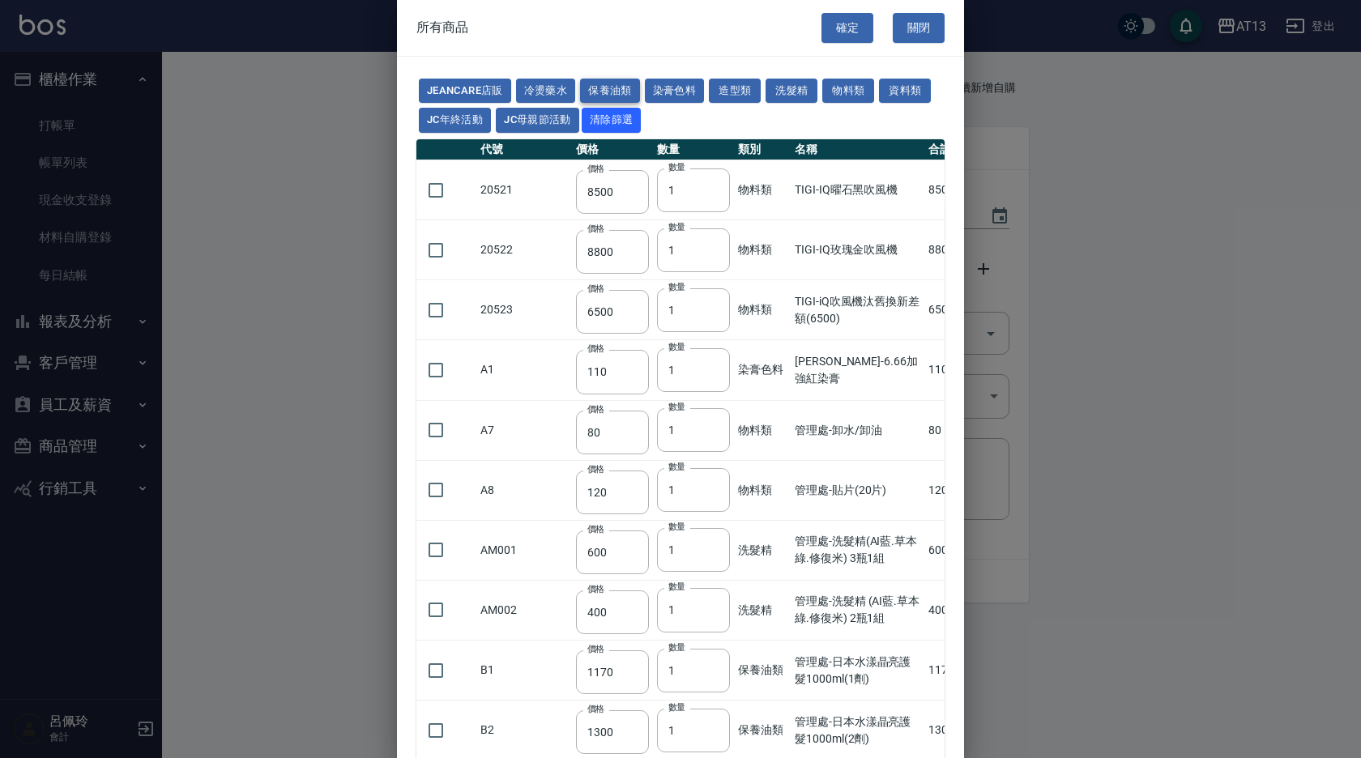
type input "370"
type input "700"
type input "1800"
type input "480"
type input "960"
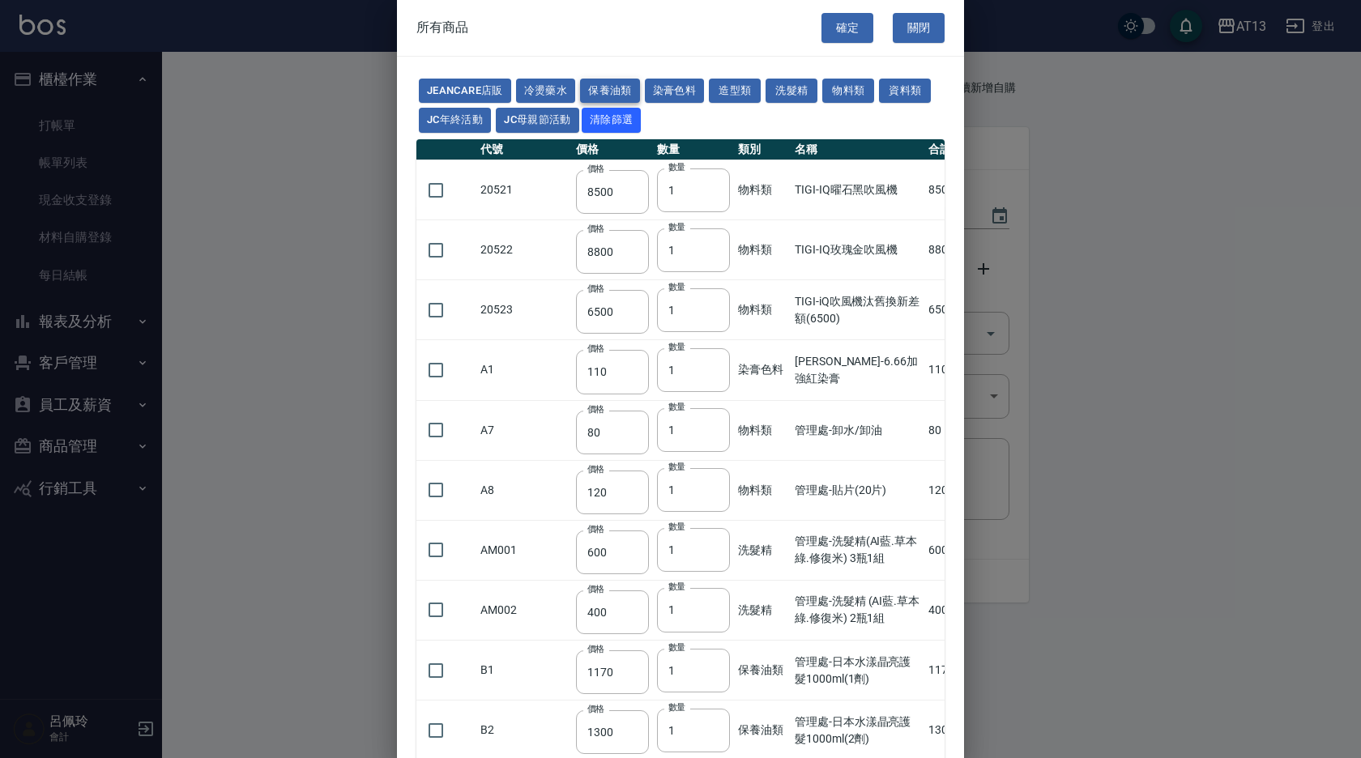
type input "360"
type input "600"
type input "520"
type input "630"
type input "315"
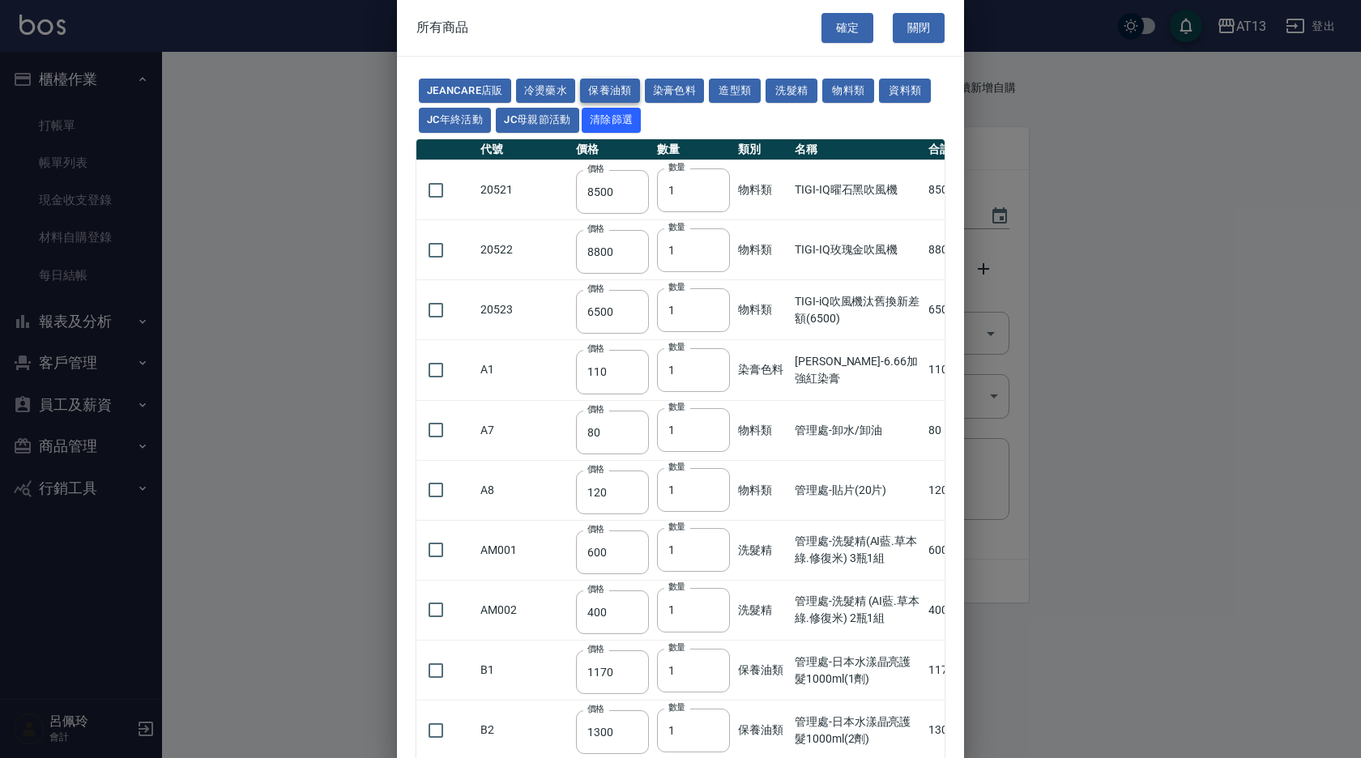
type input "80"
type input "1610"
type input "1406"
type input "1100"
type input "50"
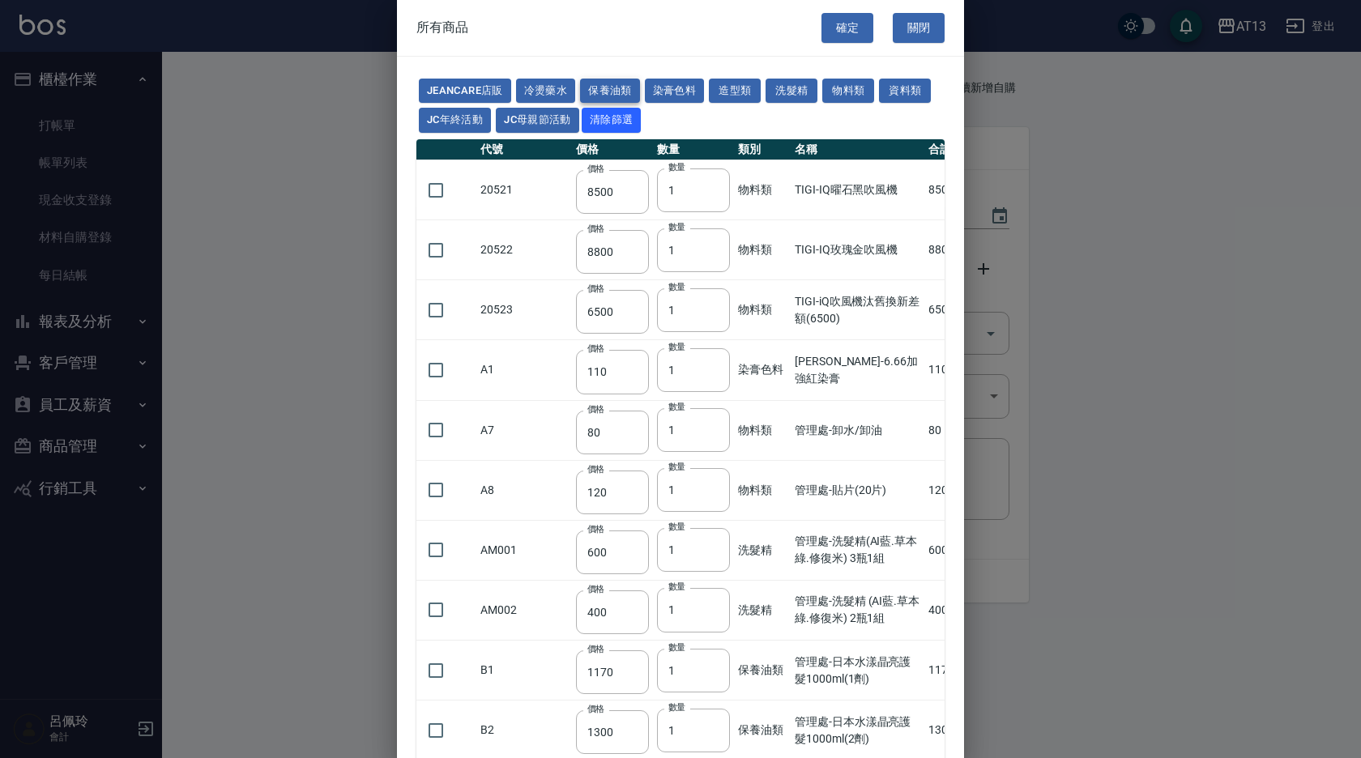
type input "630"
type input "280"
type input "450"
type input "230"
type input "70"
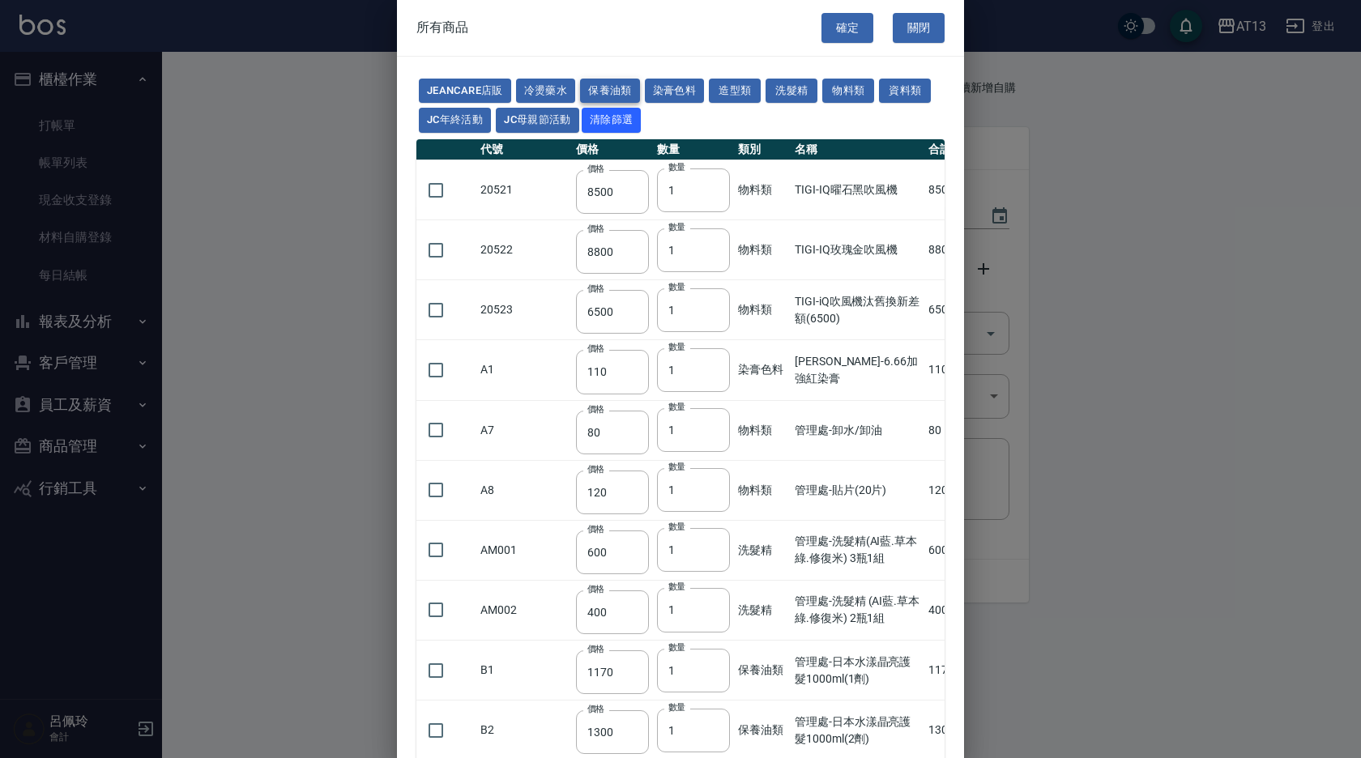
type input "840"
type input "150"
type input "630"
type input "700"
type input "320"
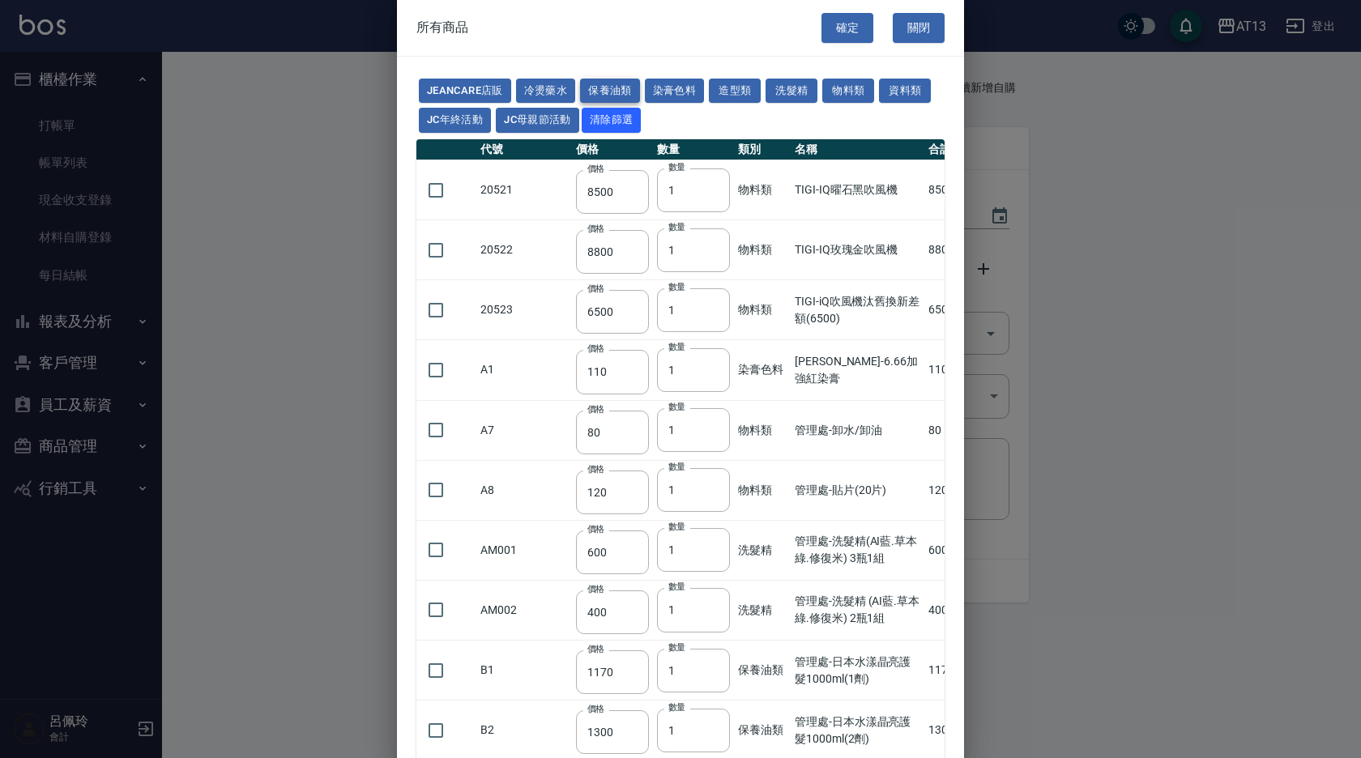
type input "280"
type input "800"
type input "960"
type input "315"
type input "1183"
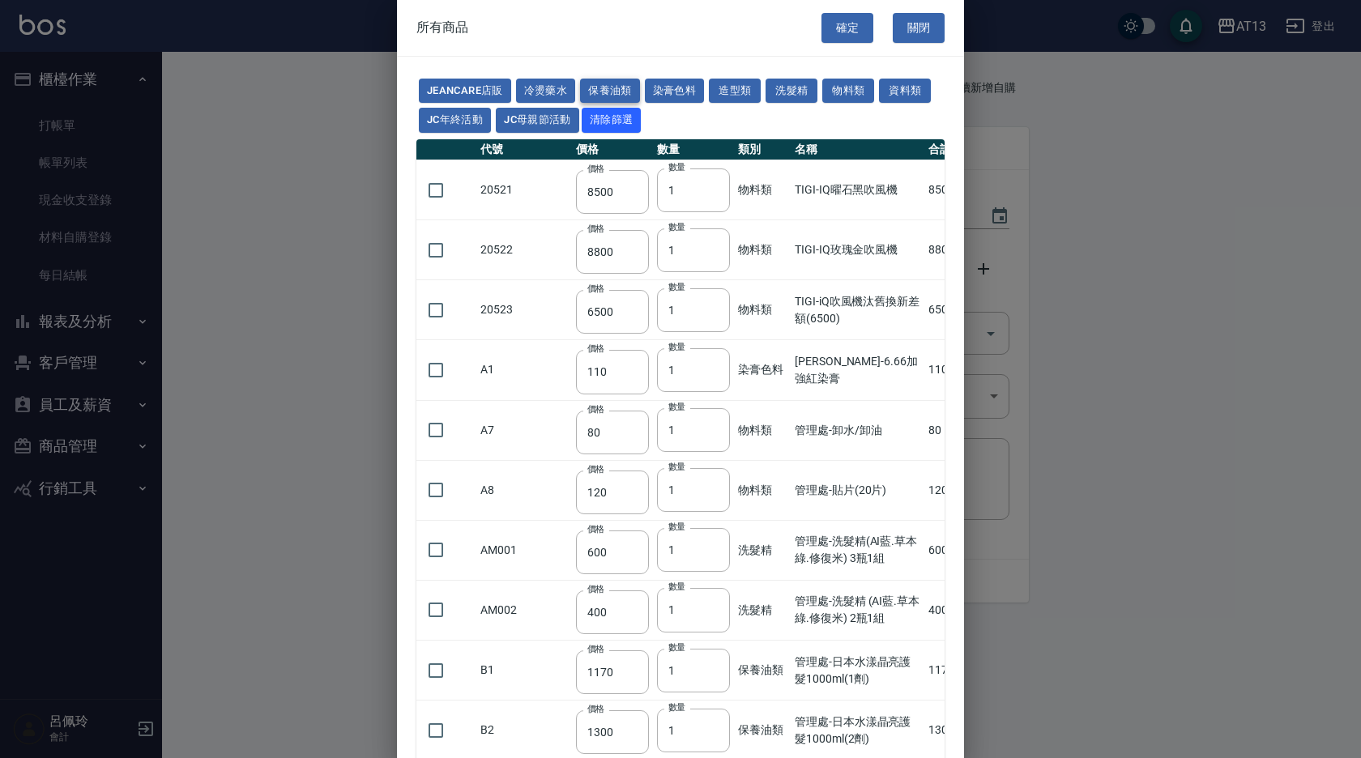
type input "273"
type input "238"
type input "640"
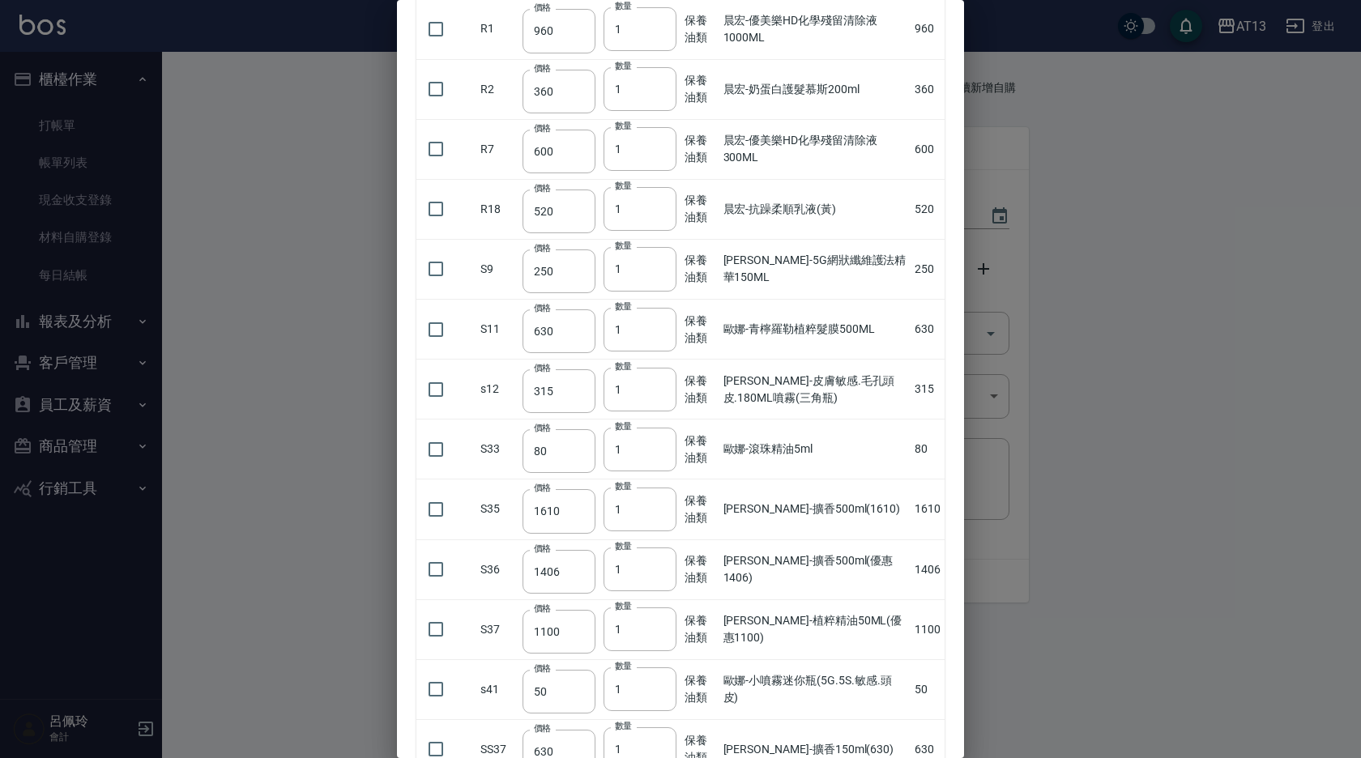
scroll to position [3902, 0]
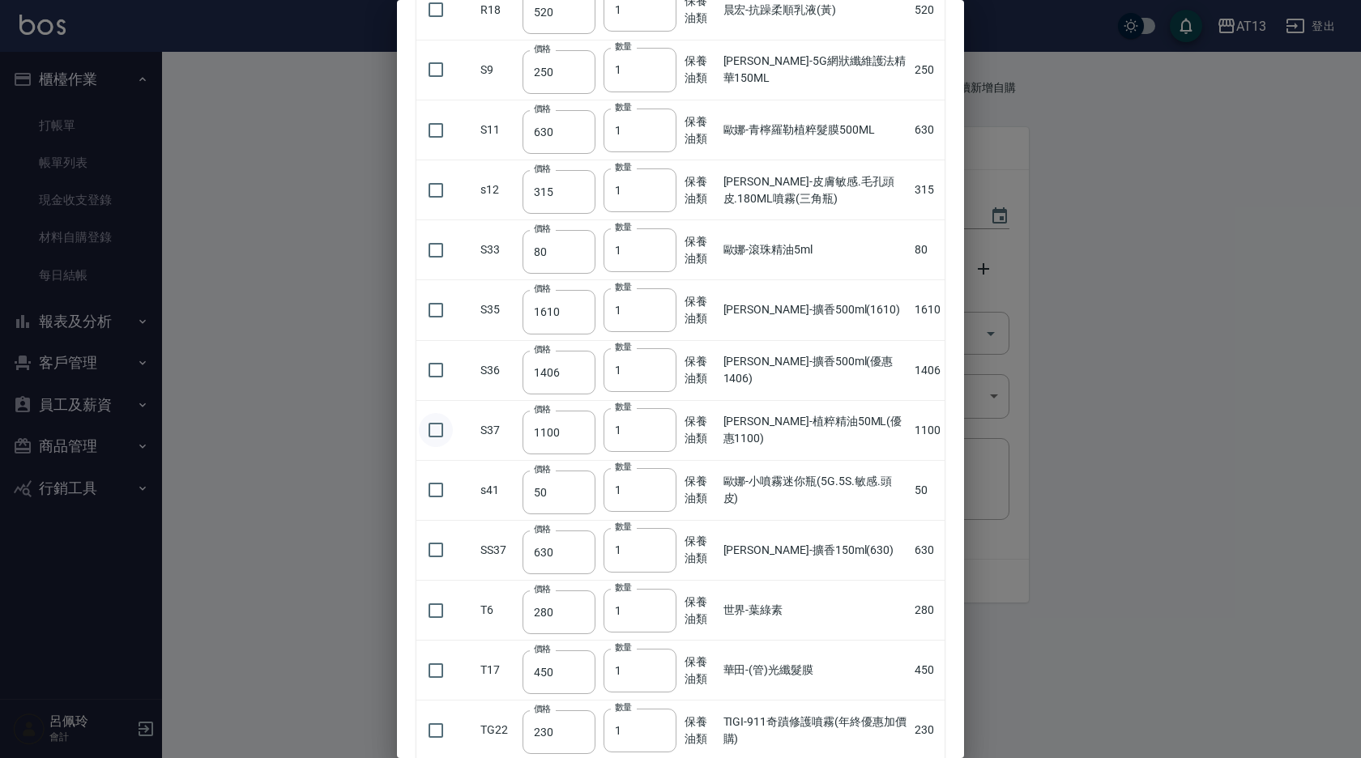
click at [437, 428] on input "checkbox" at bounding box center [436, 430] width 34 height 34
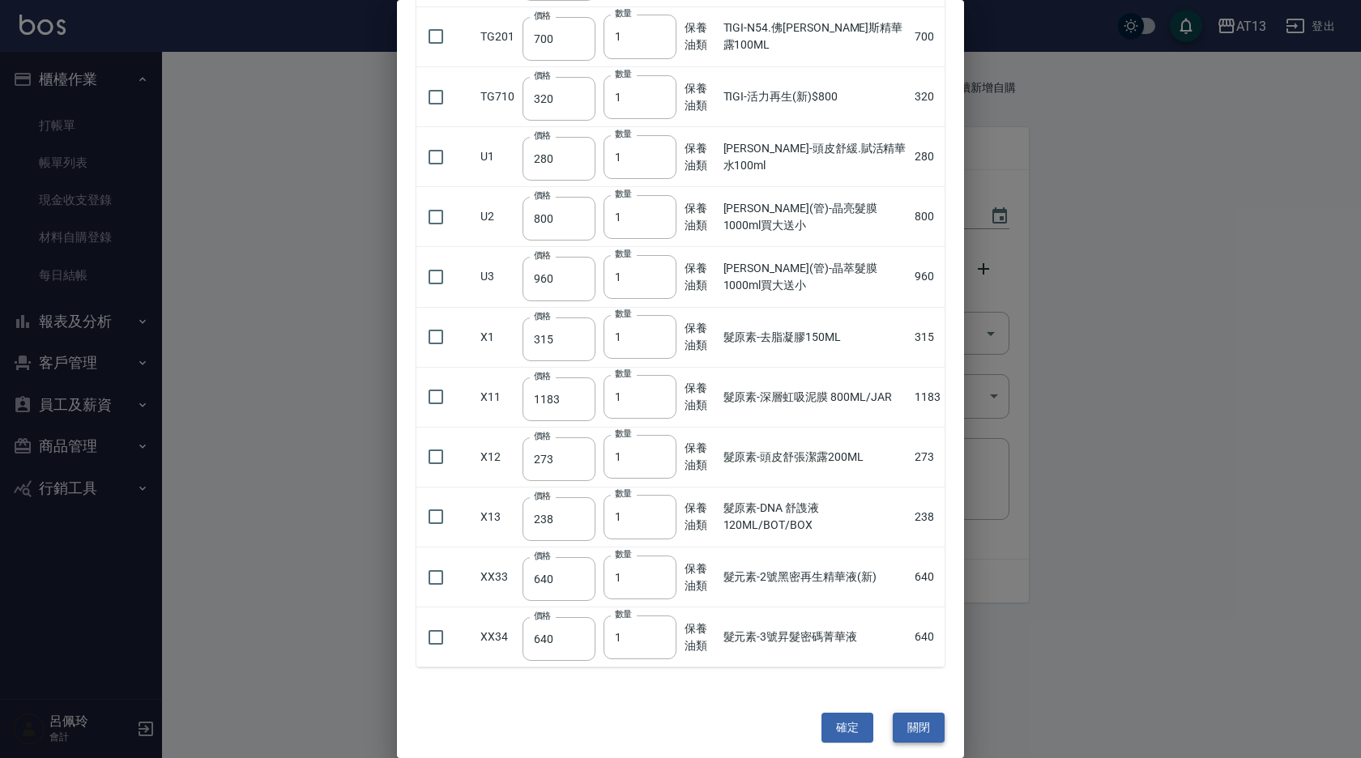
scroll to position [4906, 0]
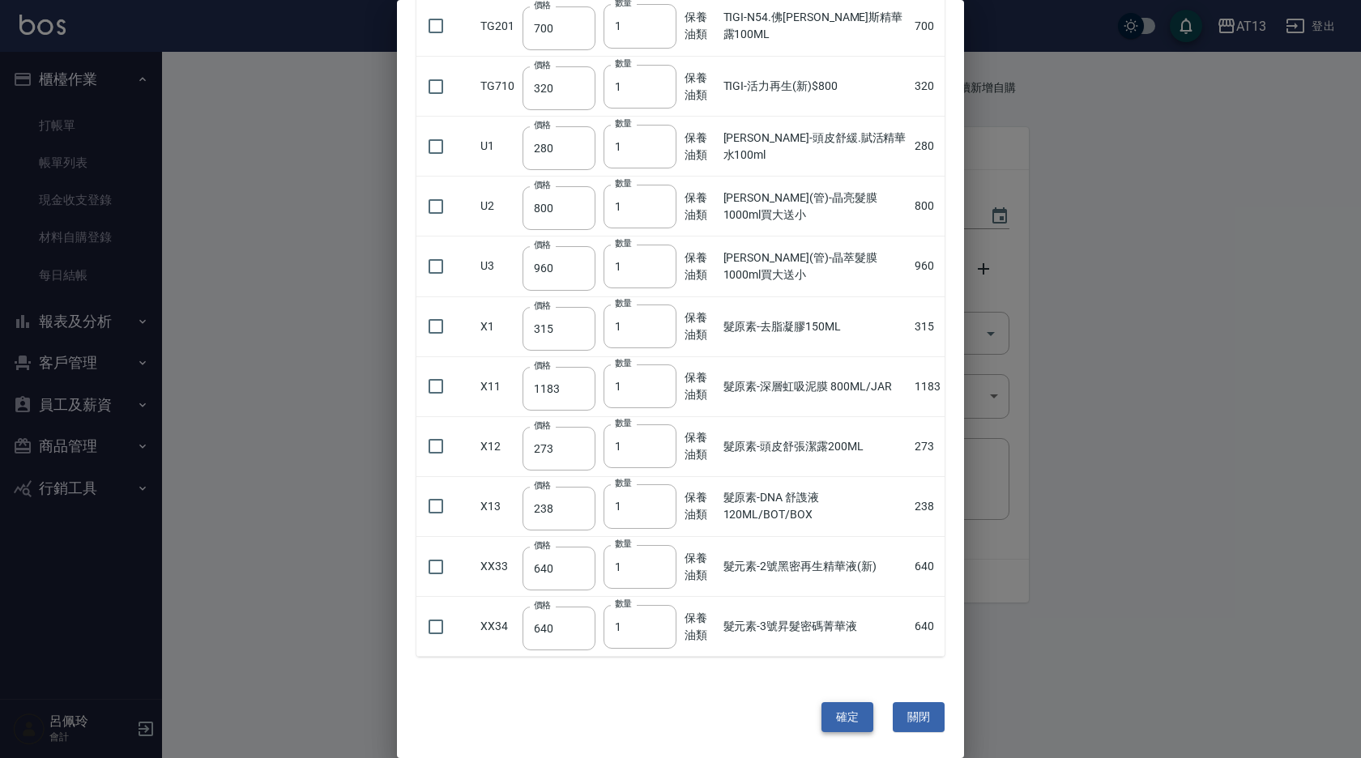
click at [835, 722] on button "確定" at bounding box center [847, 717] width 52 height 30
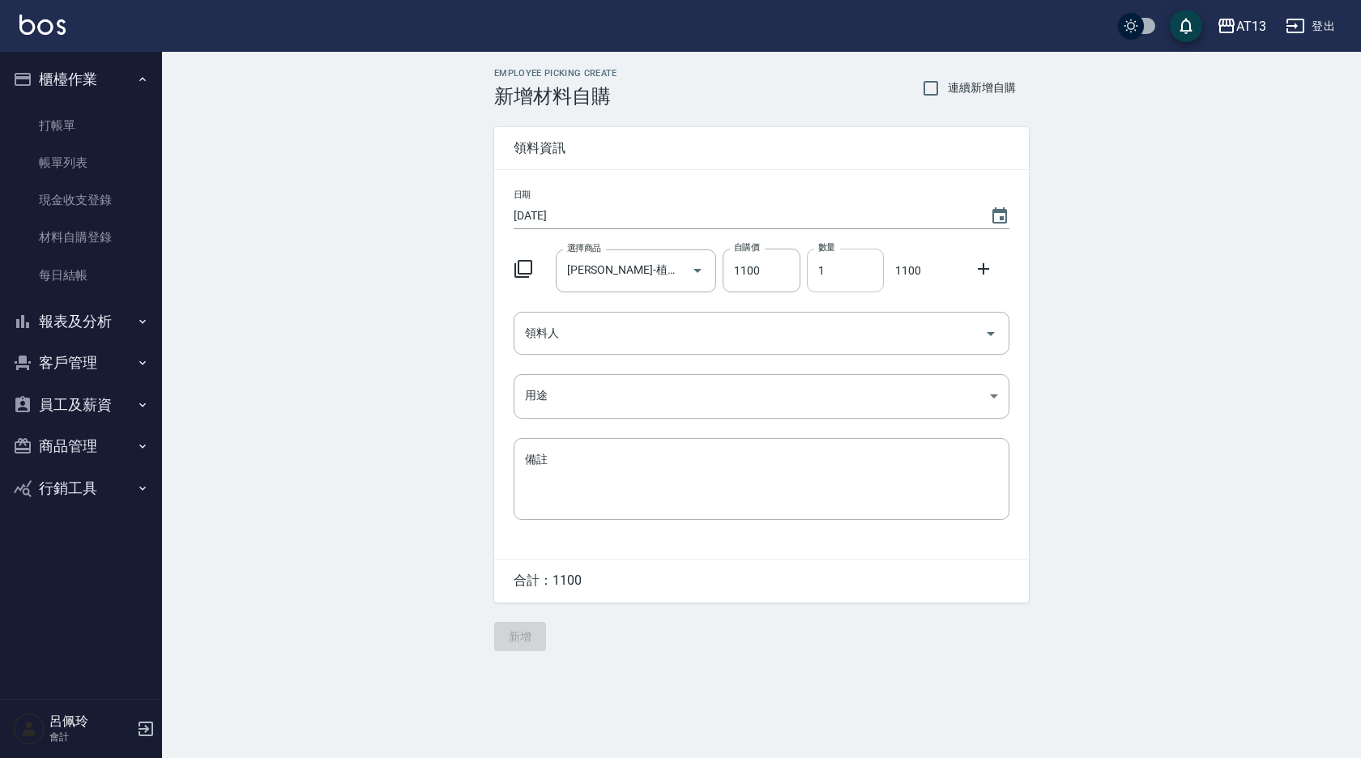
click at [812, 275] on input "1" at bounding box center [845, 271] width 77 height 44
click at [989, 332] on icon "Open" at bounding box center [990, 334] width 8 height 4
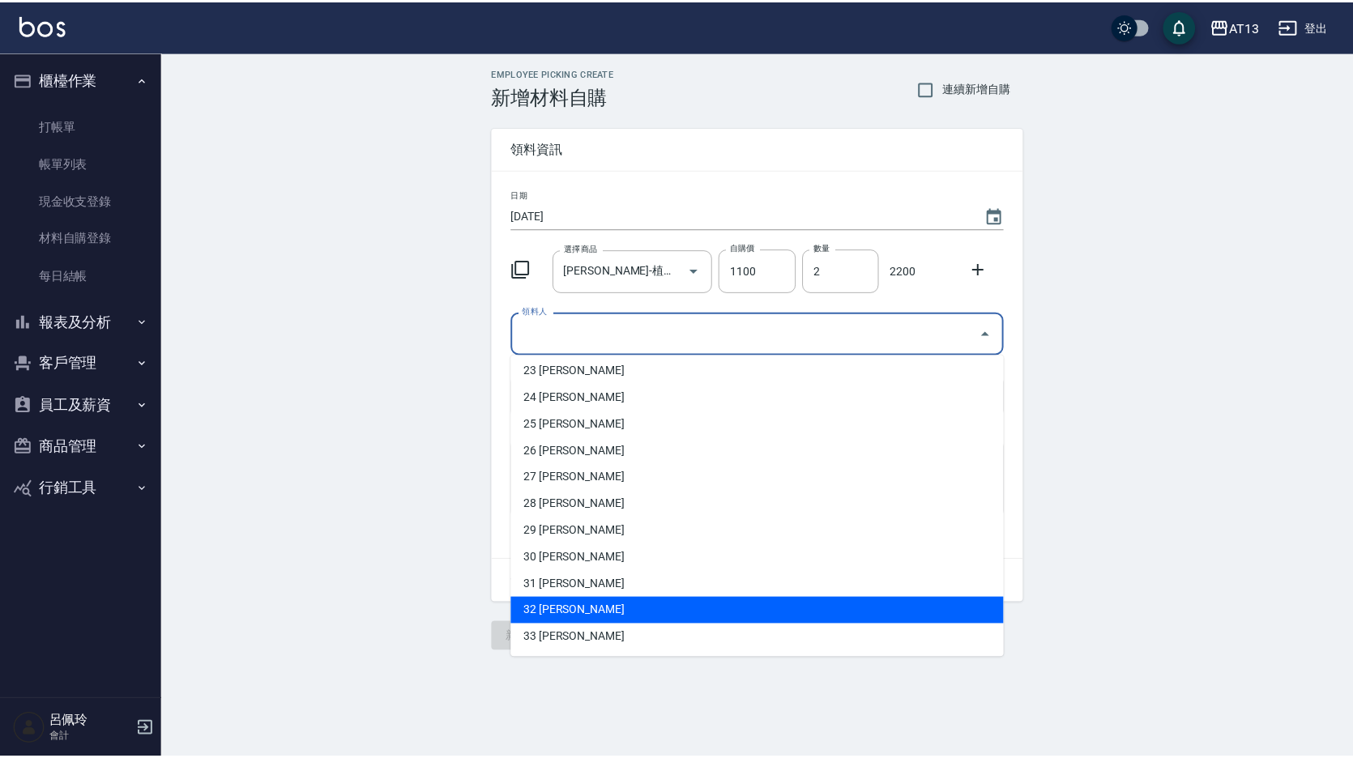
scroll to position [699, 0]
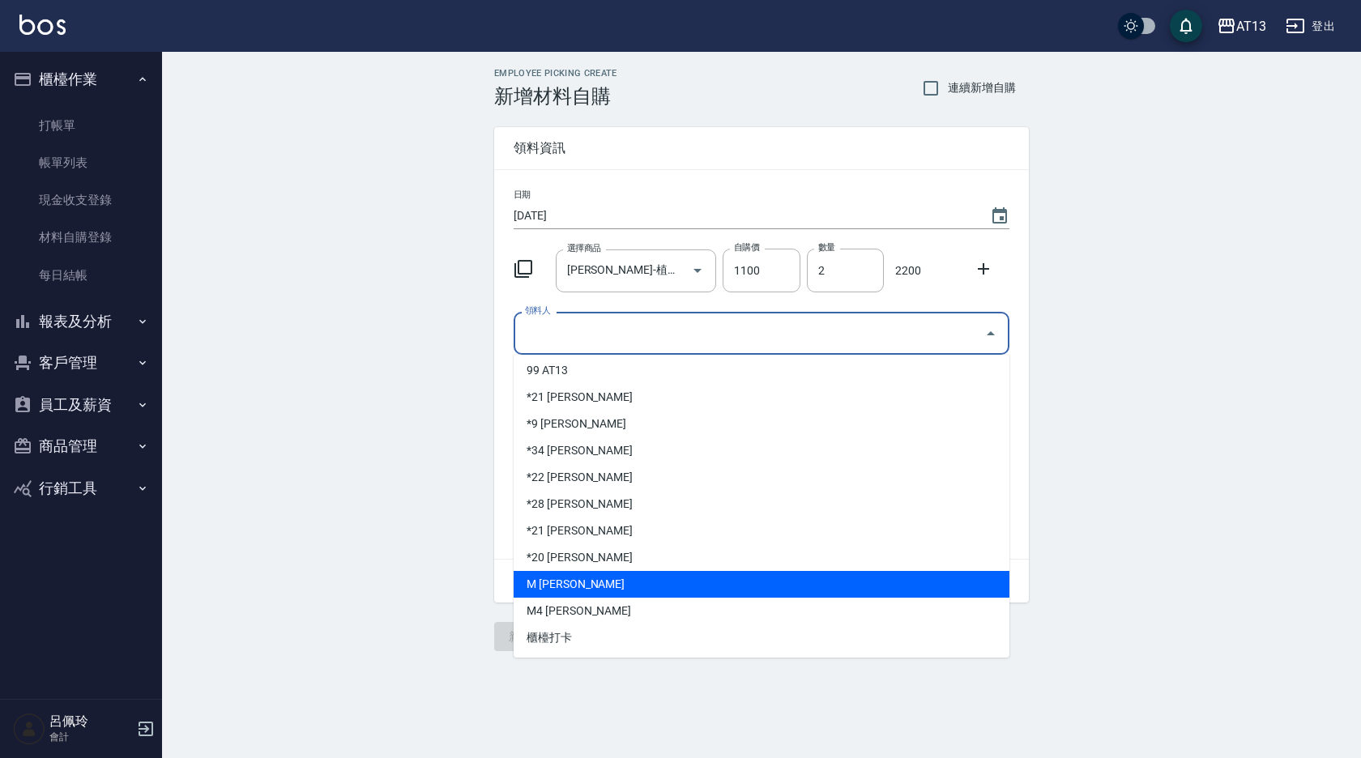
click at [718, 582] on li "M [PERSON_NAME]" at bounding box center [761, 584] width 496 height 27
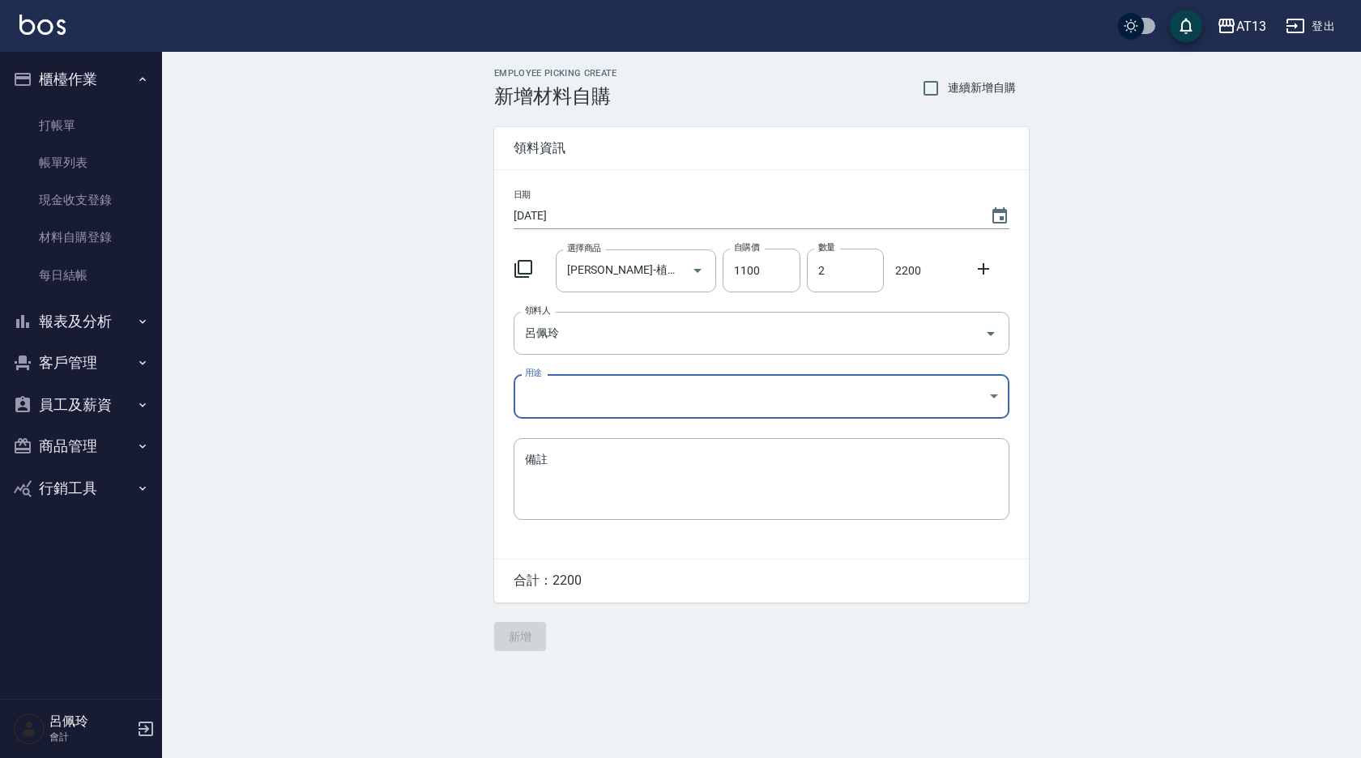
click at [992, 394] on body "AT13 登出 櫃檯作業 打帳單 帳單列表 現金收支登錄 材料自購登錄 每日結帳 報表及分析 報表目錄 店家區間累計表 店家日報表 互助日報表 互助月報表 互…" at bounding box center [680, 379] width 1361 height 758
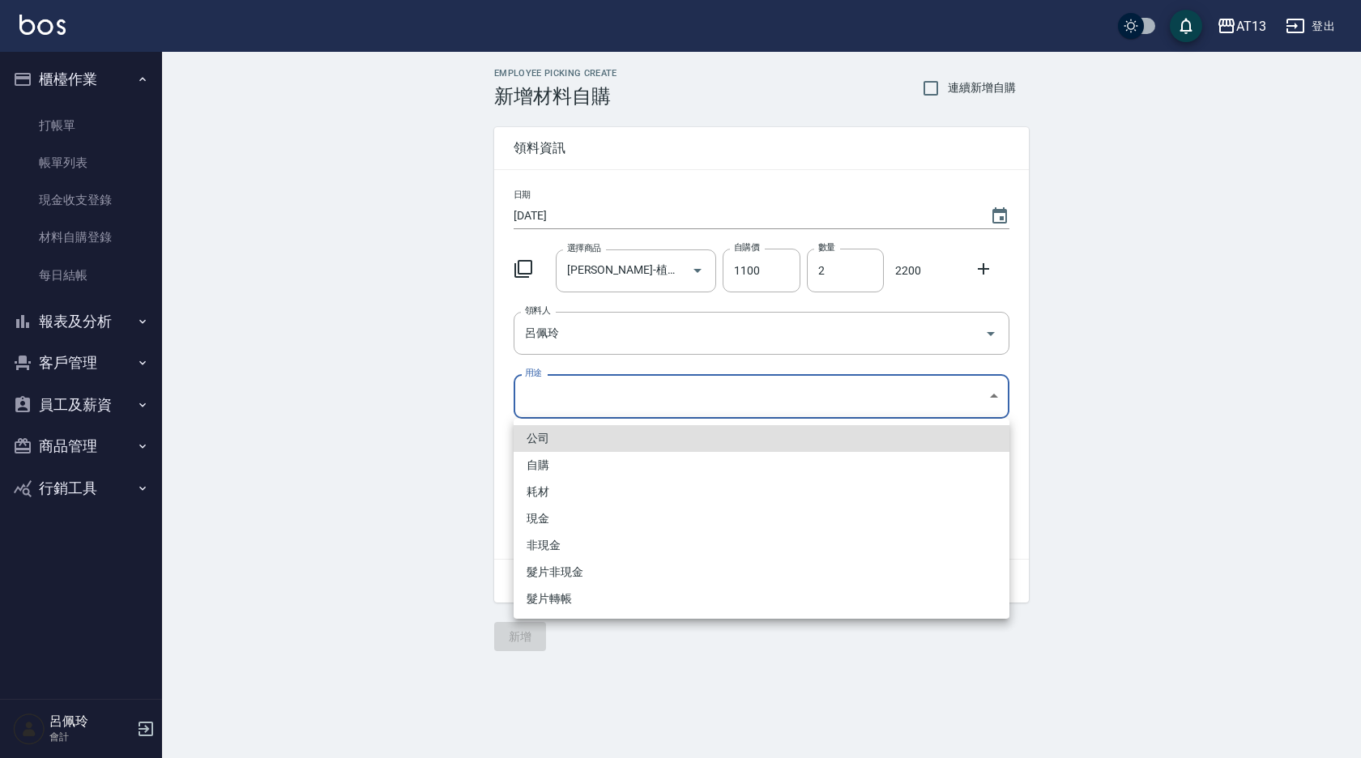
click at [633, 454] on li "自購" at bounding box center [761, 465] width 496 height 27
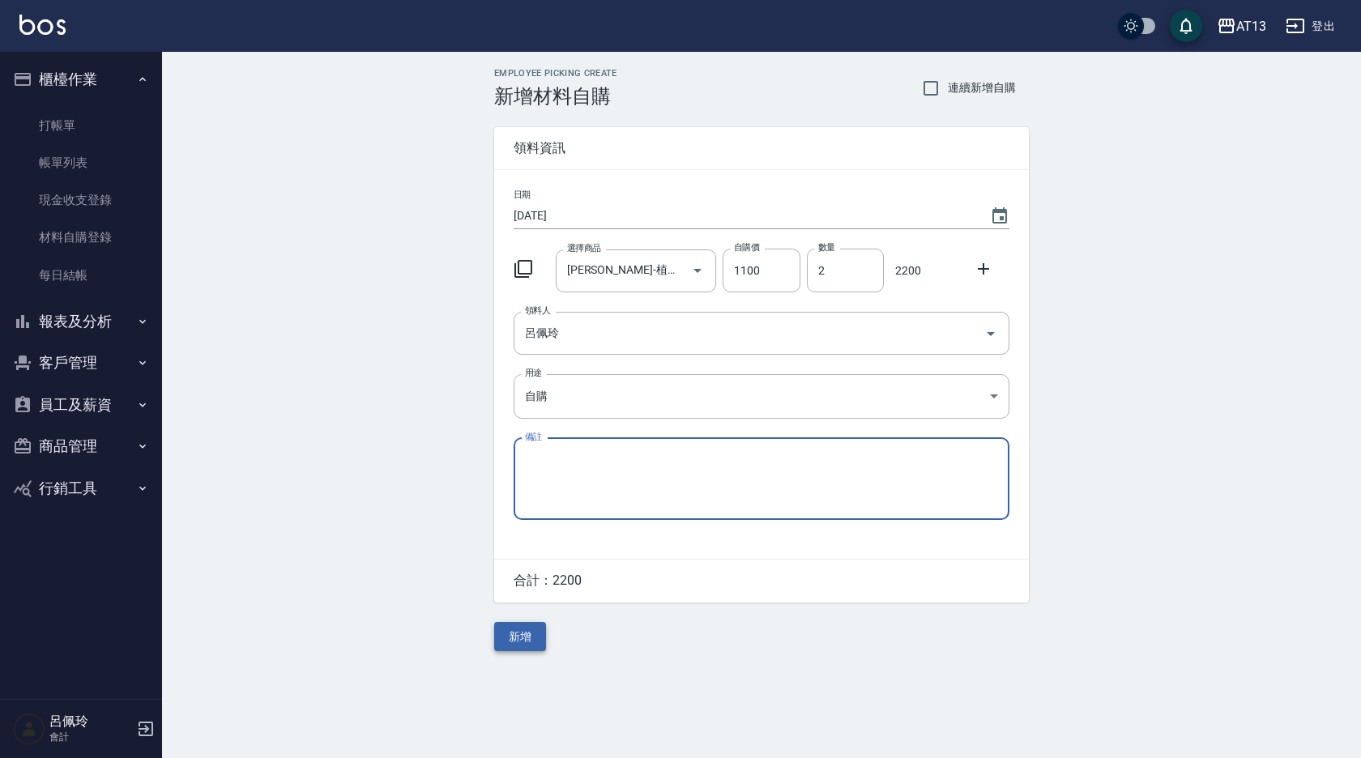
click at [504, 644] on button "新增" at bounding box center [520, 637] width 52 height 30
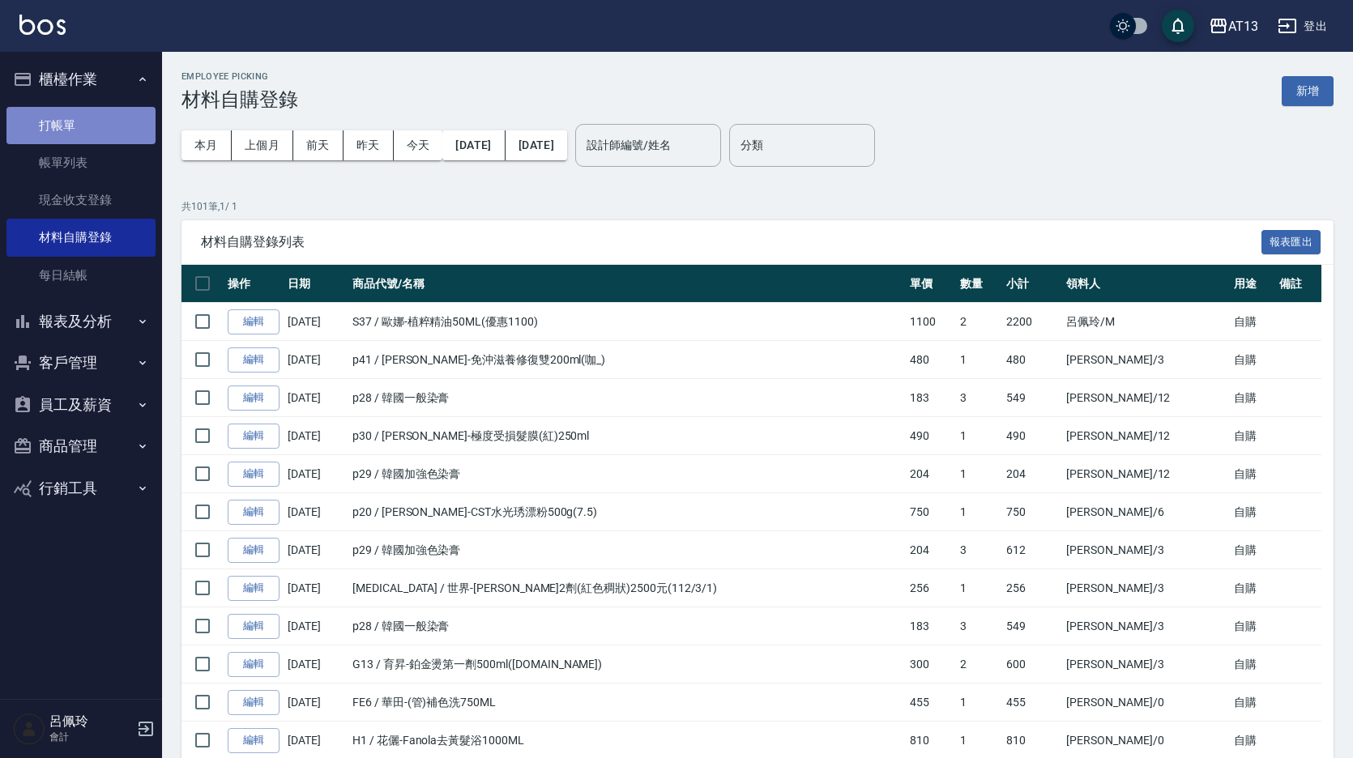
click at [60, 129] on link "打帳單" at bounding box center [80, 125] width 149 height 37
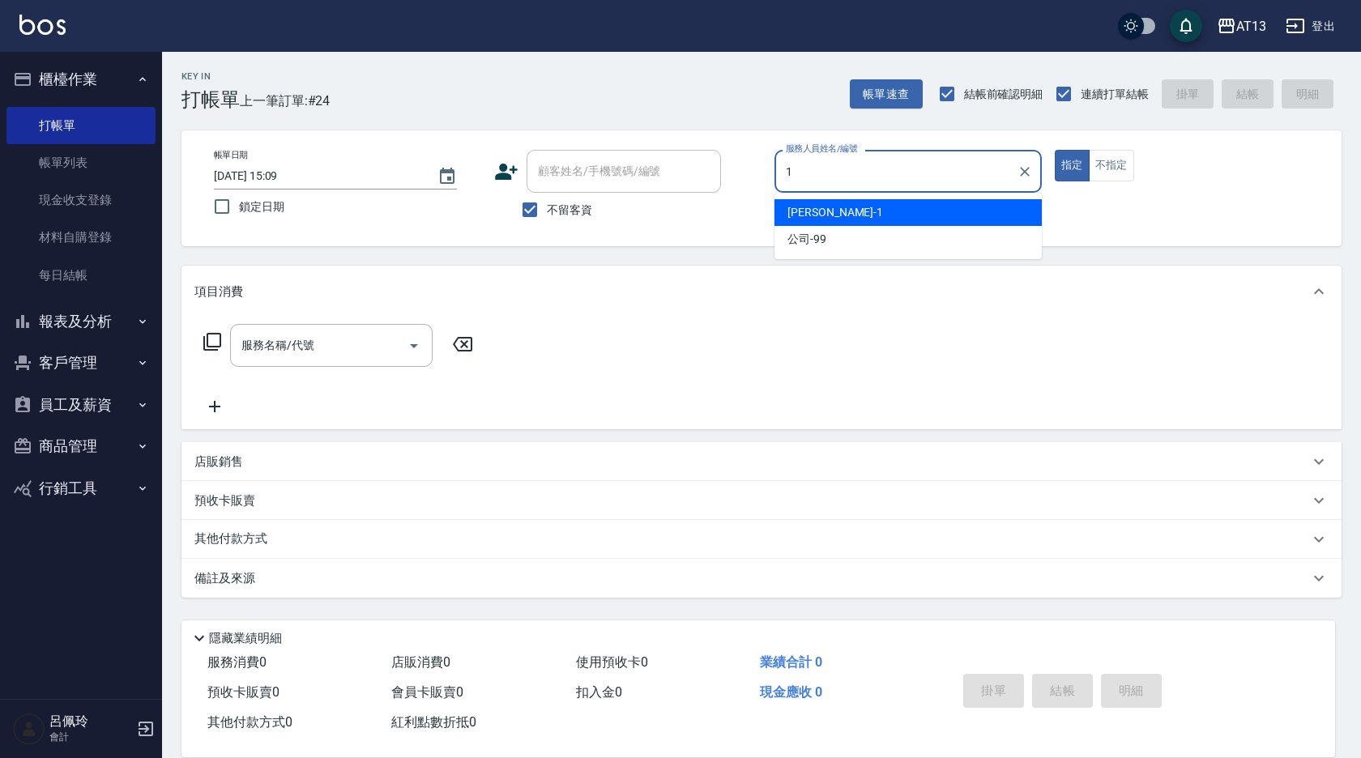
click at [816, 205] on span "[PERSON_NAME] -1" at bounding box center [835, 212] width 96 height 17
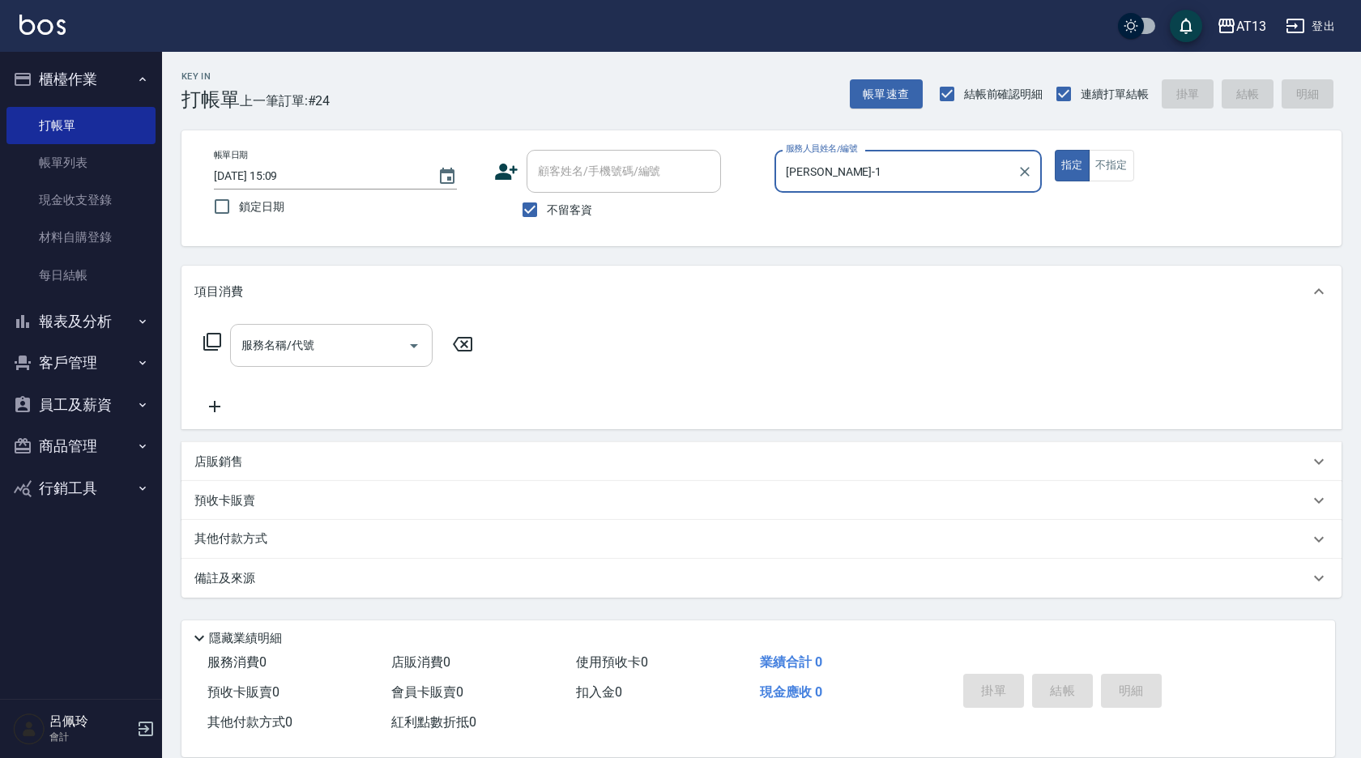
click at [351, 347] on input "服務名稱/代號" at bounding box center [319, 345] width 164 height 28
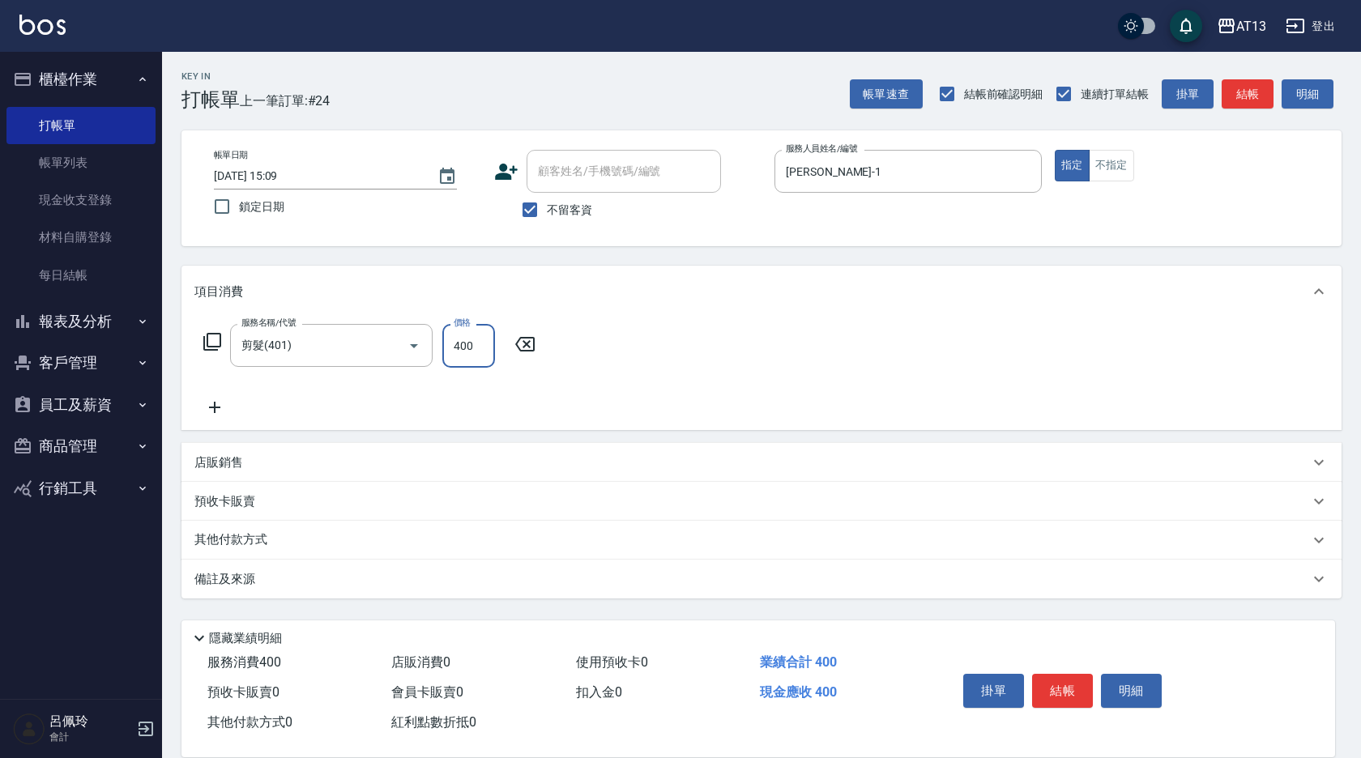
click at [771, 410] on div "服務名稱/代號 剪髮(401) 服務名稱/代號 價格 400 價格" at bounding box center [761, 373] width 1160 height 113
click at [1072, 680] on button "結帳" at bounding box center [1062, 691] width 61 height 34
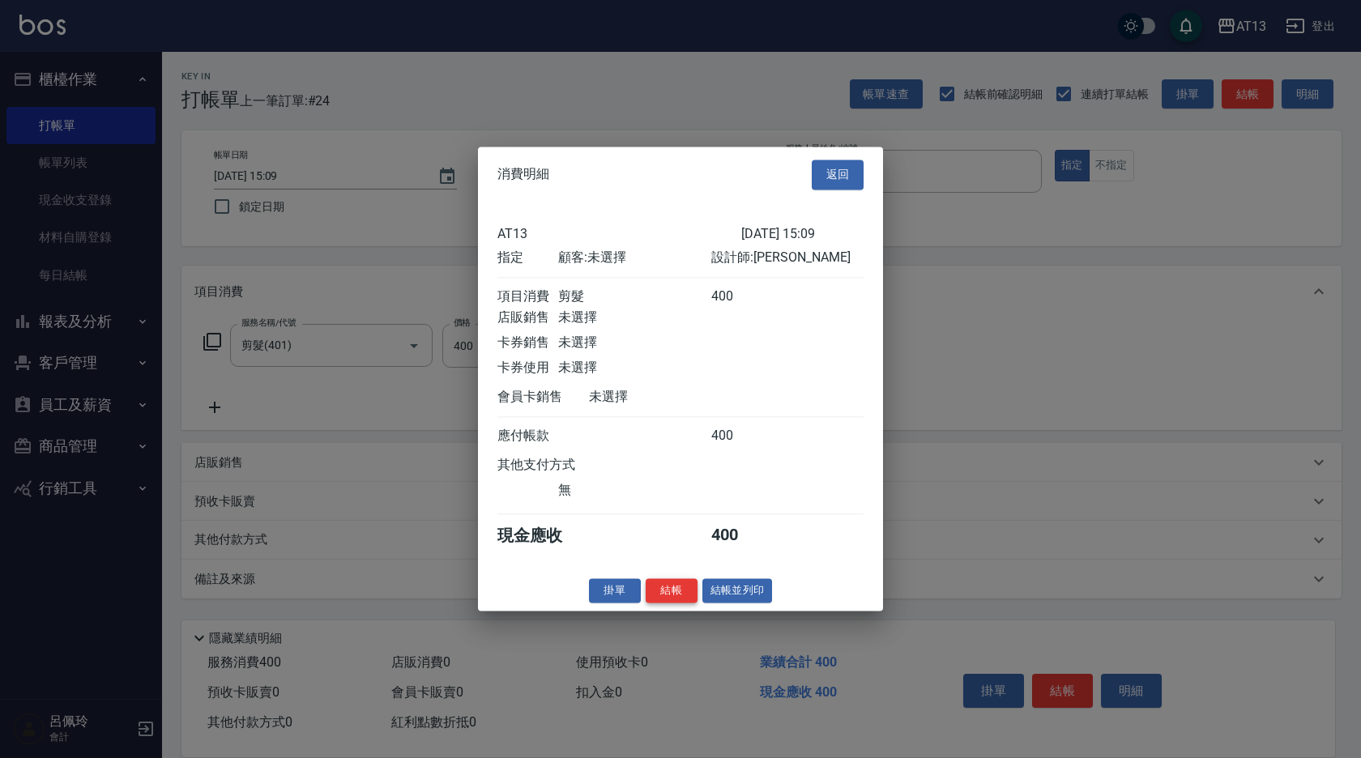
click at [672, 602] on button "結帳" at bounding box center [671, 590] width 52 height 25
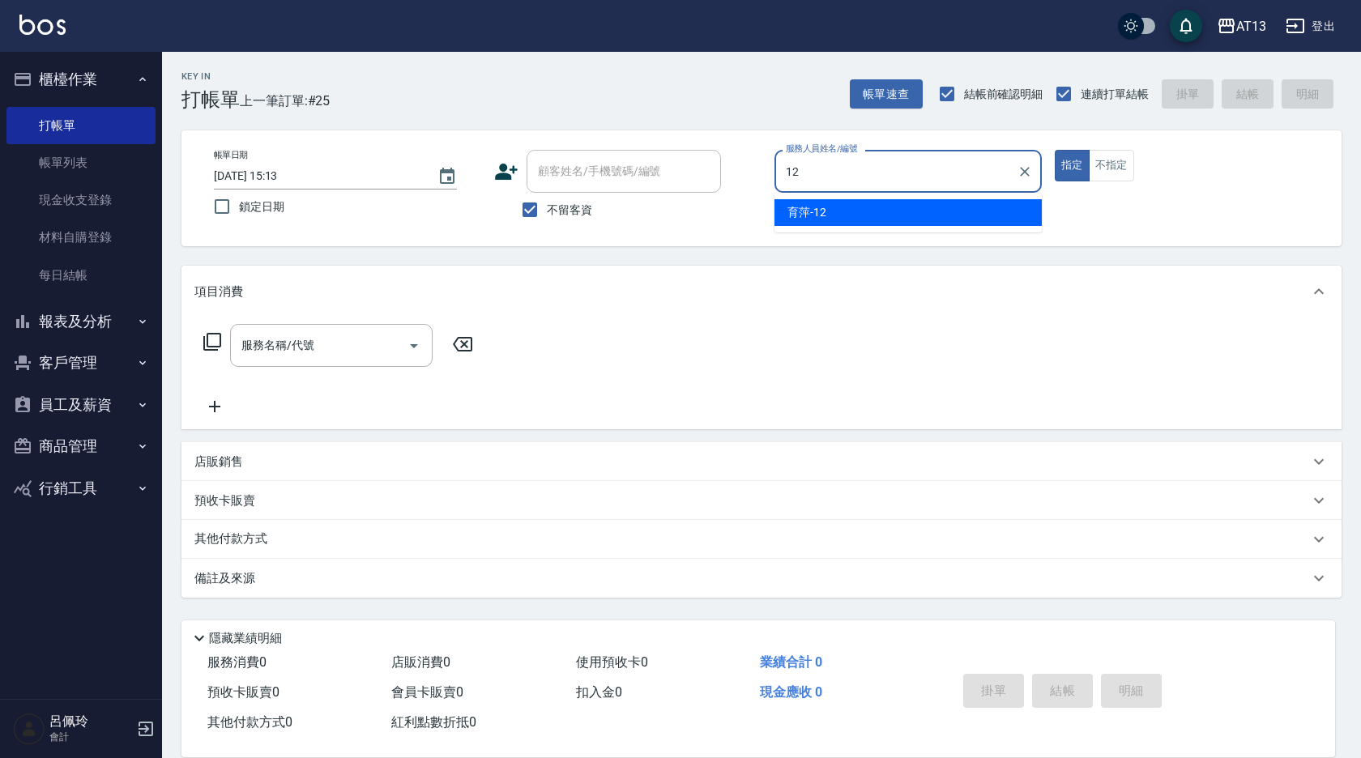
click at [789, 203] on div "育萍 -12" at bounding box center [907, 212] width 267 height 27
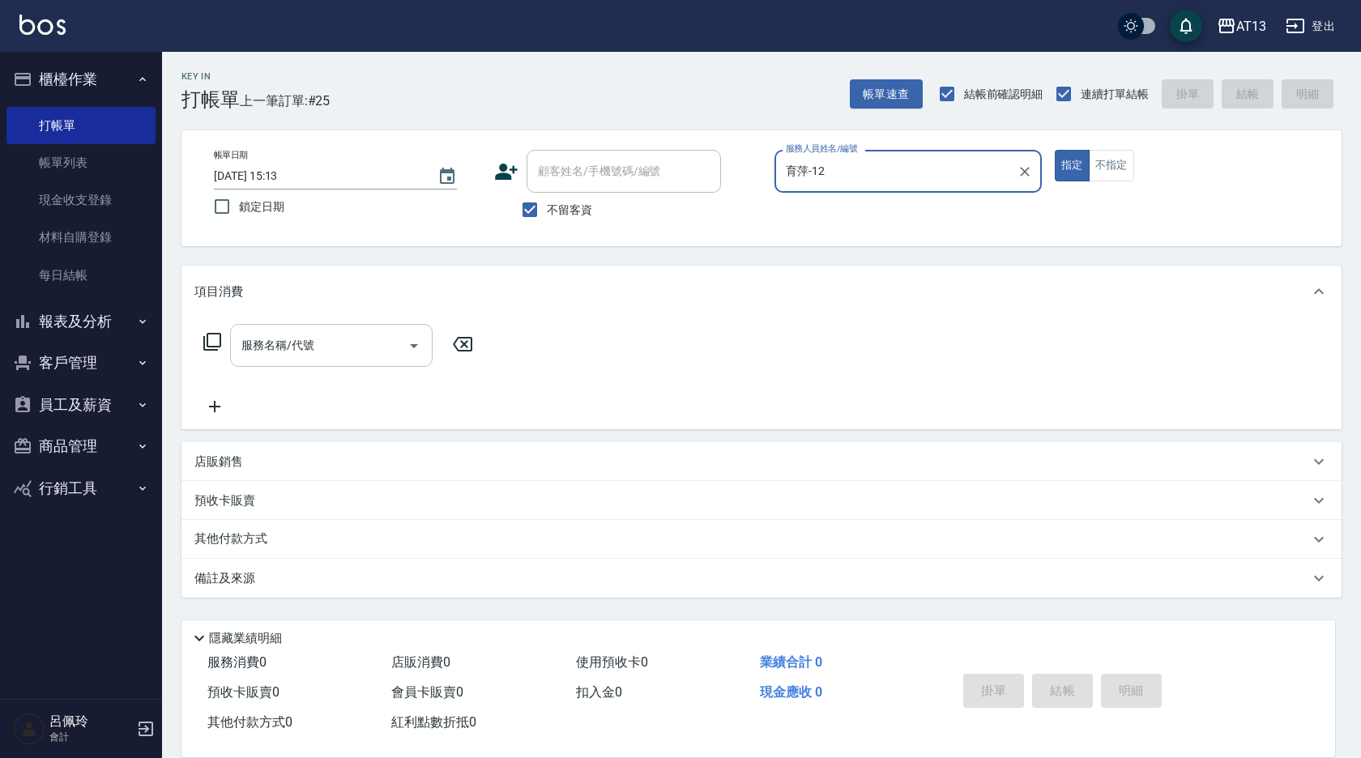
click at [296, 334] on input "服務名稱/代號" at bounding box center [319, 345] width 164 height 28
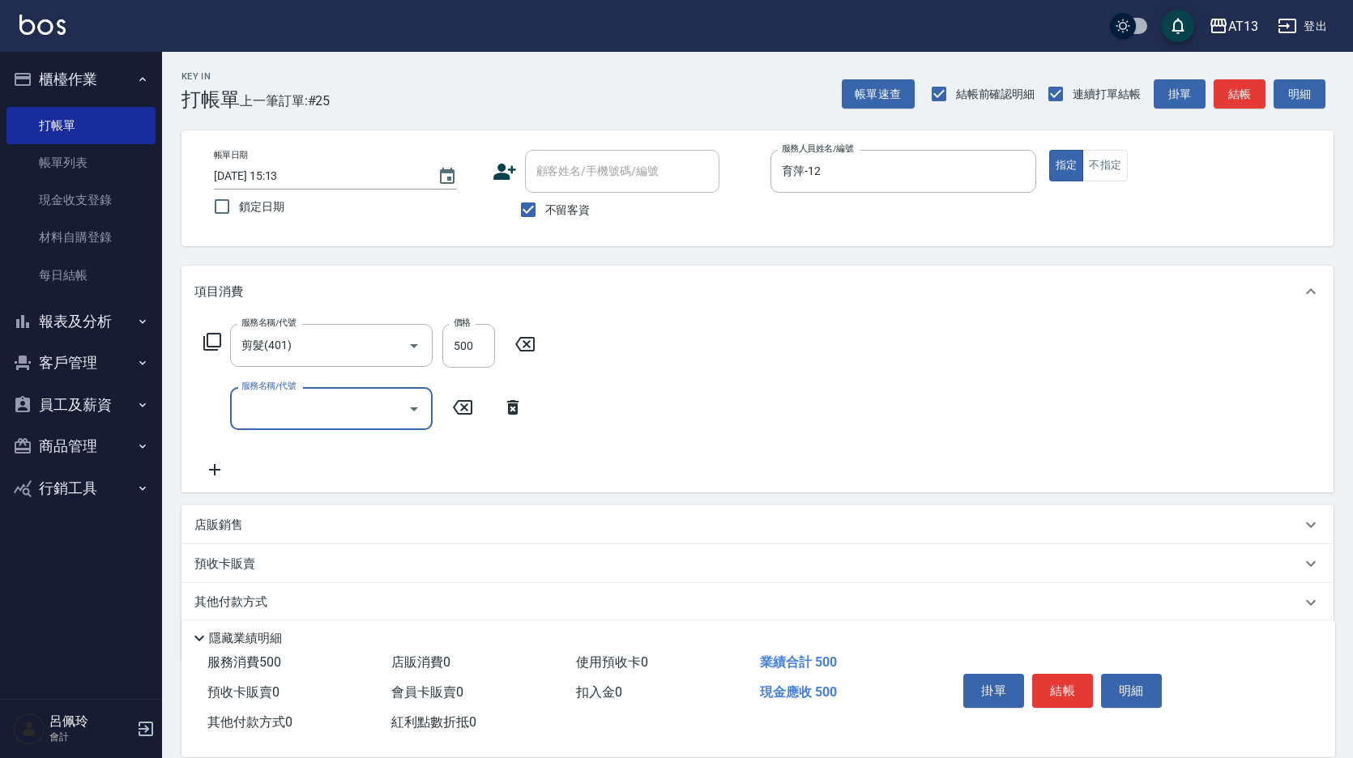
drag, startPoint x: 787, startPoint y: 404, endPoint x: 794, endPoint y: 423, distance: 19.7
click at [787, 407] on div "服務名稱/代號 剪髮(401) 服務名稱/代號 價格 500 價格 服務名稱/代號 服務名稱/代號" at bounding box center [757, 404] width 1152 height 175
click at [1074, 692] on button "結帳" at bounding box center [1062, 691] width 61 height 34
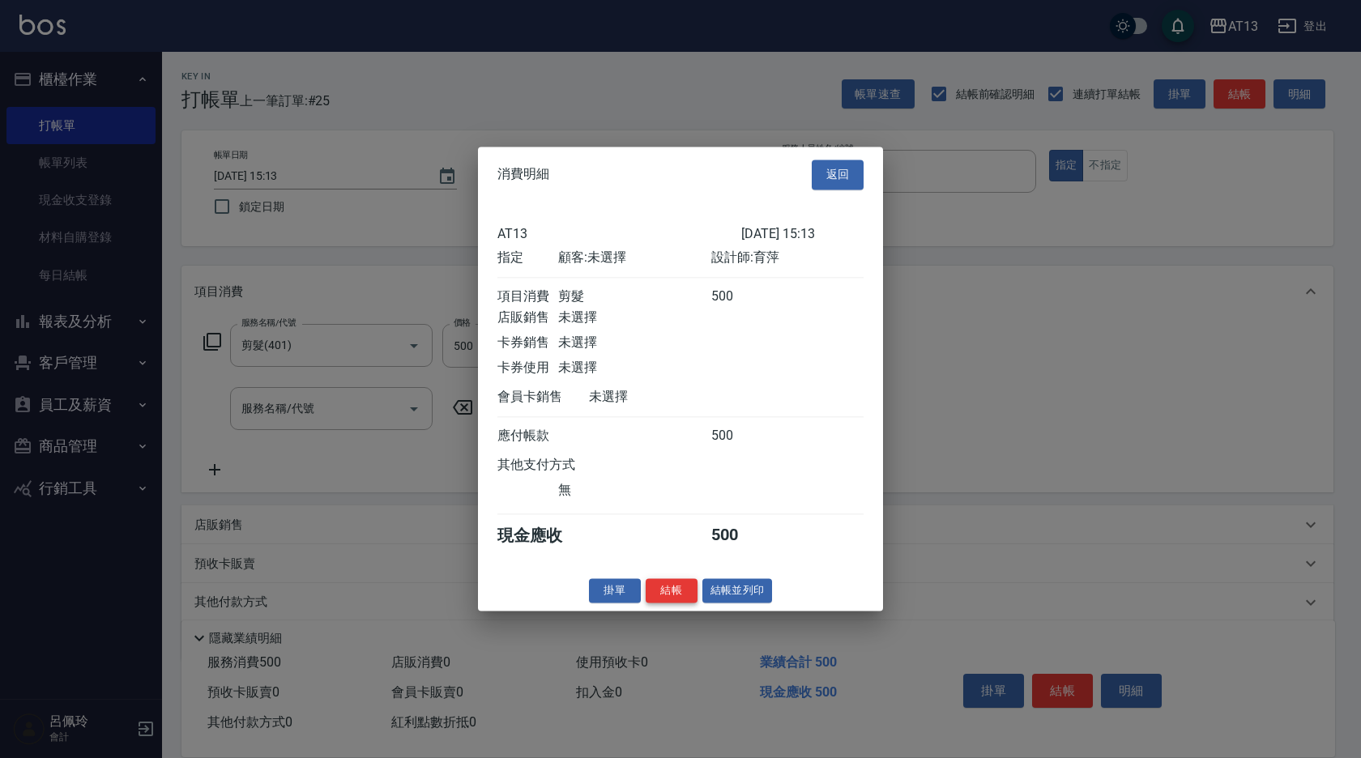
click at [688, 602] on button "結帳" at bounding box center [671, 590] width 52 height 25
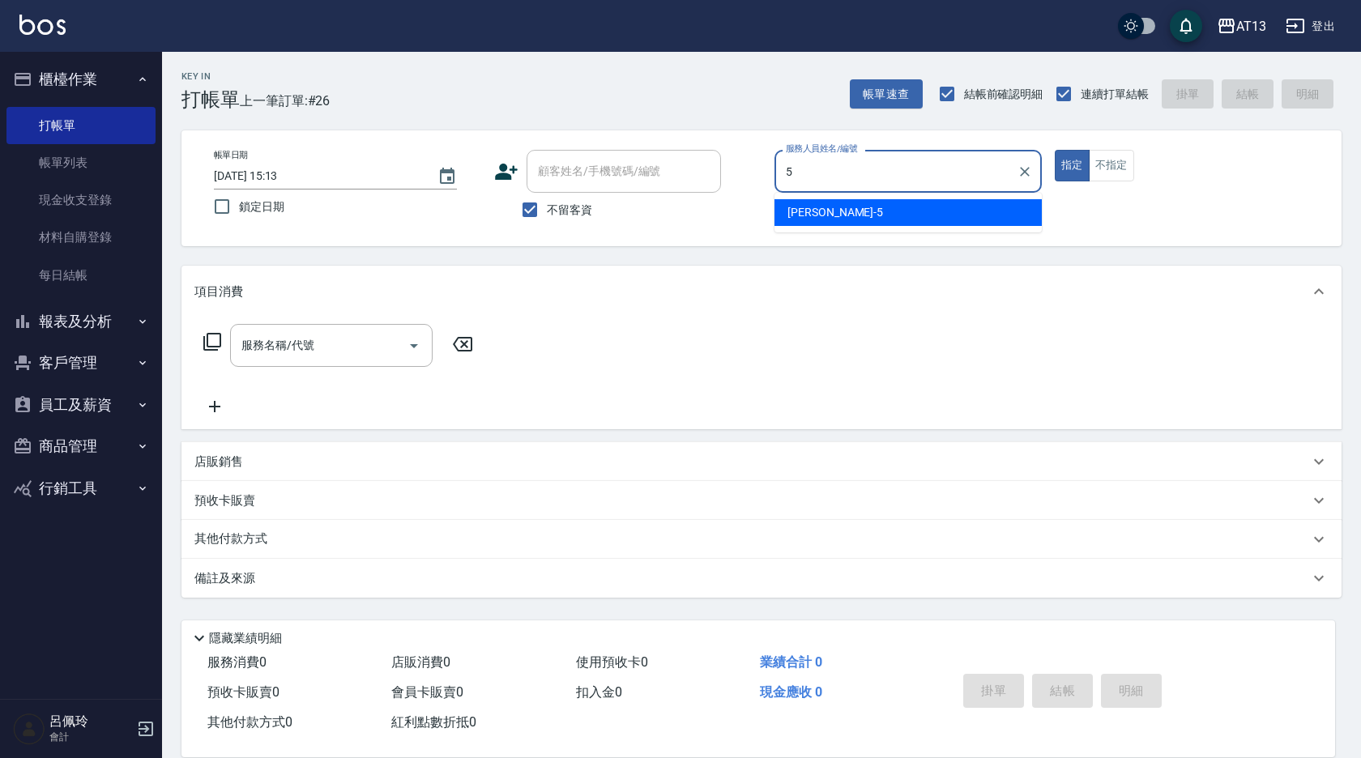
click at [829, 211] on span "[PERSON_NAME] -5" at bounding box center [835, 212] width 96 height 17
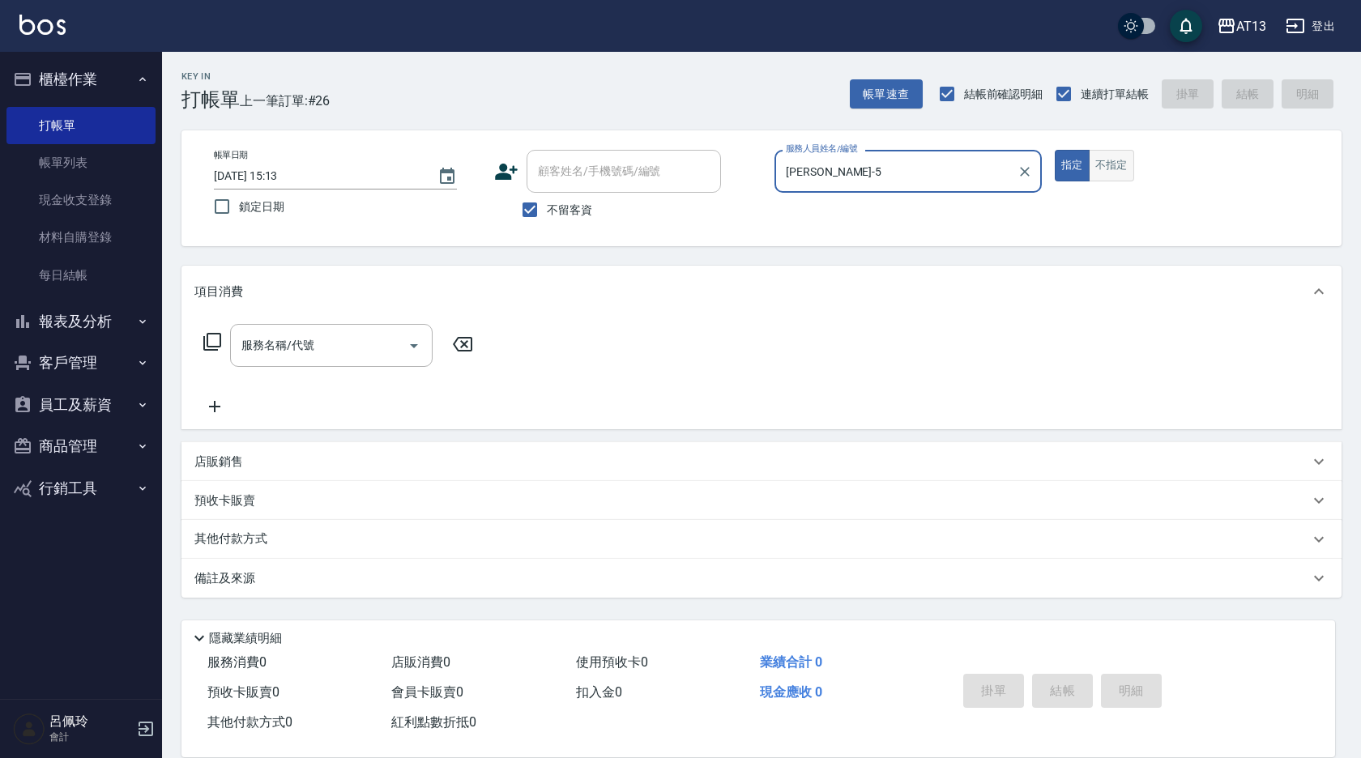
click at [1115, 175] on button "不指定" at bounding box center [1110, 166] width 45 height 32
click at [318, 330] on div "服務名稱/代號" at bounding box center [331, 345] width 202 height 43
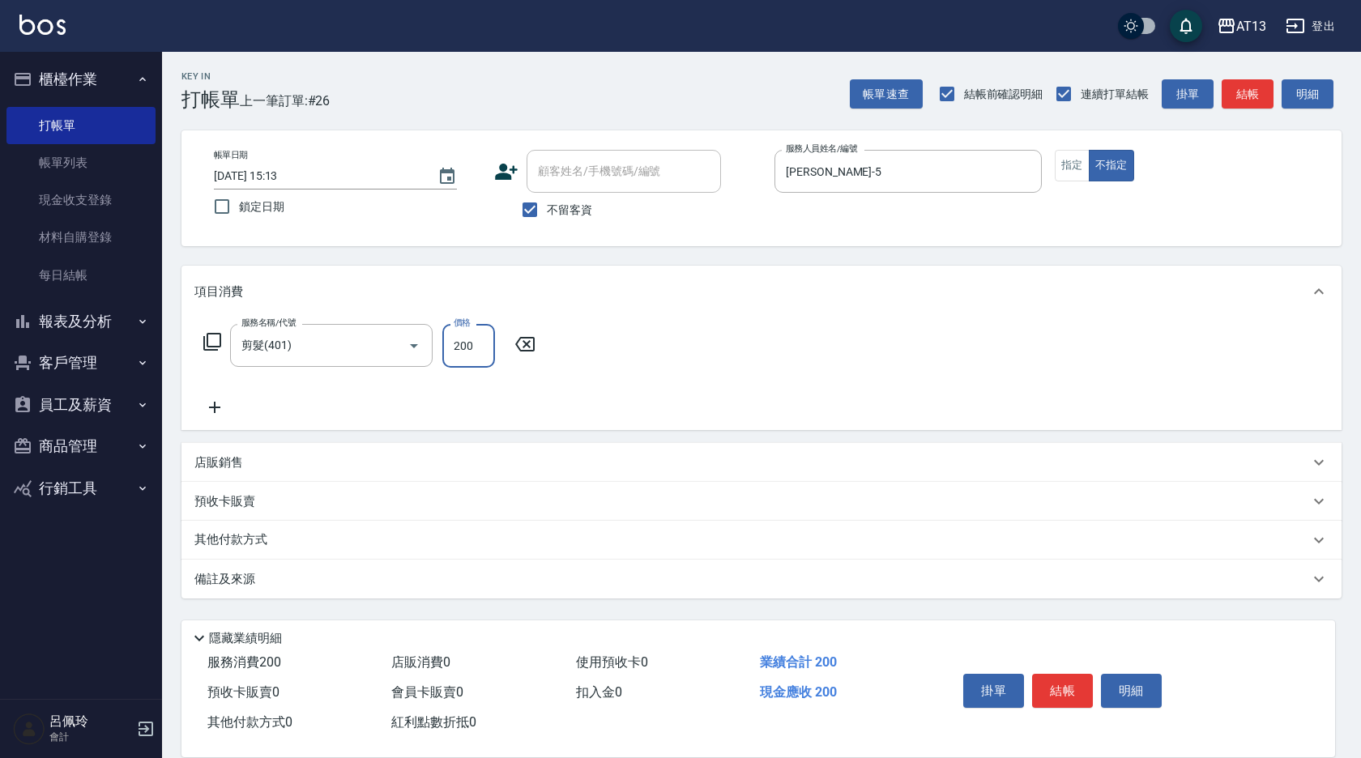
click at [709, 346] on div "服務名稱/代號 剪髮(401) 服務名稱/代號 價格 200 價格" at bounding box center [761, 373] width 1160 height 113
click at [1046, 678] on button "結帳" at bounding box center [1062, 691] width 61 height 34
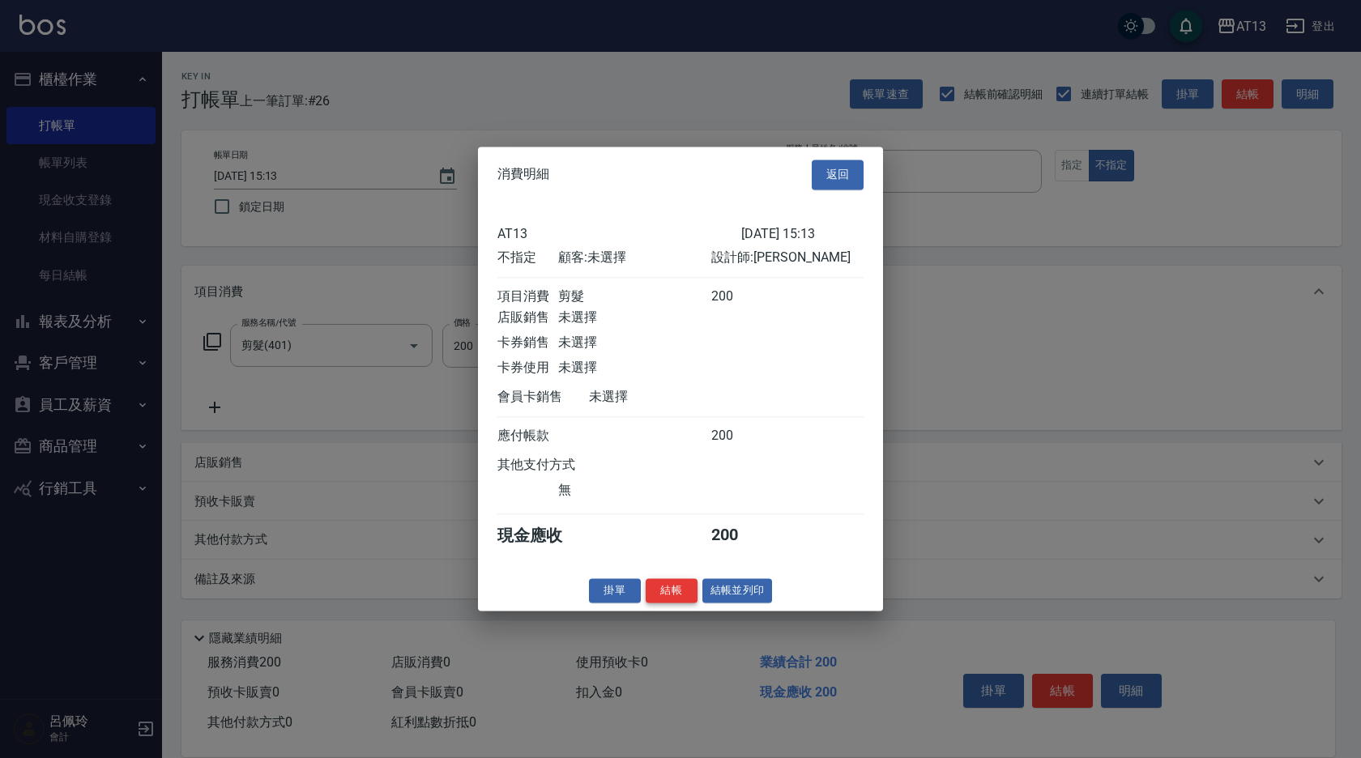
click at [678, 593] on button "結帳" at bounding box center [671, 590] width 52 height 25
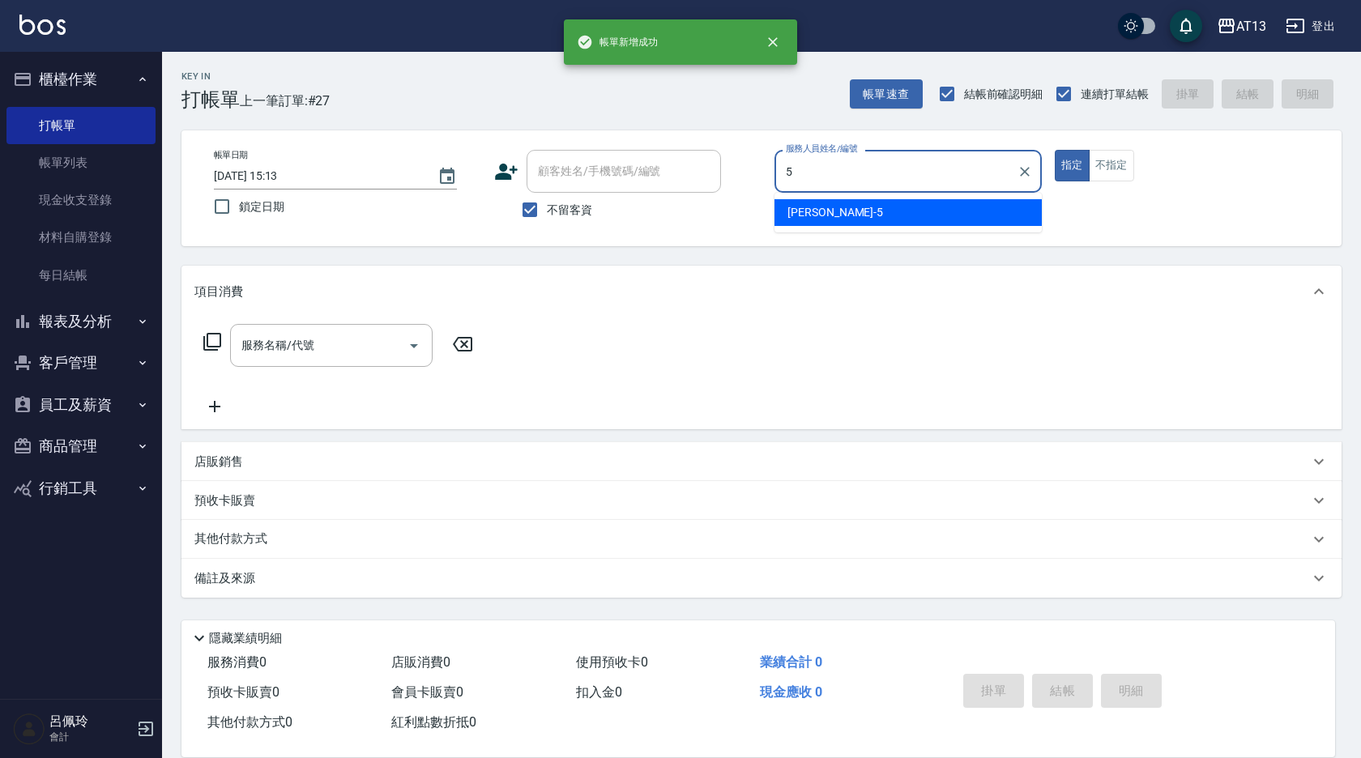
click at [871, 214] on div "[PERSON_NAME] -5" at bounding box center [907, 212] width 267 height 27
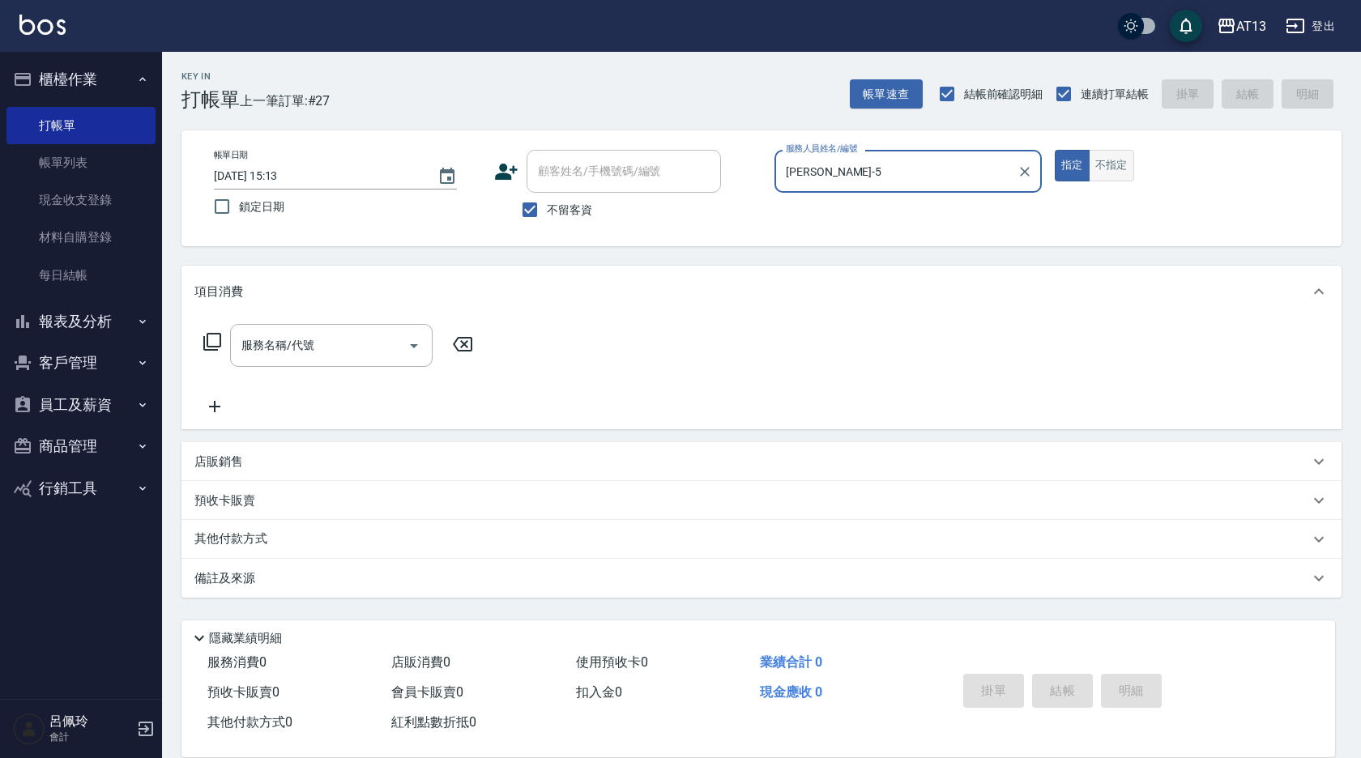
click at [1114, 177] on button "不指定" at bounding box center [1110, 166] width 45 height 32
click at [383, 342] on input "服務名稱/代號" at bounding box center [319, 345] width 164 height 28
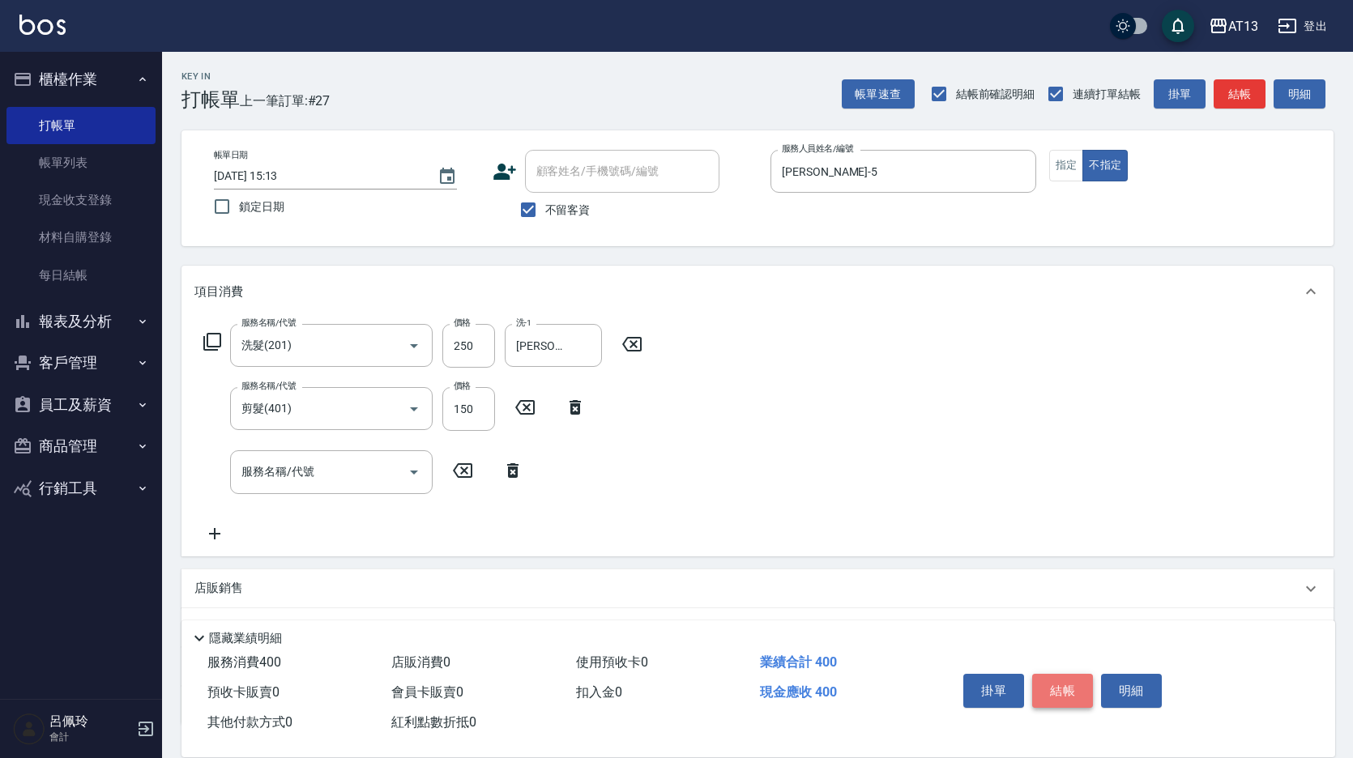
click at [1067, 682] on button "結帳" at bounding box center [1062, 691] width 61 height 34
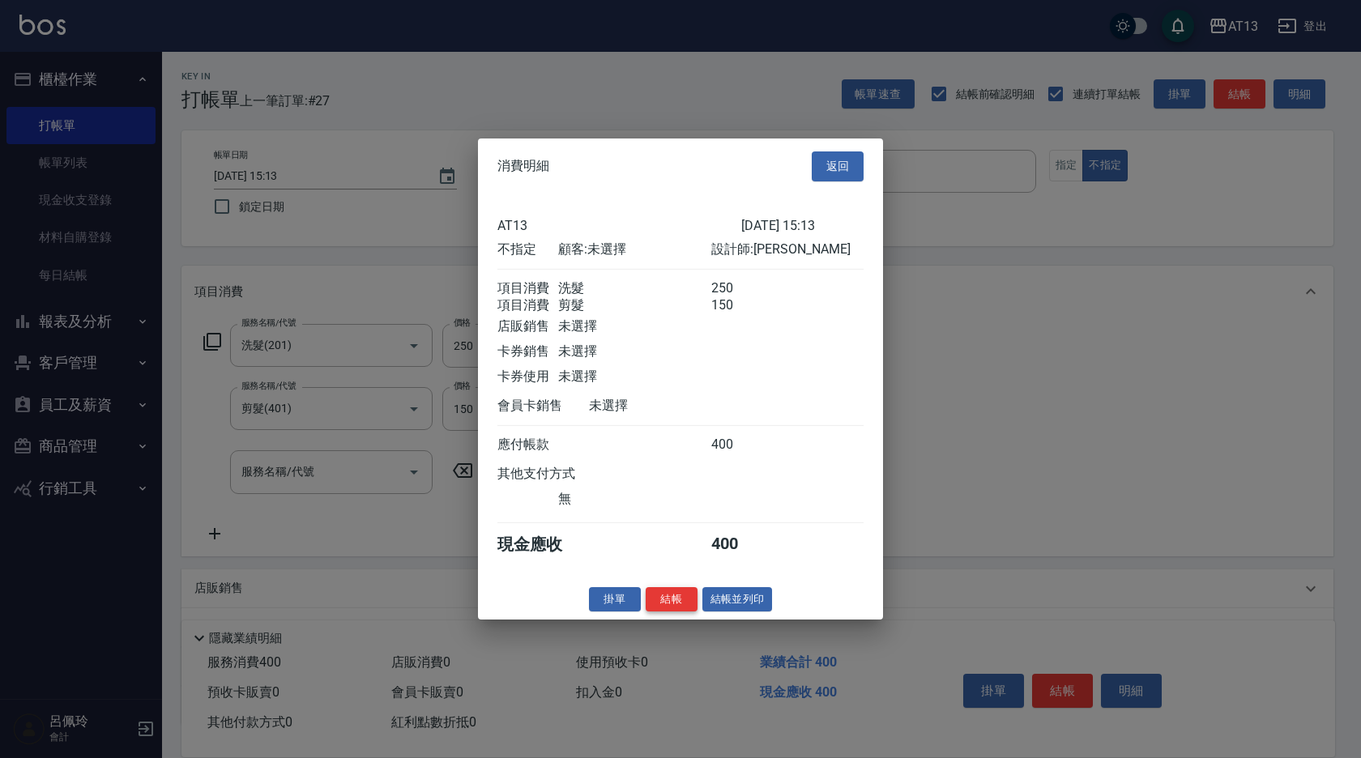
click at [680, 607] on button "結帳" at bounding box center [671, 598] width 52 height 25
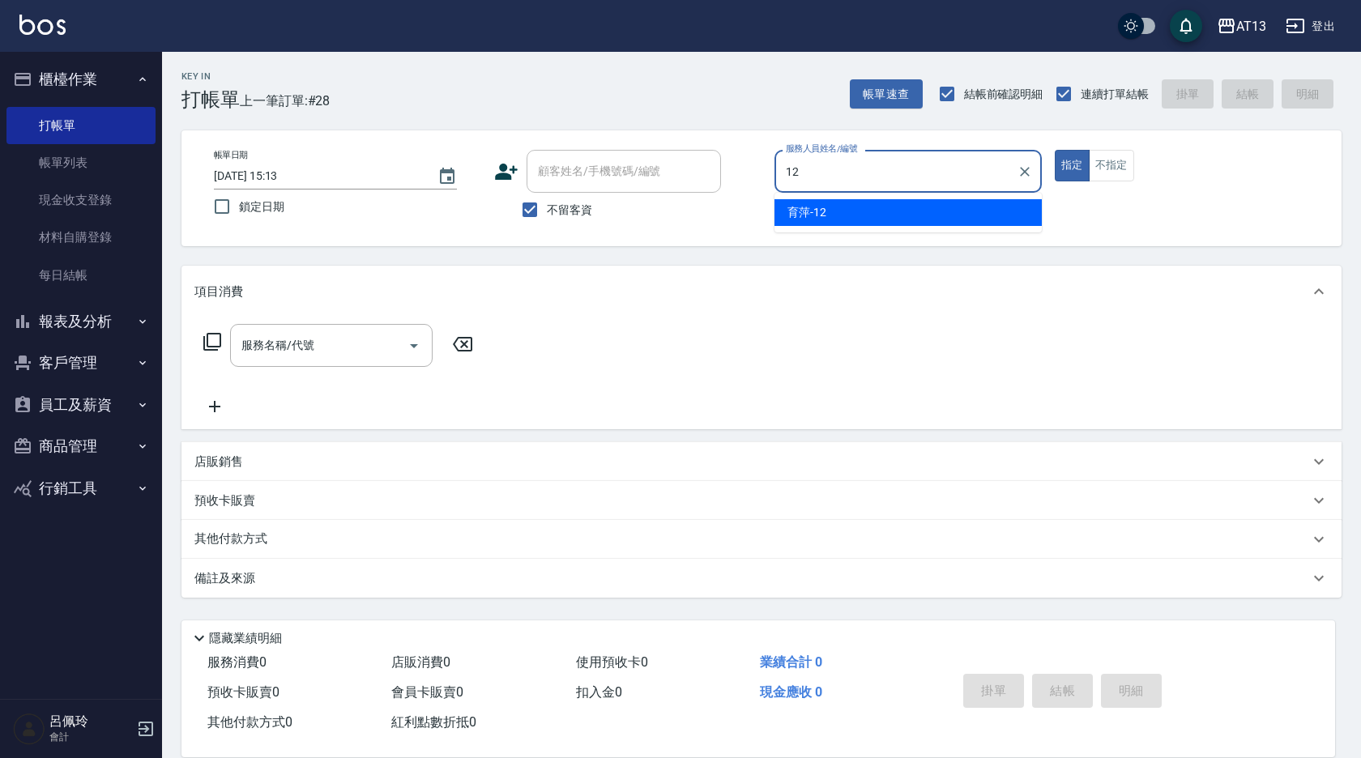
click at [862, 213] on div "育萍 -12" at bounding box center [907, 212] width 267 height 27
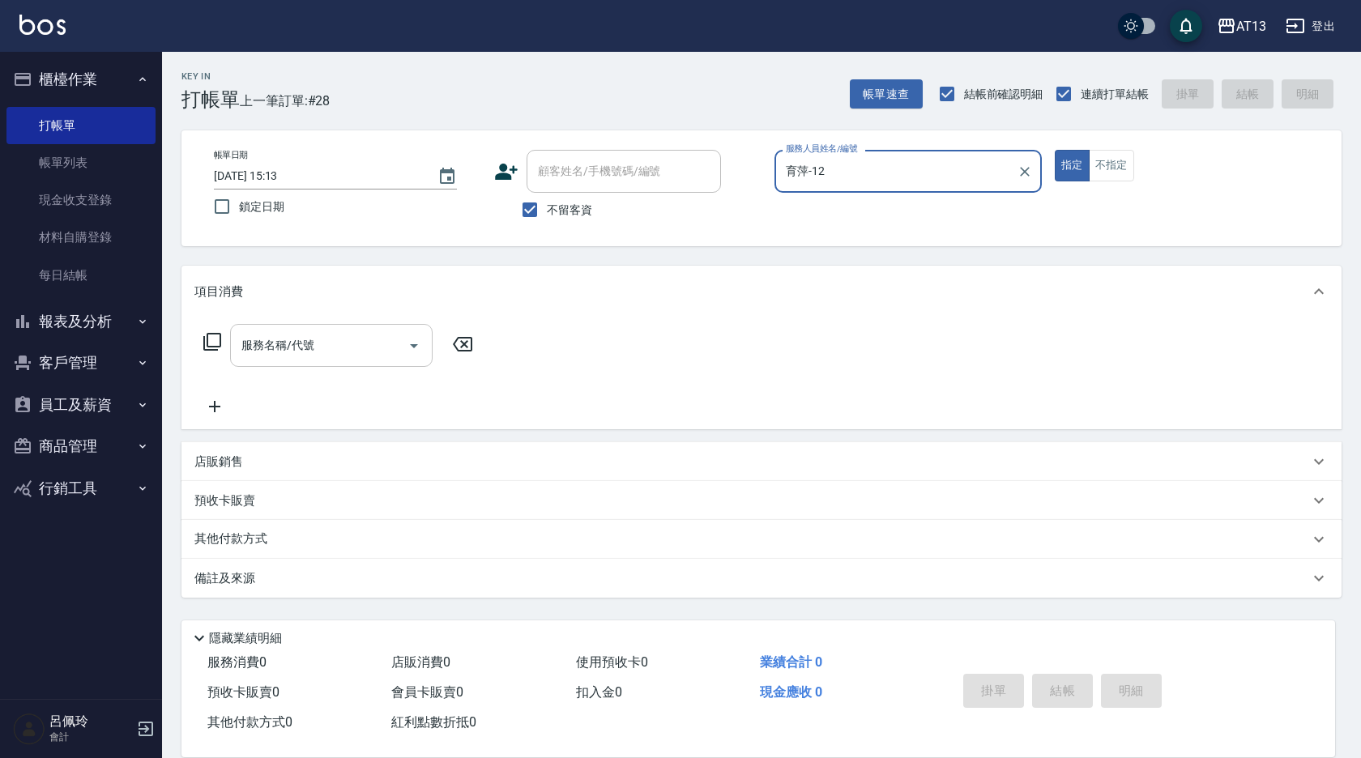
click at [373, 347] on input "服務名稱/代號" at bounding box center [319, 345] width 164 height 28
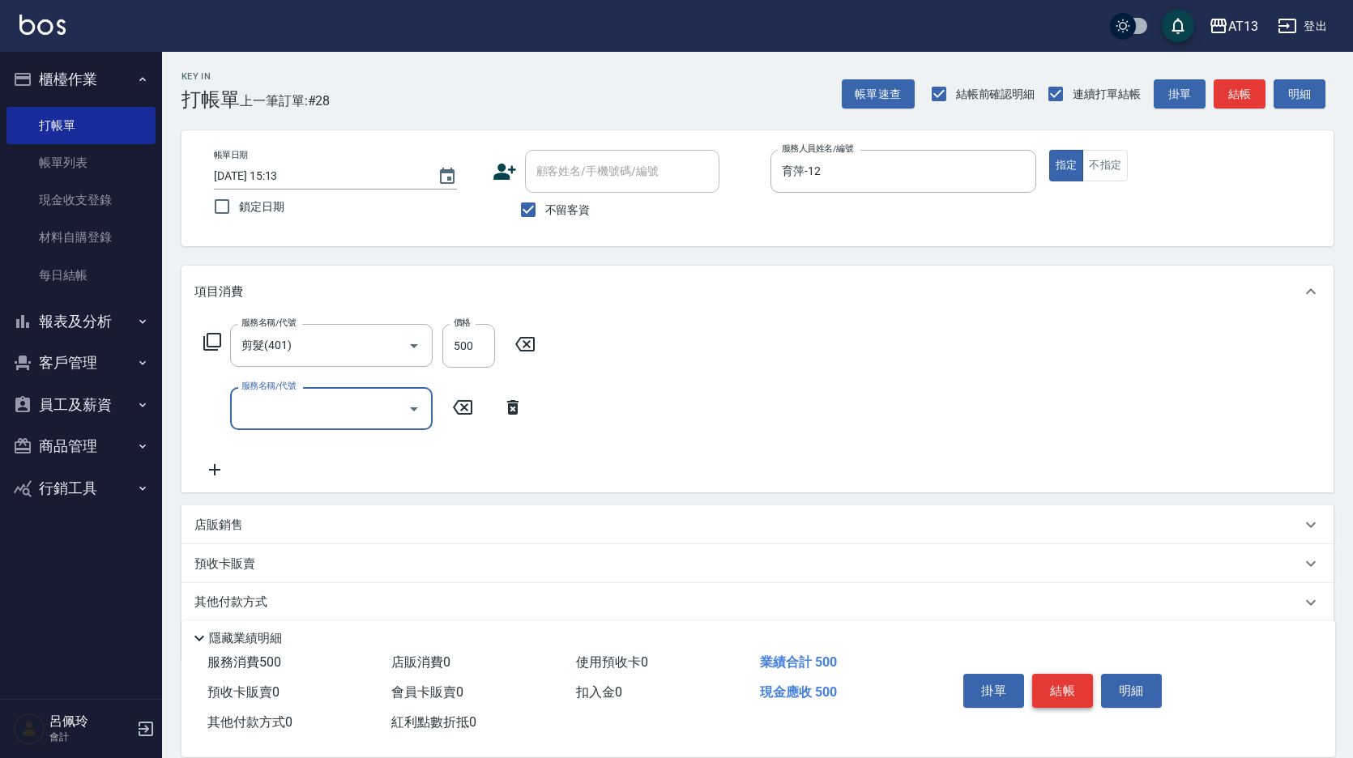
click at [1047, 675] on button "結帳" at bounding box center [1062, 691] width 61 height 34
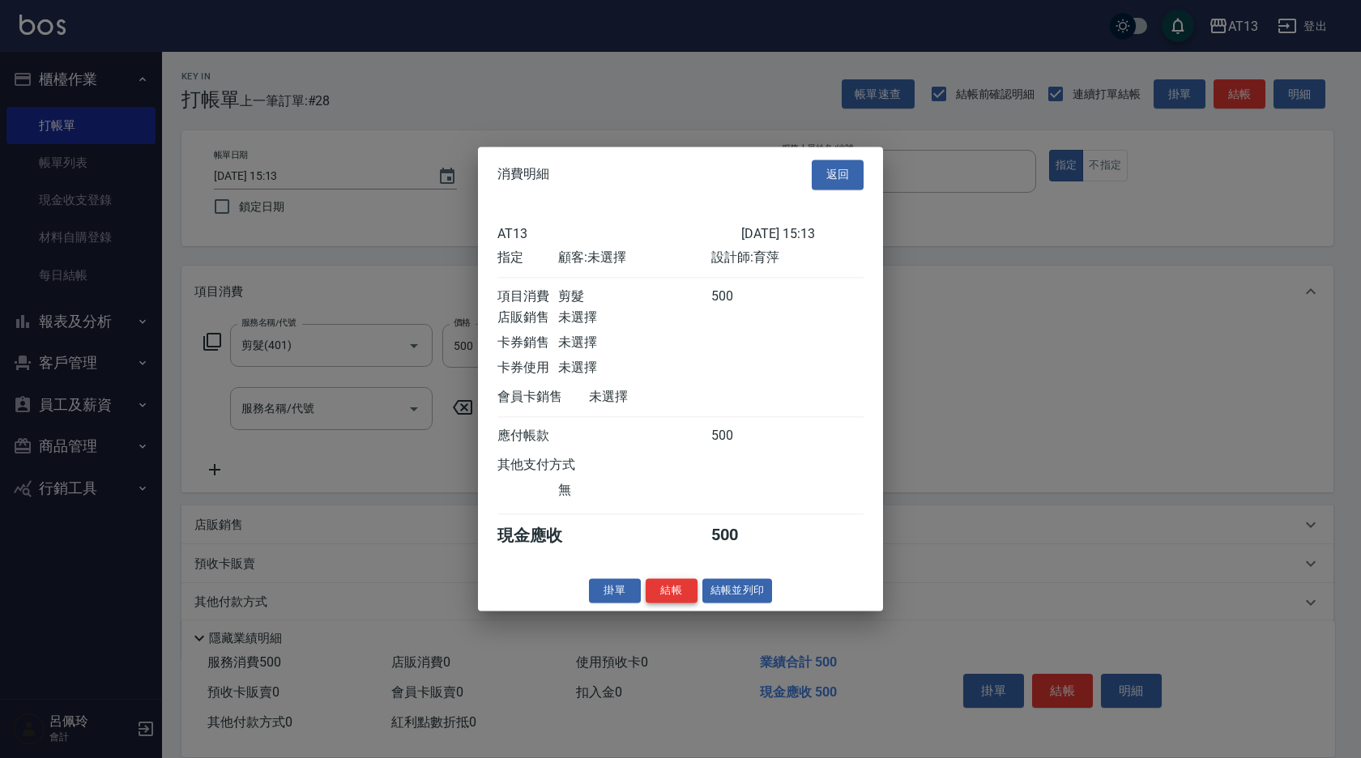
click at [652, 603] on button "結帳" at bounding box center [671, 590] width 52 height 25
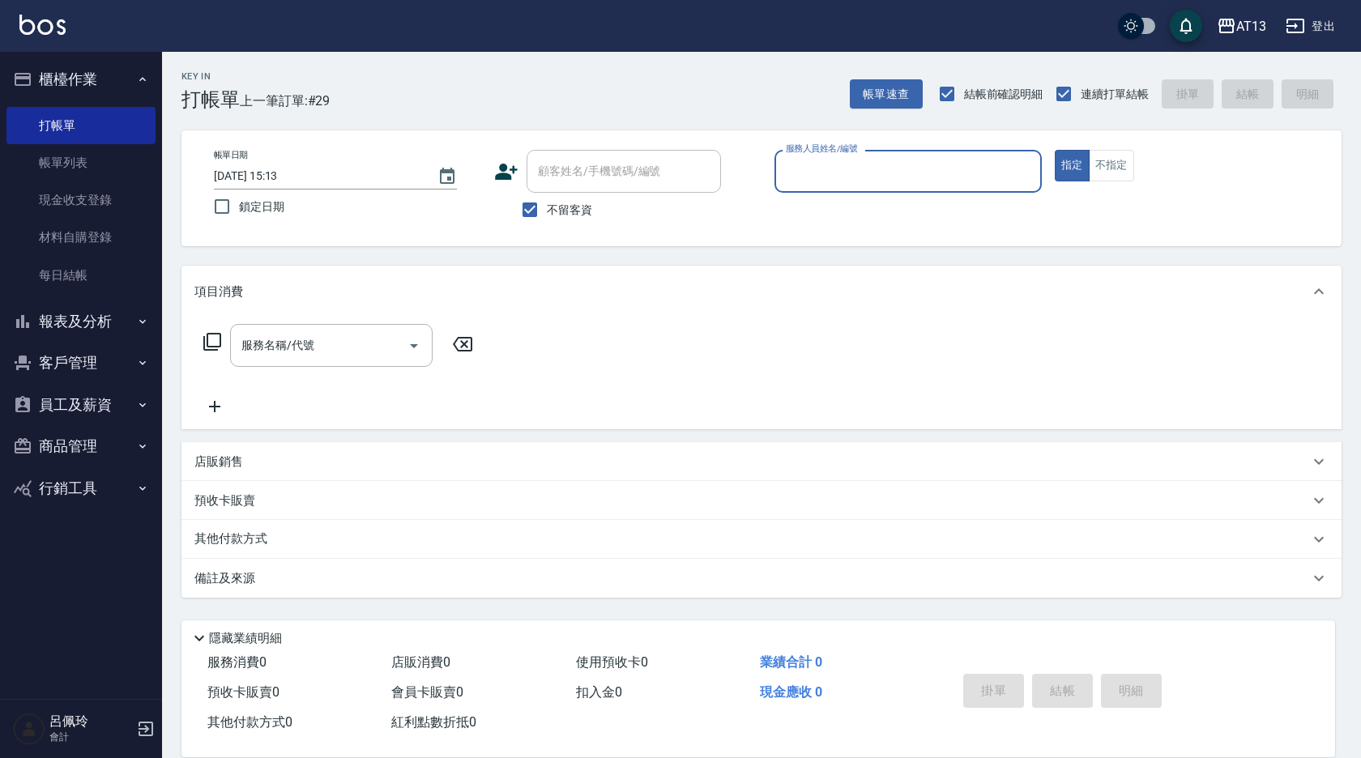
click at [652, 605] on div "Key In 打帳單 上一筆訂單:#29 帳單速查 結帳前確認明細 連續打單結帳 掛單 結帳 明細 帳單日期 [DATE] 15:13 鎖定日期 顧客姓名/手…" at bounding box center [761, 402] width 1199 height 701
click at [888, 192] on div "服務人員姓名/編號" at bounding box center [907, 171] width 267 height 43
click at [791, 230] on div "[PERSON_NAME] -10" at bounding box center [907, 239] width 267 height 27
click at [305, 351] on div "服務名稱/代號 服務名稱/代號" at bounding box center [331, 345] width 202 height 43
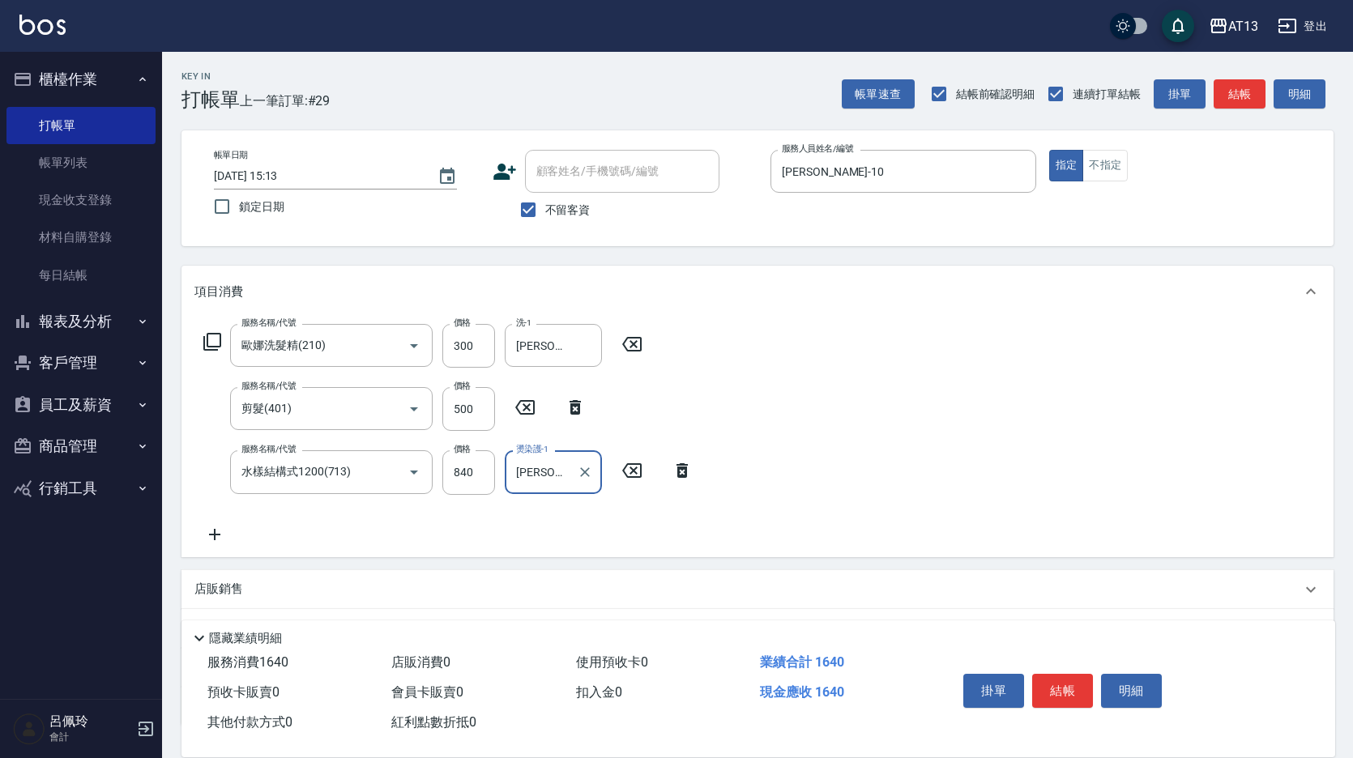
click at [709, 411] on div "服務名稱/代號 [PERSON_NAME]洗髮精(210) 服務名稱/代號 價格 300 價格 洗-1 [PERSON_NAME]-24 洗-1 服務名稱/代…" at bounding box center [757, 436] width 1152 height 239
click at [245, 595] on div "店販銷售" at bounding box center [747, 589] width 1106 height 17
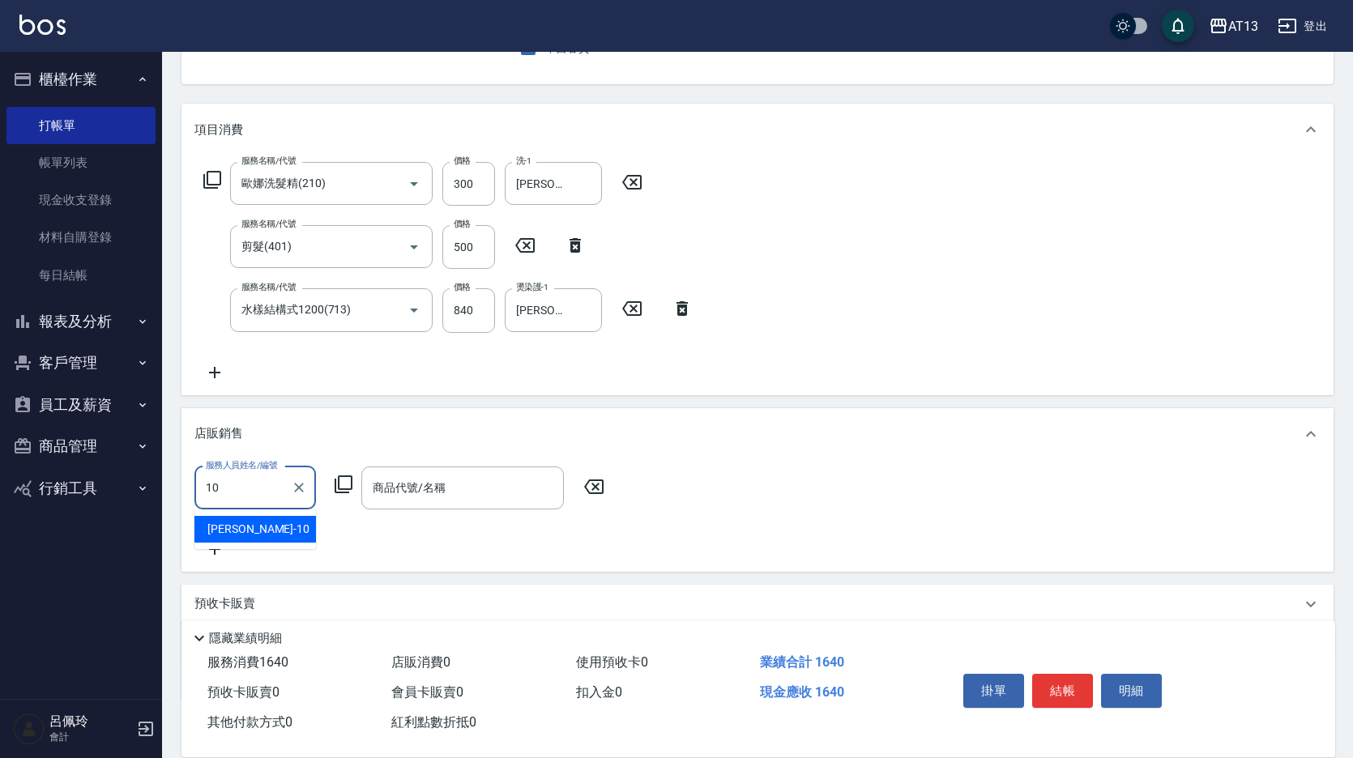
click at [298, 530] on div "[PERSON_NAME] -10" at bounding box center [254, 529] width 121 height 27
click at [406, 499] on input "商品代號/名稱" at bounding box center [463, 488] width 188 height 28
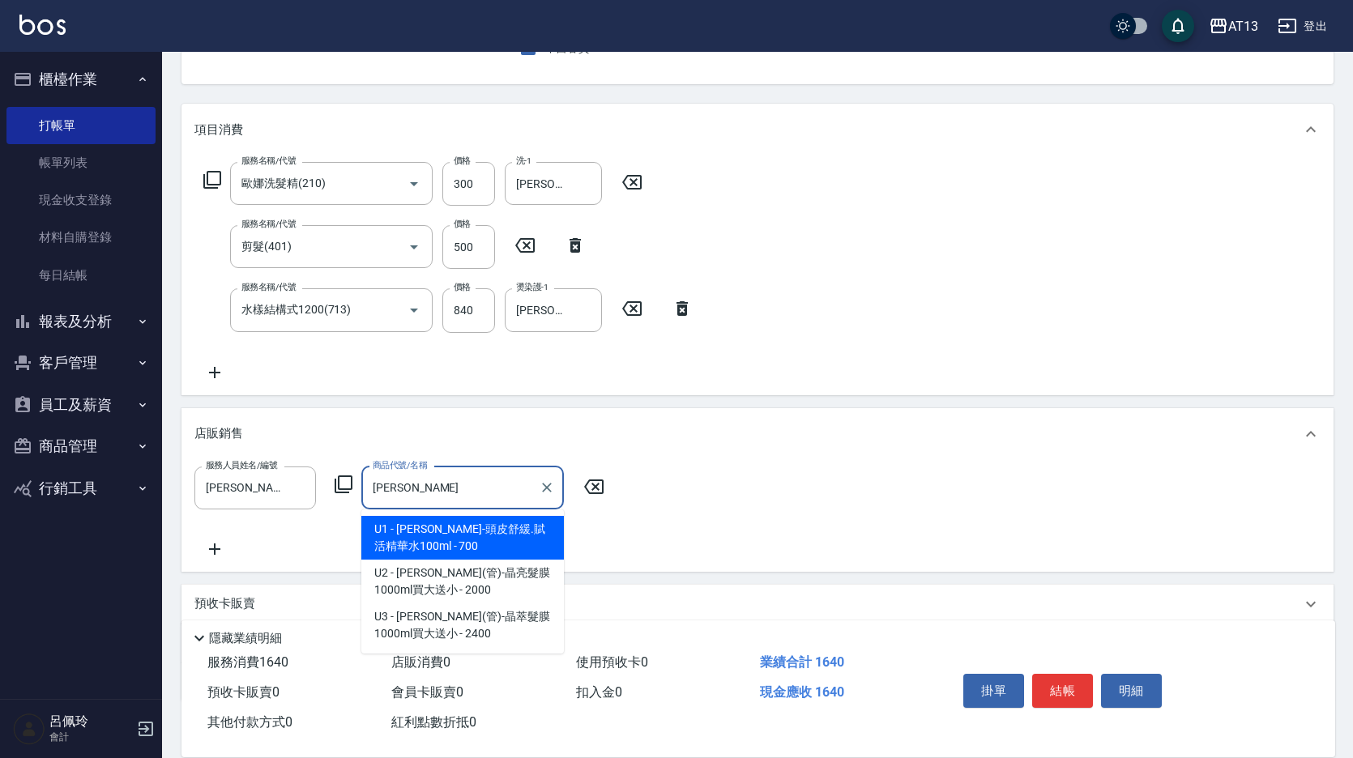
click at [449, 535] on span "U1 - [PERSON_NAME]-頭皮舒緩.賦活精華水100ml - 700" at bounding box center [462, 538] width 202 height 44
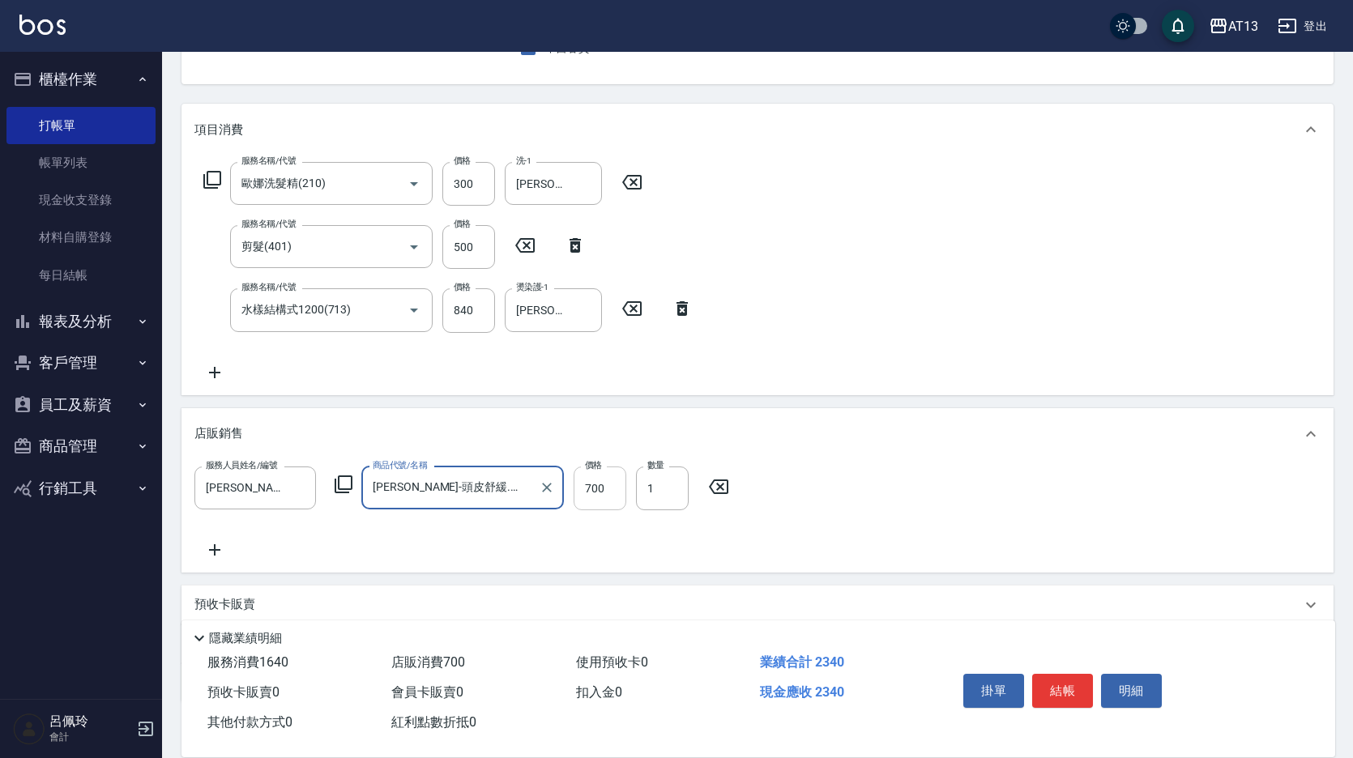
click at [596, 496] on input "700" at bounding box center [599, 488] width 53 height 44
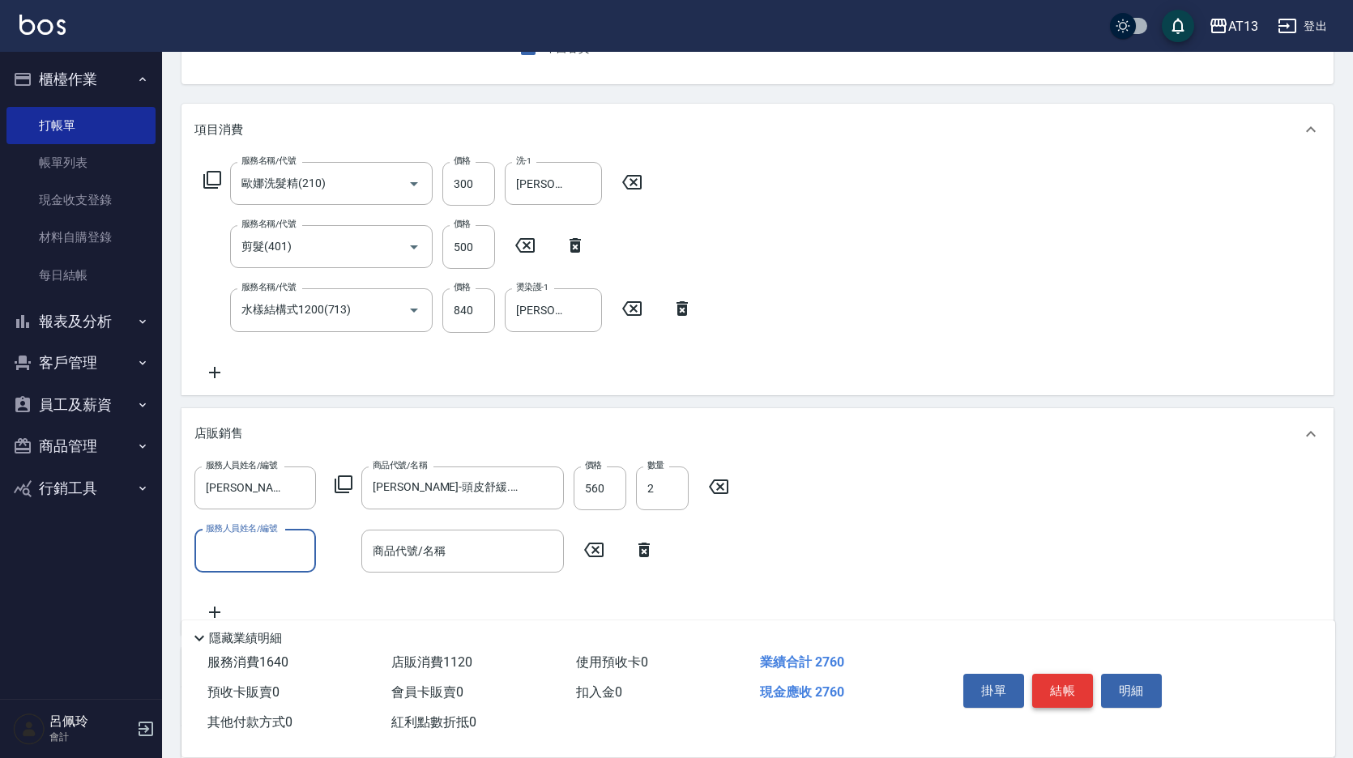
click at [1063, 686] on button "結帳" at bounding box center [1062, 691] width 61 height 34
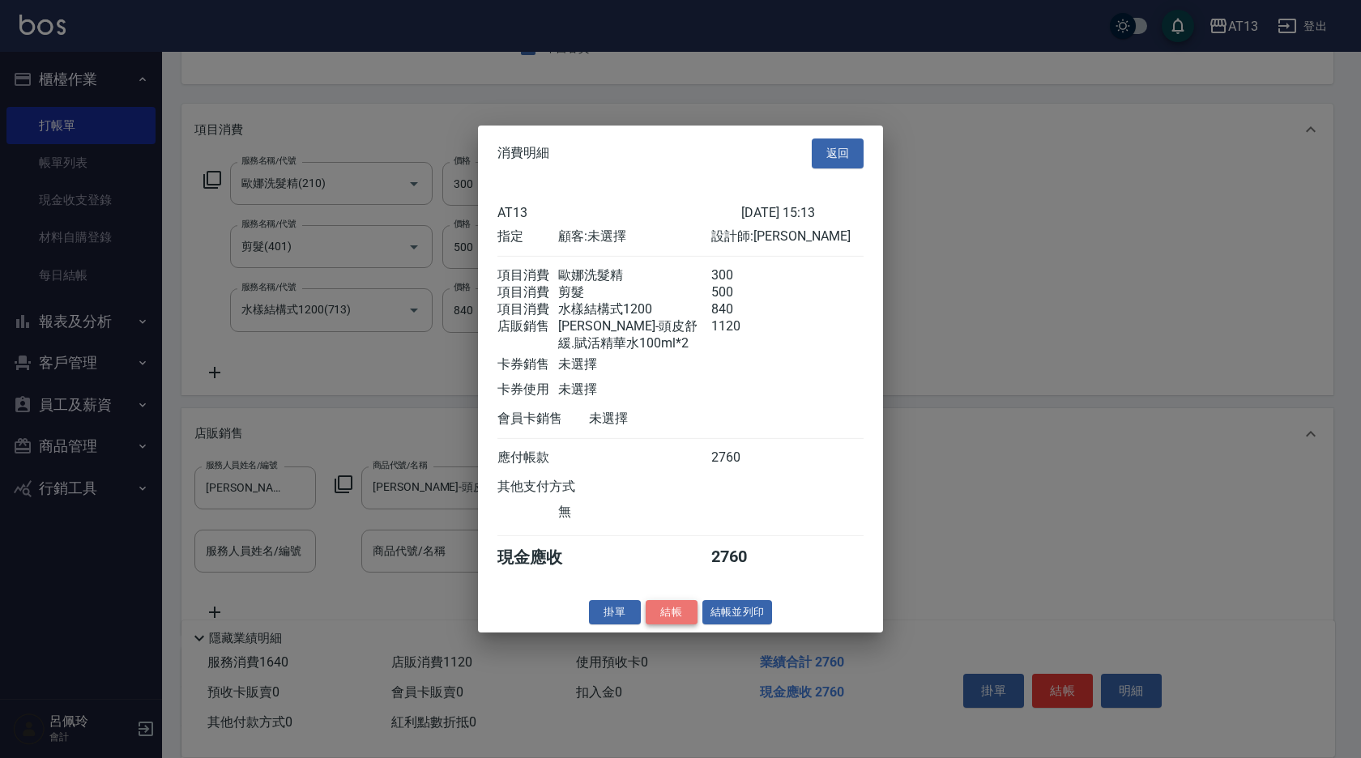
click at [688, 616] on button "結帳" at bounding box center [671, 611] width 52 height 25
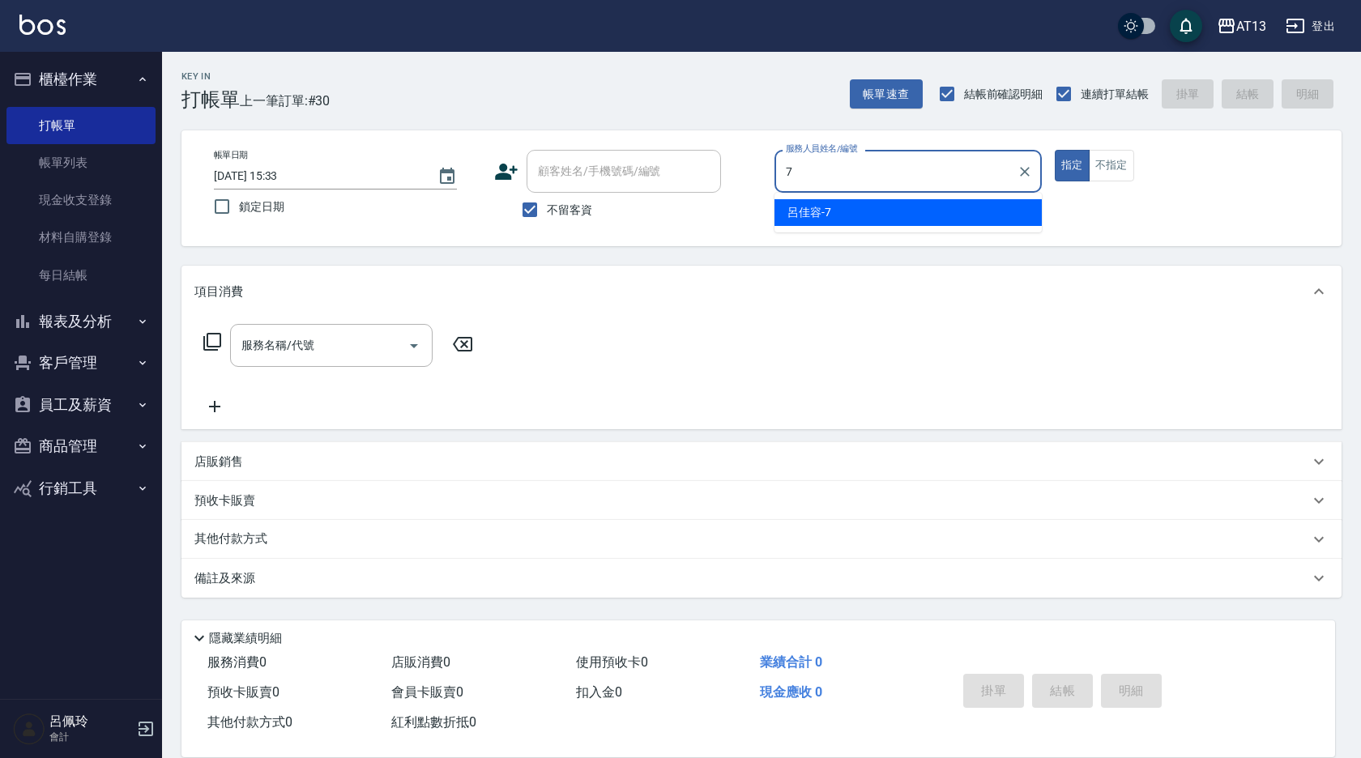
click at [832, 212] on div "[PERSON_NAME]-7" at bounding box center [907, 212] width 267 height 27
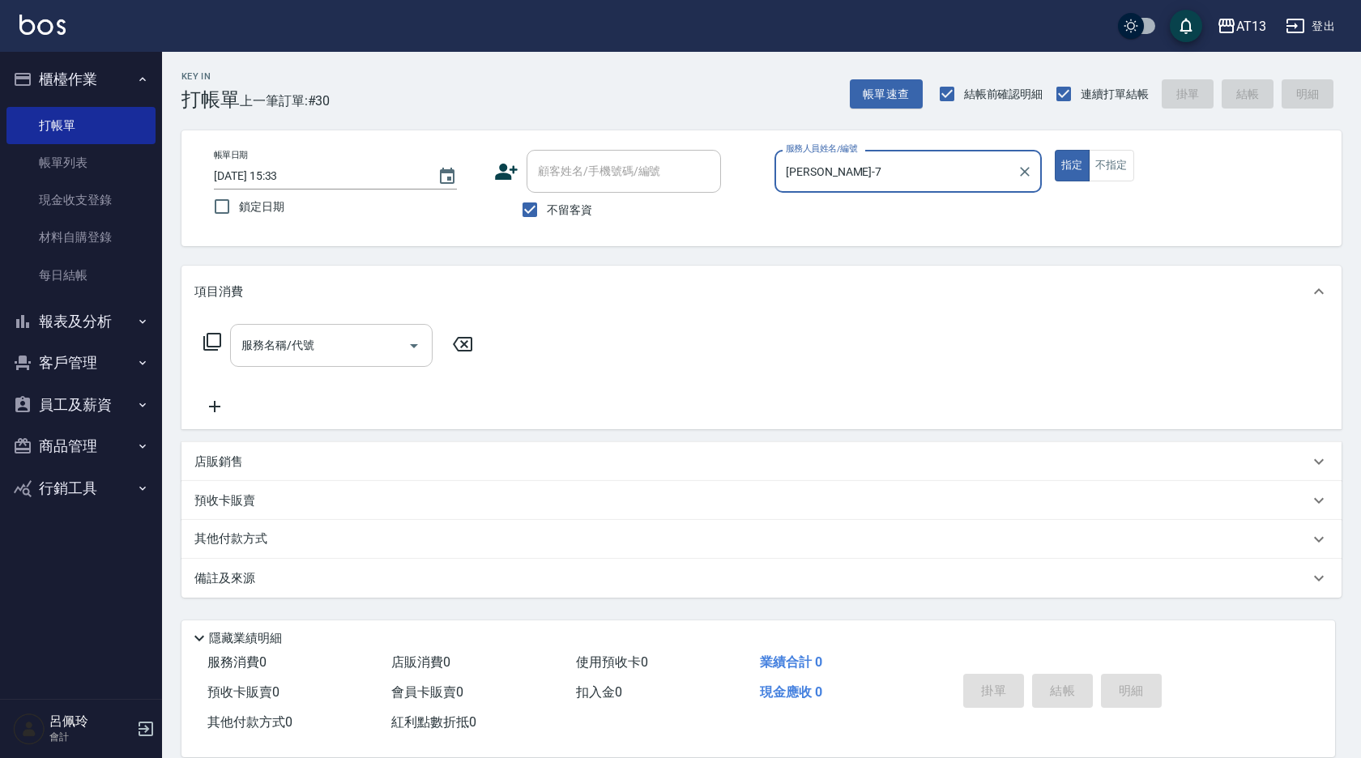
click at [360, 343] on input "服務名稱/代號" at bounding box center [319, 345] width 164 height 28
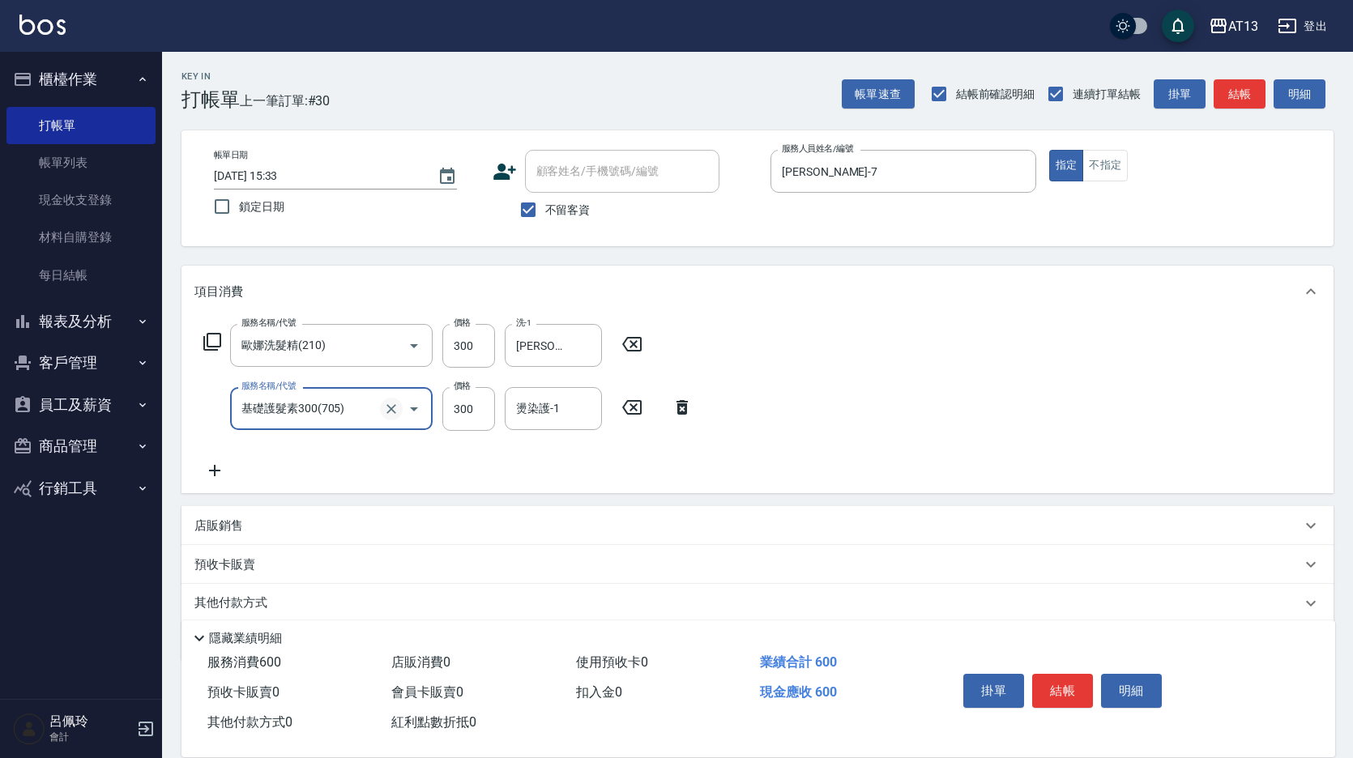
click at [399, 409] on button "Clear" at bounding box center [391, 409] width 23 height 23
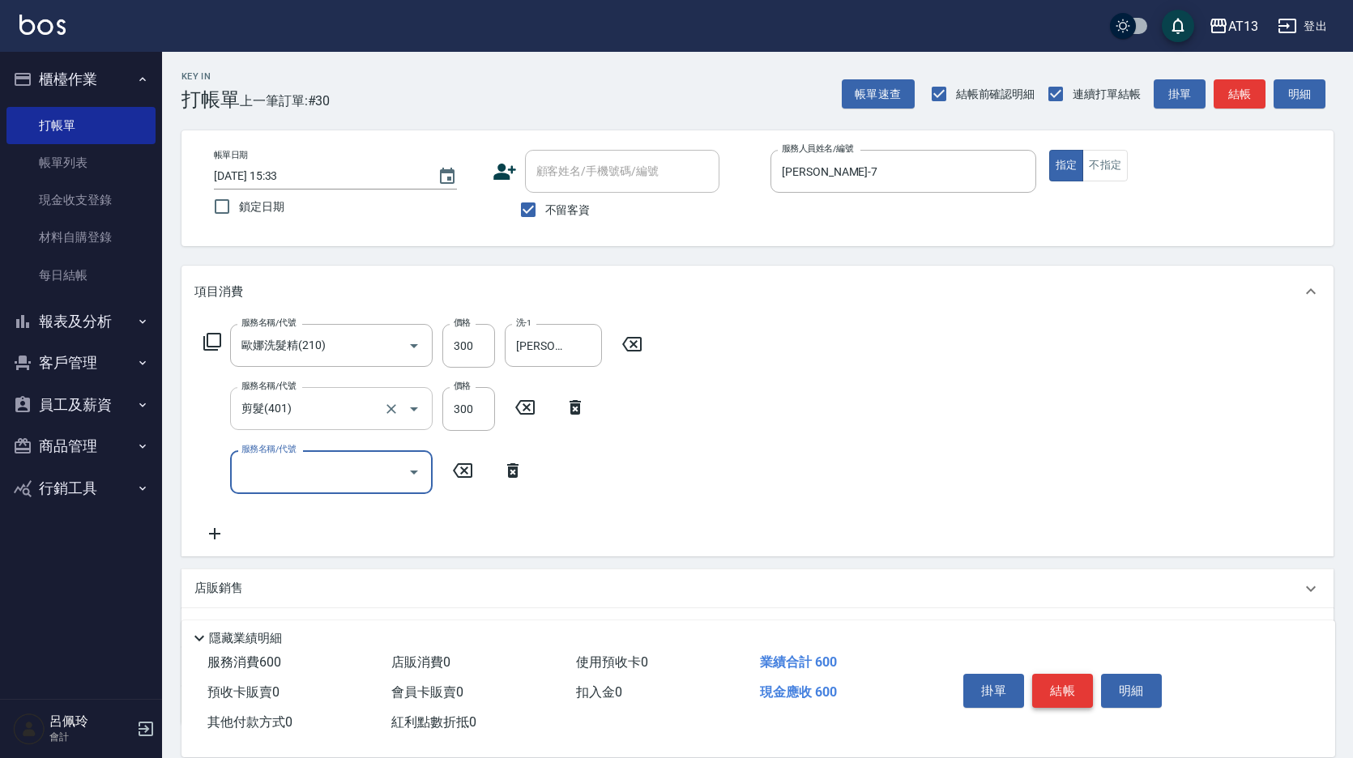
click at [1047, 685] on button "結帳" at bounding box center [1062, 691] width 61 height 34
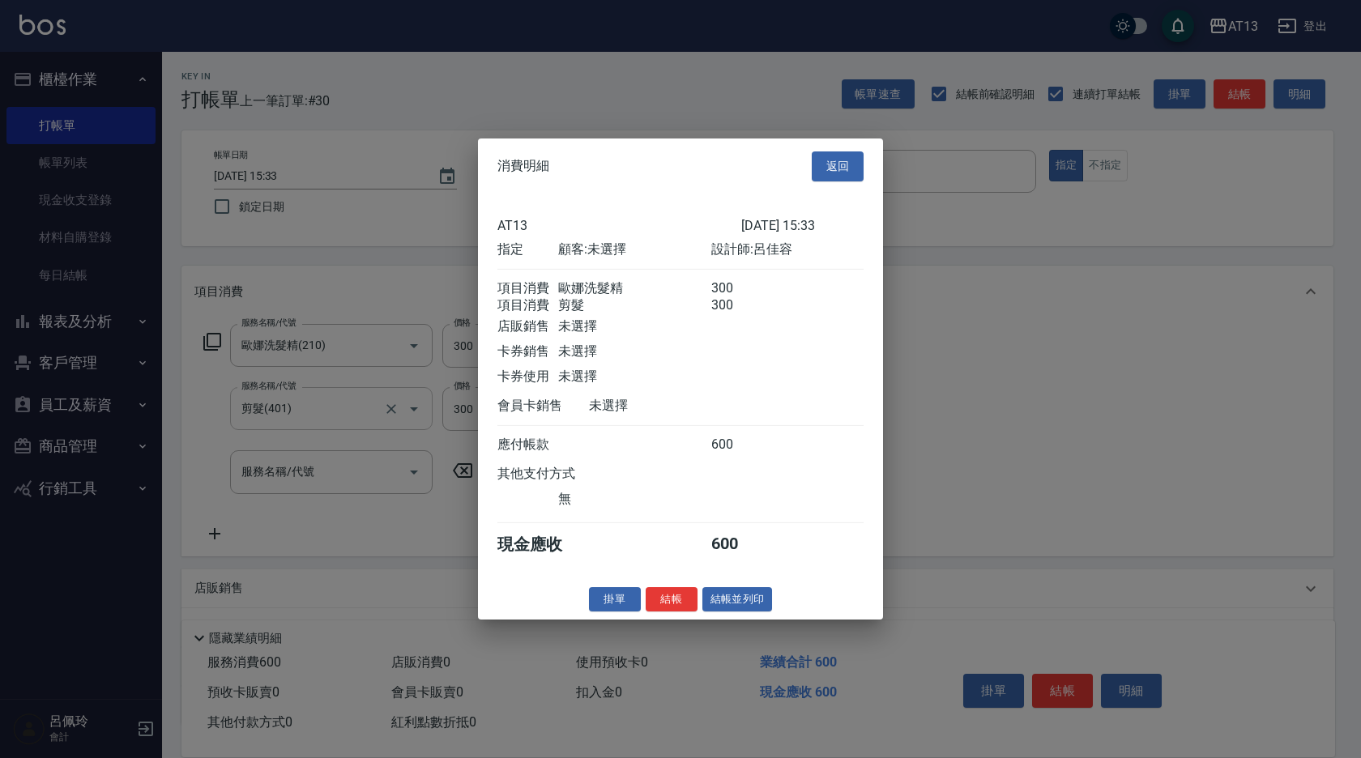
drag, startPoint x: 674, startPoint y: 607, endPoint x: 663, endPoint y: 608, distance: 10.7
click at [672, 607] on button "結帳" at bounding box center [671, 598] width 52 height 25
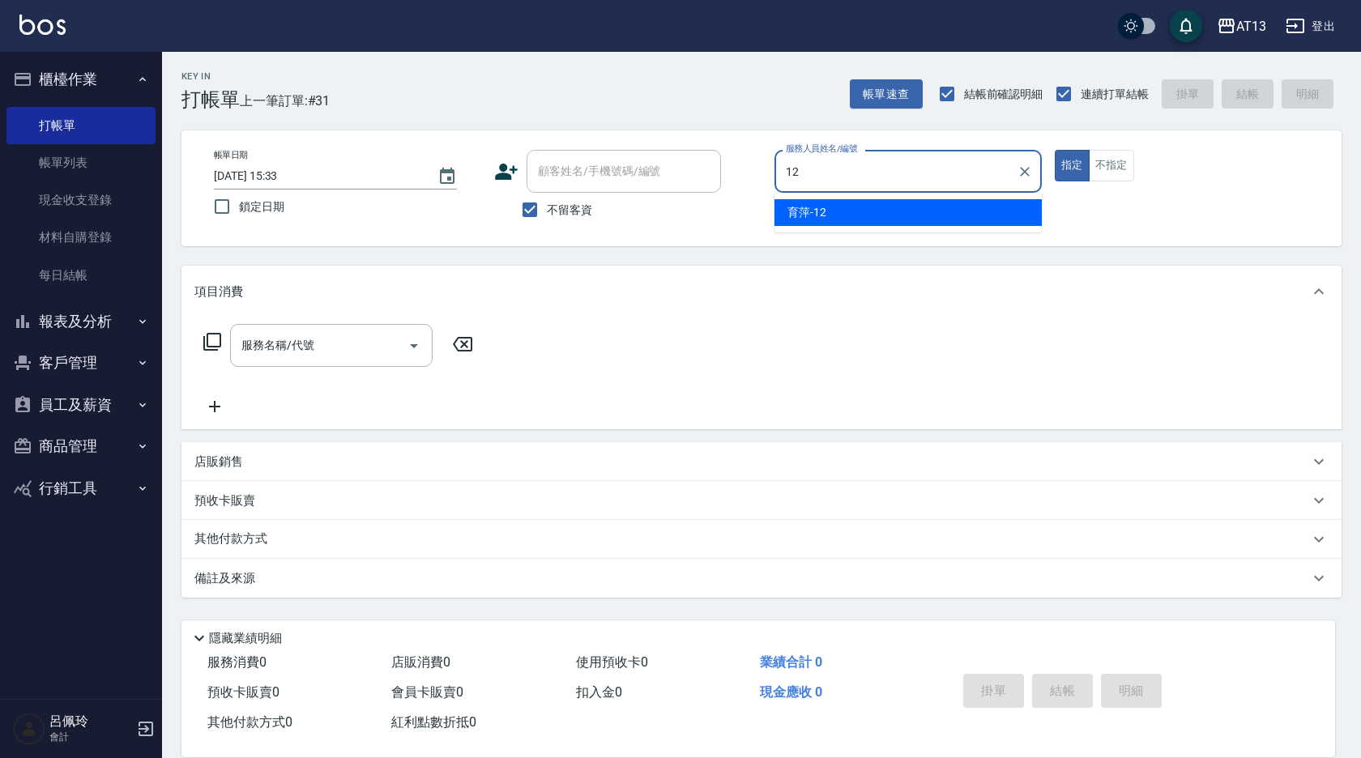
click at [830, 219] on div "育萍 -12" at bounding box center [907, 212] width 267 height 27
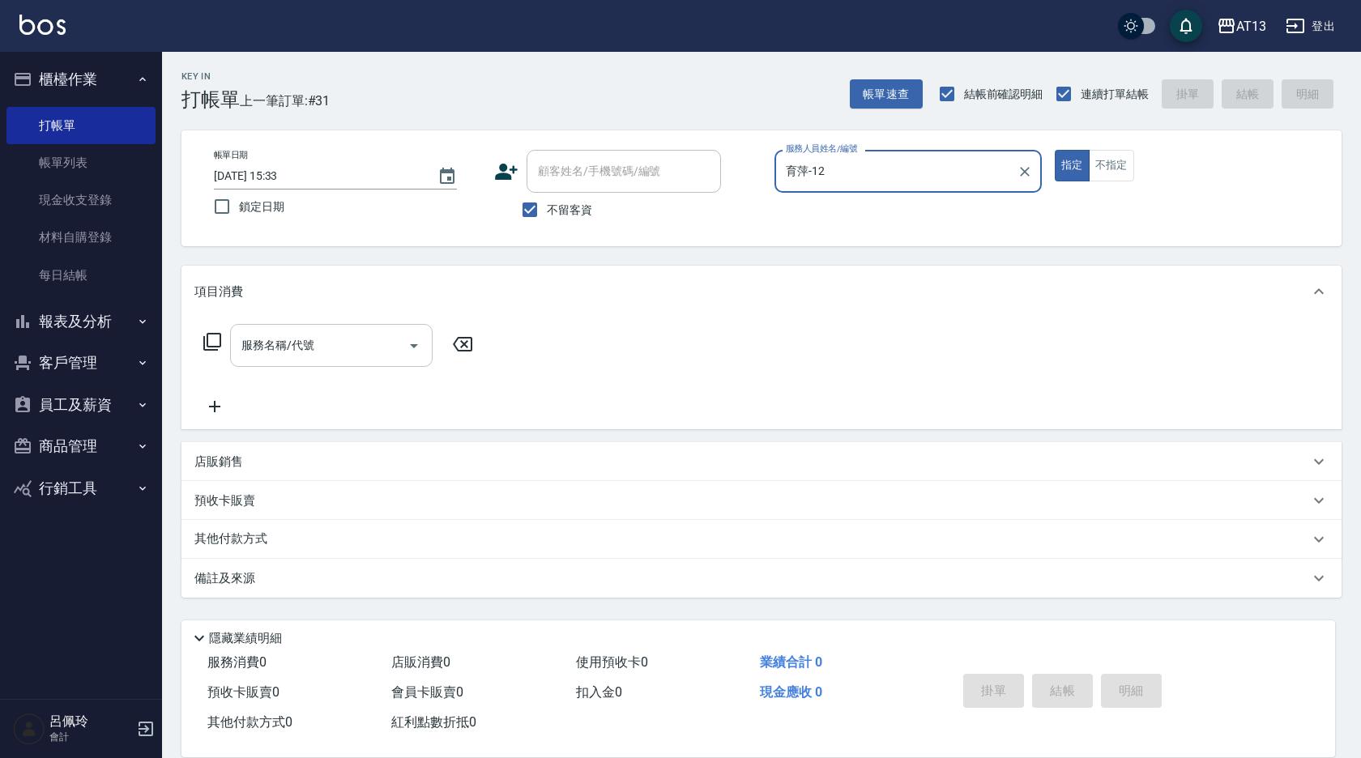
click at [381, 333] on div "服務名稱/代號" at bounding box center [331, 345] width 202 height 43
click at [355, 350] on input "服務名稱/代號" at bounding box center [319, 345] width 164 height 28
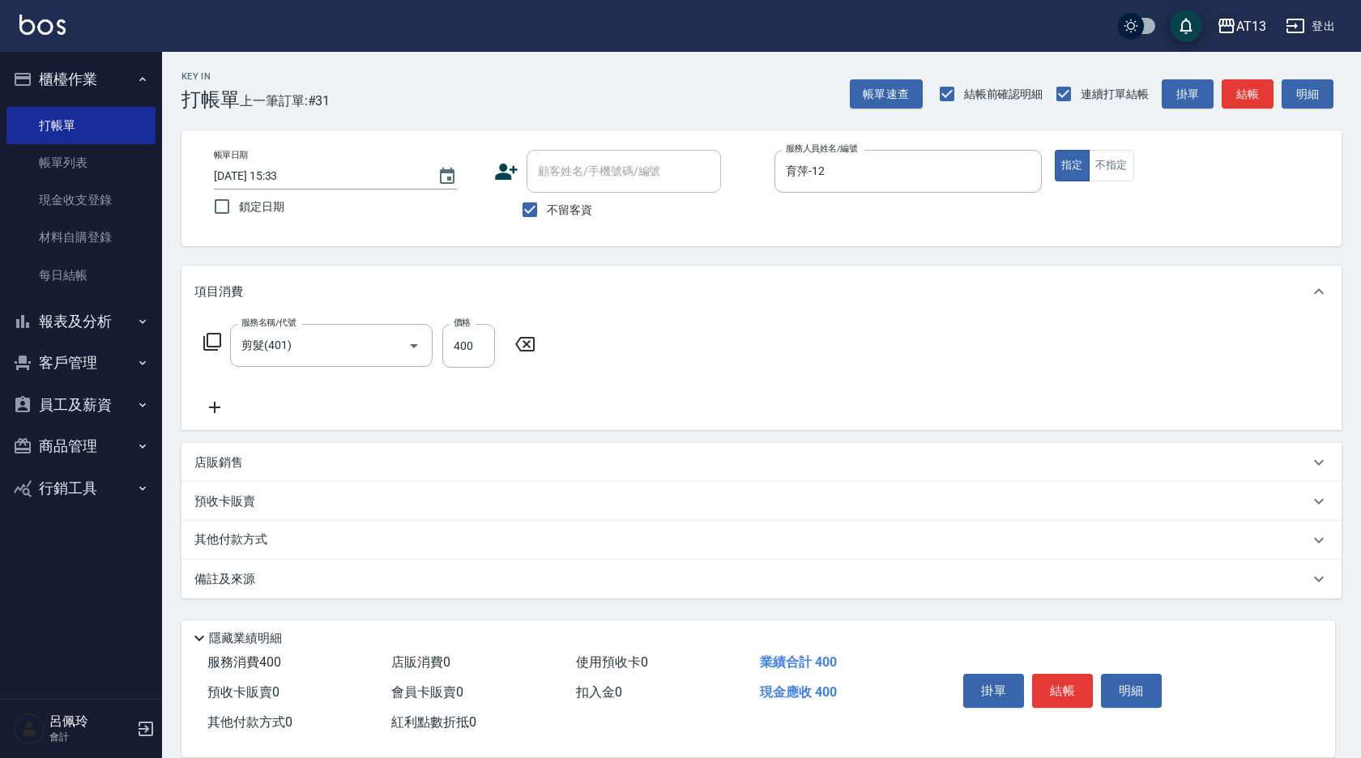
click at [694, 347] on div "服務名稱/代號 剪髮(401) 服務名稱/代號 價格 400 價格" at bounding box center [761, 373] width 1160 height 113
click at [1061, 675] on button "結帳" at bounding box center [1062, 691] width 61 height 34
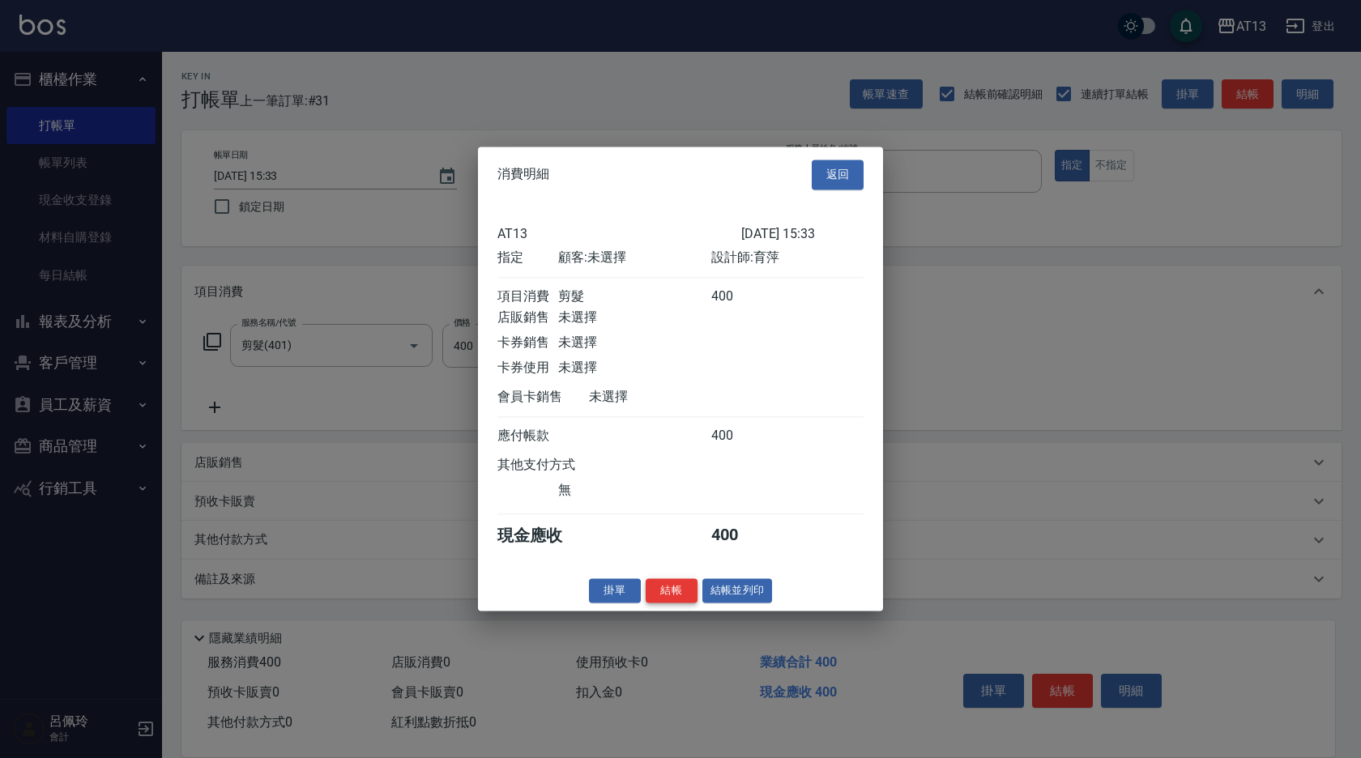
drag, startPoint x: 669, startPoint y: 599, endPoint x: 650, endPoint y: 590, distance: 21.0
click at [668, 599] on button "結帳" at bounding box center [671, 590] width 52 height 25
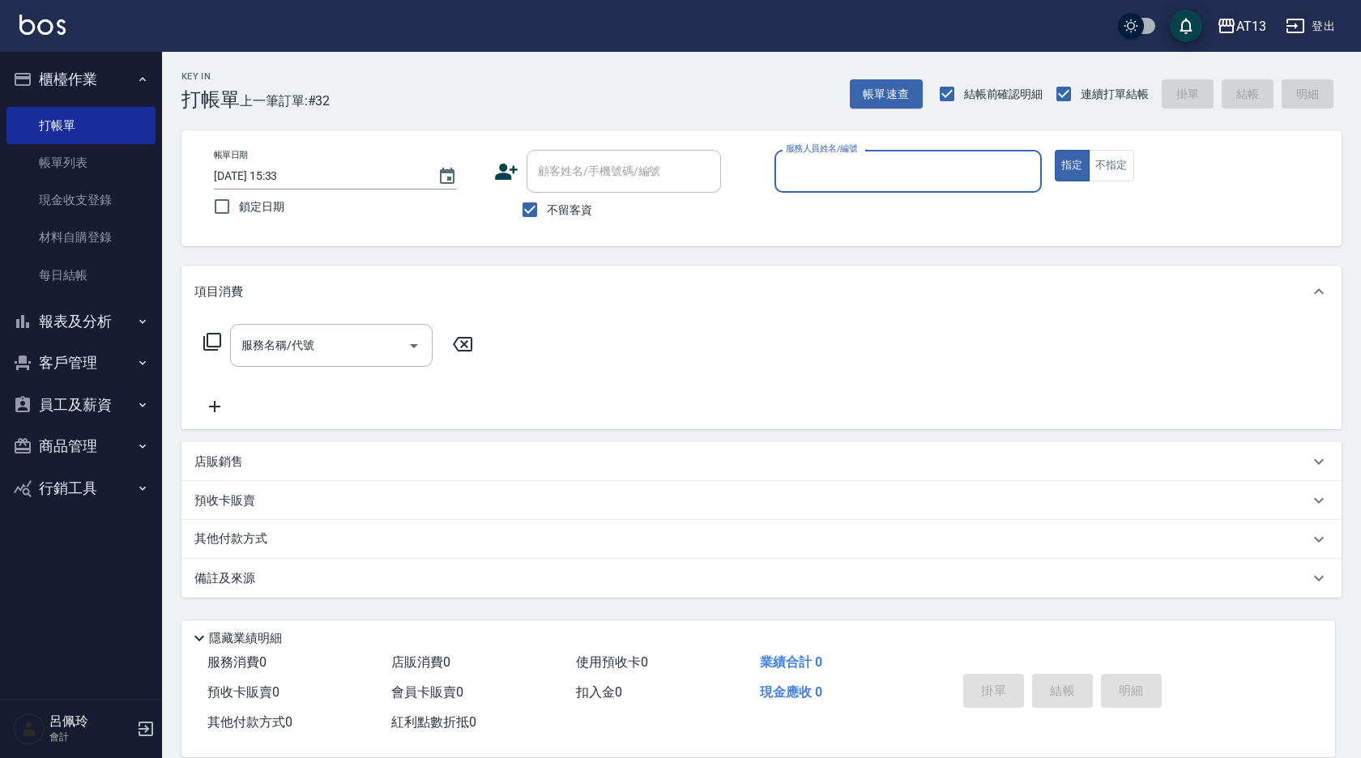
drag, startPoint x: 648, startPoint y: 587, endPoint x: 645, endPoint y: 595, distance: 8.7
drag, startPoint x: 645, startPoint y: 595, endPoint x: 624, endPoint y: 626, distance: 37.3
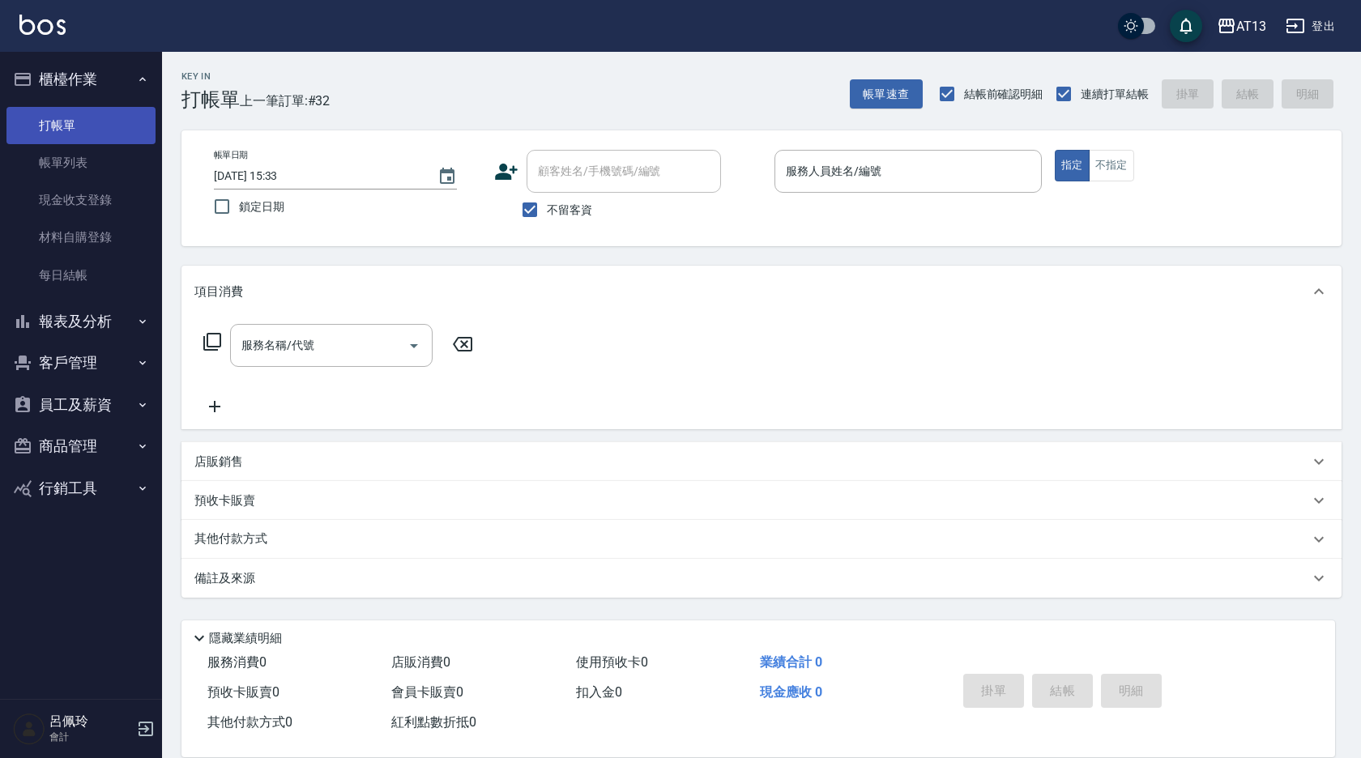
drag, startPoint x: 624, startPoint y: 626, endPoint x: 36, endPoint y: 109, distance: 782.8
click at [39, 121] on link "打帳單" at bounding box center [80, 125] width 149 height 37
click at [836, 160] on div "服務人員姓名/編號 服務人員姓名/編號" at bounding box center [907, 171] width 267 height 43
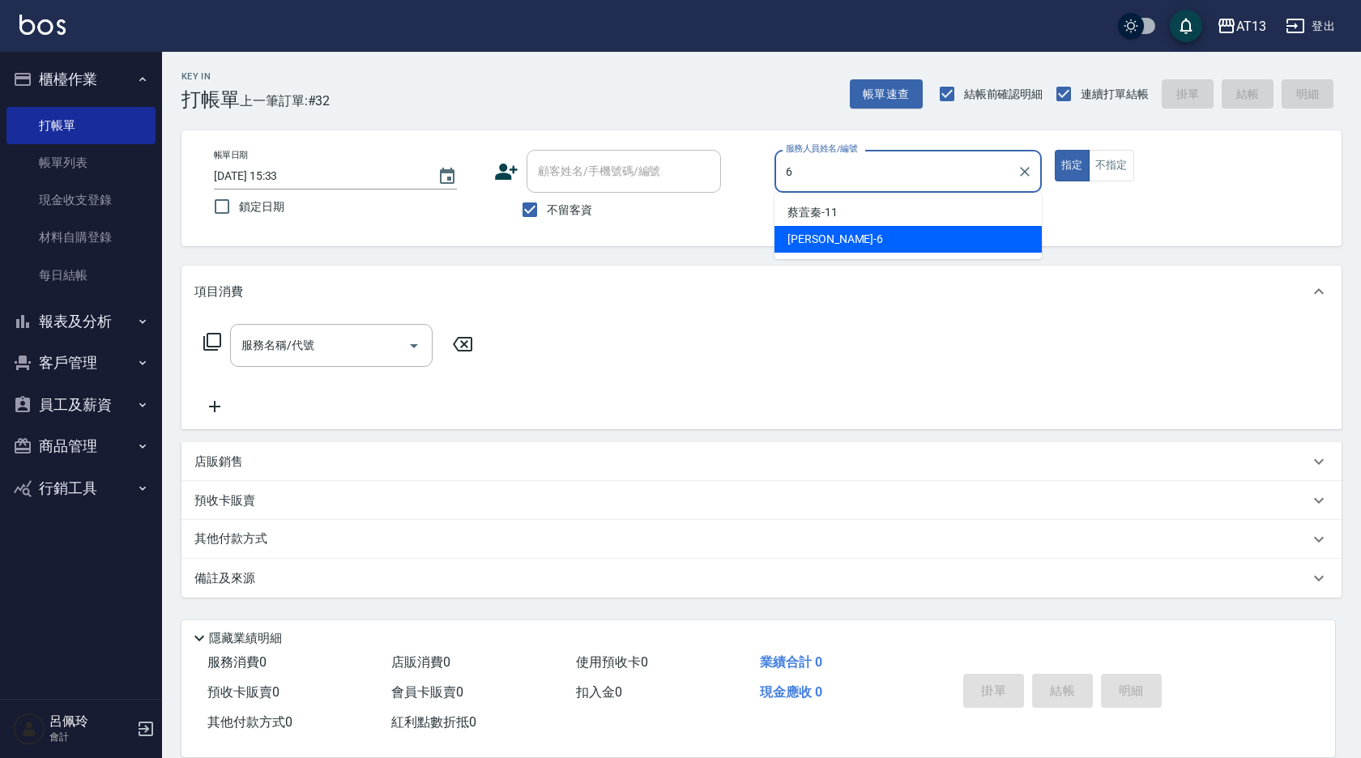
click at [918, 236] on div "亭妤 -6" at bounding box center [907, 239] width 267 height 27
click at [1117, 159] on button "不指定" at bounding box center [1110, 166] width 45 height 32
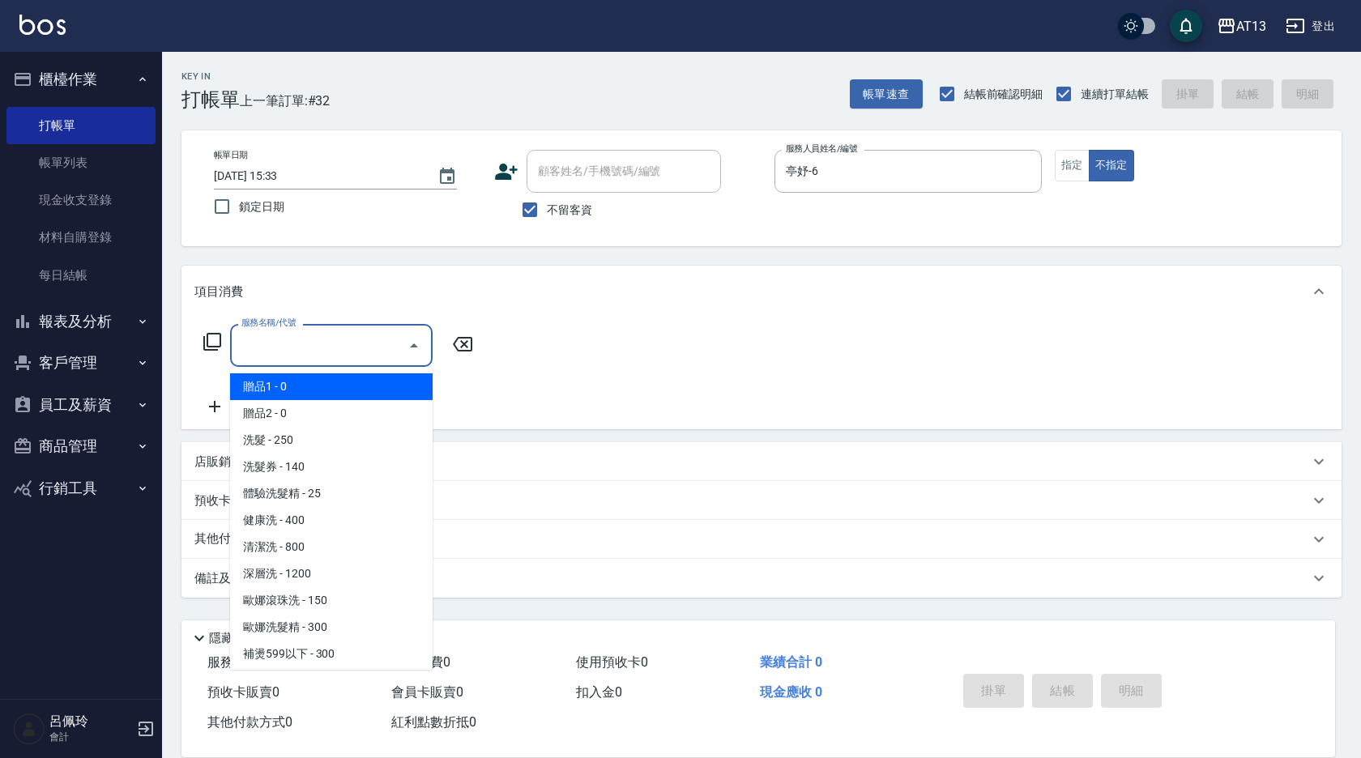
click at [281, 341] on input "服務名稱/代號" at bounding box center [319, 345] width 164 height 28
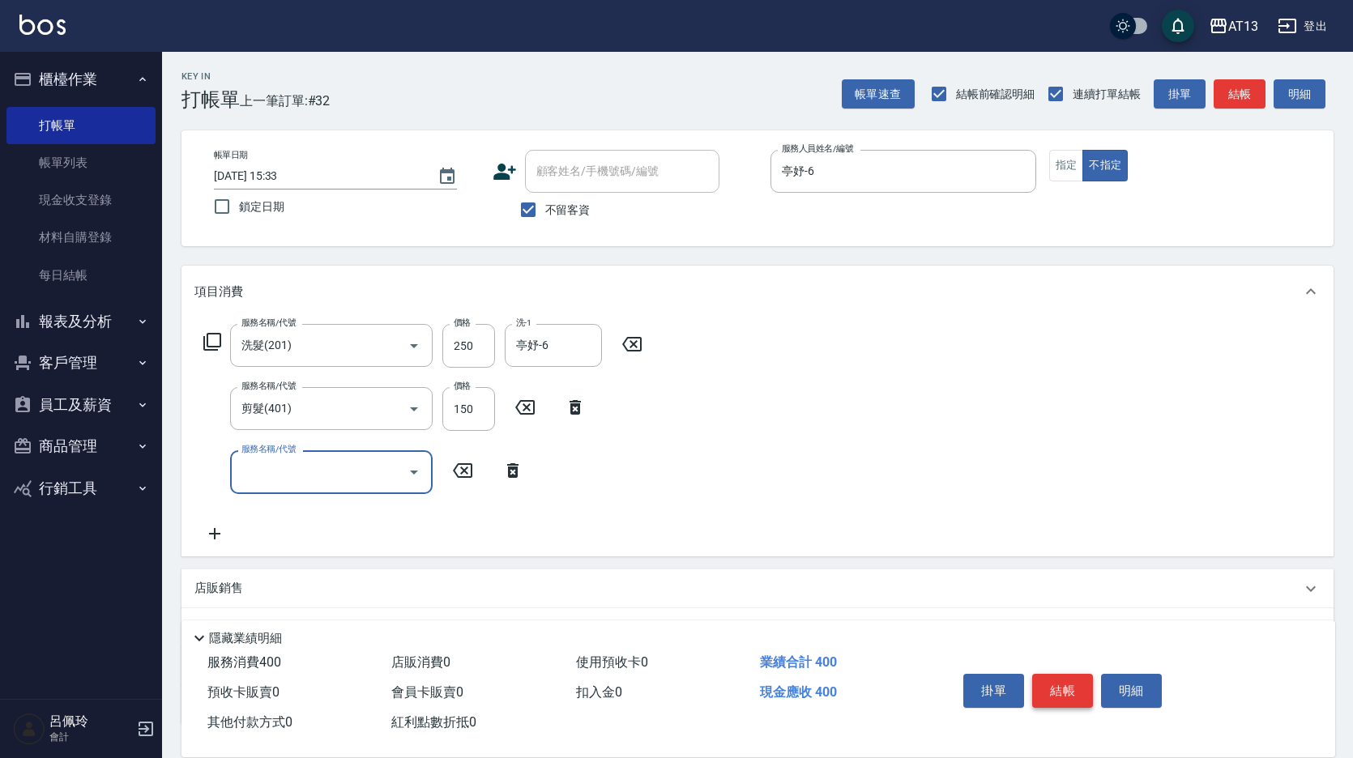
click at [1061, 681] on button "結帳" at bounding box center [1062, 691] width 61 height 34
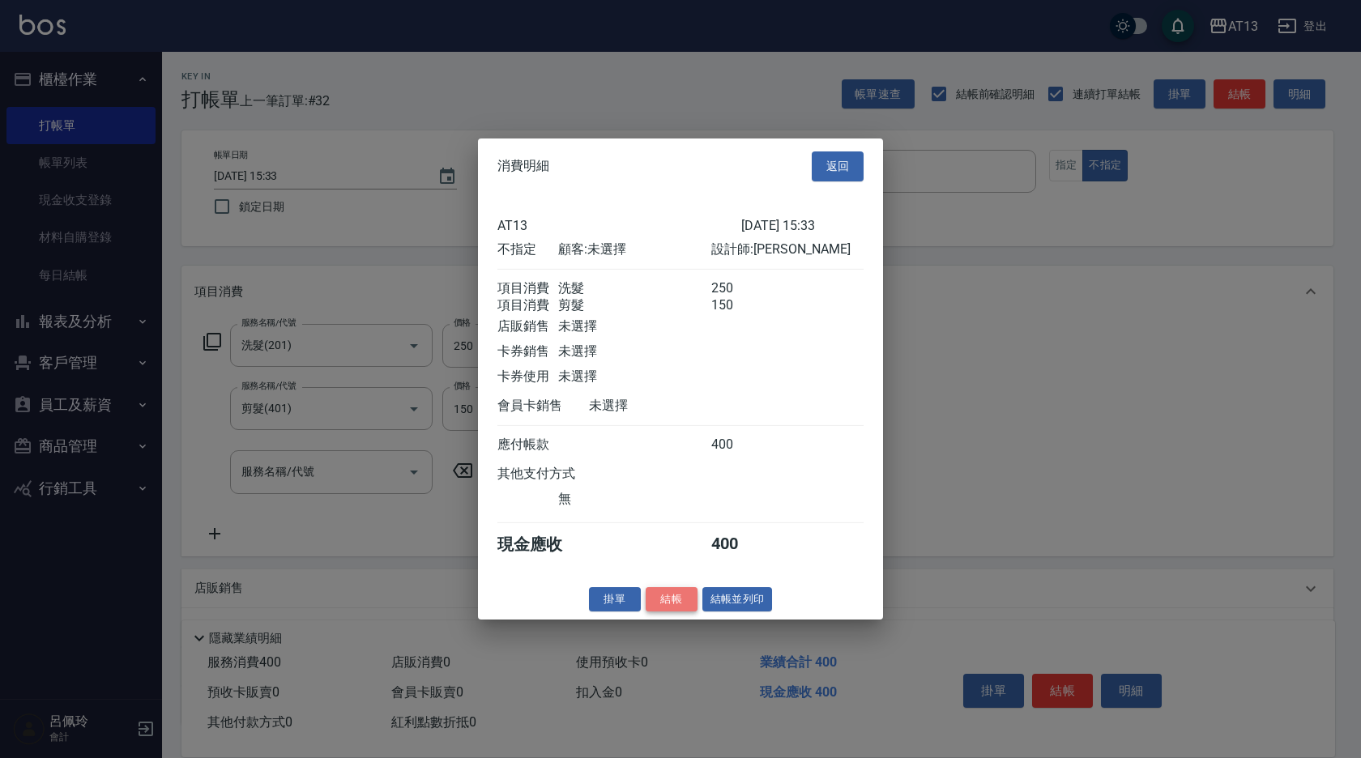
click at [651, 602] on button "結帳" at bounding box center [671, 598] width 52 height 25
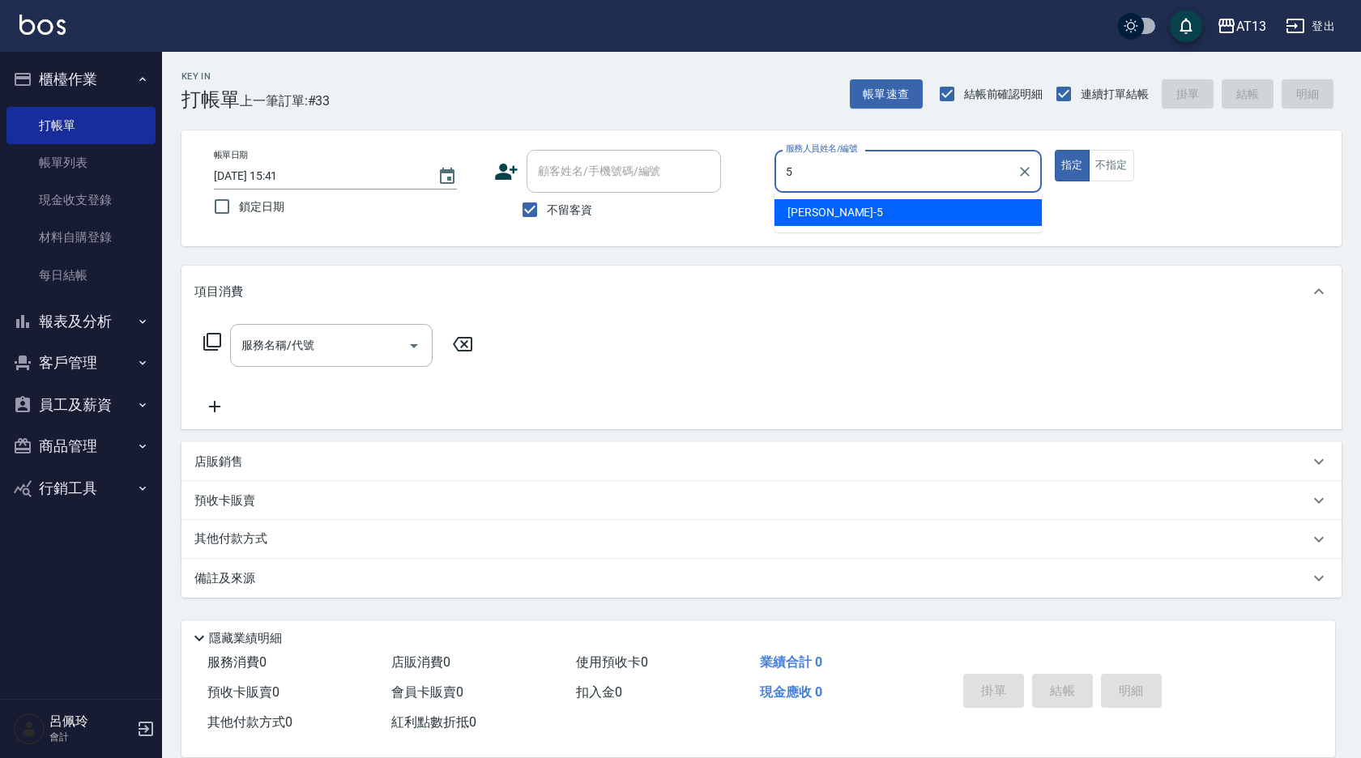
click at [925, 214] on div "[PERSON_NAME] -5" at bounding box center [907, 212] width 267 height 27
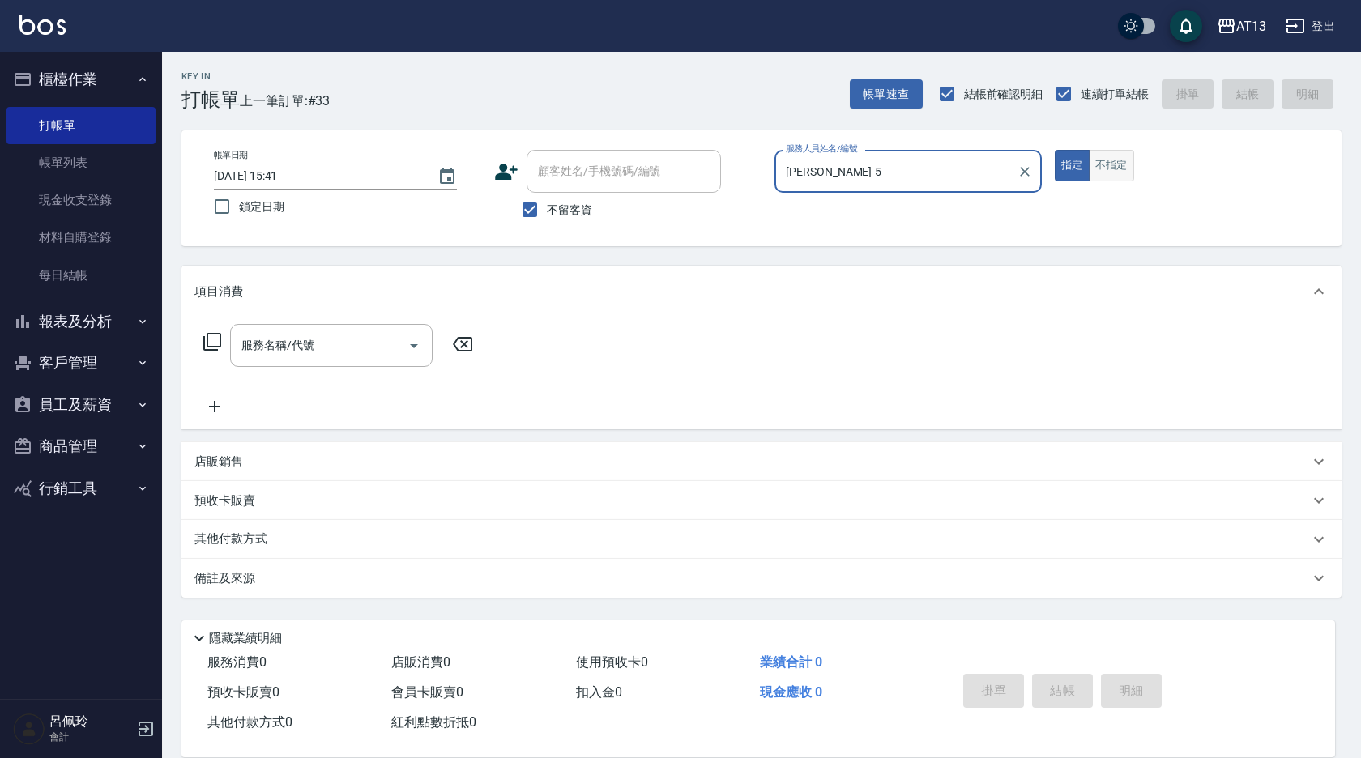
click at [1123, 168] on button "不指定" at bounding box center [1110, 166] width 45 height 32
click at [291, 330] on div "服務名稱/代號" at bounding box center [331, 345] width 202 height 43
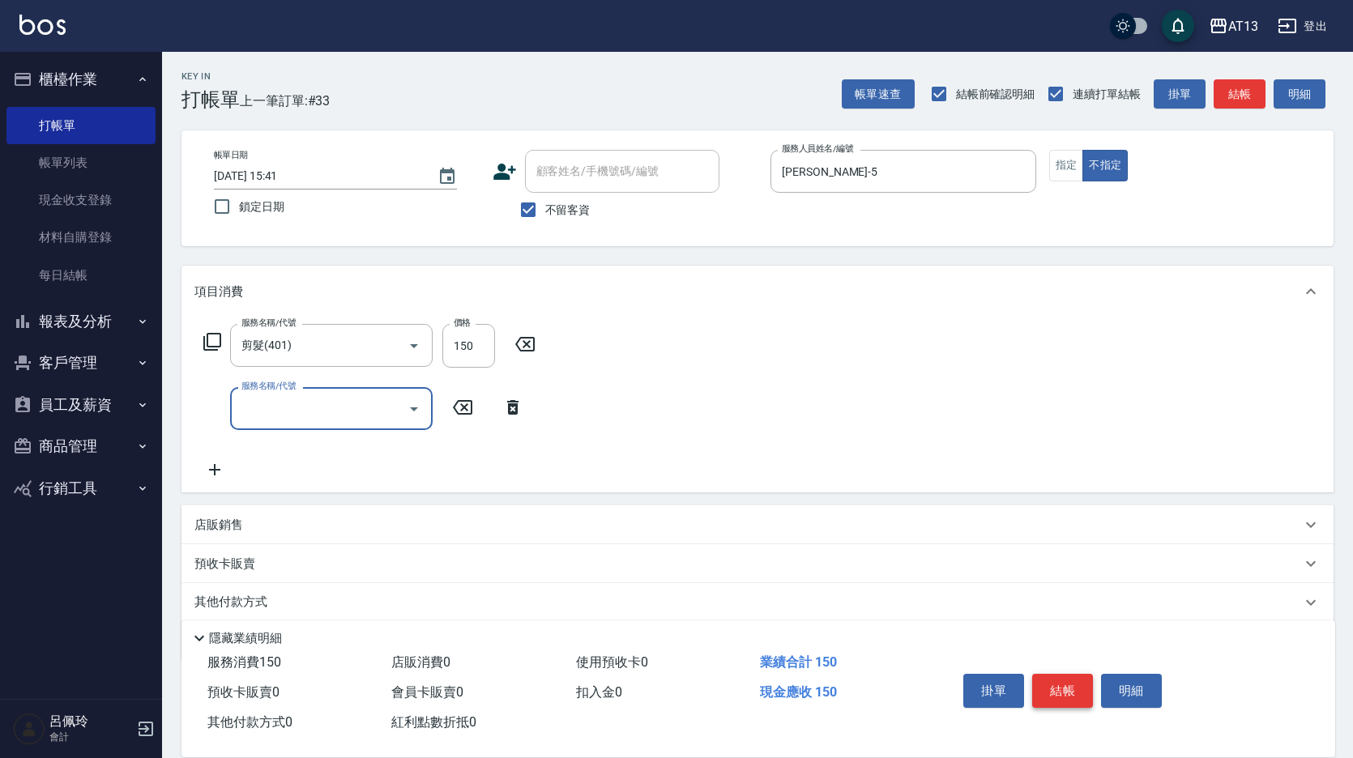
click at [1090, 682] on button "結帳" at bounding box center [1062, 691] width 61 height 34
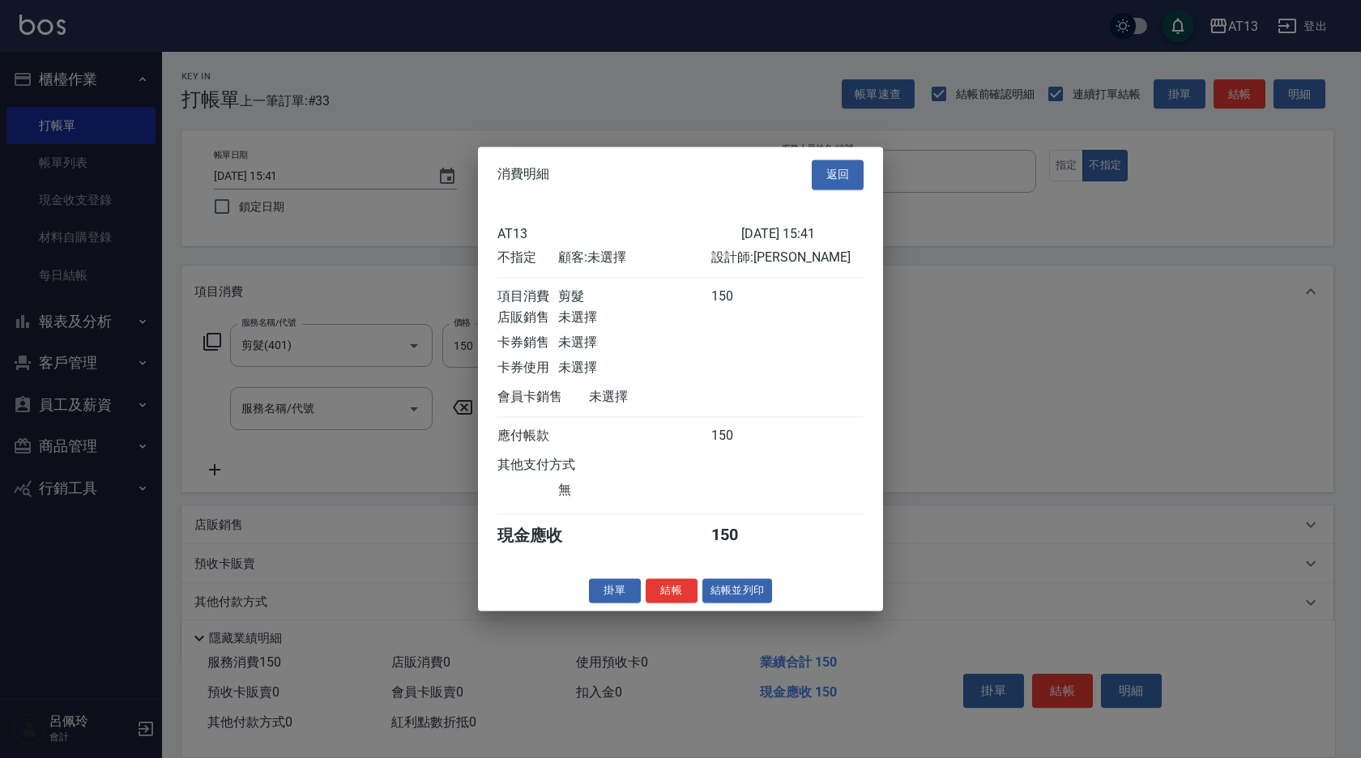
click at [662, 594] on button "結帳" at bounding box center [671, 590] width 52 height 25
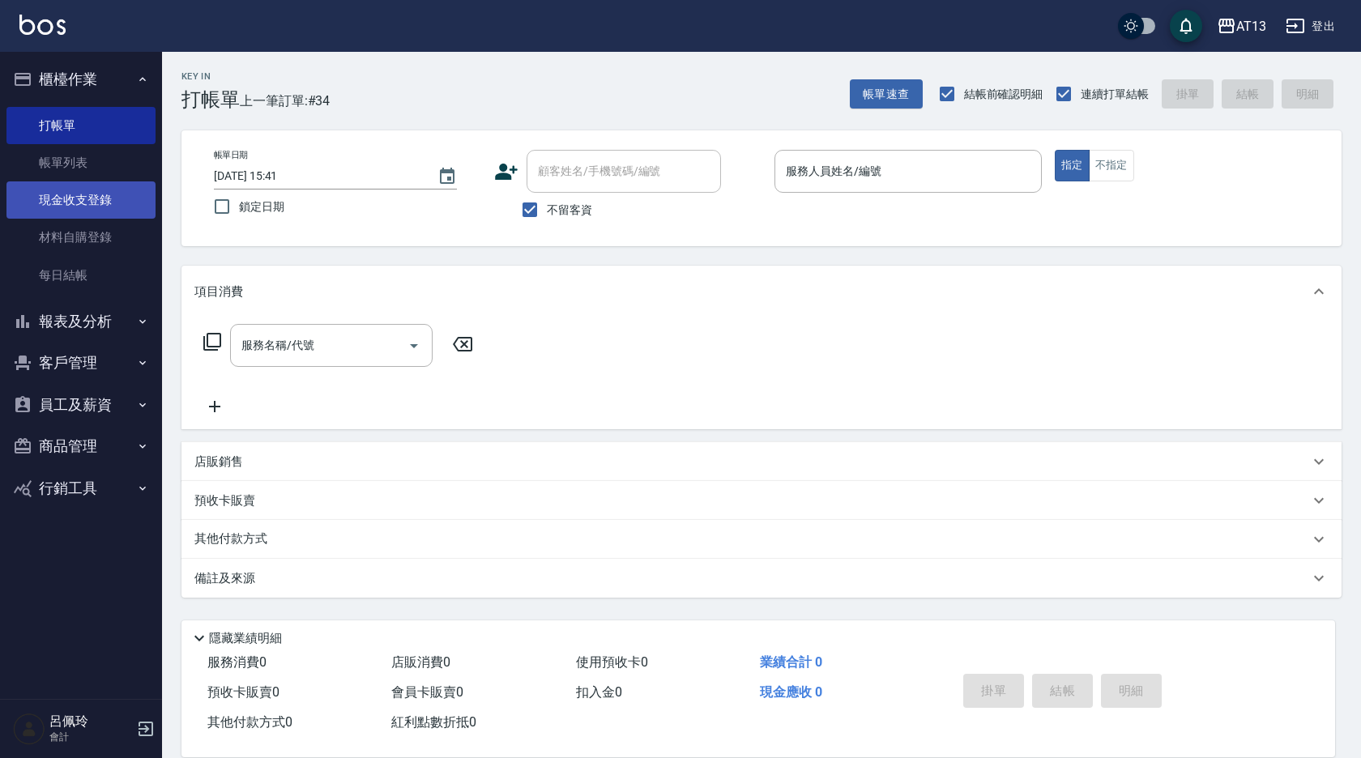
click at [96, 200] on link "現金收支登錄" at bounding box center [80, 199] width 149 height 37
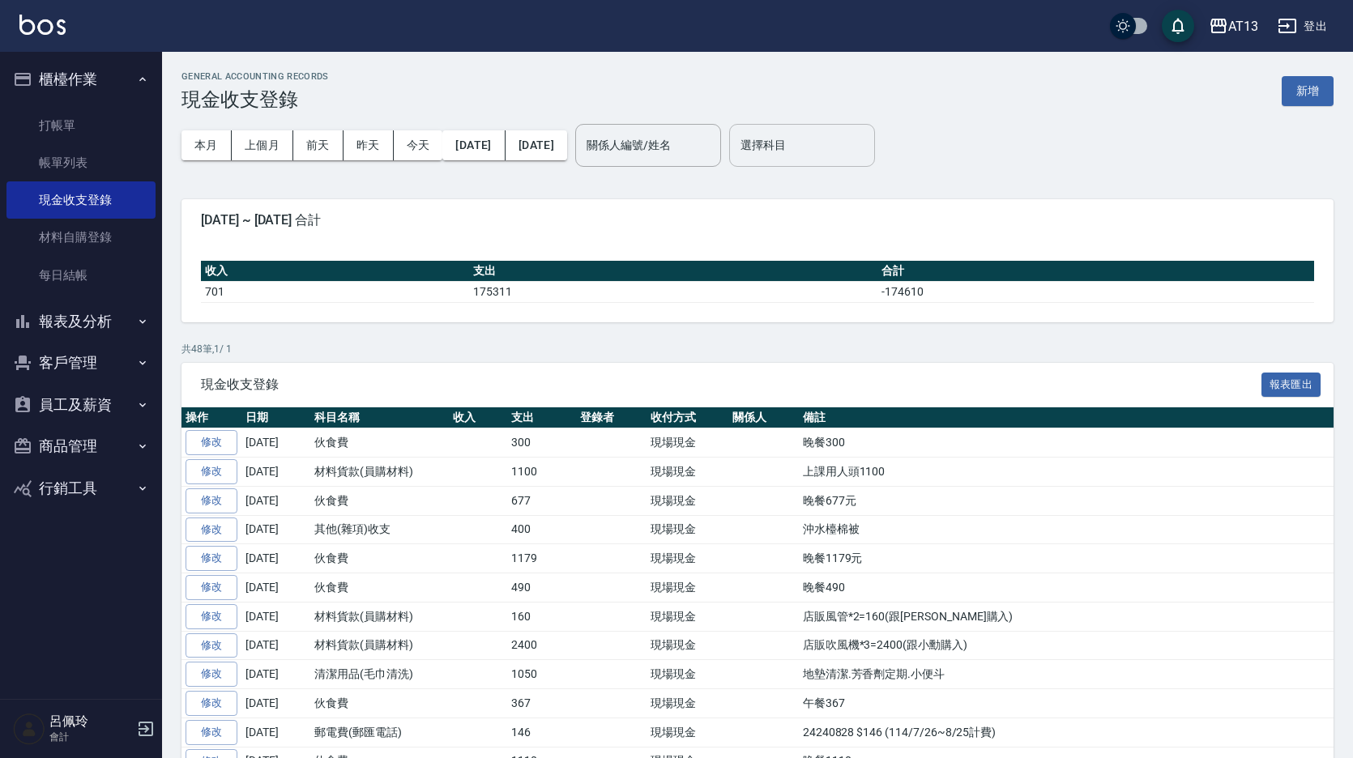
click at [832, 160] on div "選擇科目" at bounding box center [802, 145] width 146 height 43
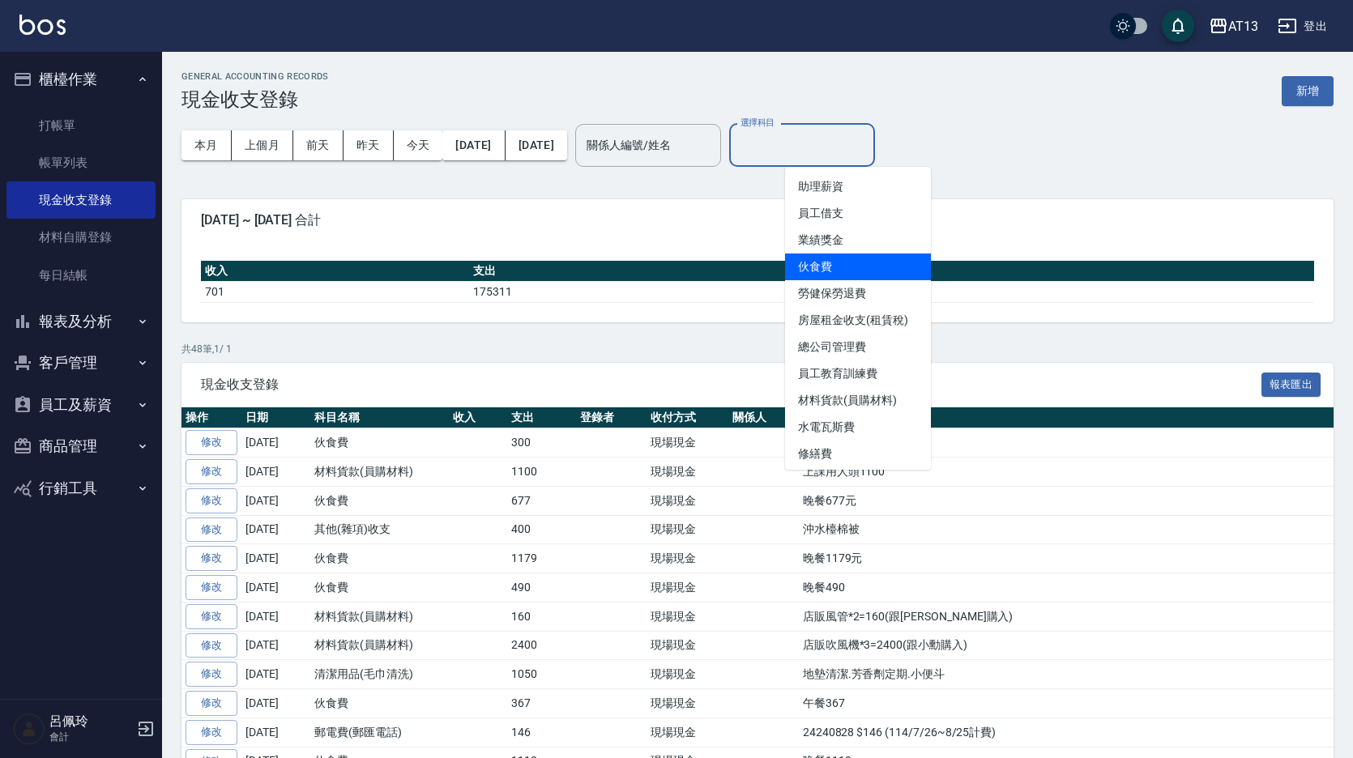
scroll to position [162, 0]
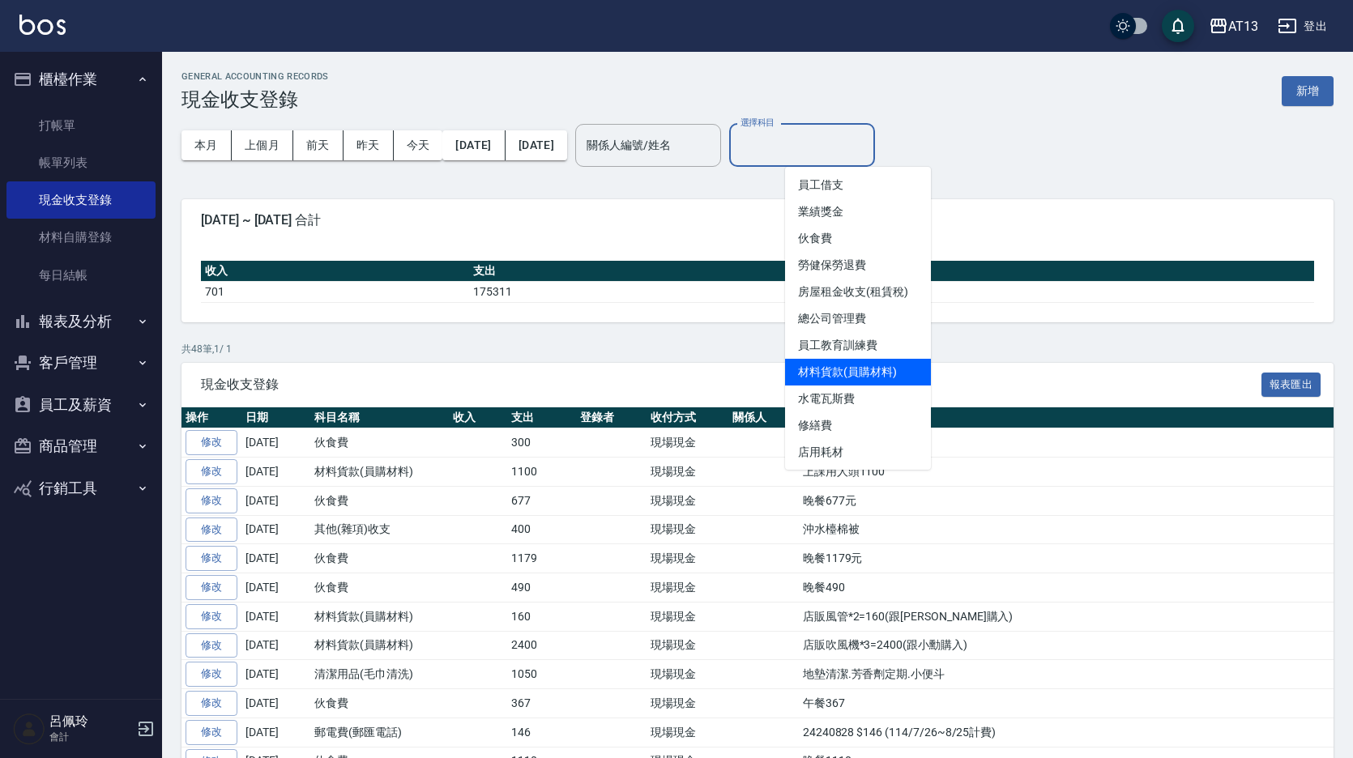
click at [867, 375] on li "材料貨款(員購材料)" at bounding box center [858, 372] width 146 height 27
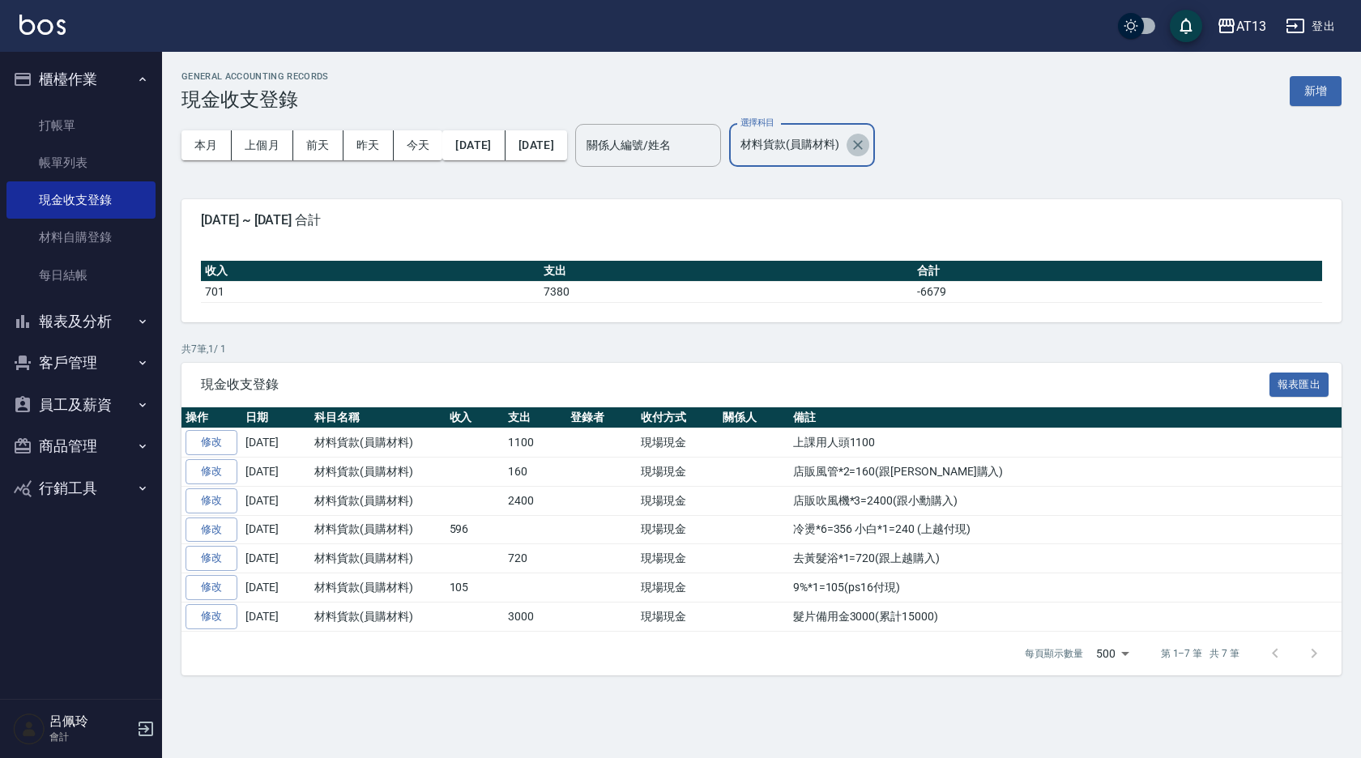
click at [866, 143] on icon "Clear" at bounding box center [858, 145] width 16 height 16
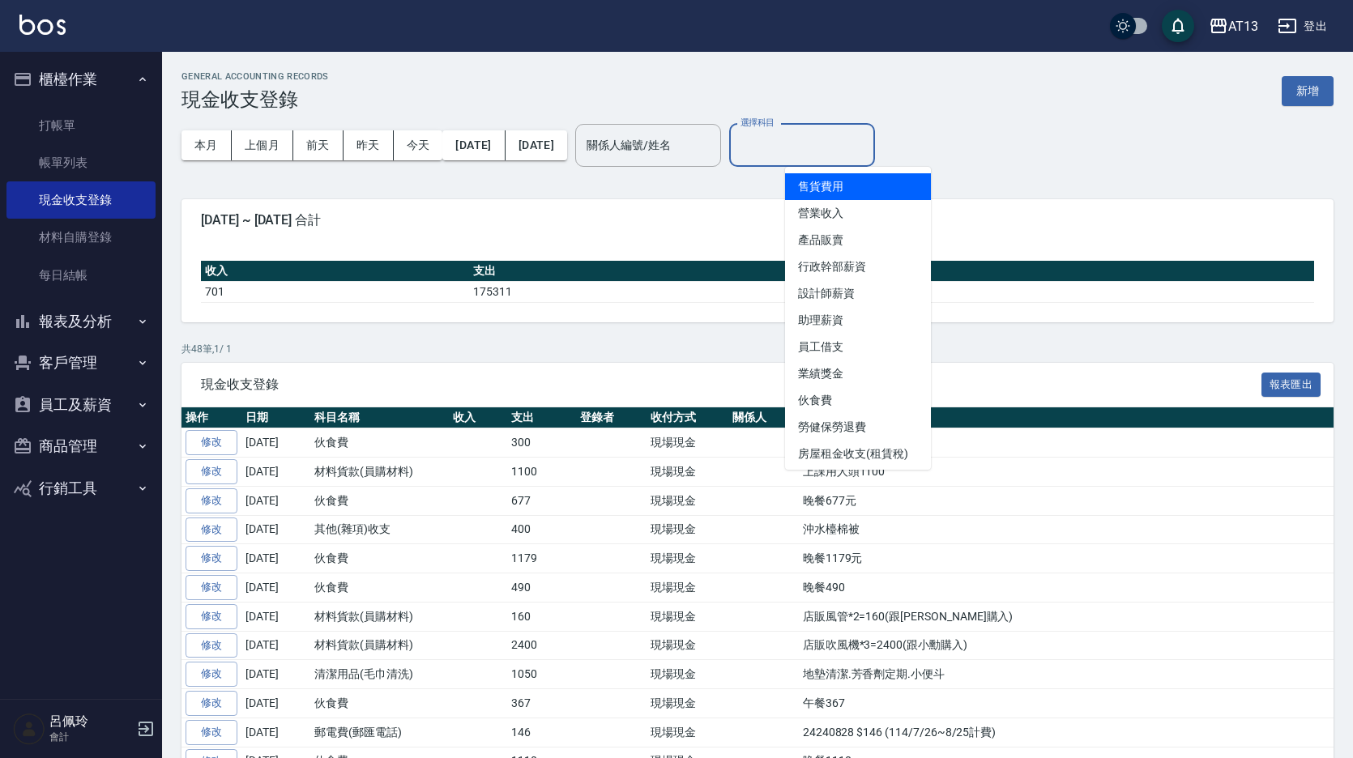
click at [867, 143] on input "選擇科目" at bounding box center [801, 145] width 131 height 28
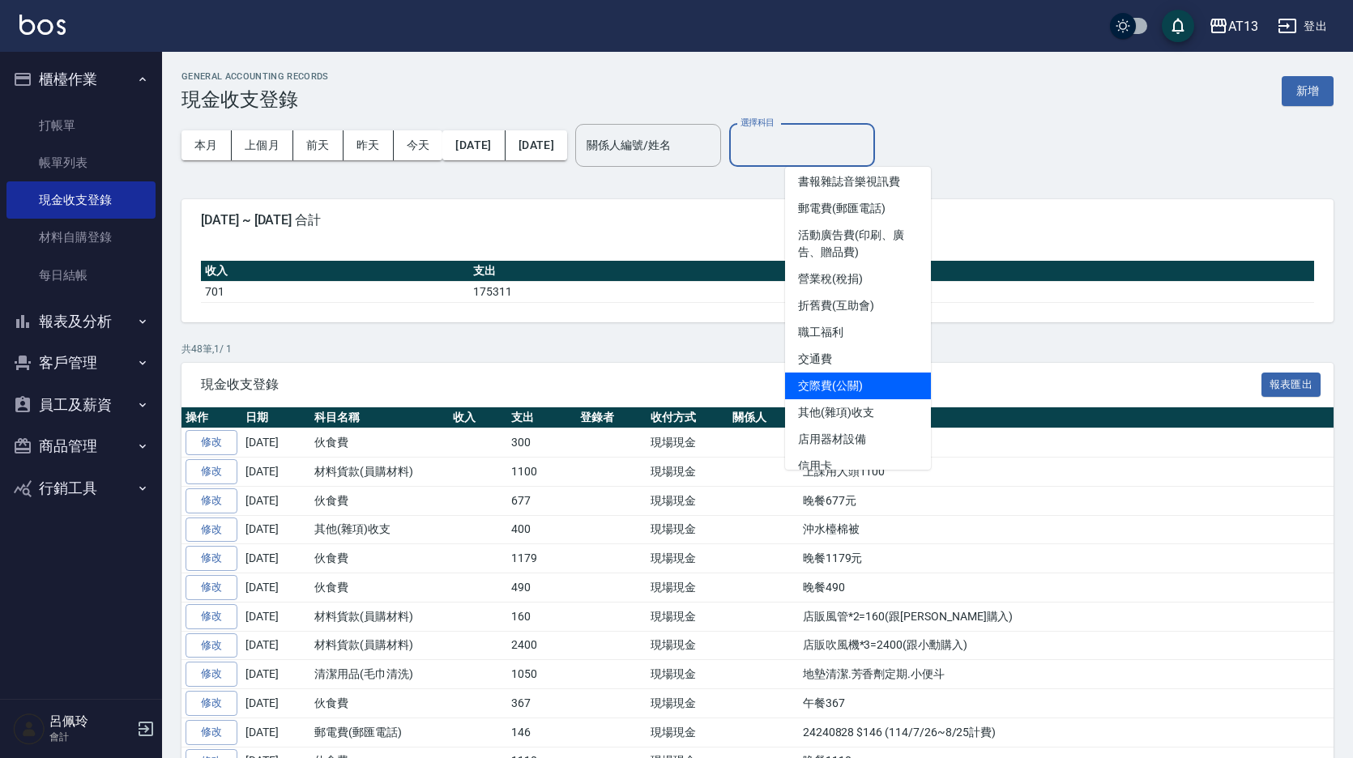
scroll to position [567, 0]
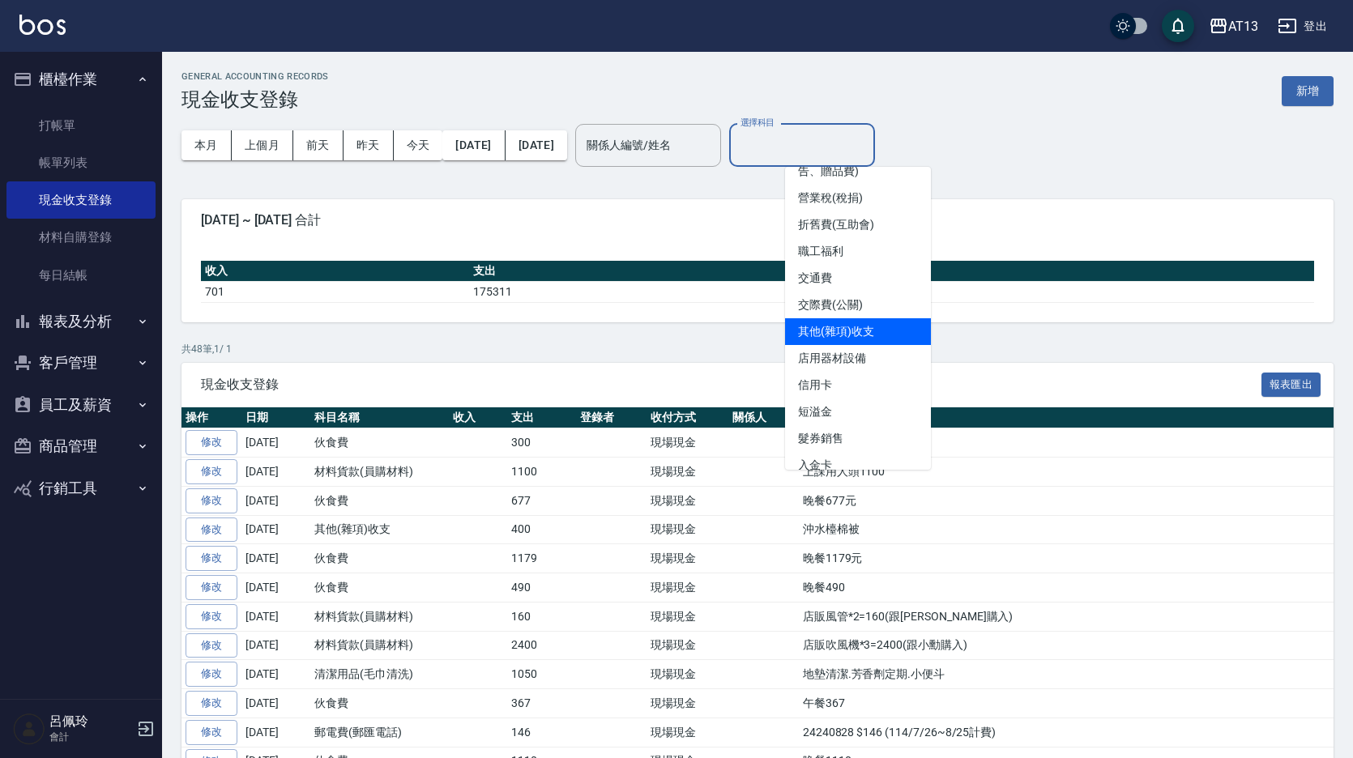
click at [837, 324] on li "其他(雜項)收支" at bounding box center [858, 331] width 146 height 27
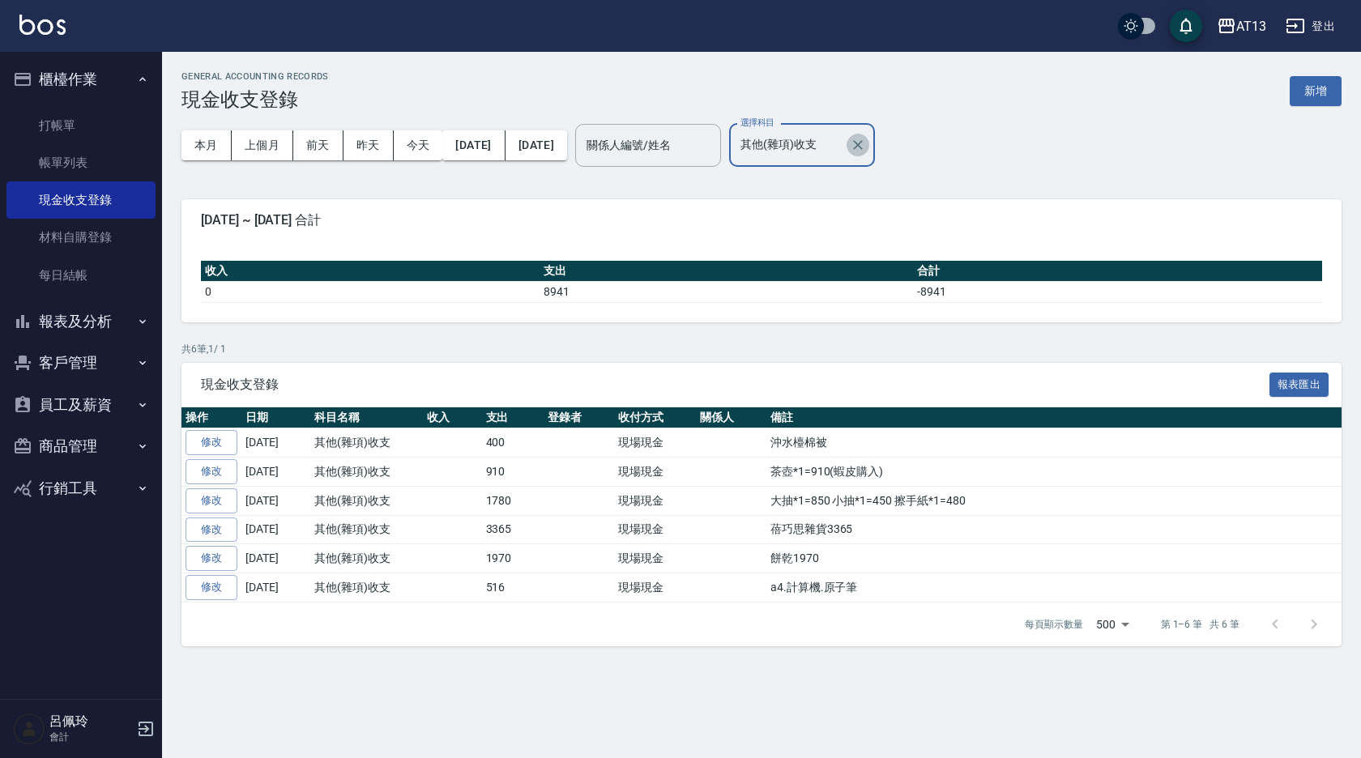
click at [866, 140] on icon "Clear" at bounding box center [858, 145] width 16 height 16
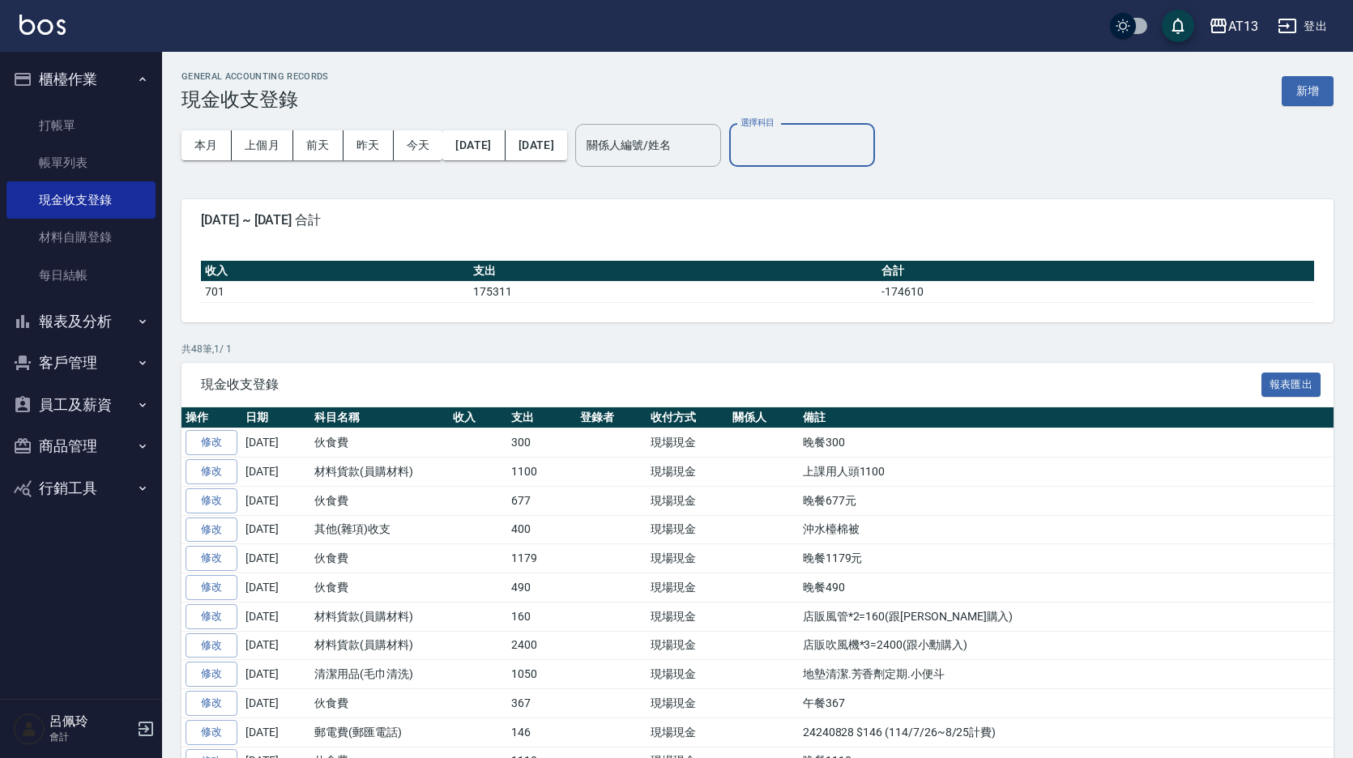
click at [867, 142] on input "選擇科目" at bounding box center [801, 145] width 131 height 28
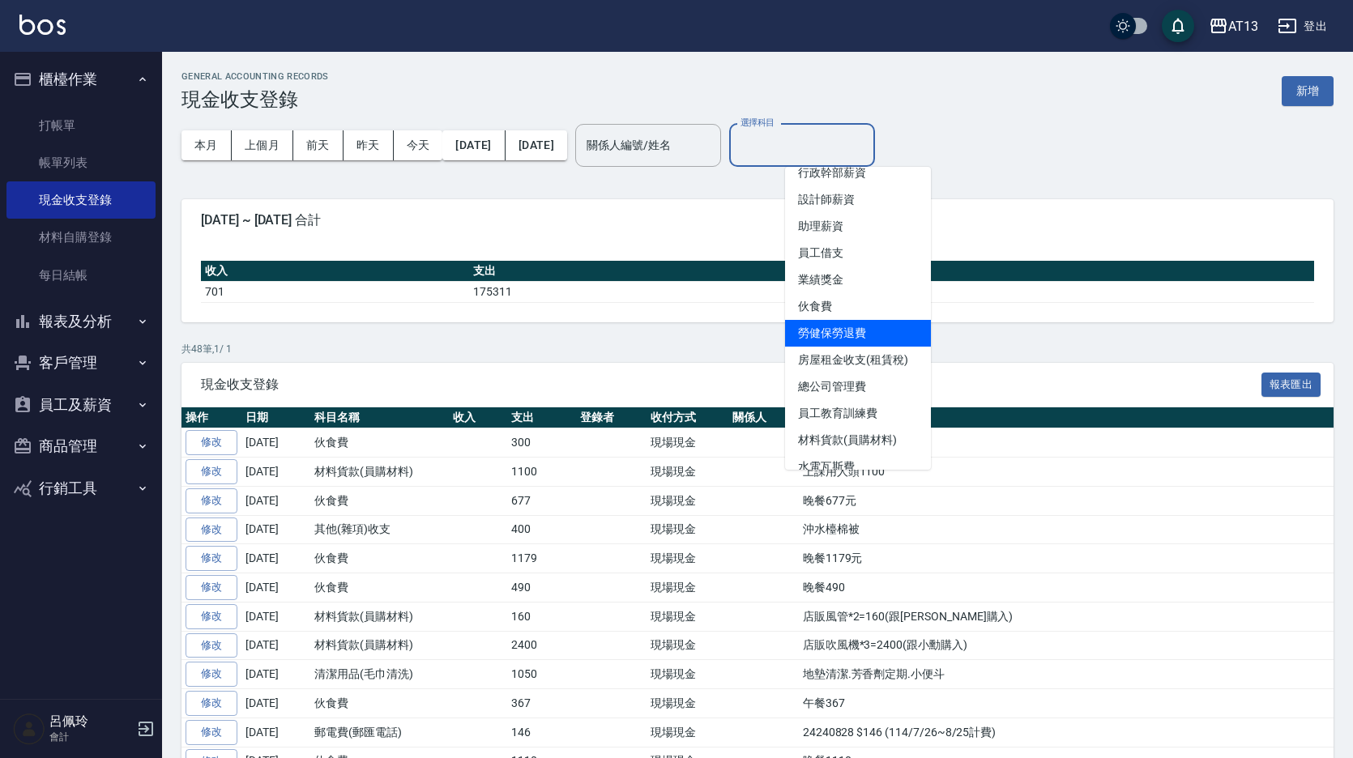
scroll to position [162, 0]
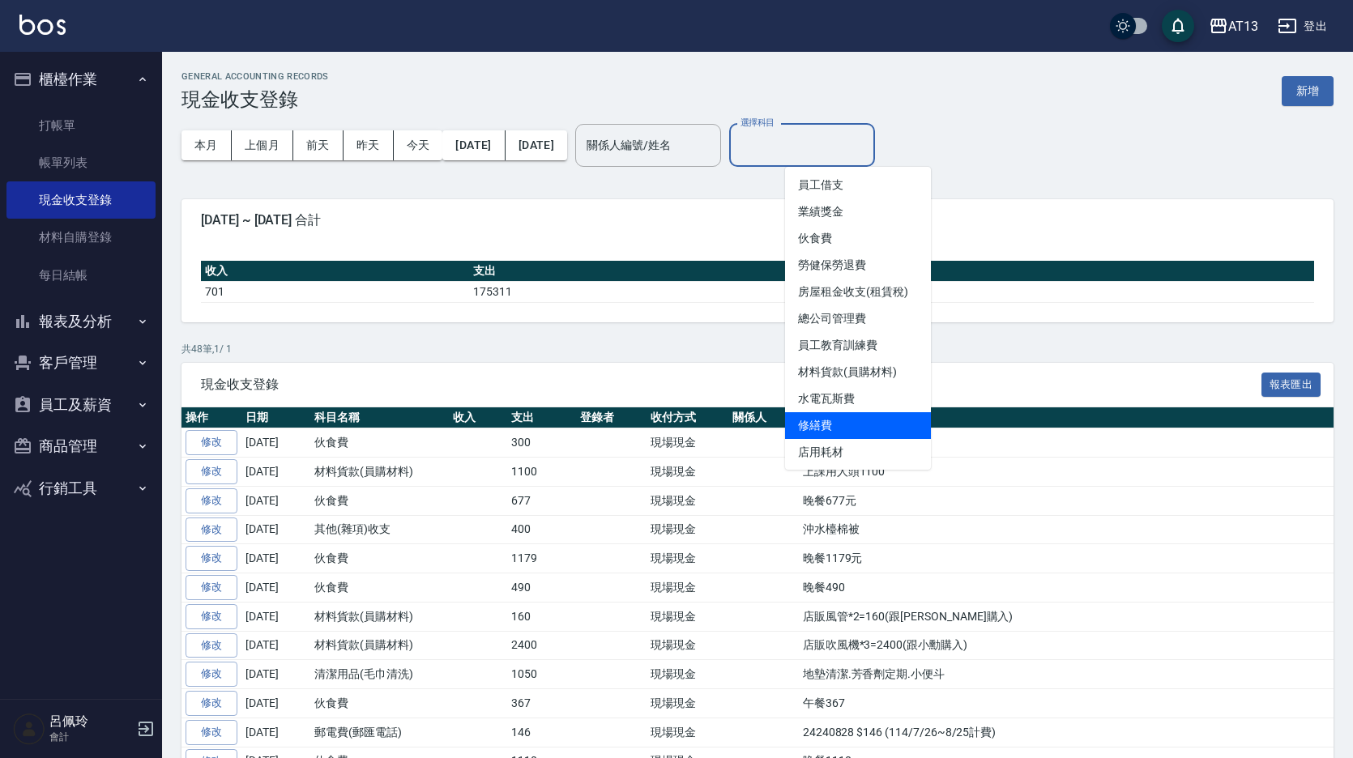
click at [832, 425] on li "修繕費" at bounding box center [858, 425] width 146 height 27
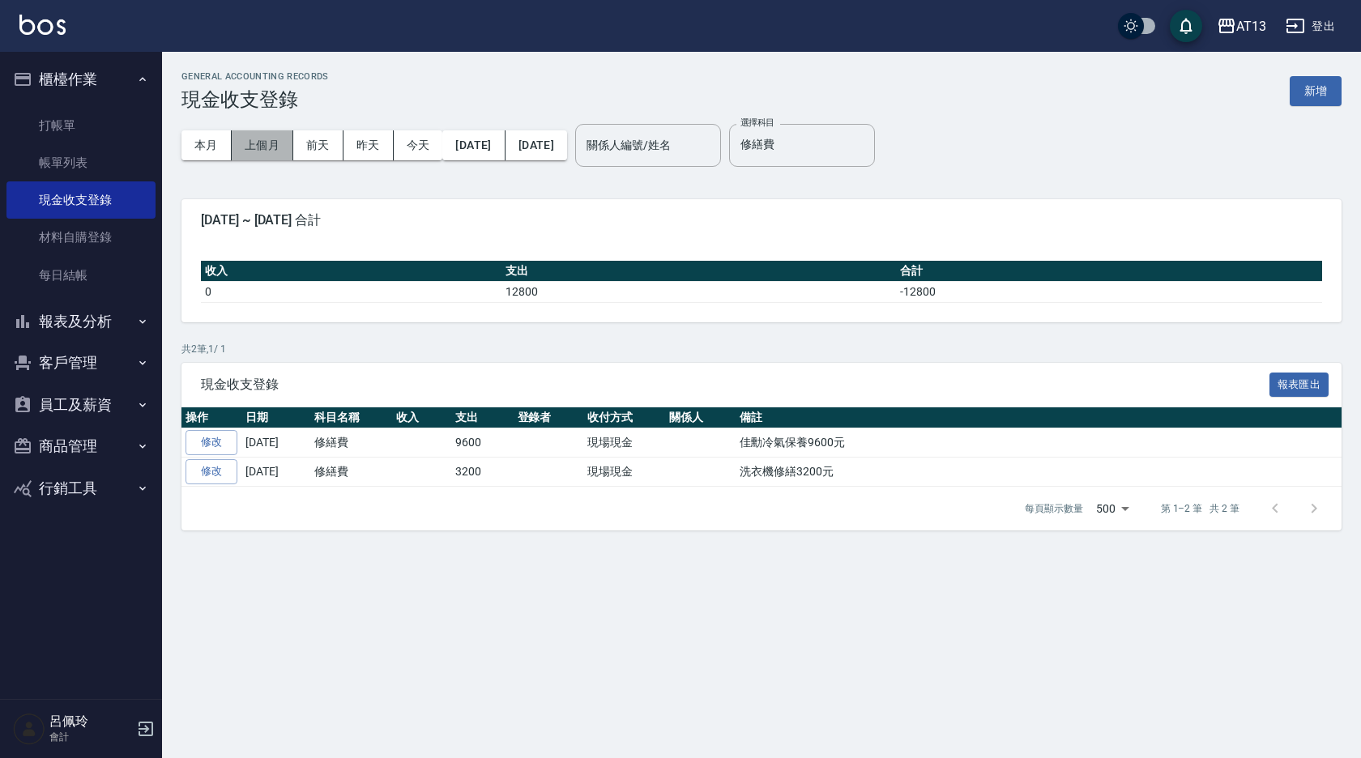
click at [265, 137] on button "上個月" at bounding box center [263, 145] width 62 height 30
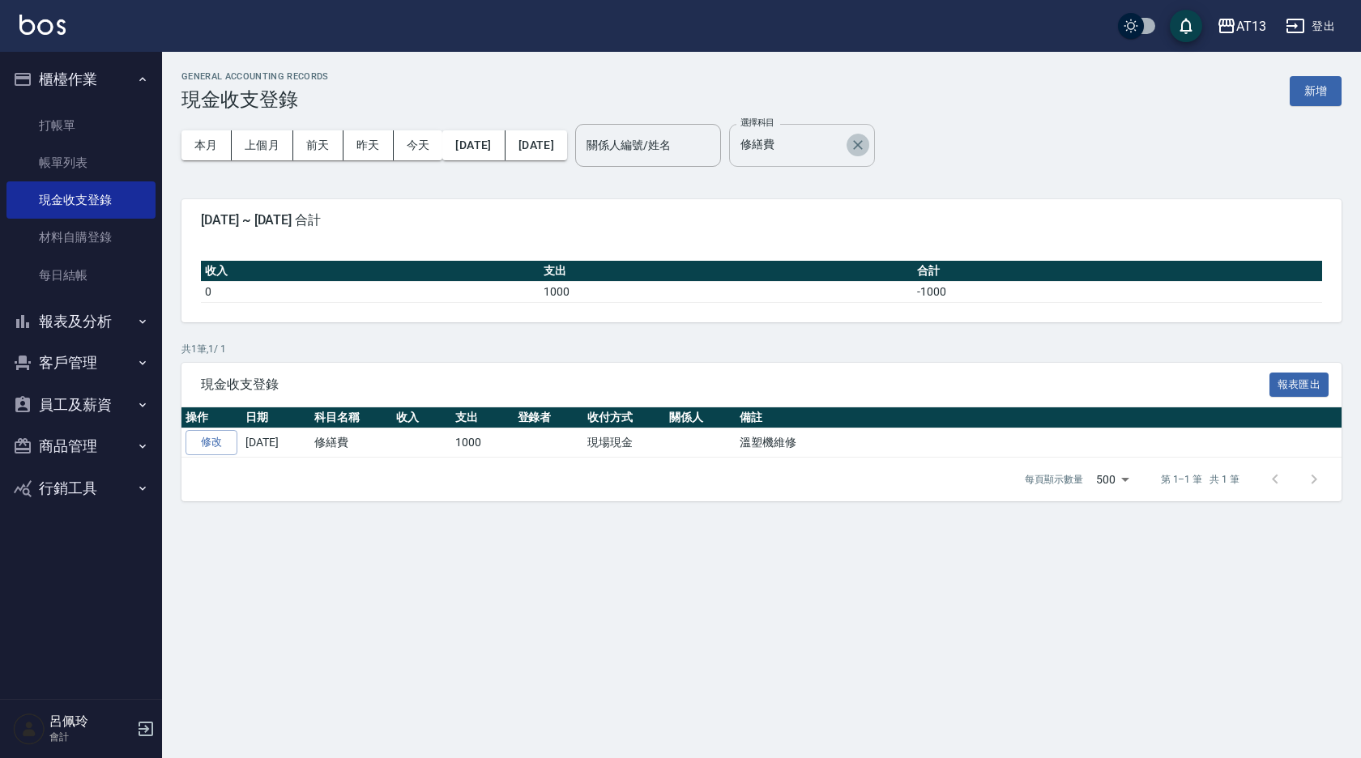
click at [866, 145] on icon "Clear" at bounding box center [858, 145] width 16 height 16
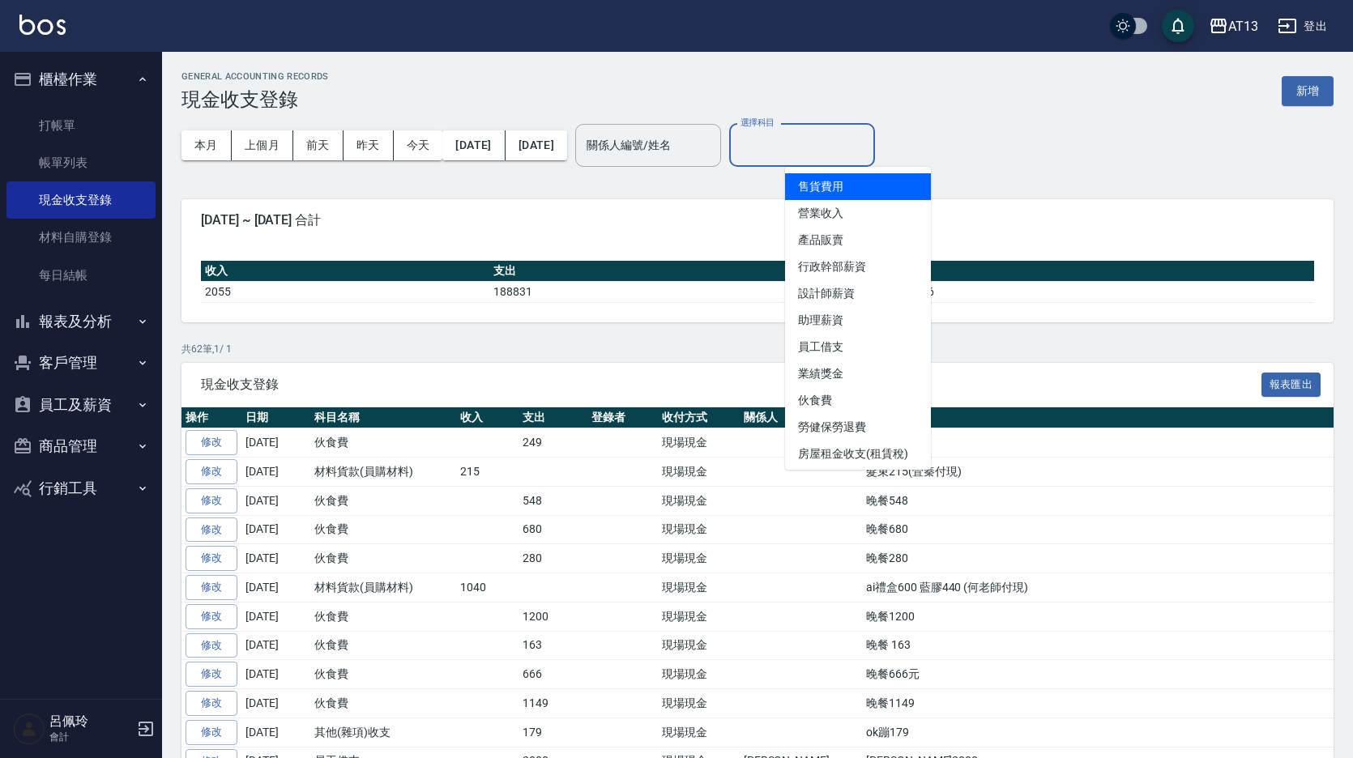
click at [867, 143] on input "選擇科目" at bounding box center [801, 145] width 131 height 28
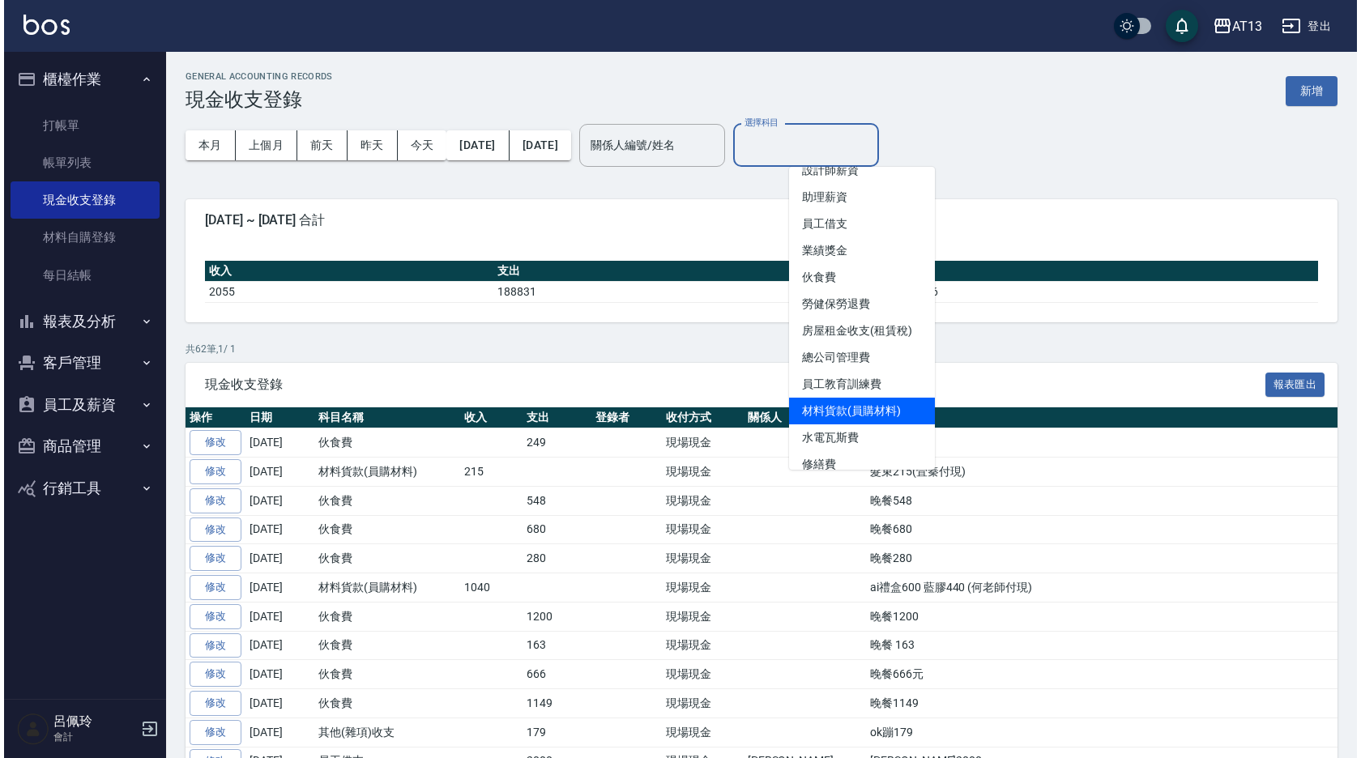
scroll to position [162, 0]
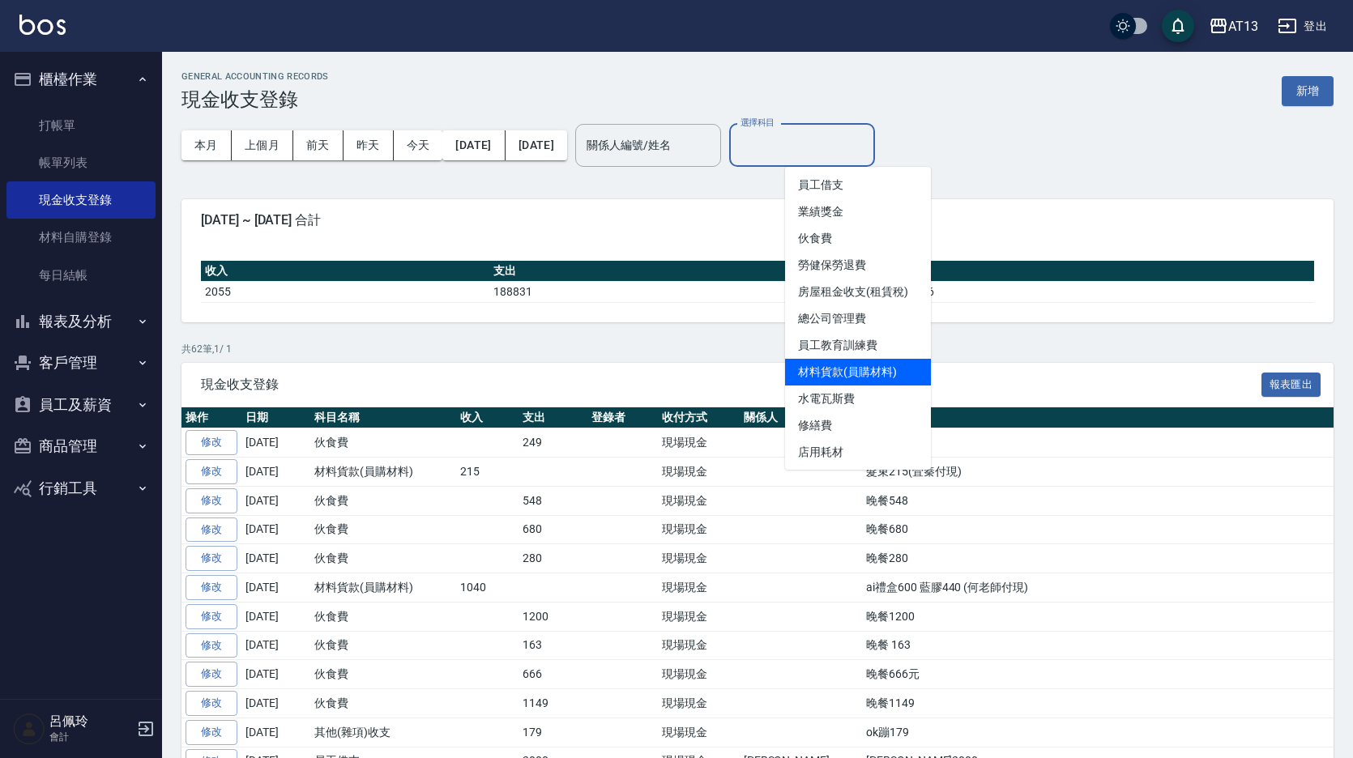
click at [876, 379] on li "材料貨款(員購材料)" at bounding box center [858, 372] width 146 height 27
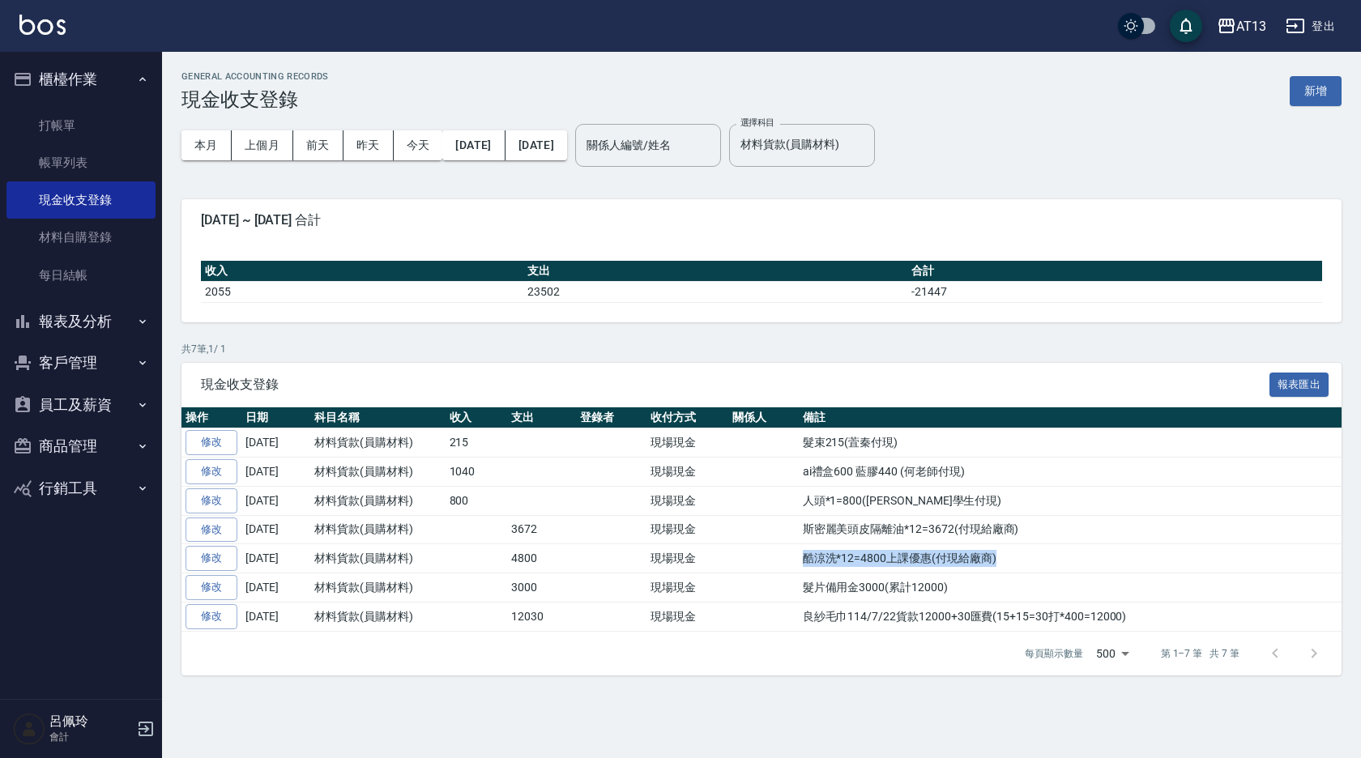
drag, startPoint x: 999, startPoint y: 550, endPoint x: 800, endPoint y: 552, distance: 198.4
click at [800, 552] on td "酷涼洗*12=4800上課優惠(付現給廠商)" at bounding box center [1070, 558] width 543 height 29
drag, startPoint x: 800, startPoint y: 552, endPoint x: 818, endPoint y: 556, distance: 18.3
copy td "酷涼洗*12=4800上課優惠(付現給廠商)"
click at [1316, 86] on button "新增" at bounding box center [1315, 91] width 52 height 30
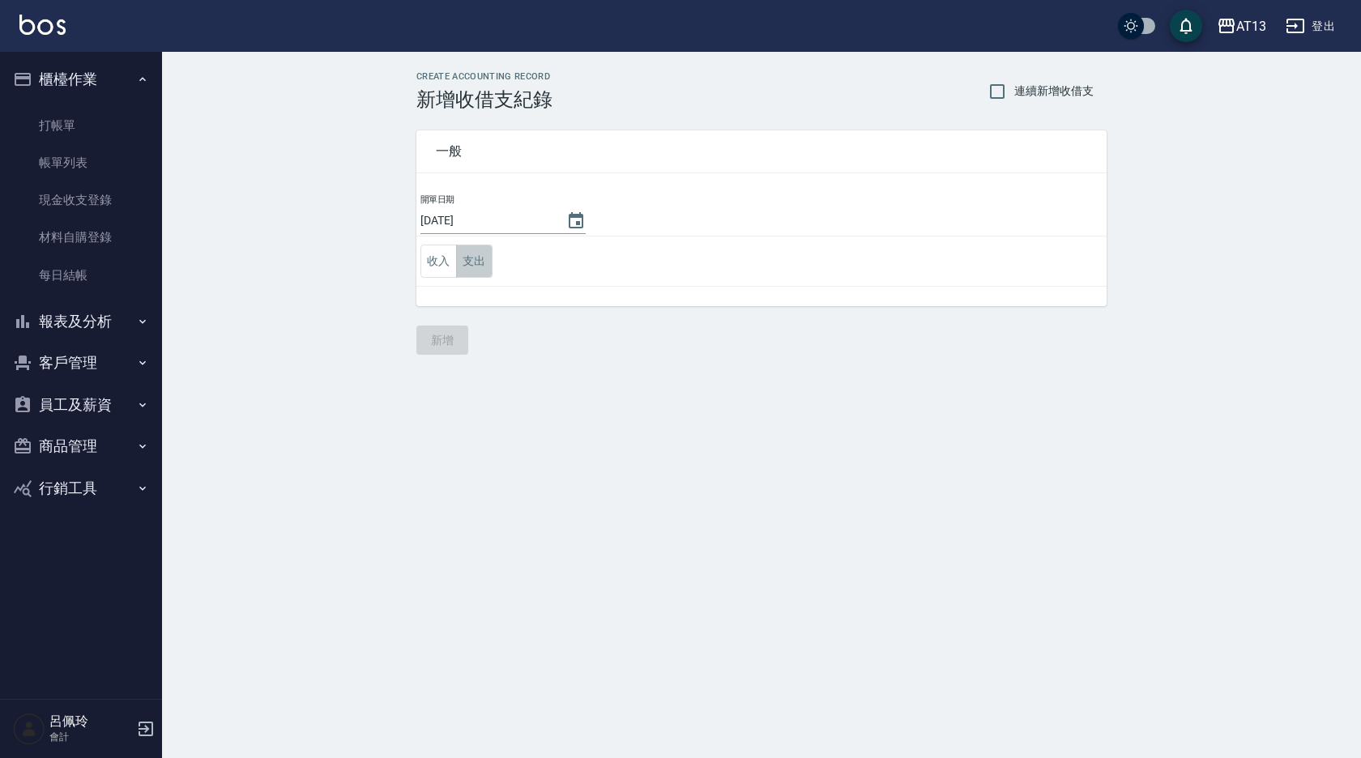
click at [484, 253] on button "支出" at bounding box center [474, 261] width 36 height 33
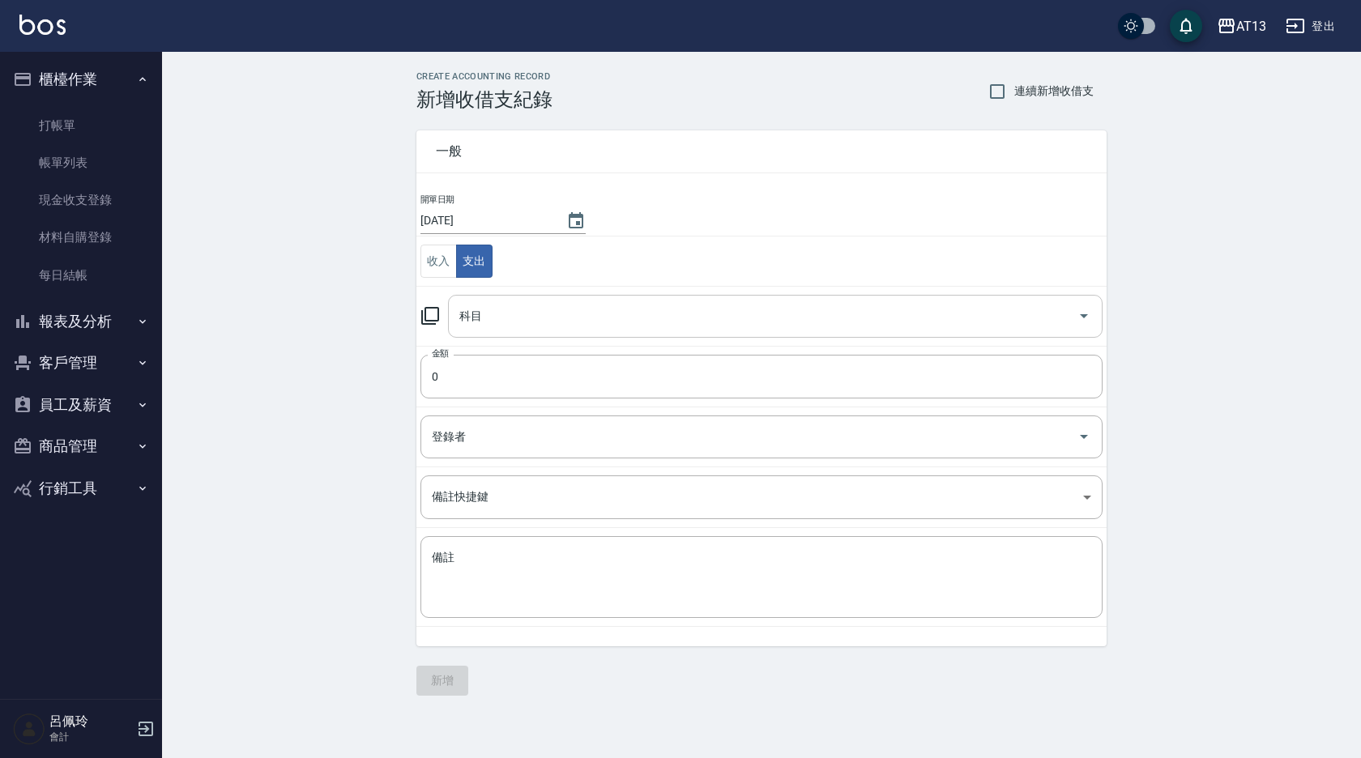
click at [1082, 320] on icon "Open" at bounding box center [1083, 315] width 19 height 19
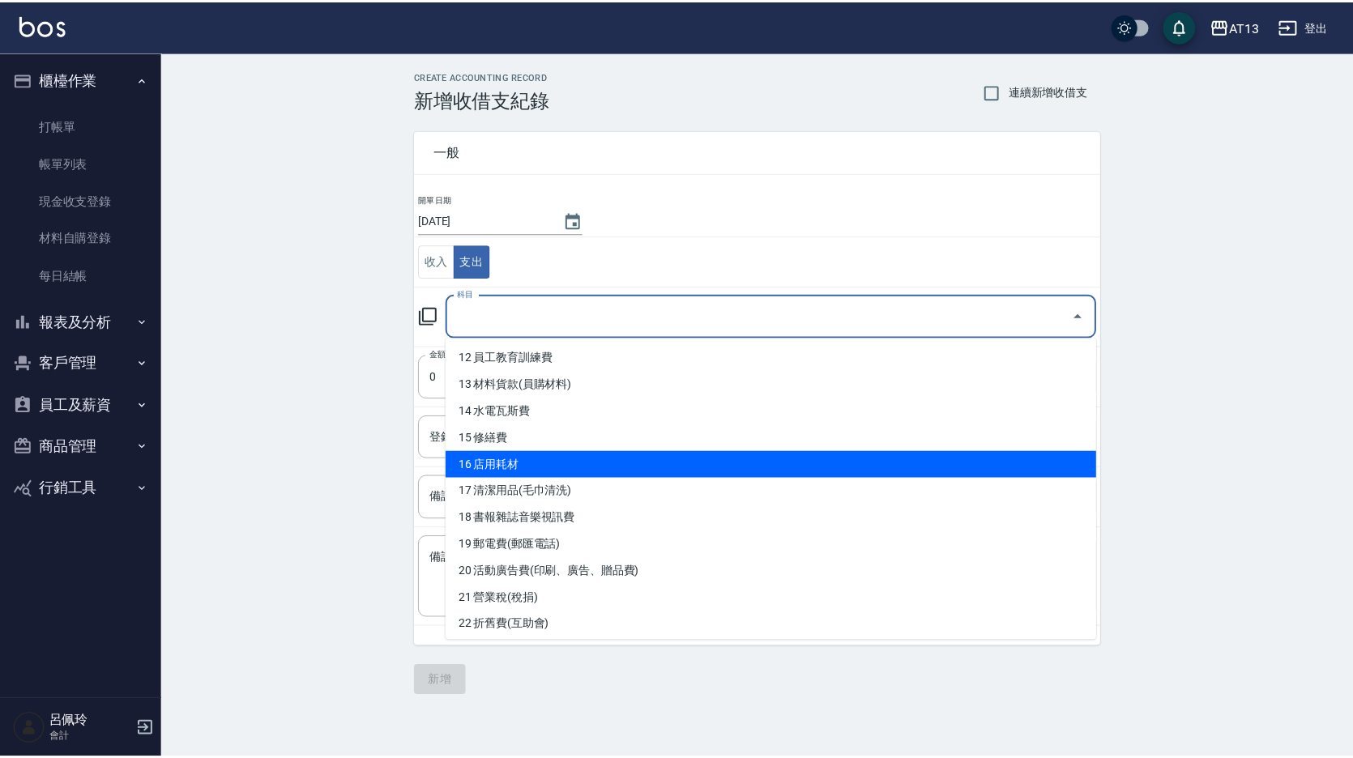
scroll to position [159, 0]
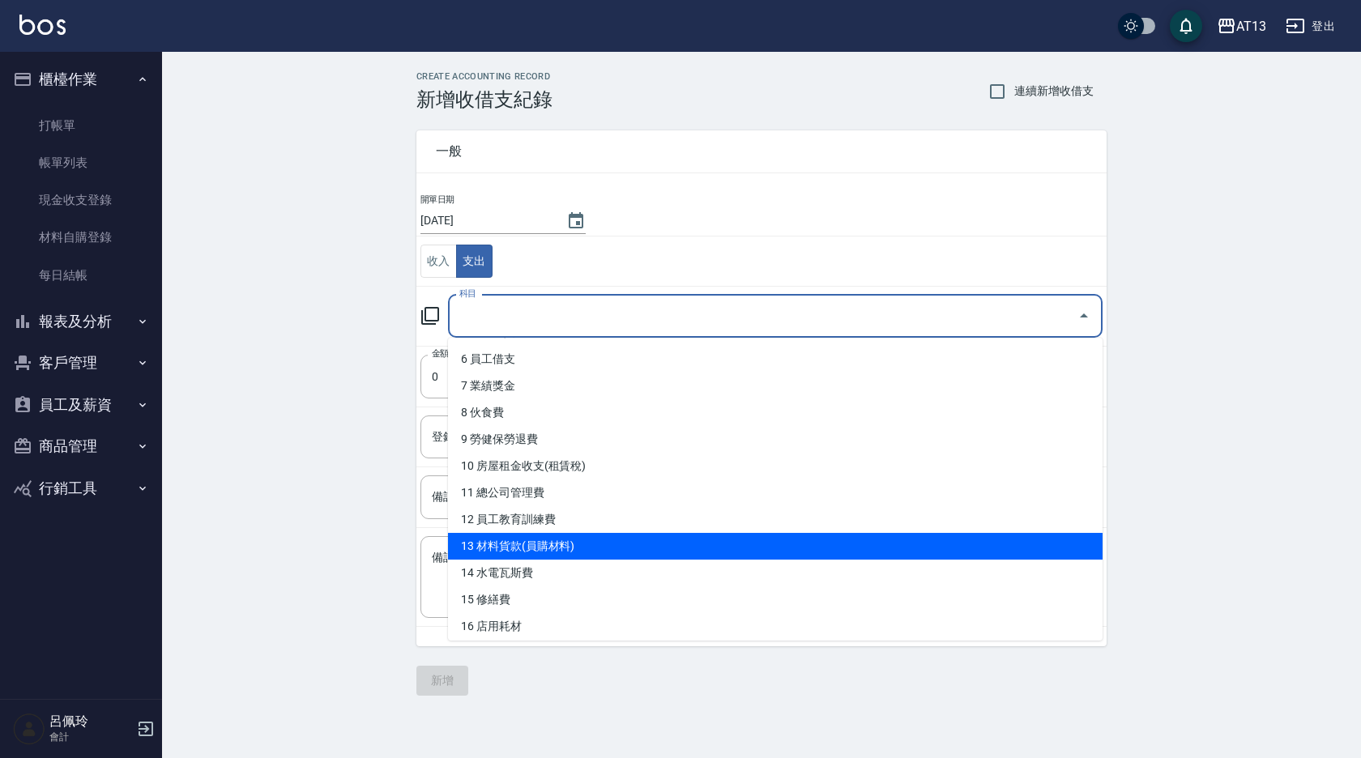
click at [609, 541] on li "13 材料貨款(員購材料)" at bounding box center [775, 546] width 654 height 27
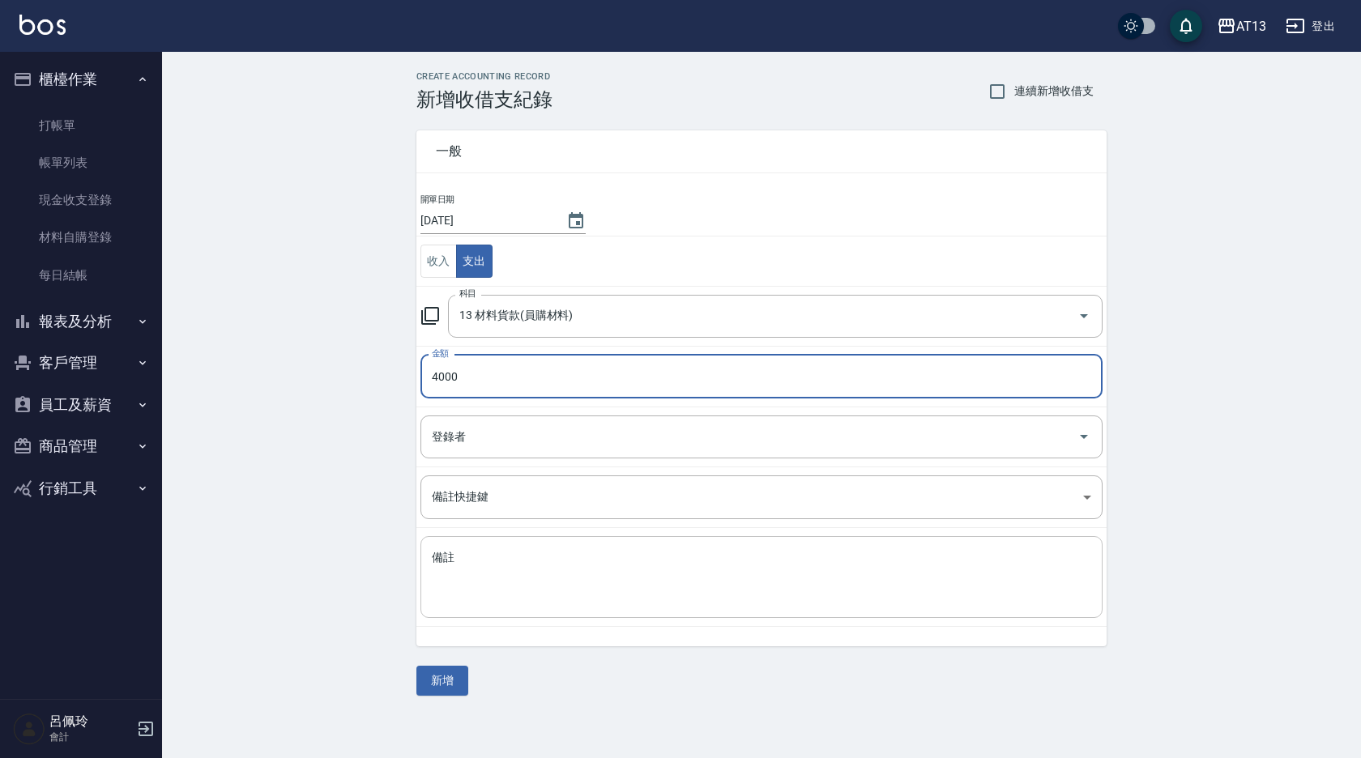
click at [447, 561] on textarea "備註" at bounding box center [761, 577] width 659 height 55
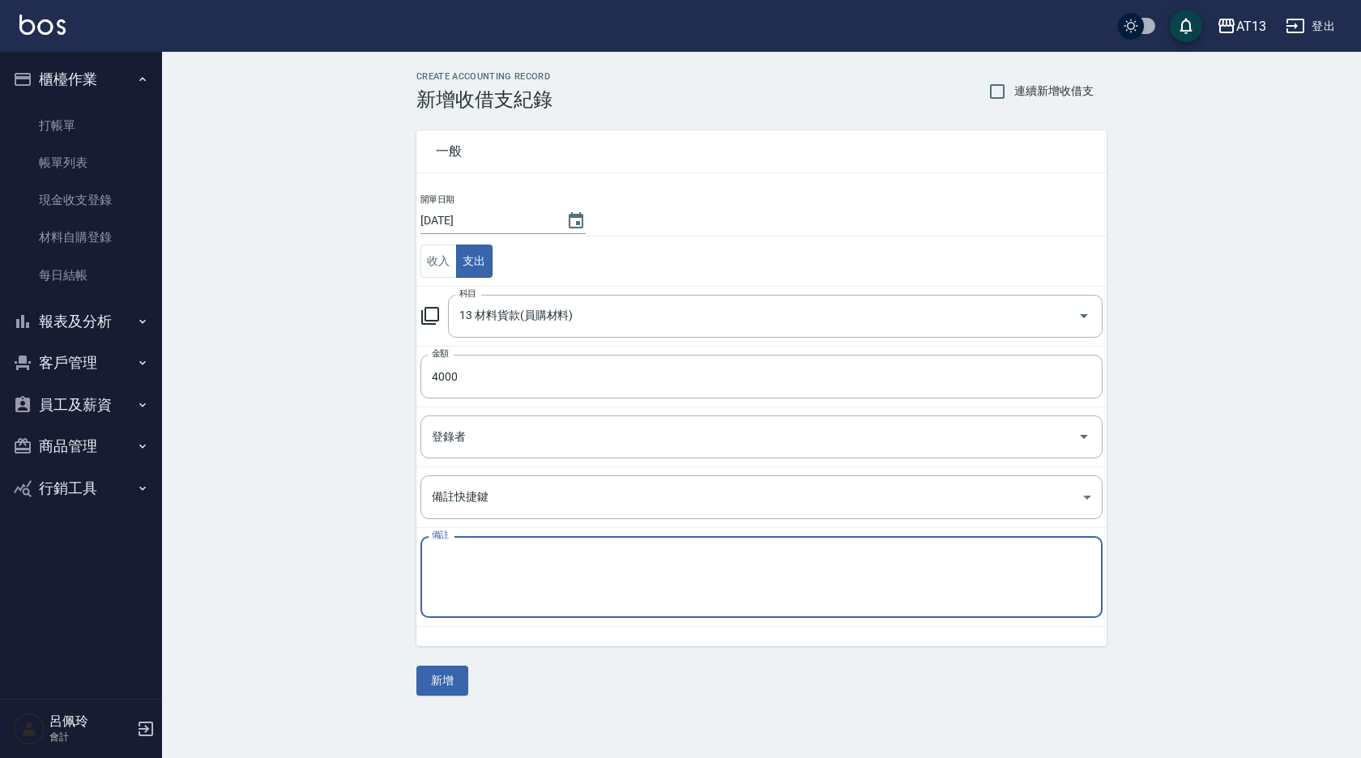
paste textarea "酷涼洗*12=4800上課優惠(付現給廠商)"
click at [481, 557] on textarea "酷涼洗*12=4800上課優惠(付現給廠商)" at bounding box center [761, 577] width 659 height 55
click at [505, 556] on textarea "酷涼洗*10=4800上課優惠(付現給廠商)" at bounding box center [761, 577] width 659 height 55
click at [507, 557] on textarea "酷涼洗*10=4800上課優惠(付現給廠商)" at bounding box center [761, 577] width 659 height 55
click at [501, 557] on textarea "酷涼洗*10=4800上課優惠(付現給廠商)" at bounding box center [761, 577] width 659 height 55
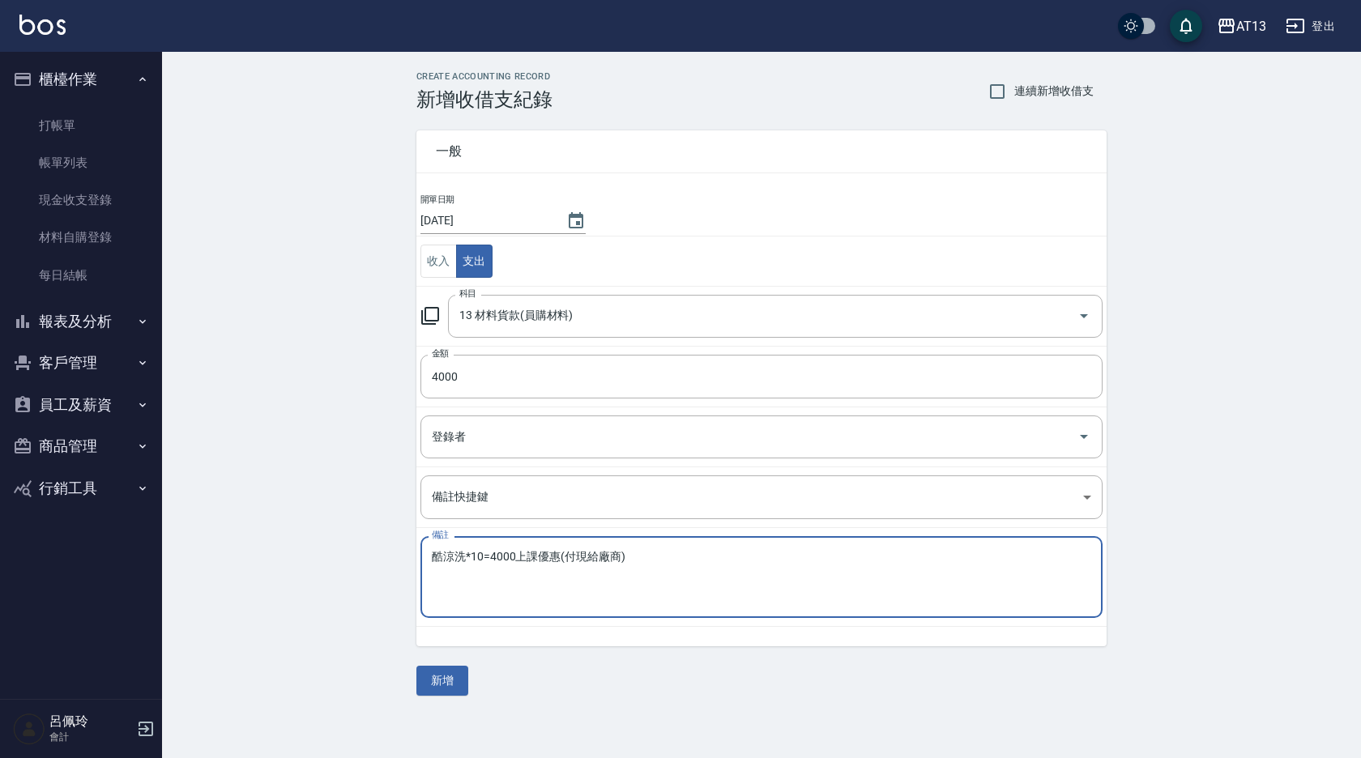
drag, startPoint x: 437, startPoint y: 683, endPoint x: 437, endPoint y: 668, distance: 14.6
click at [439, 683] on button "新增" at bounding box center [442, 681] width 52 height 30
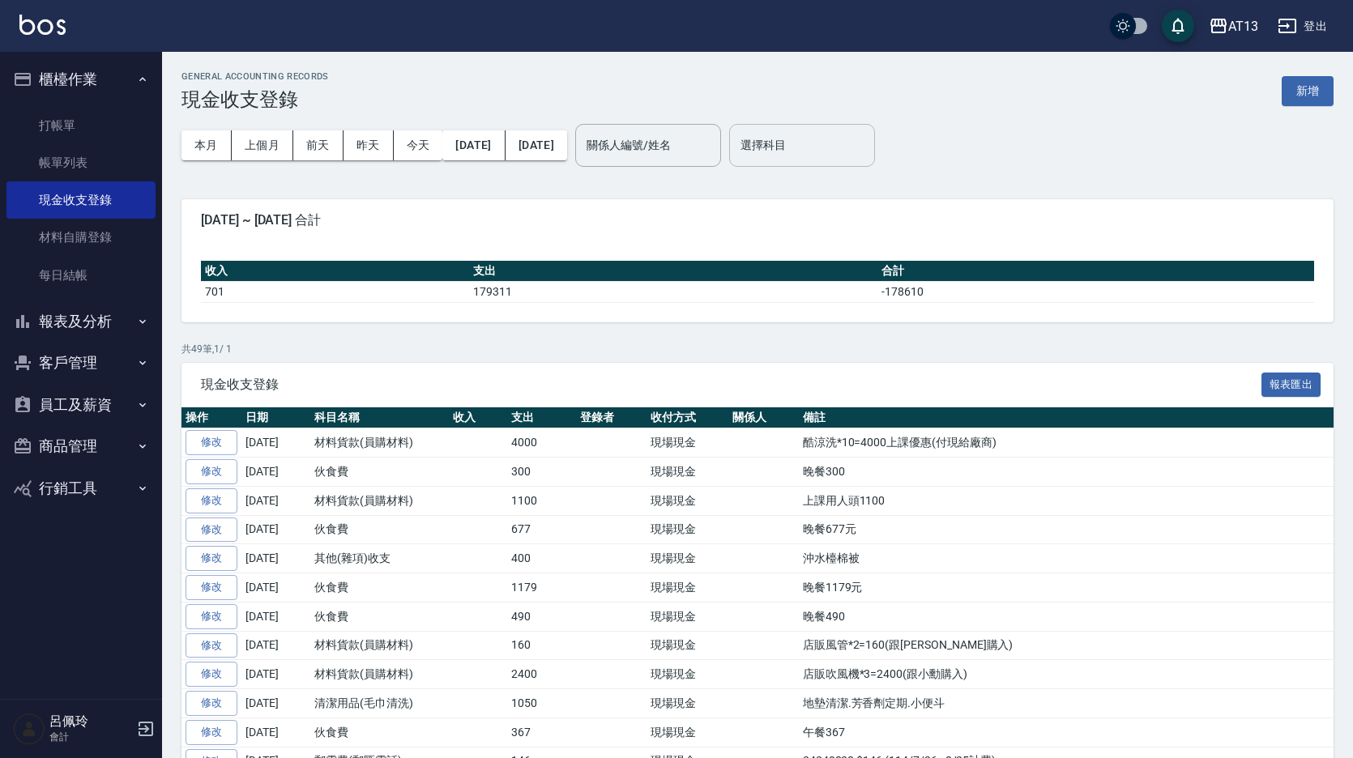
click at [833, 147] on input "選擇科目" at bounding box center [801, 145] width 131 height 28
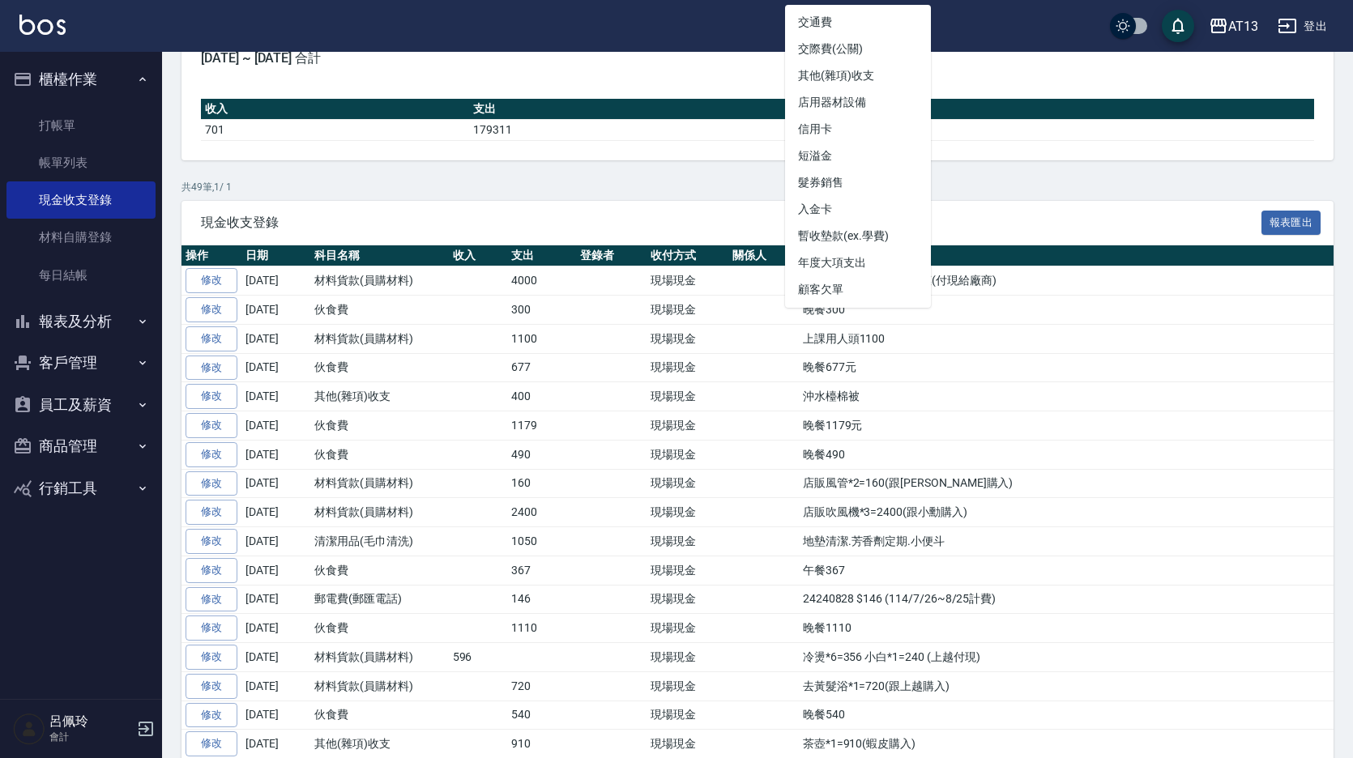
scroll to position [581, 0]
click at [850, 152] on li "其他(雜項)收支" at bounding box center [858, 156] width 146 height 27
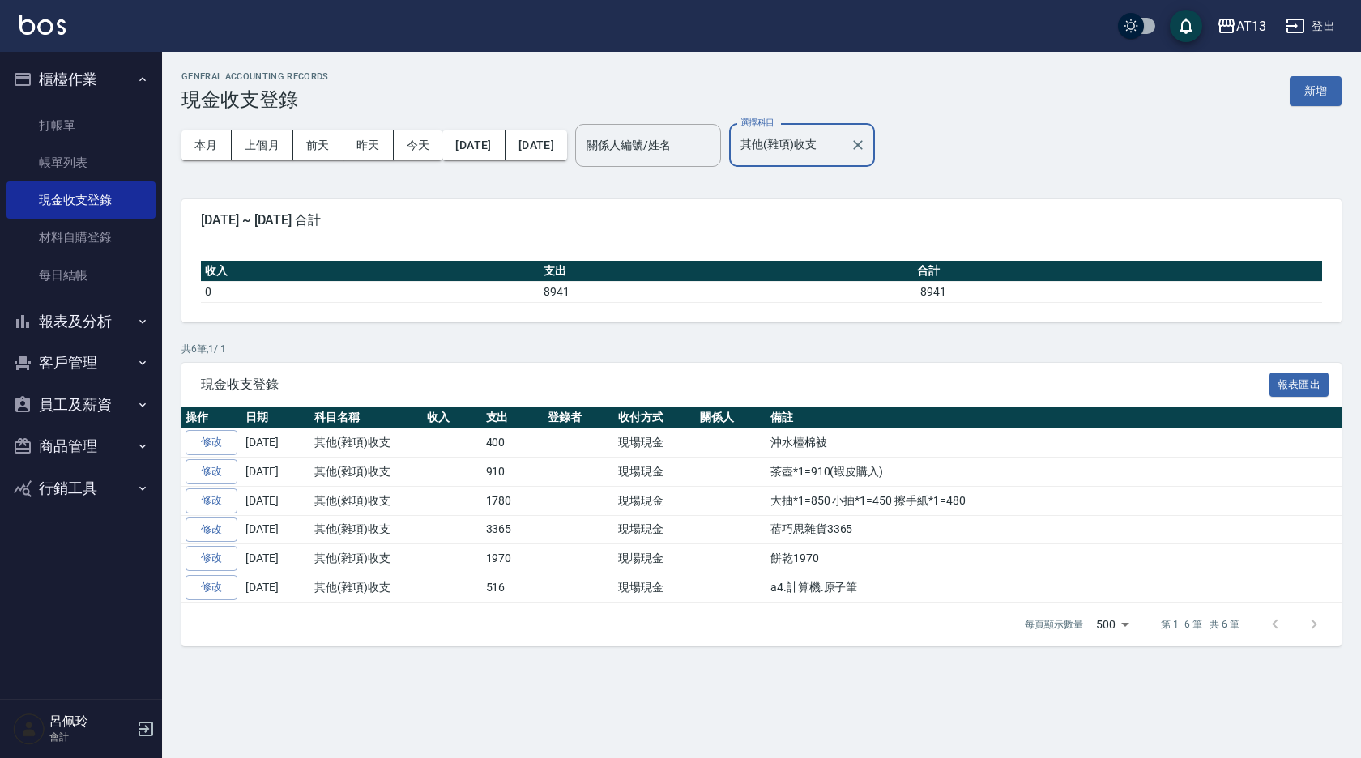
click at [863, 142] on icon "Clear" at bounding box center [858, 145] width 10 height 10
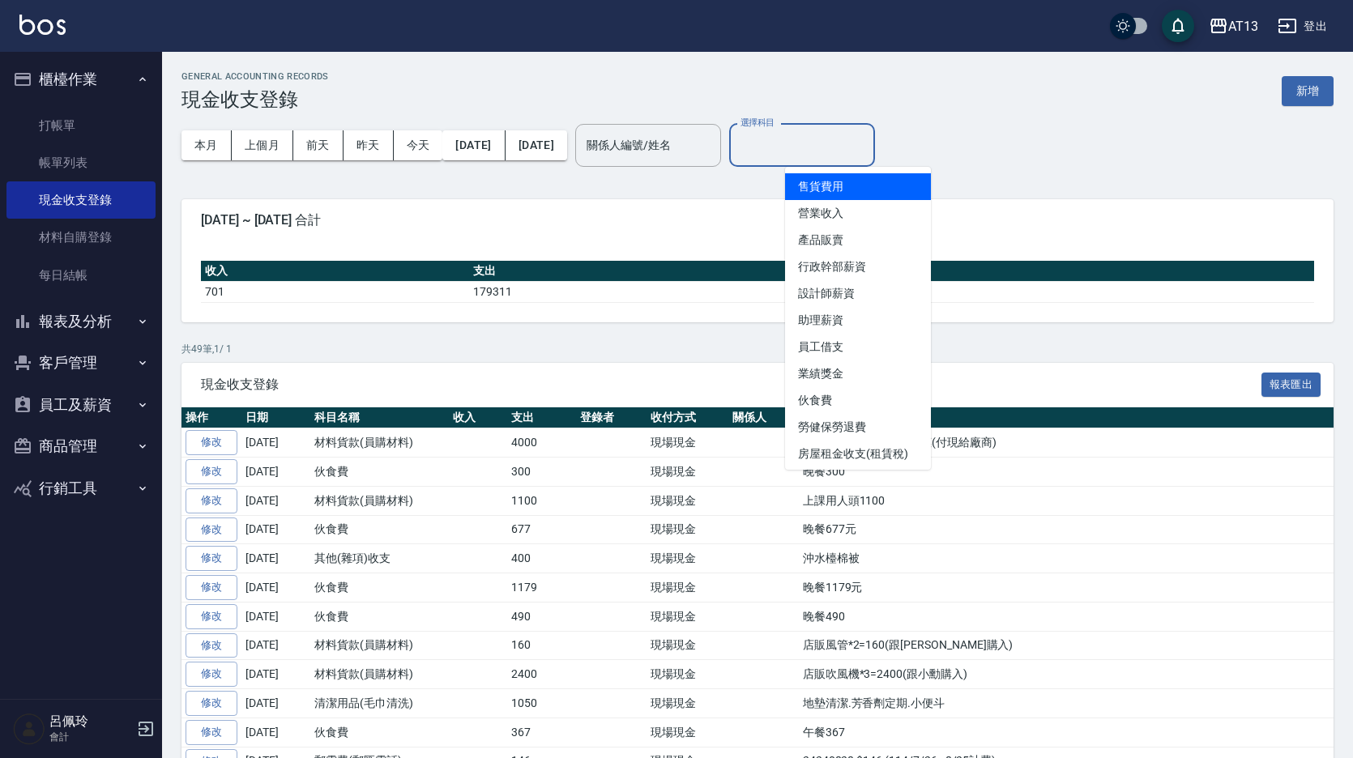
click at [867, 138] on input "選擇科目" at bounding box center [801, 145] width 131 height 28
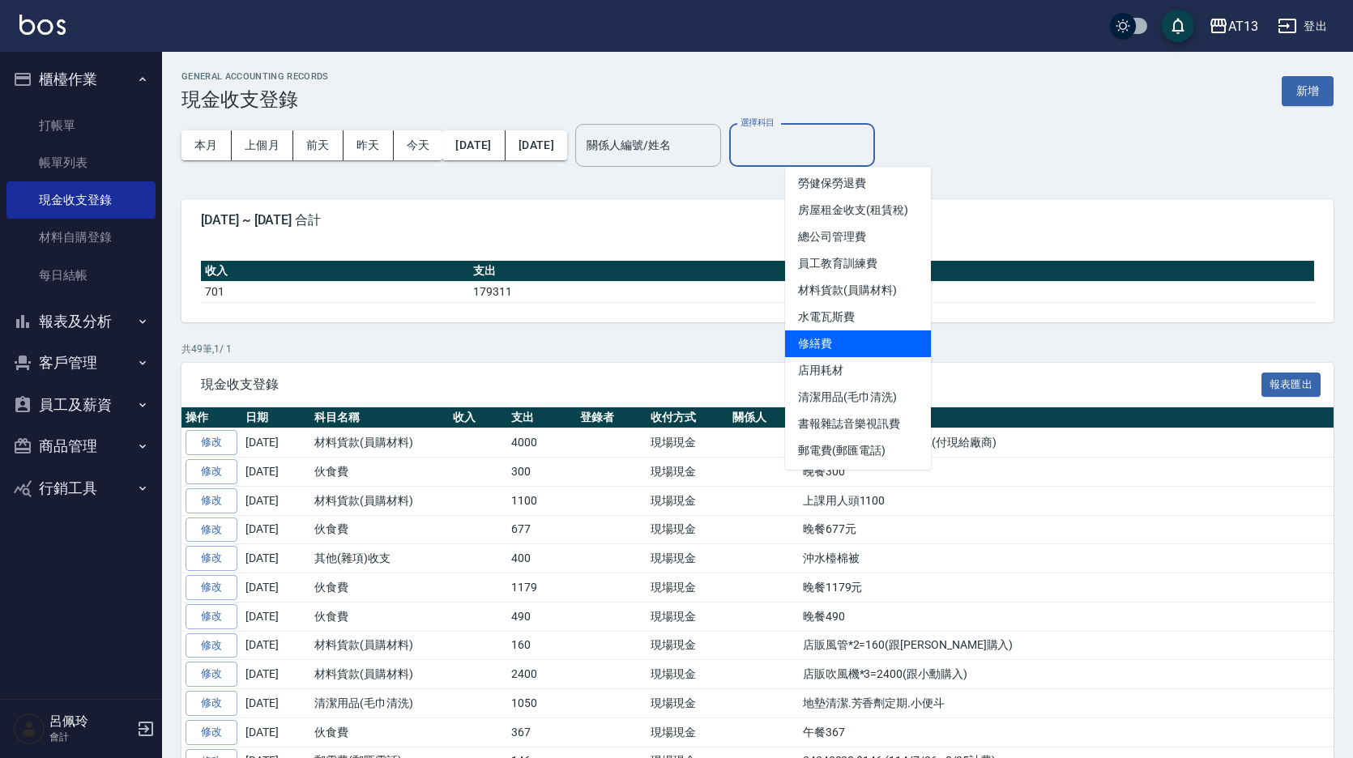
scroll to position [324, 0]
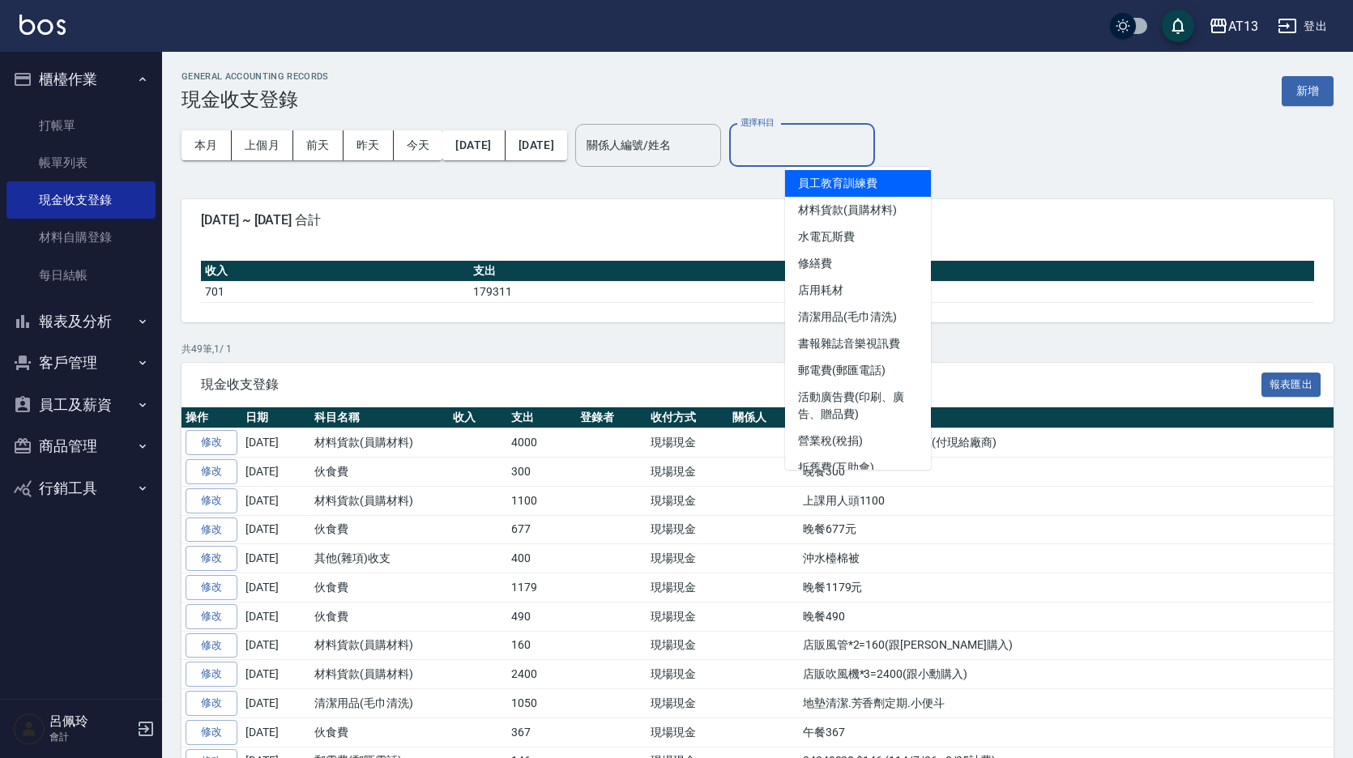
click at [817, 192] on li "員工教育訓練費" at bounding box center [858, 183] width 146 height 27
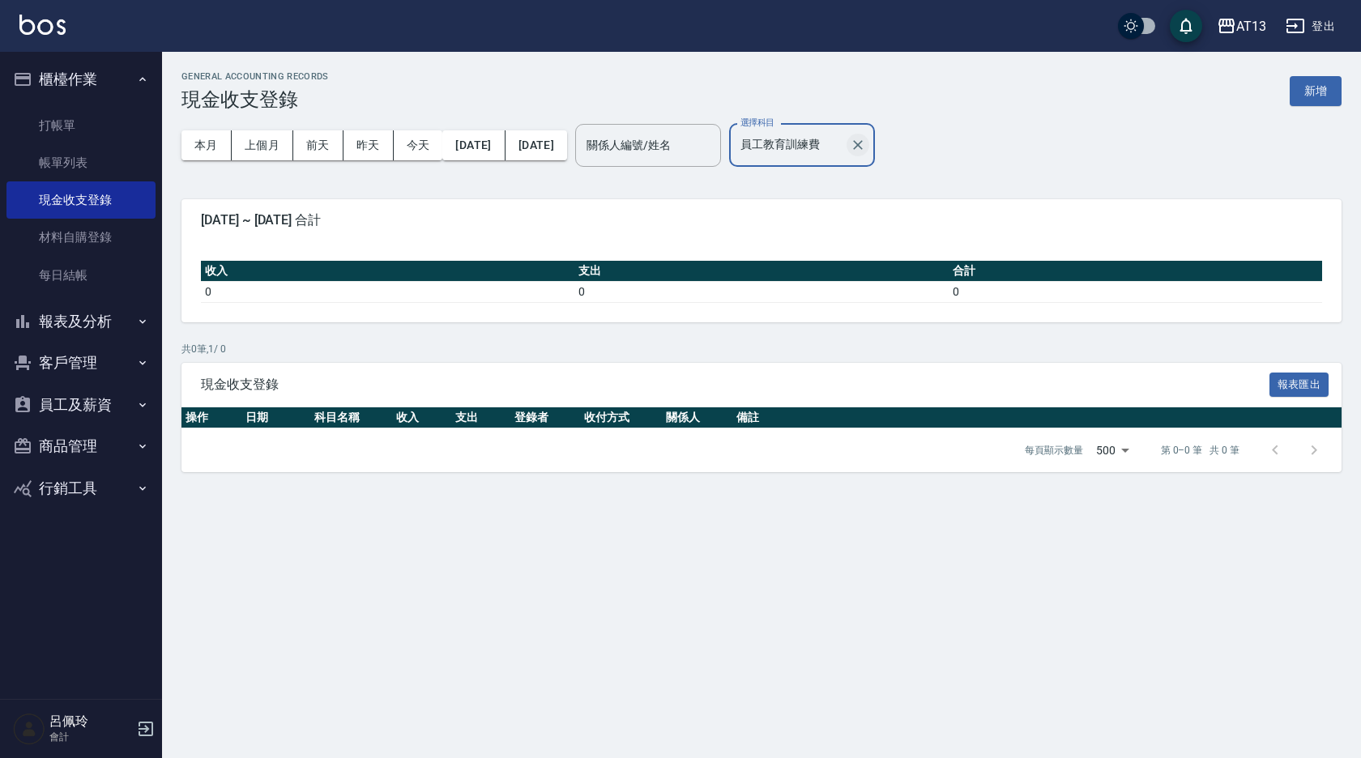
click at [866, 151] on icon "Clear" at bounding box center [858, 145] width 16 height 16
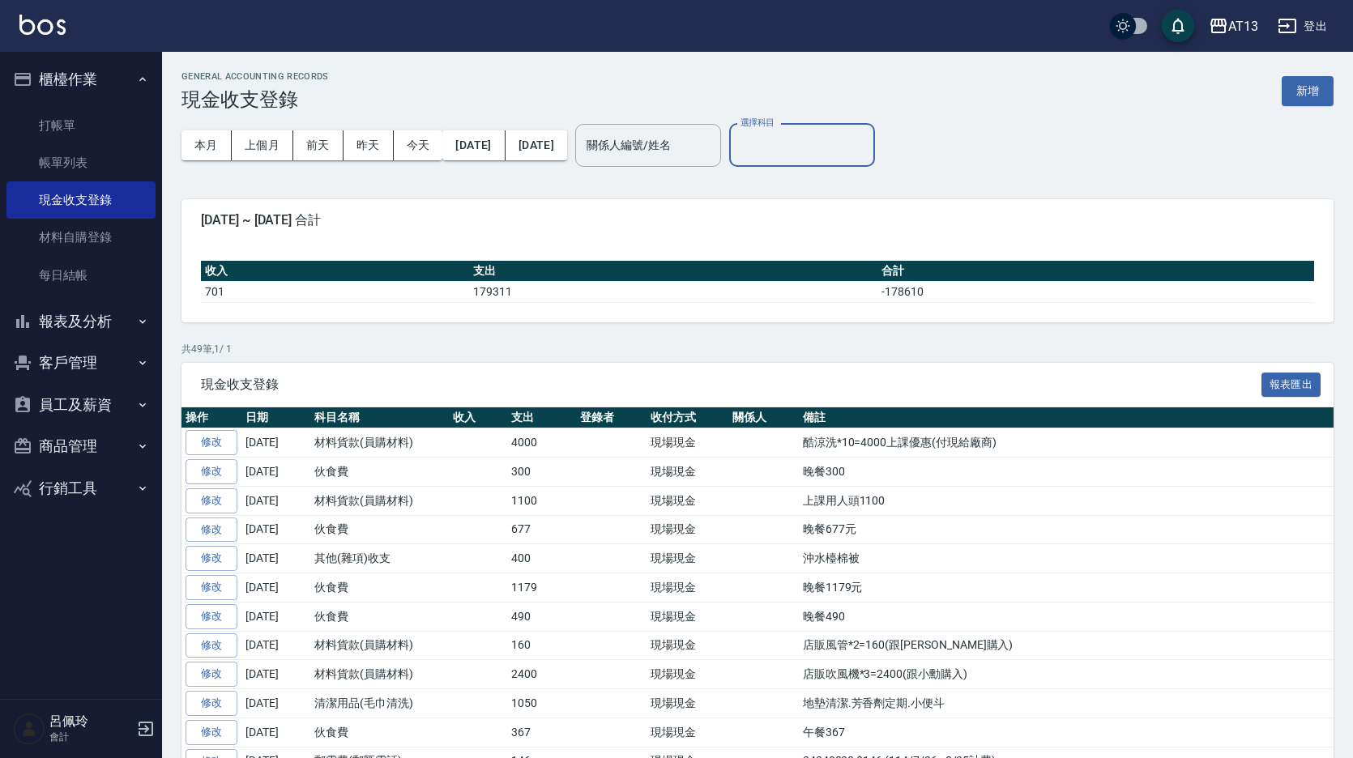
click at [867, 147] on input "選擇科目" at bounding box center [801, 145] width 131 height 28
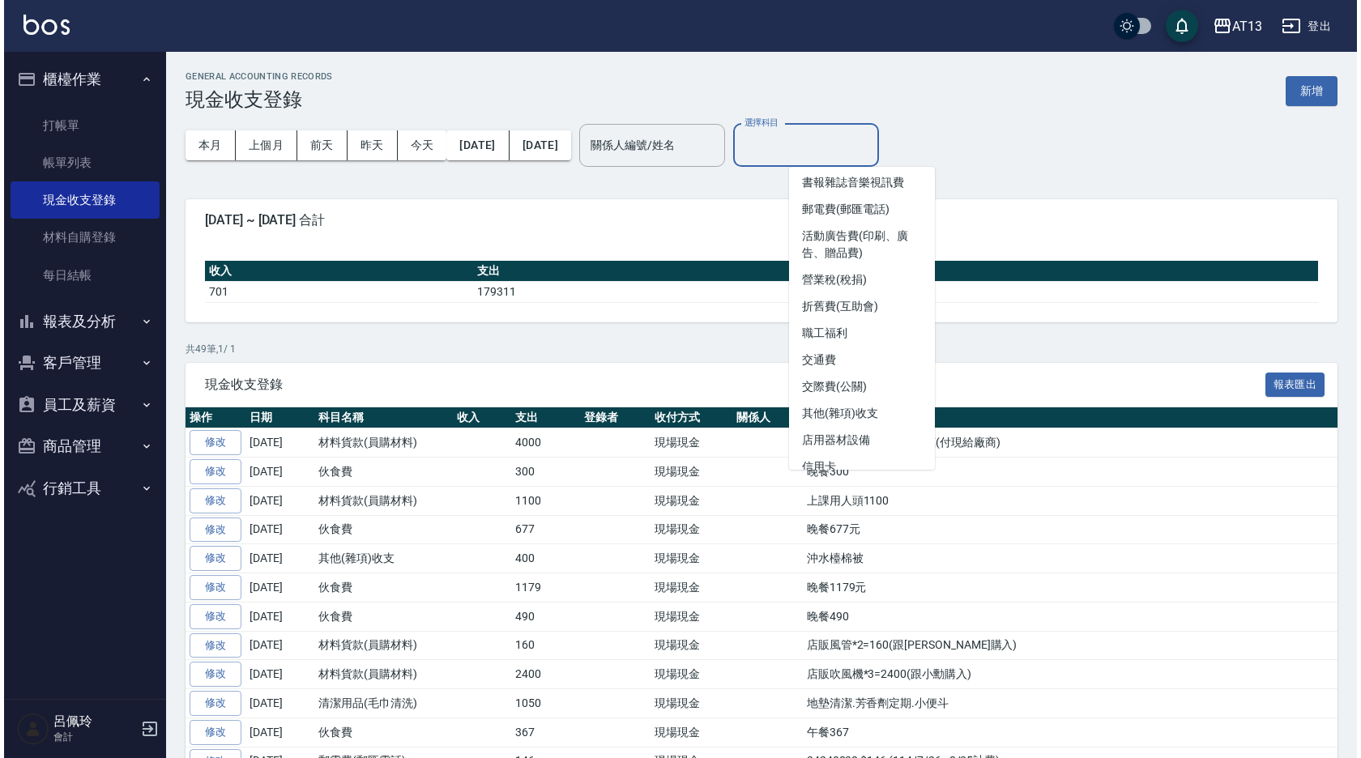
scroll to position [486, 0]
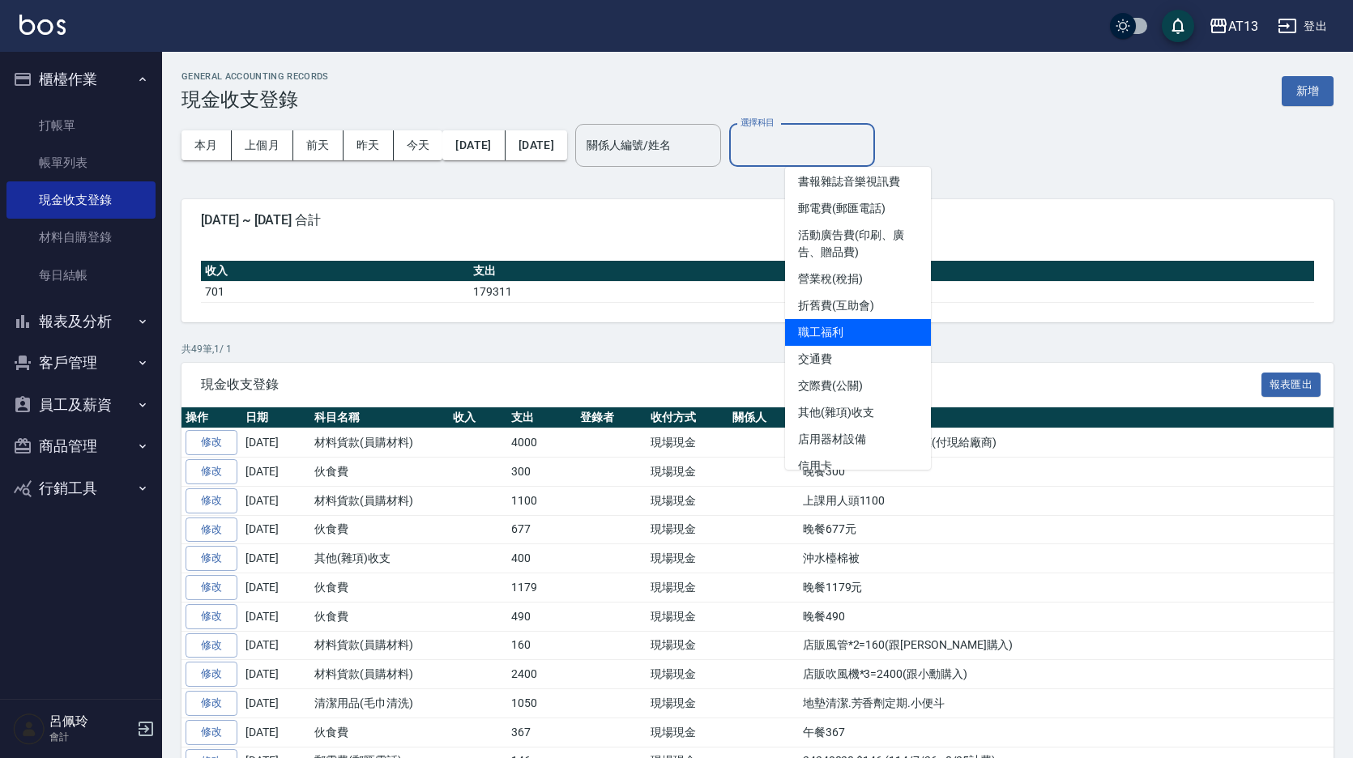
click at [845, 336] on li "職工福利" at bounding box center [858, 332] width 146 height 27
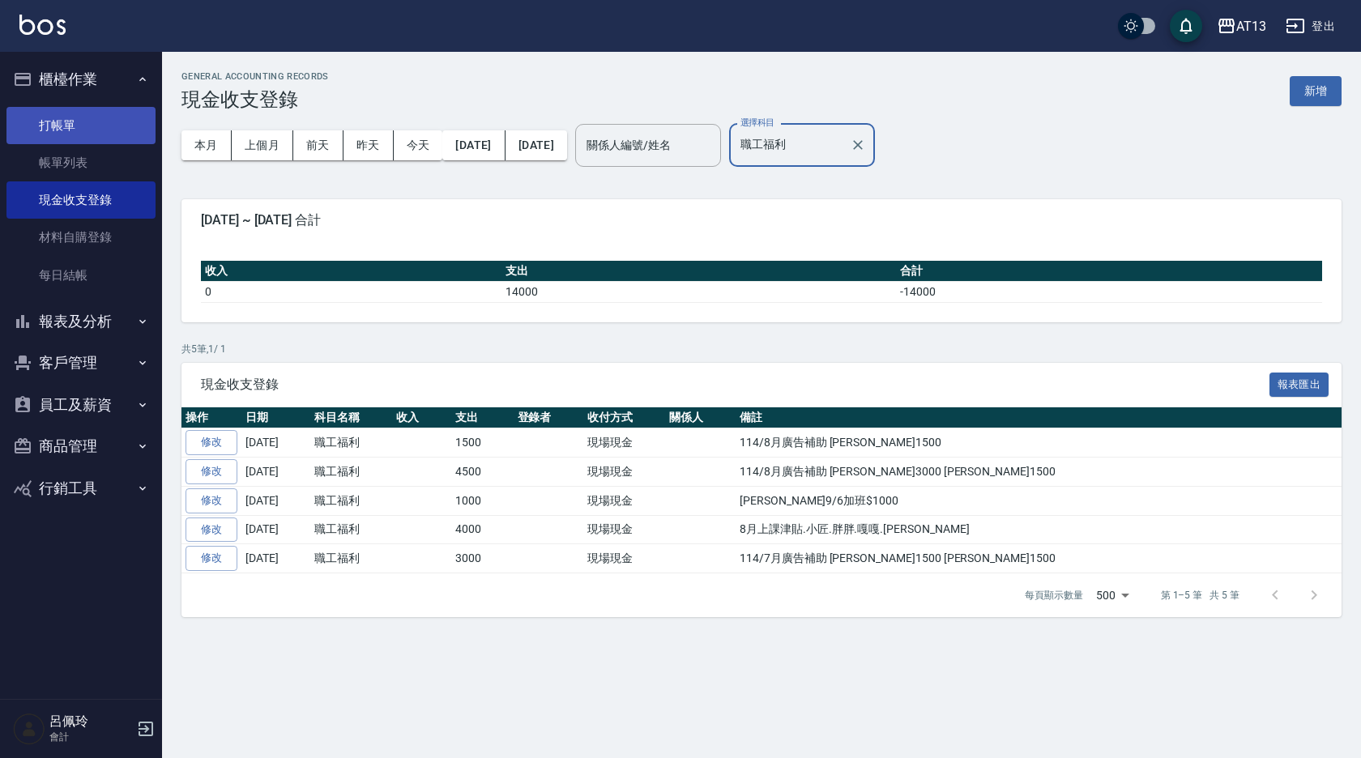
click at [53, 118] on link "打帳單" at bounding box center [80, 125] width 149 height 37
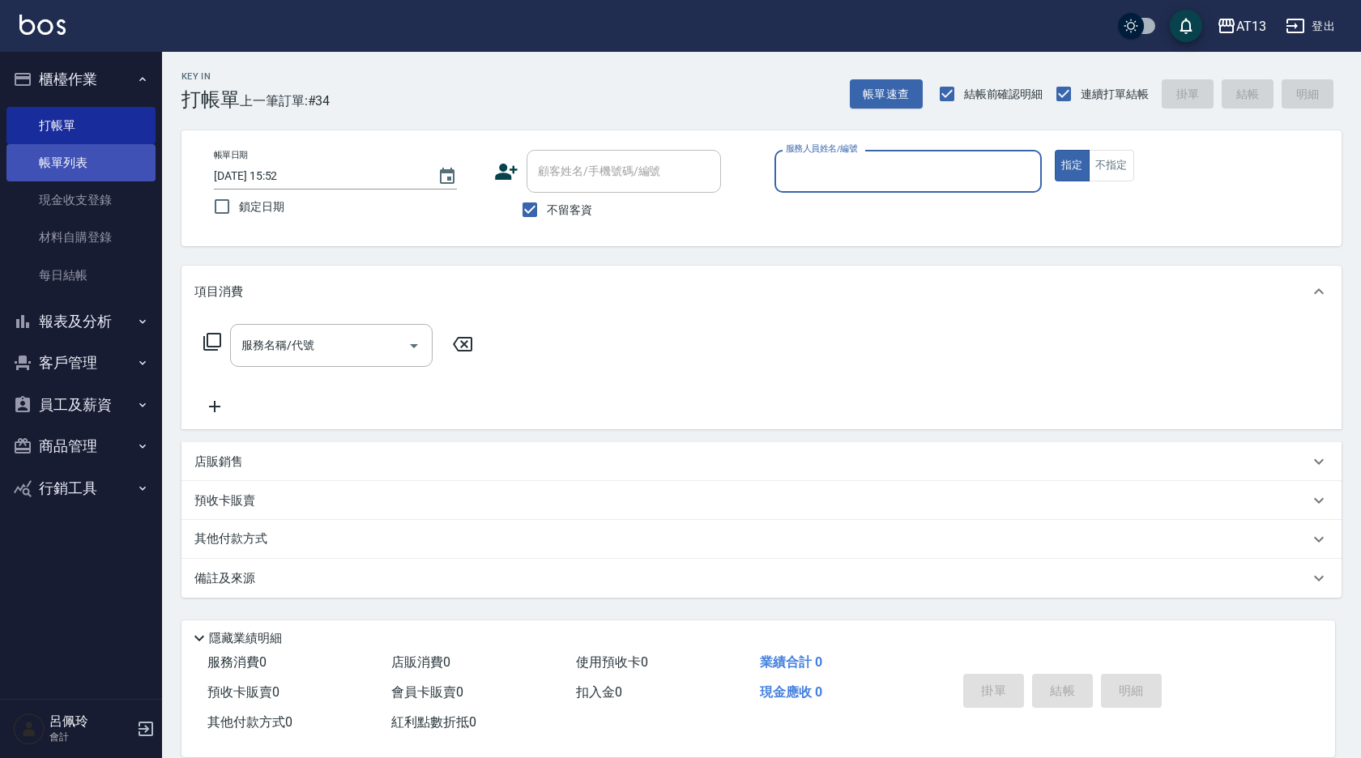
click at [87, 167] on link "帳單列表" at bounding box center [80, 162] width 149 height 37
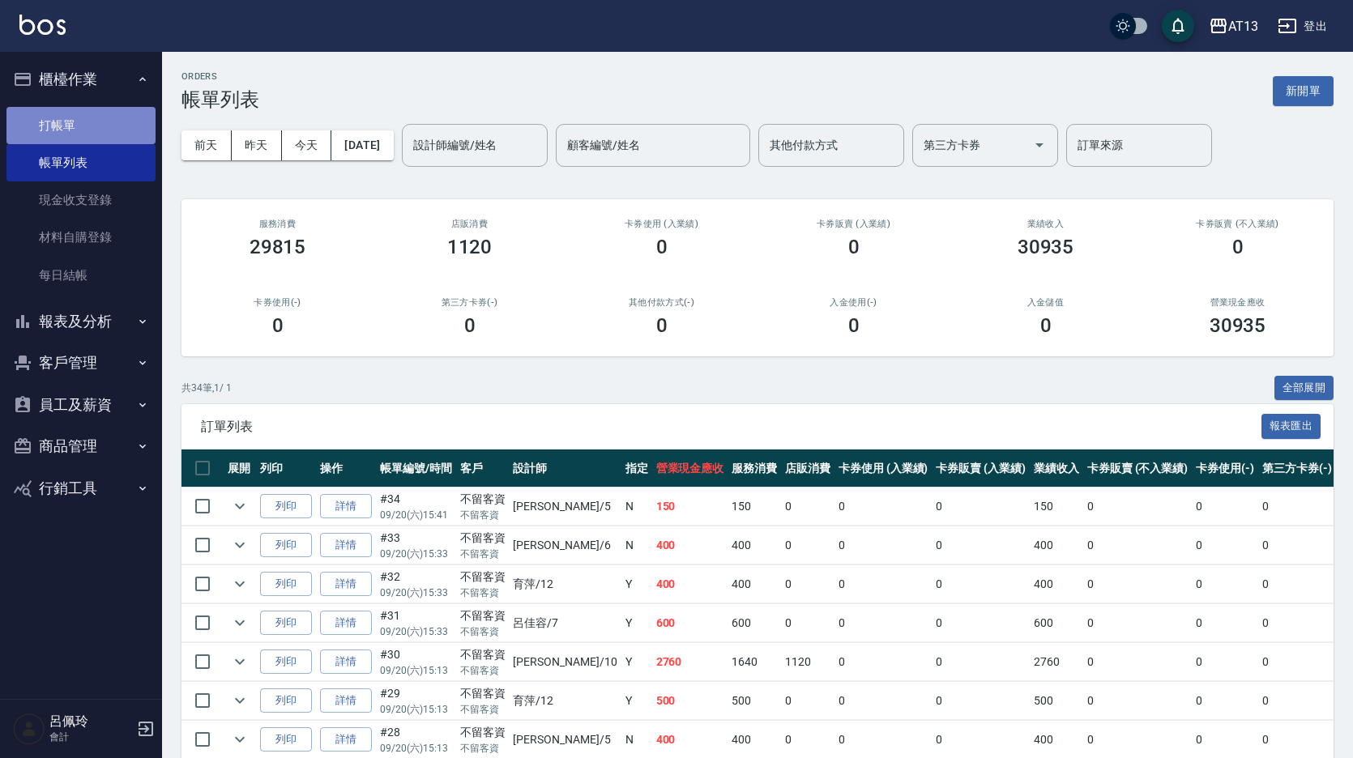
click at [55, 124] on link "打帳單" at bounding box center [80, 125] width 149 height 37
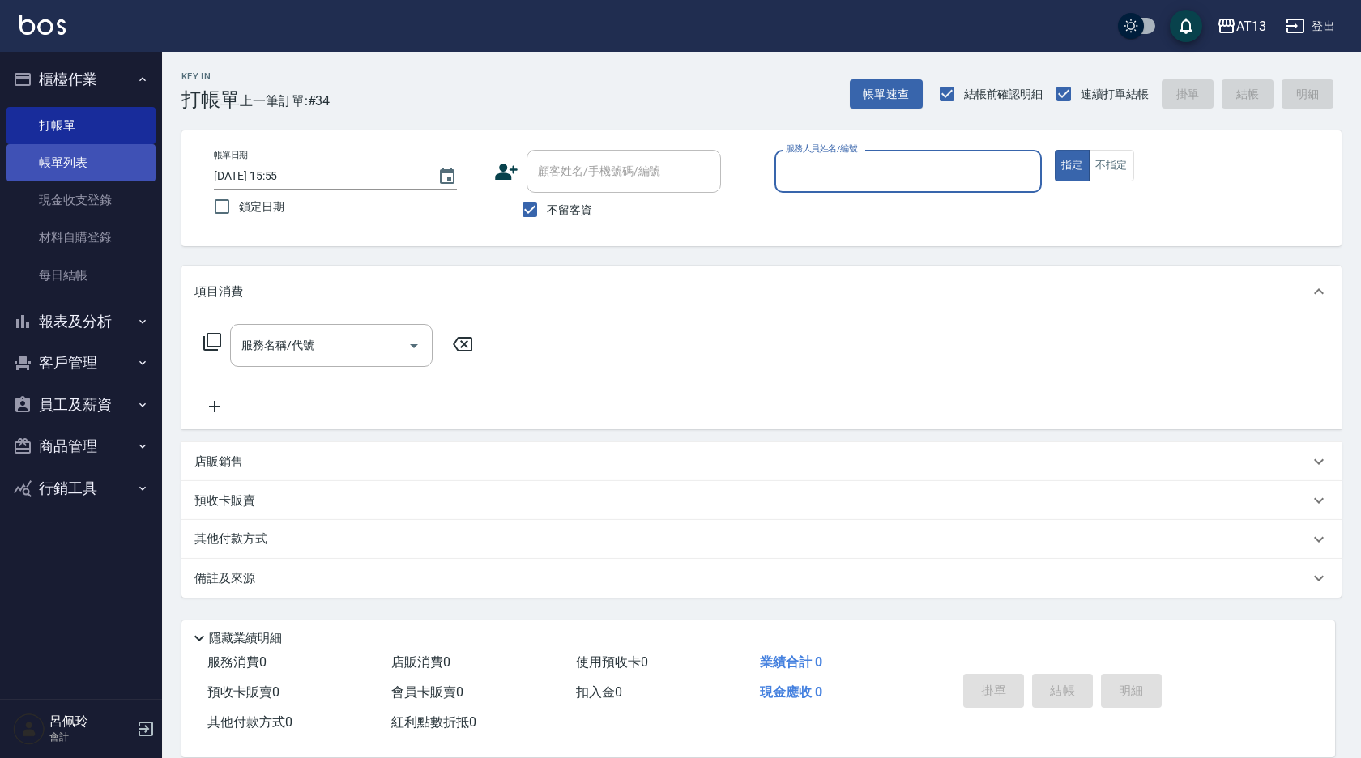
click at [96, 163] on link "帳單列表" at bounding box center [80, 162] width 149 height 37
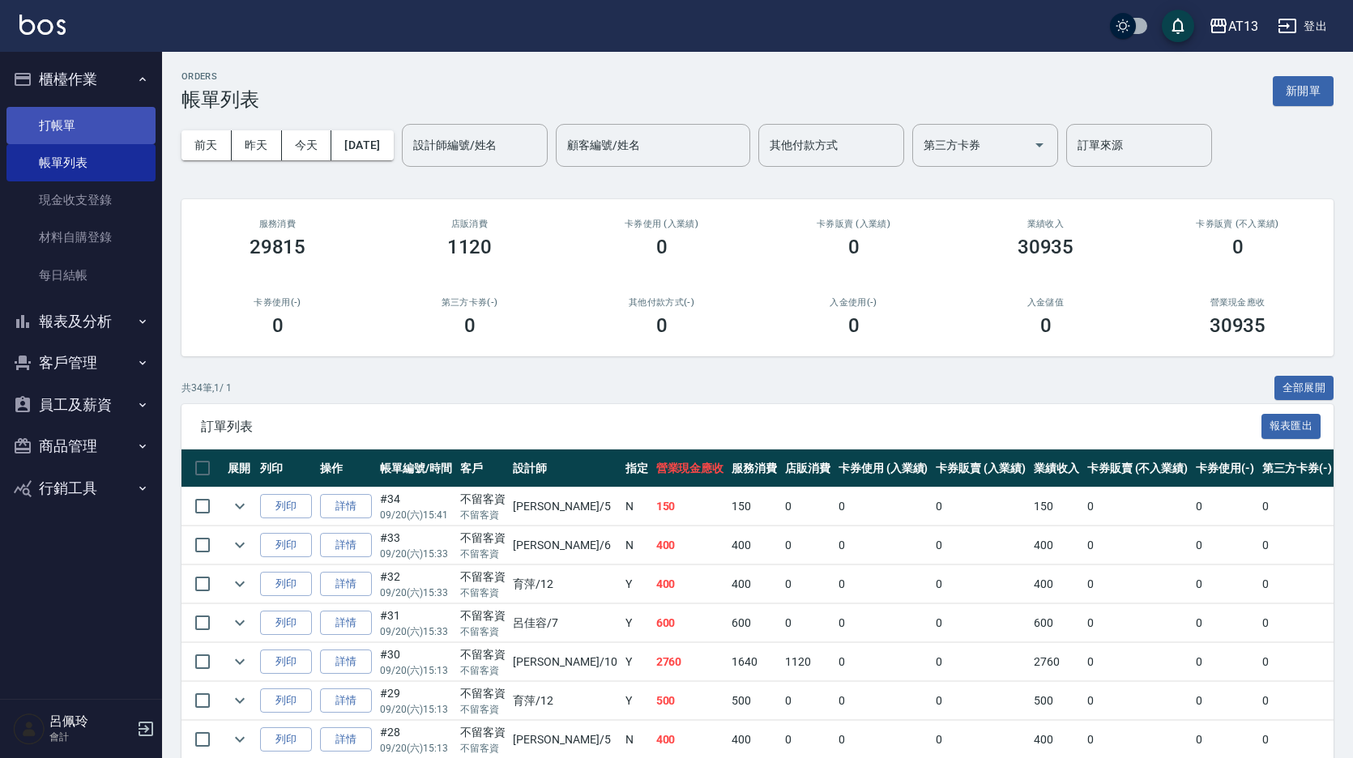
click at [63, 126] on link "打帳單" at bounding box center [80, 125] width 149 height 37
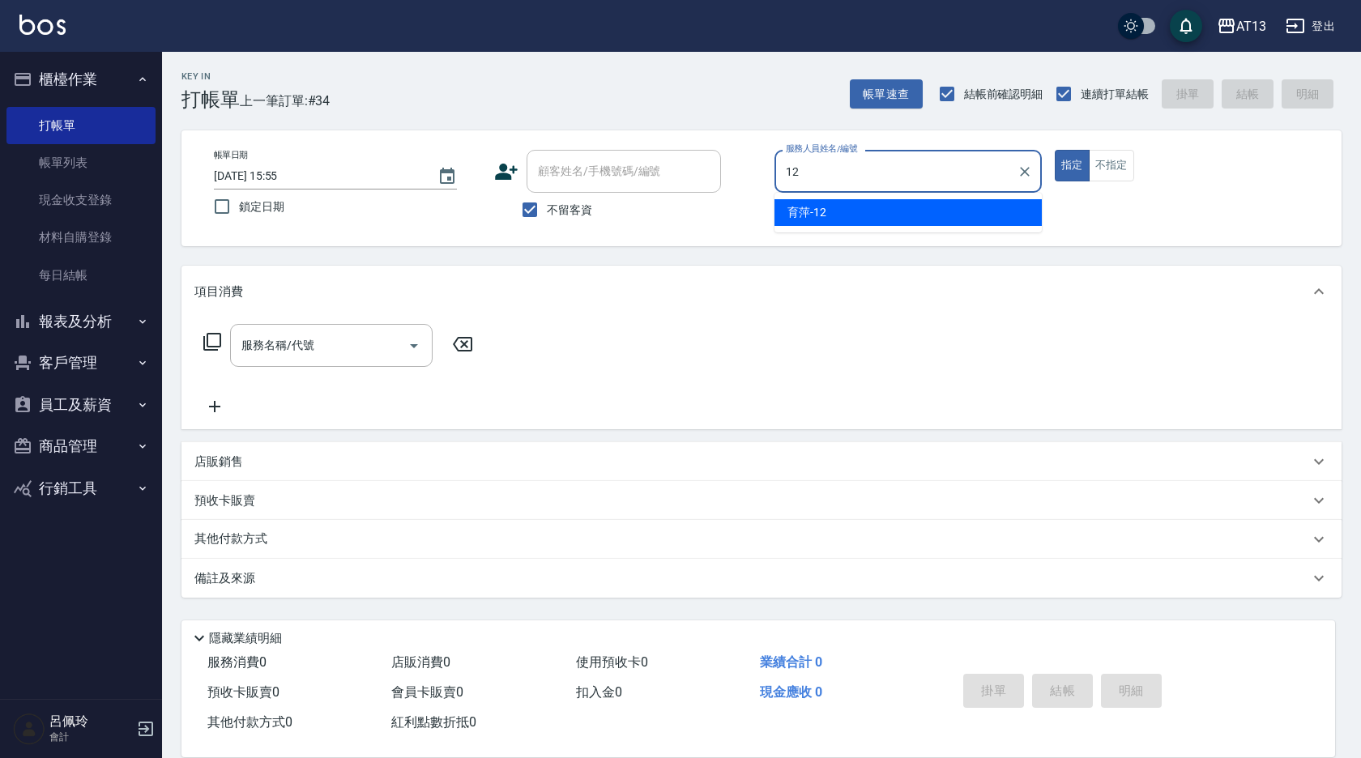
click at [991, 206] on div "育萍 -12" at bounding box center [907, 212] width 267 height 27
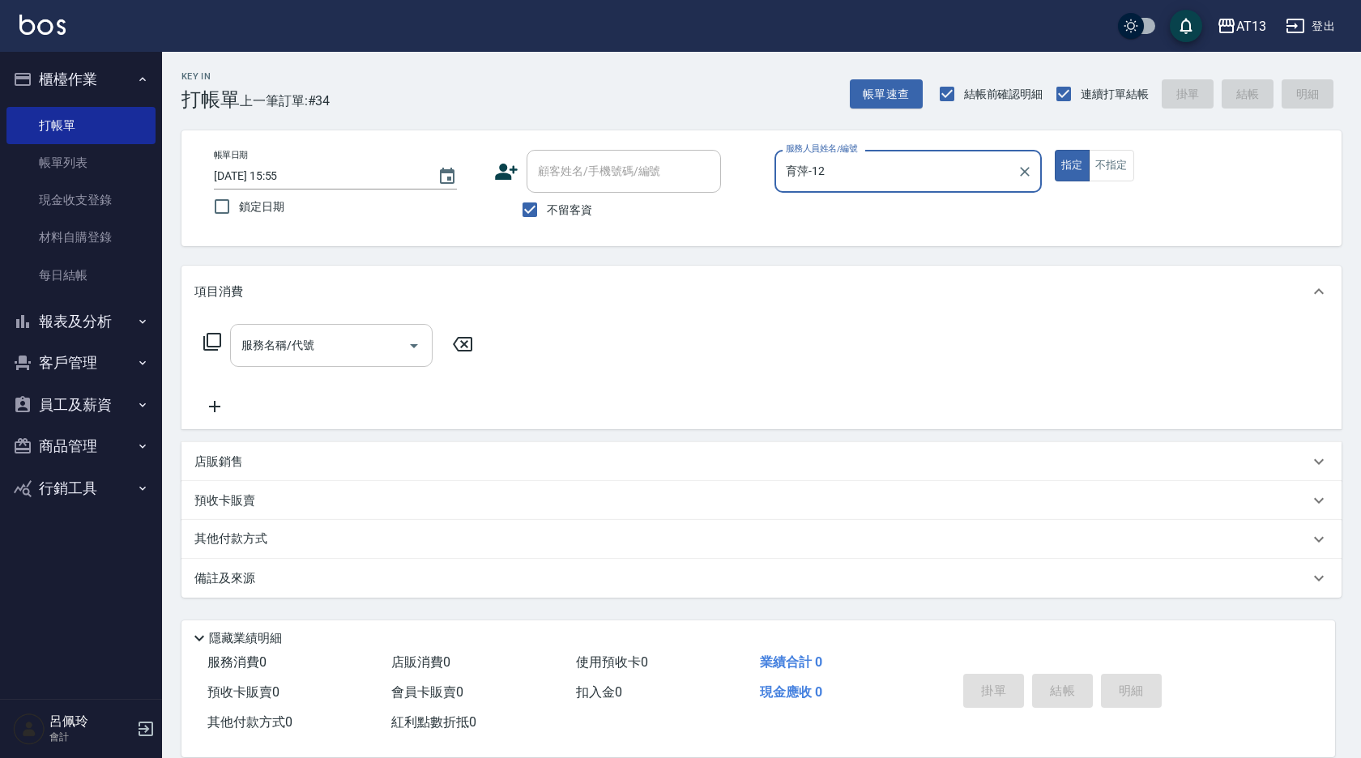
click at [239, 351] on input "服務名稱/代號" at bounding box center [319, 345] width 164 height 28
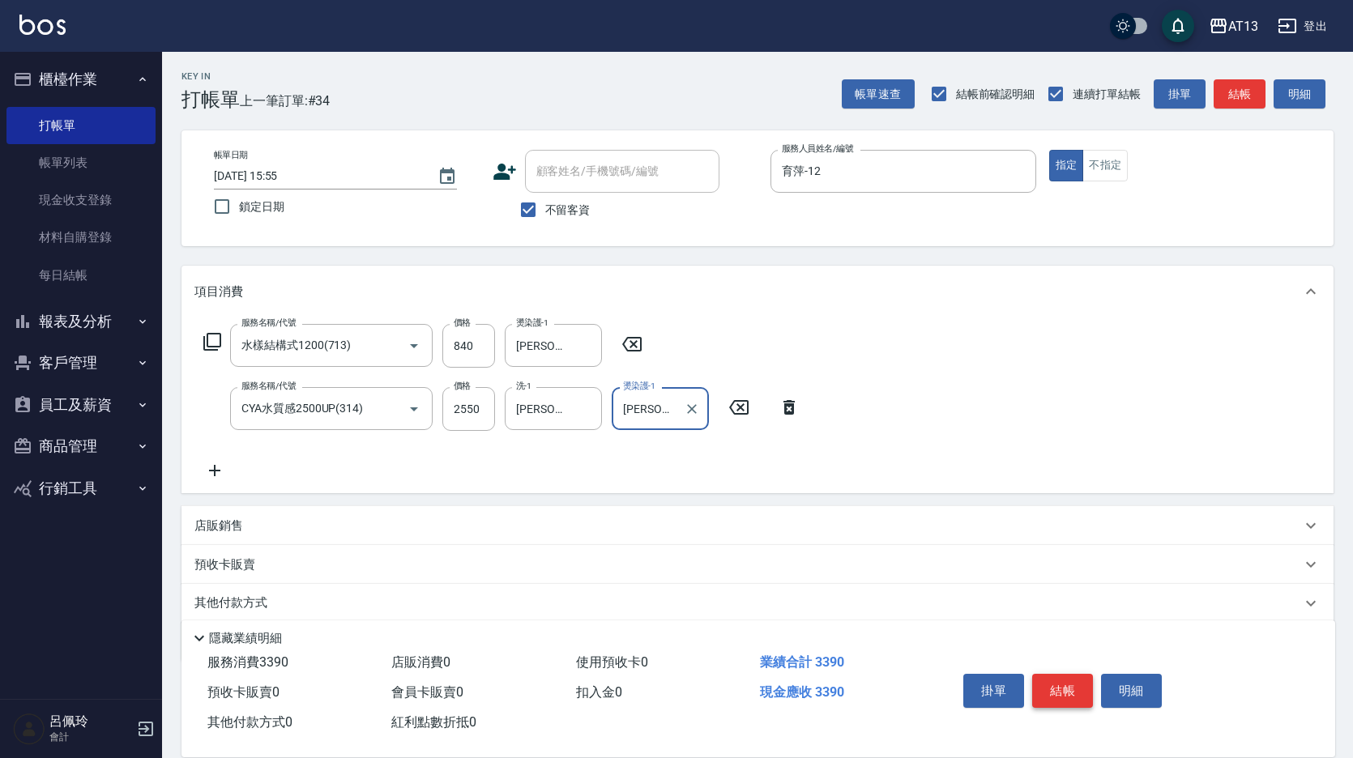
click at [1061, 674] on button "結帳" at bounding box center [1062, 691] width 61 height 34
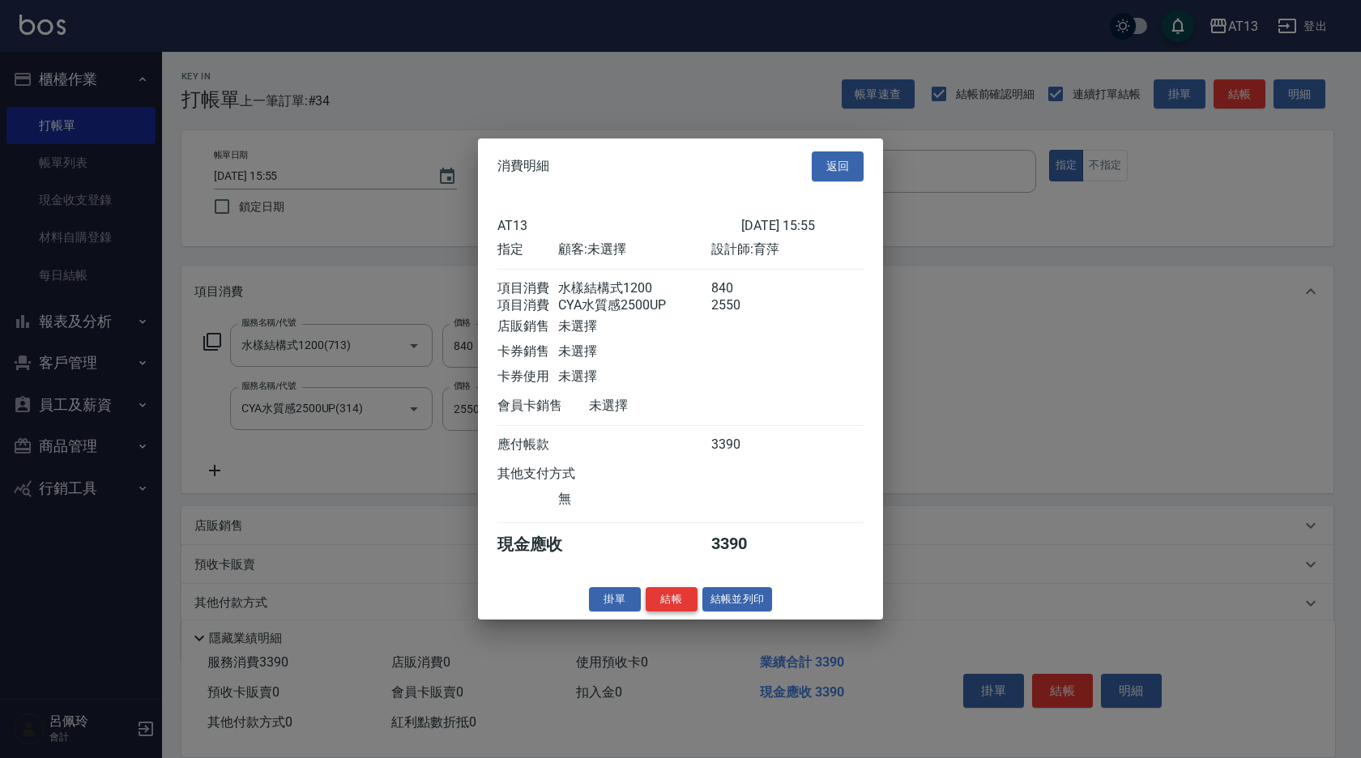
click at [670, 611] on button "結帳" at bounding box center [671, 598] width 52 height 25
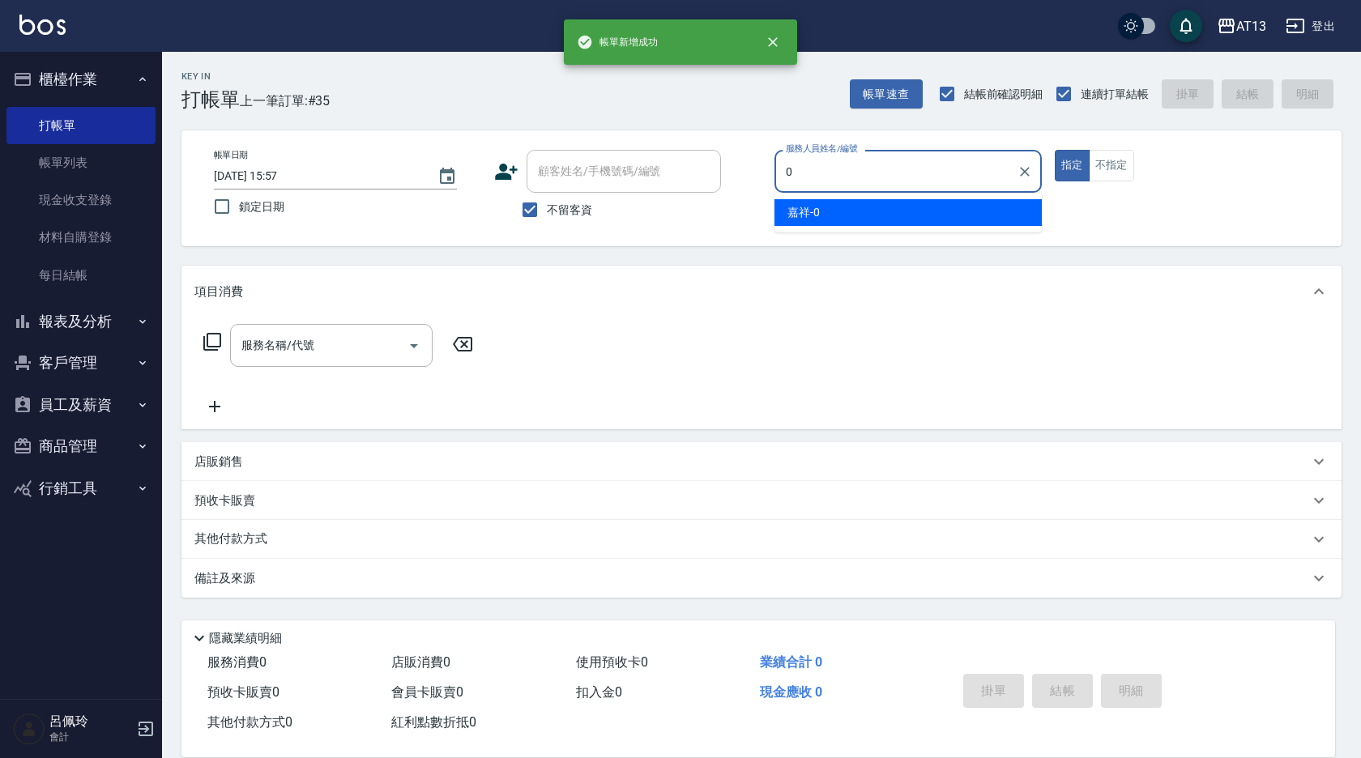
click at [868, 219] on div "嘉祥 -0" at bounding box center [907, 212] width 267 height 27
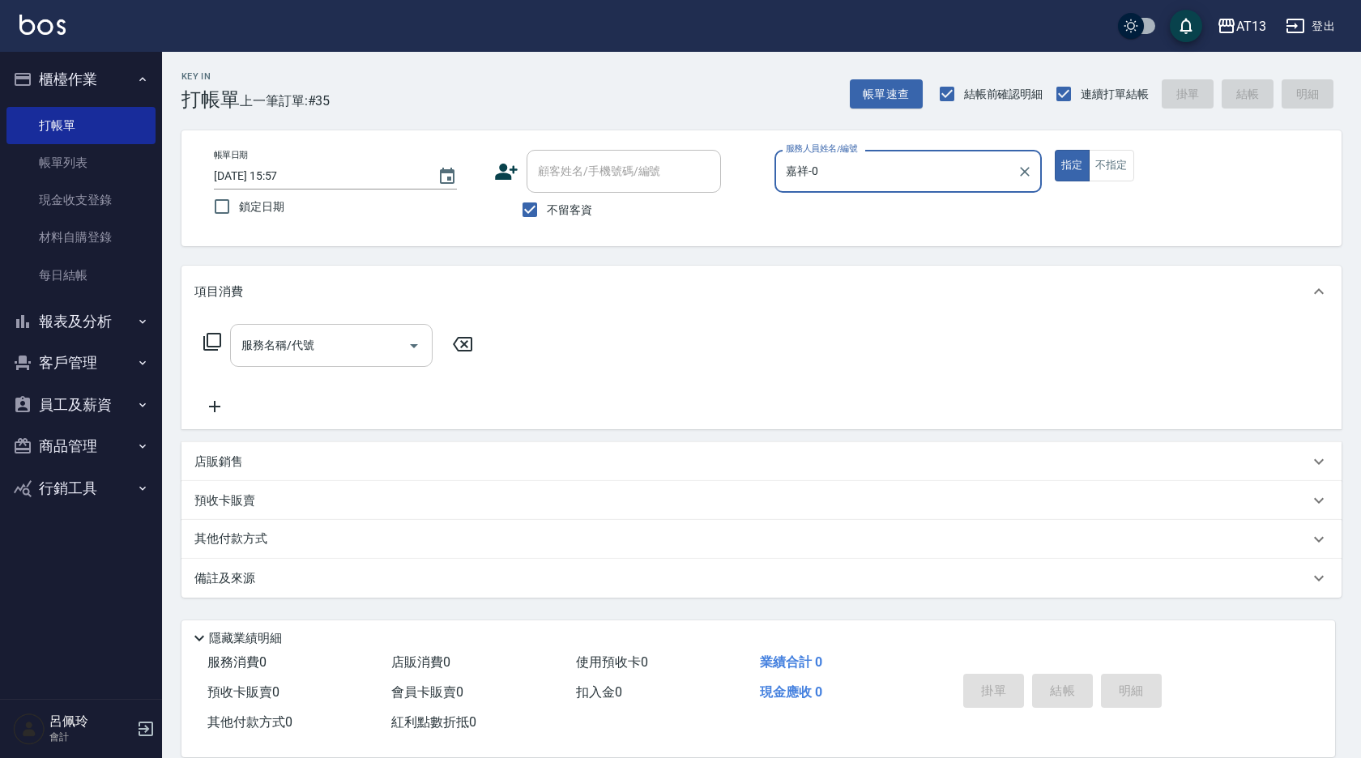
click at [294, 347] on input "服務名稱/代號" at bounding box center [319, 345] width 164 height 28
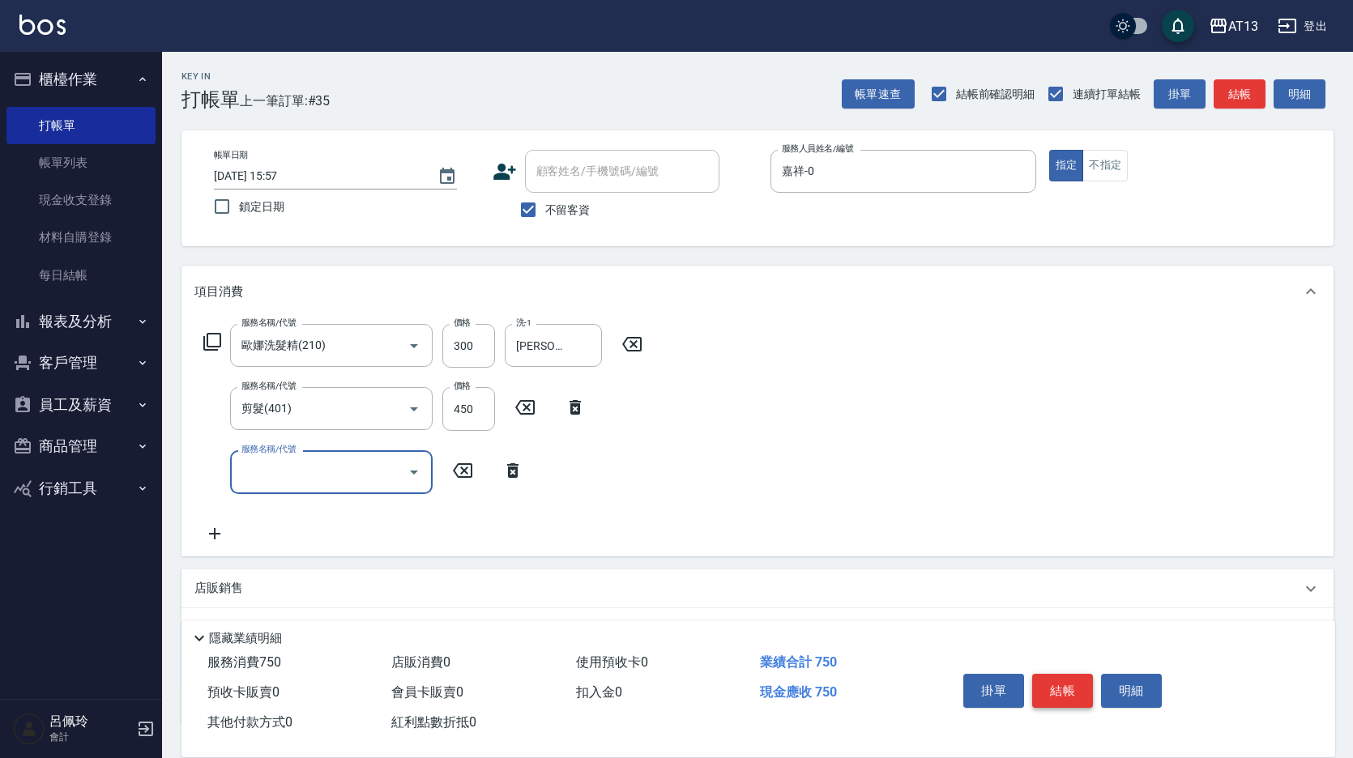
click at [1051, 680] on button "結帳" at bounding box center [1062, 691] width 61 height 34
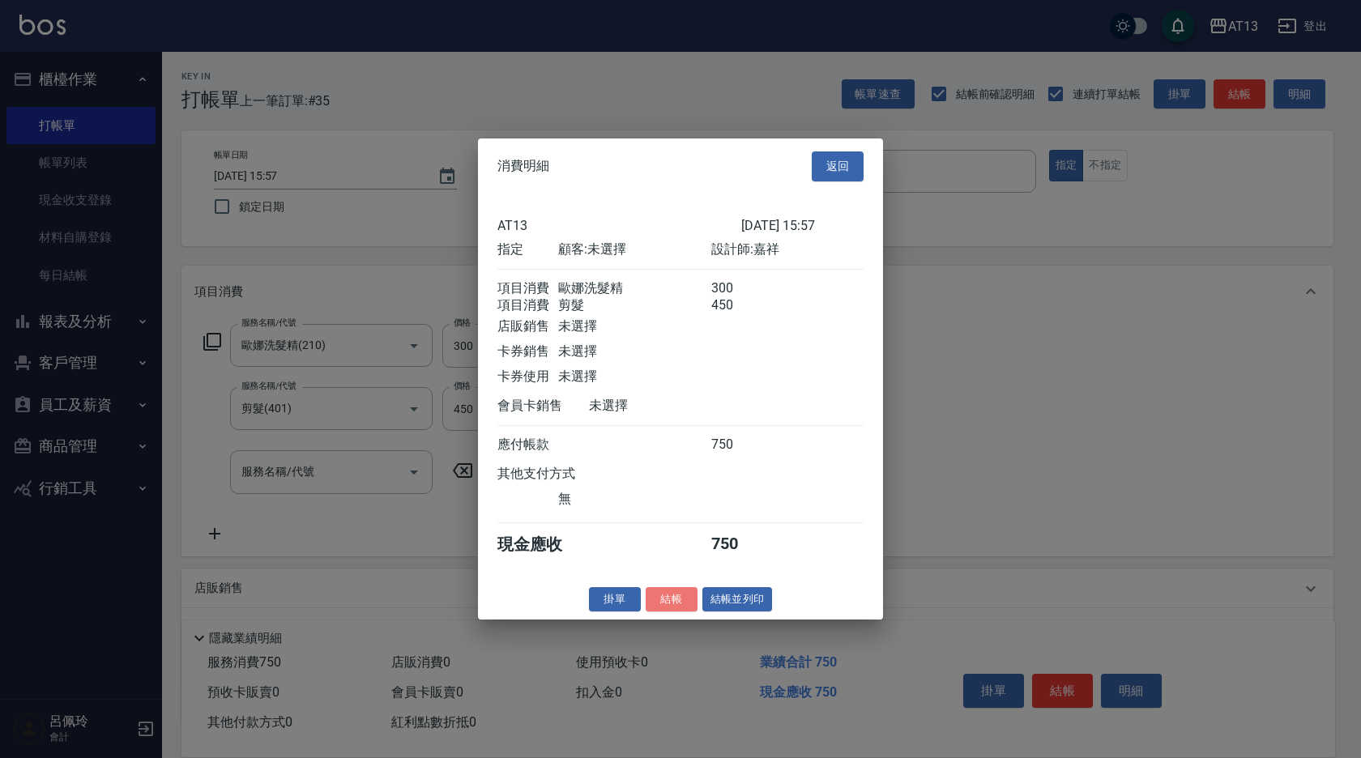
click at [683, 607] on button "結帳" at bounding box center [671, 598] width 52 height 25
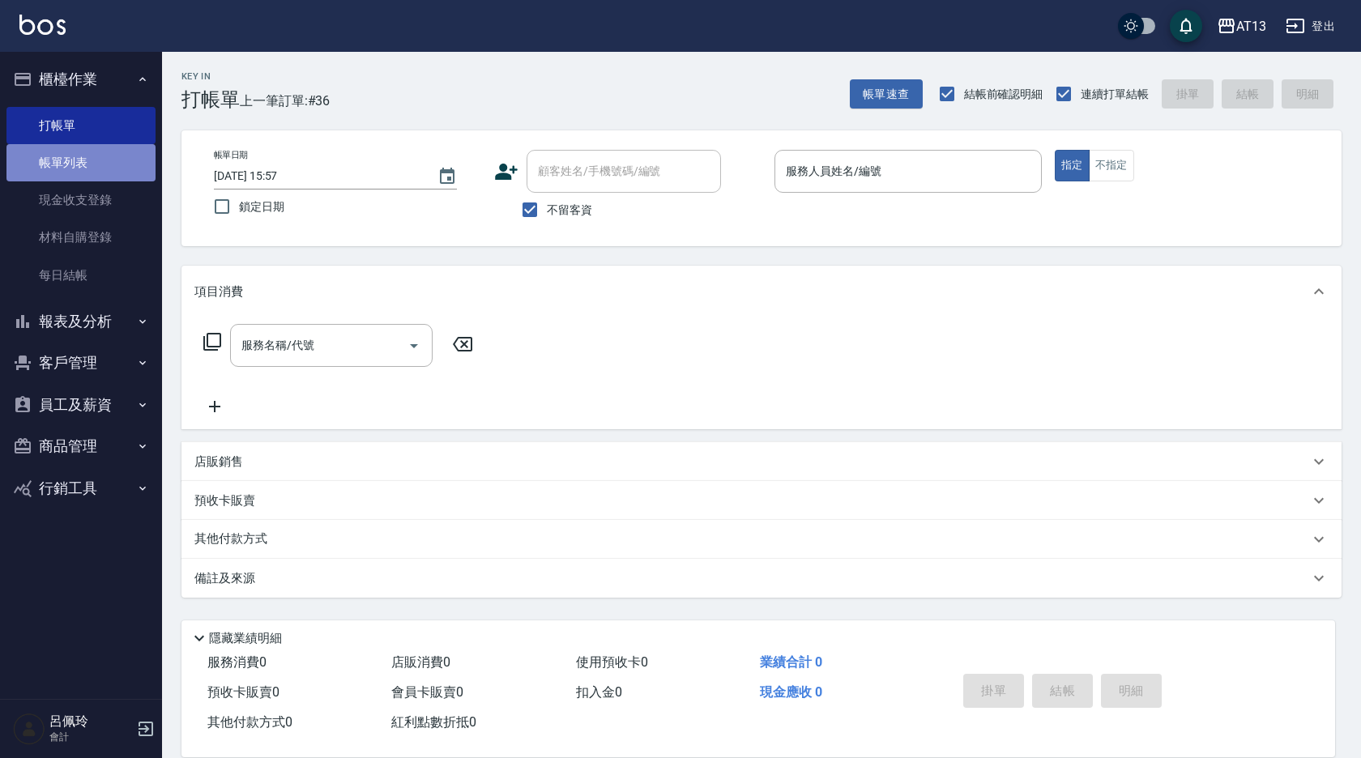
click at [78, 164] on link "帳單列表" at bounding box center [80, 162] width 149 height 37
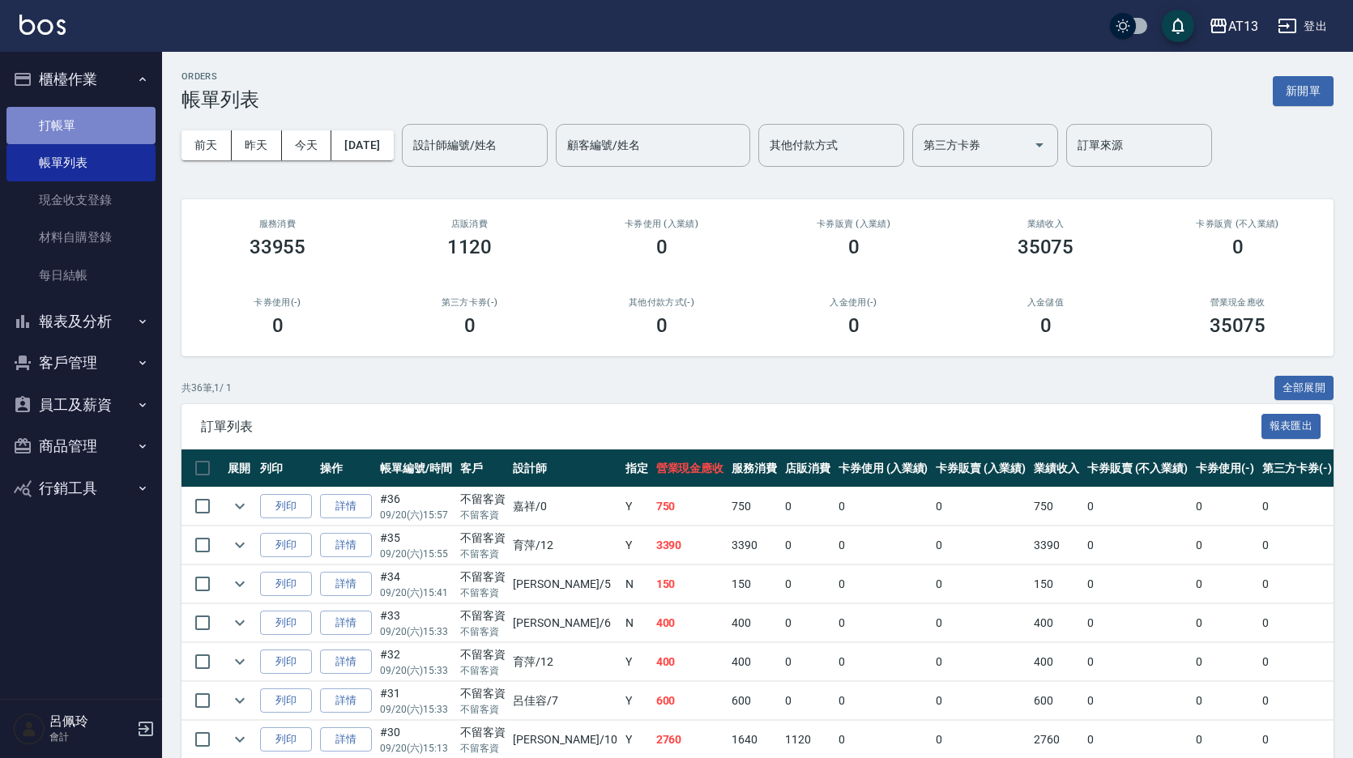
click at [70, 119] on link "打帳單" at bounding box center [80, 125] width 149 height 37
